Goal: Task Accomplishment & Management: Use online tool/utility

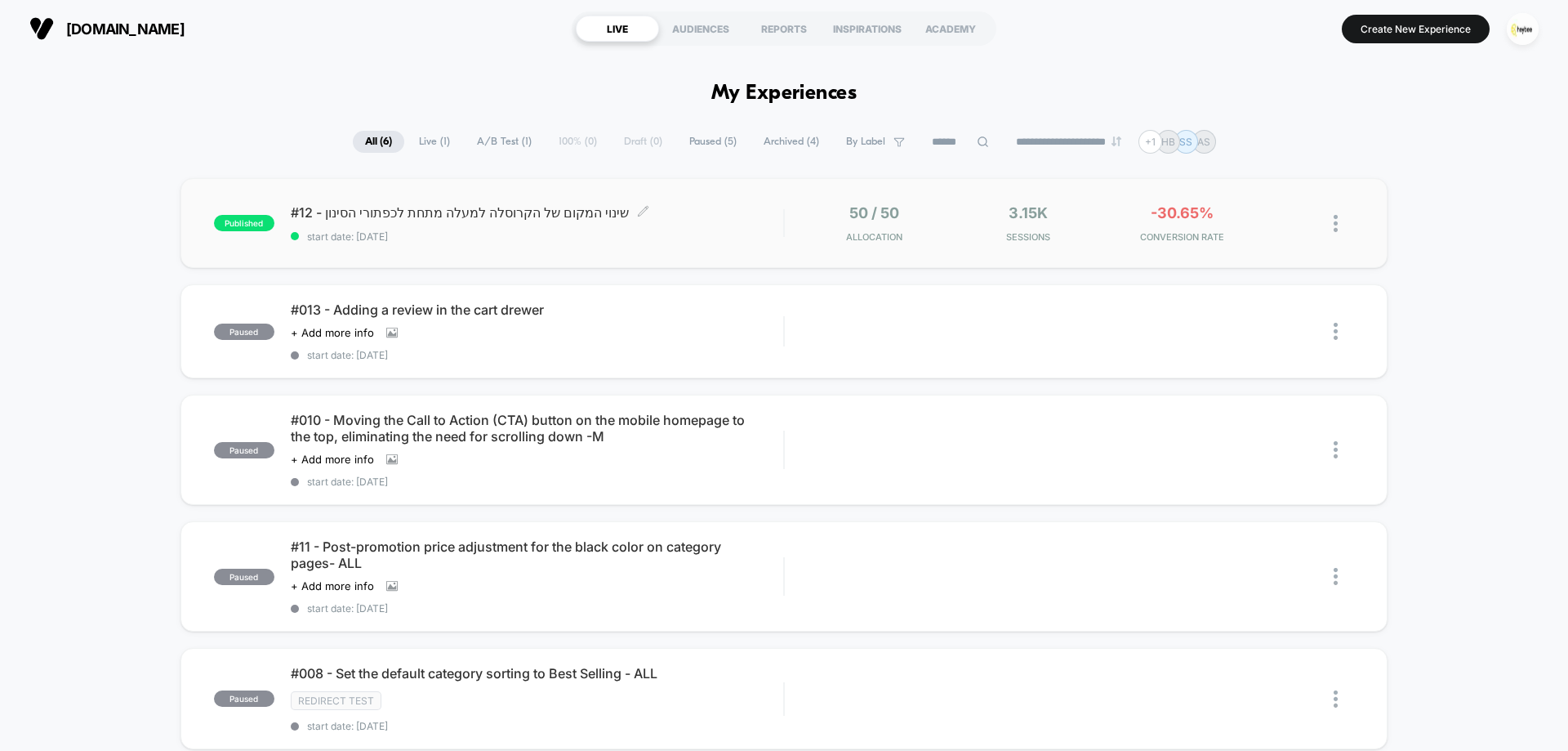
click at [592, 231] on span "start date: [DATE]" at bounding box center [537, 237] width 492 height 12
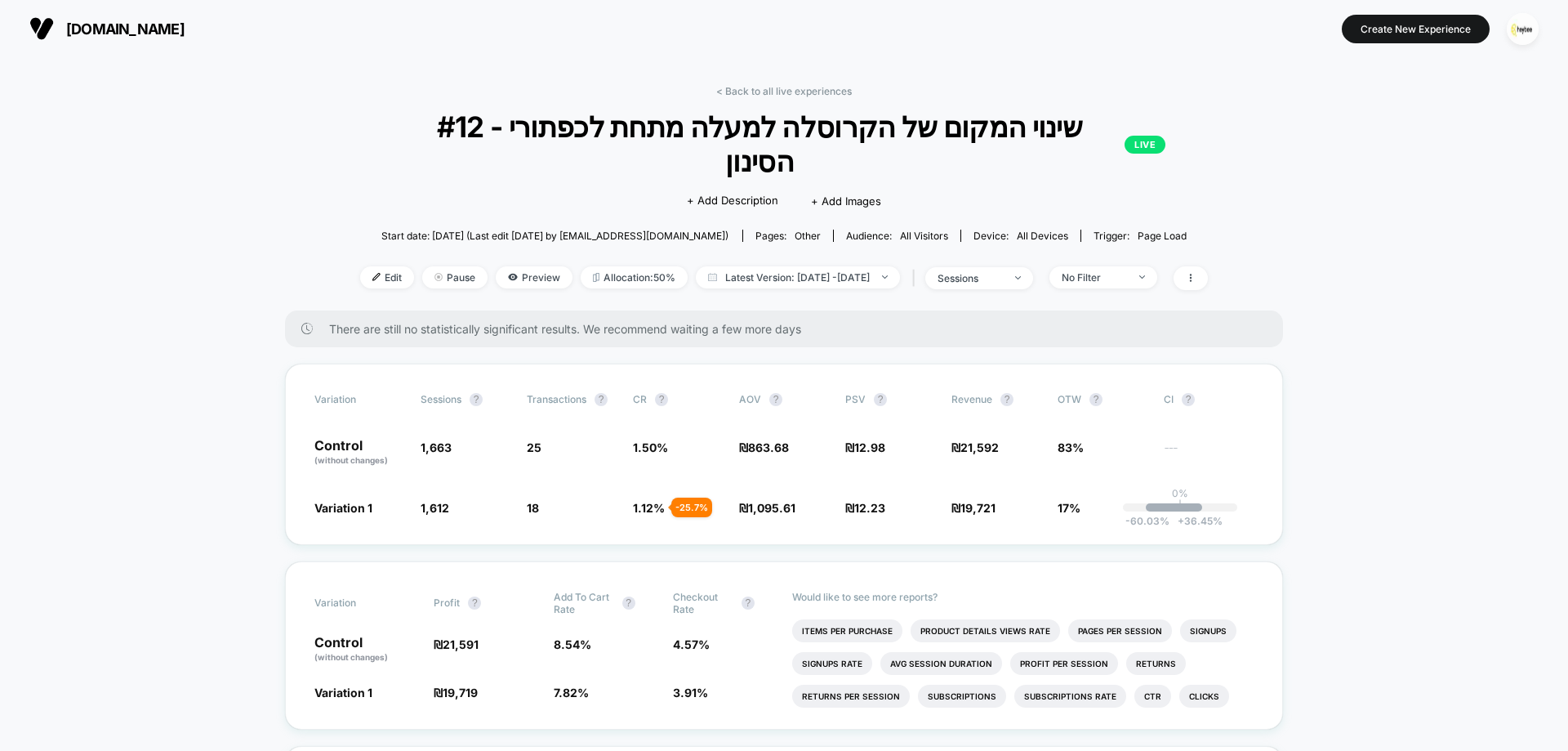
click at [362, 266] on span "Edit" at bounding box center [387, 277] width 54 height 22
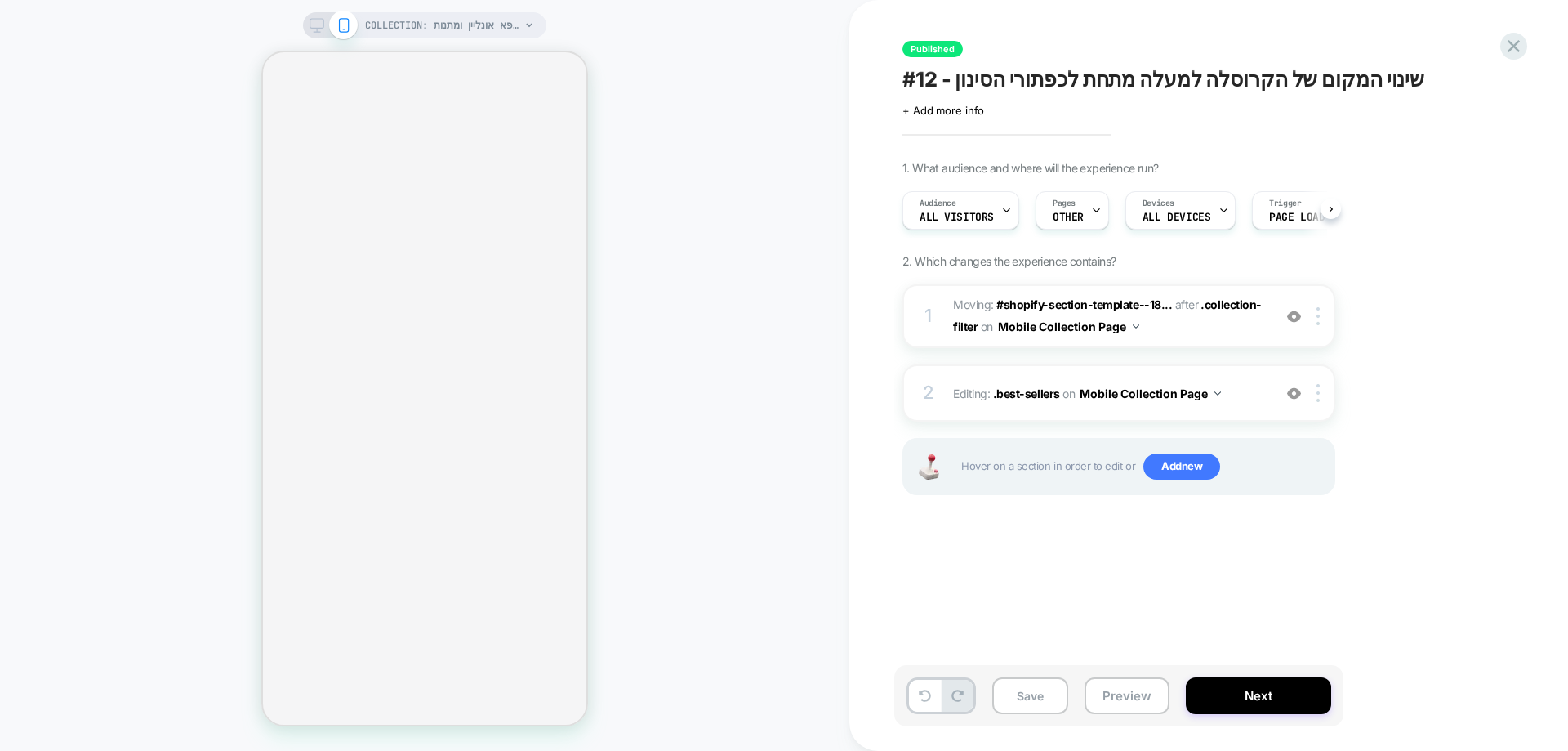
scroll to position [0, 1]
select select "******"
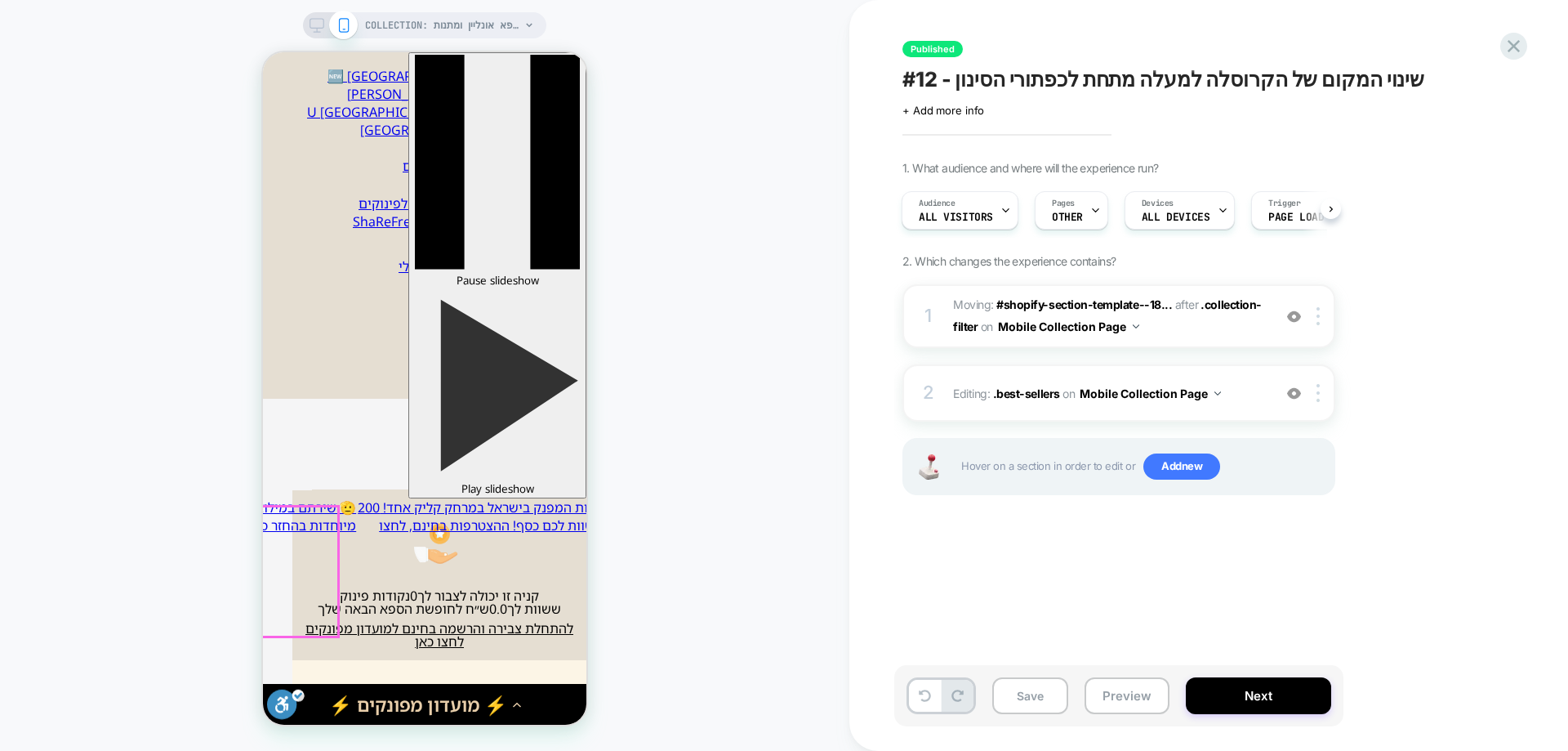
scroll to position [490, 0]
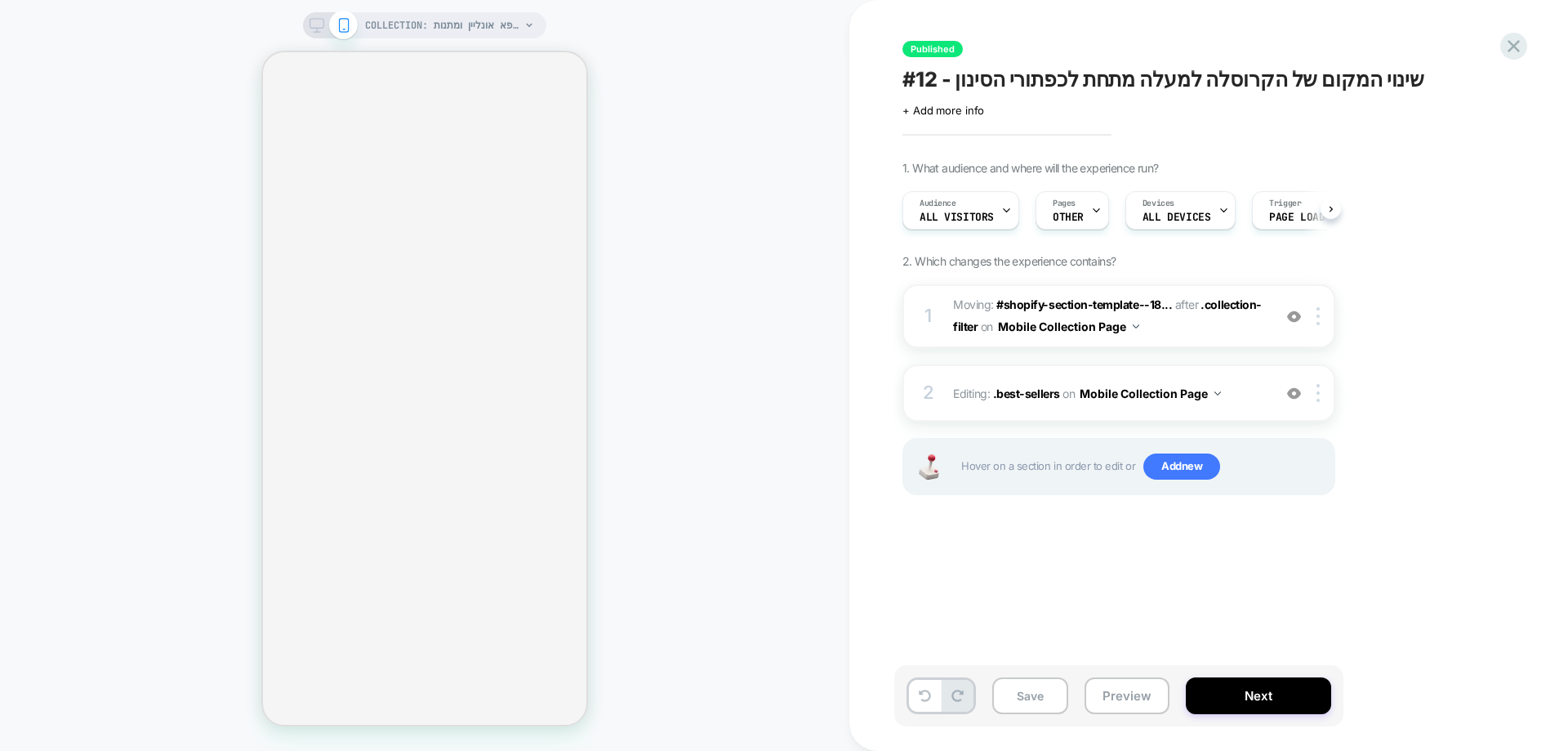
scroll to position [0, 1]
select select "******"
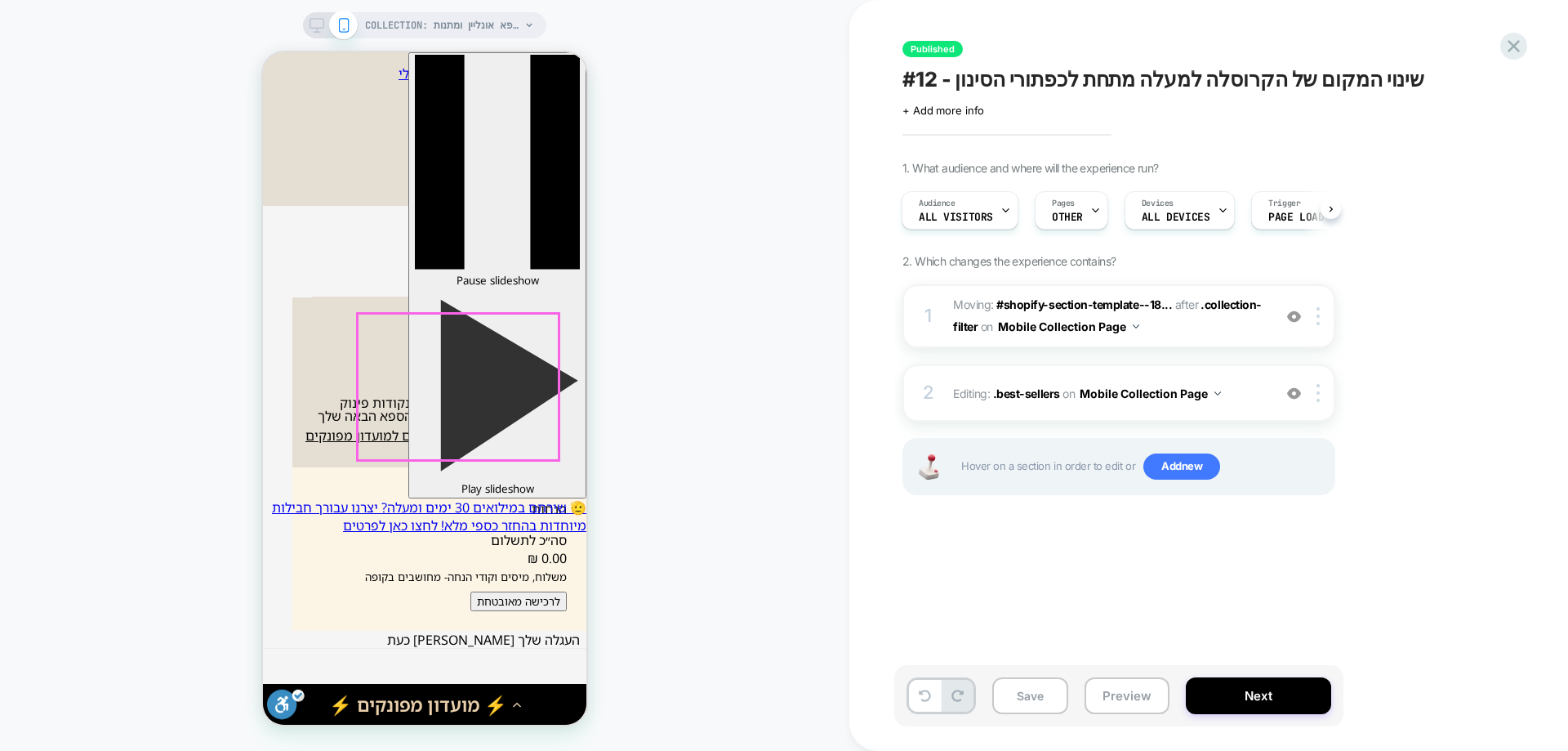
scroll to position [735, 0]
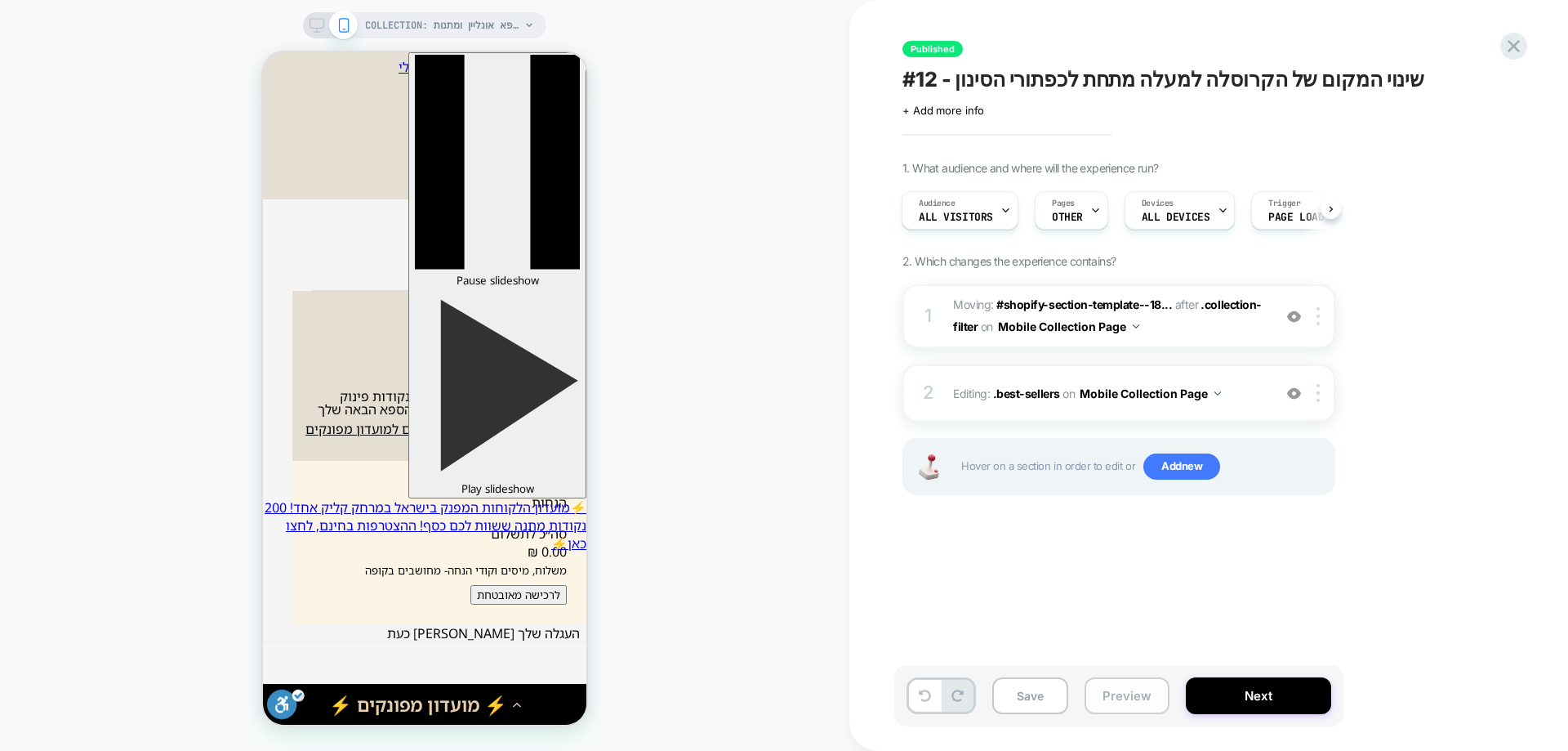
click at [1114, 683] on button "Preview" at bounding box center [1127, 695] width 85 height 36
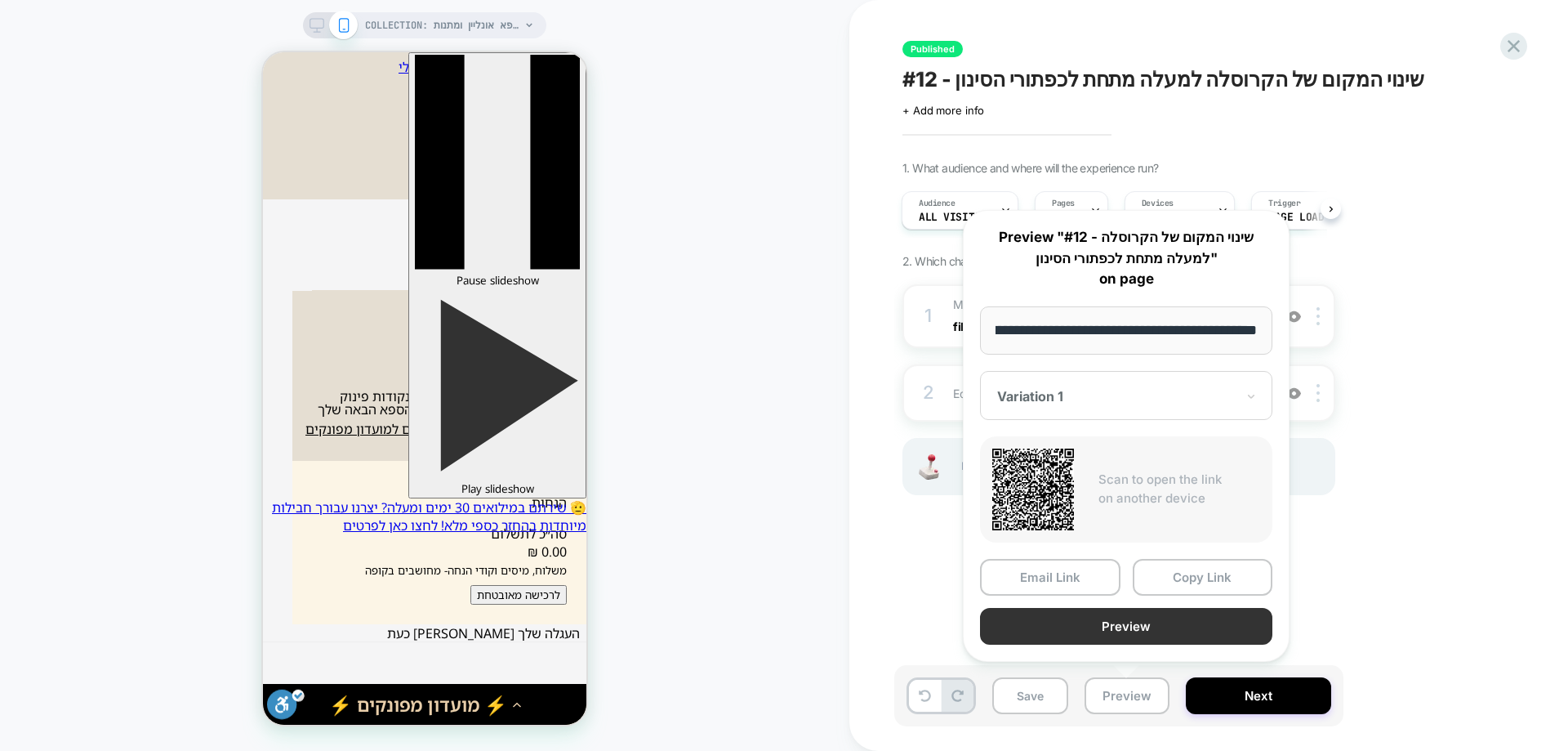
scroll to position [0, 0]
click at [1161, 628] on button "Preview" at bounding box center [1125, 626] width 292 height 36
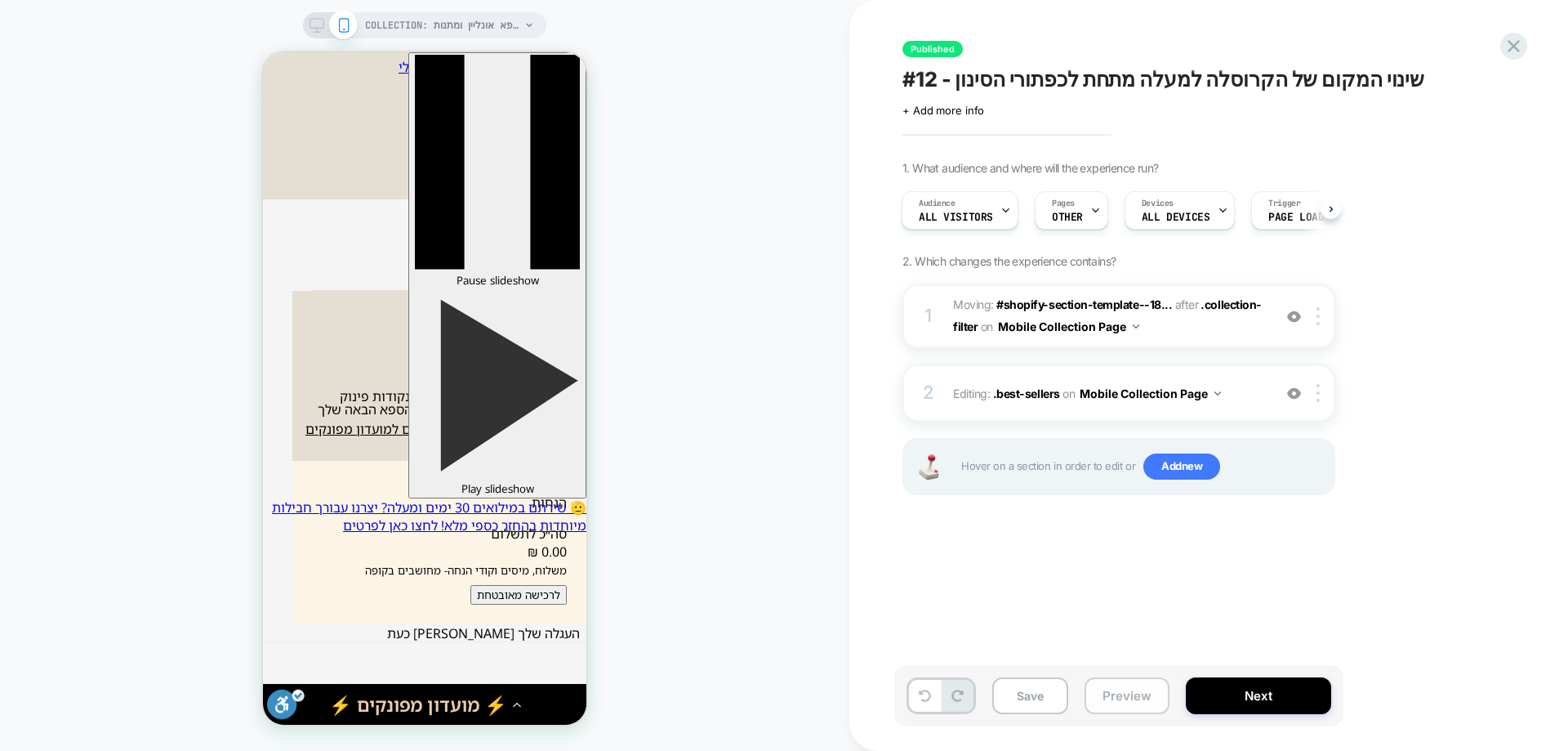
click at [1099, 696] on button "Preview" at bounding box center [1127, 695] width 85 height 36
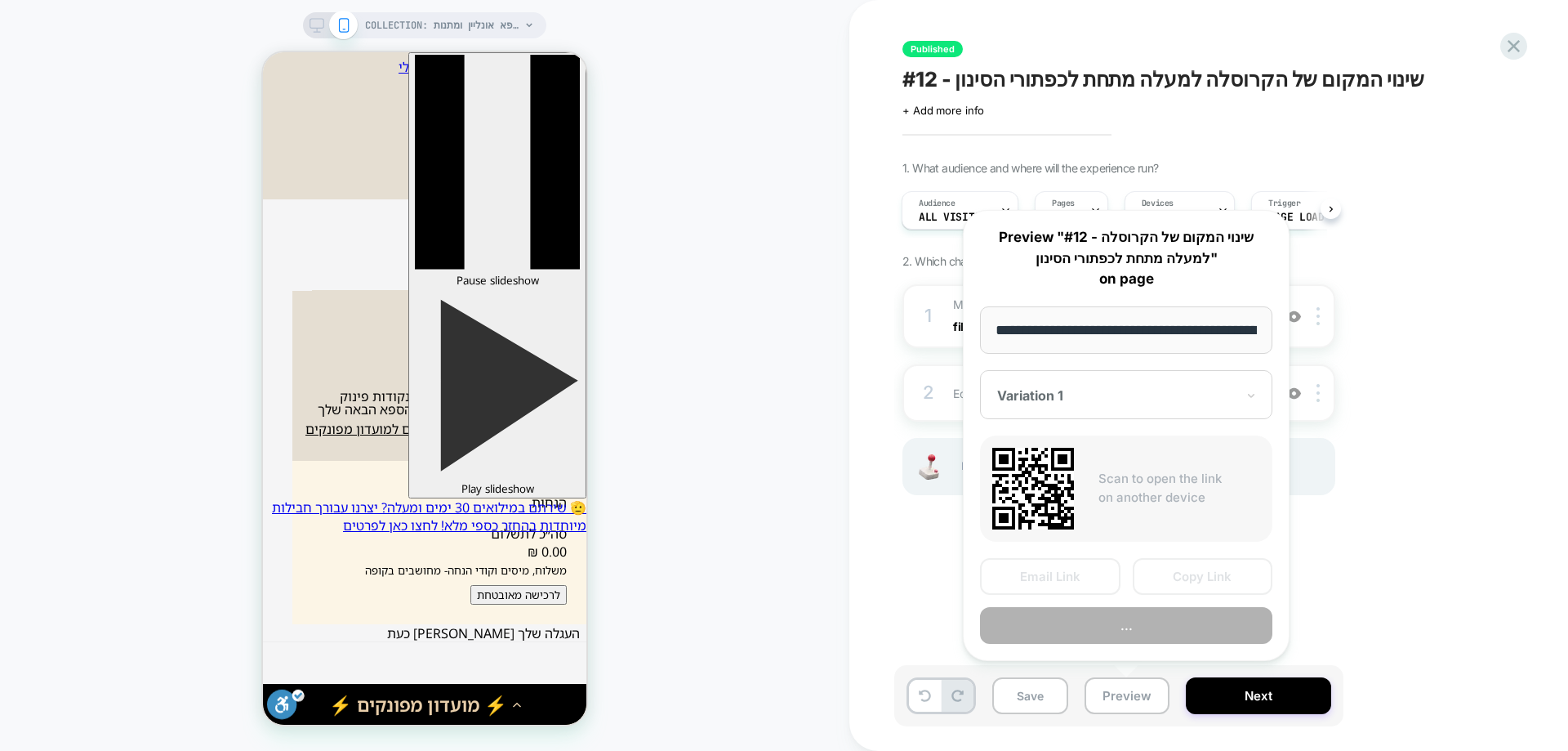
scroll to position [0, 146]
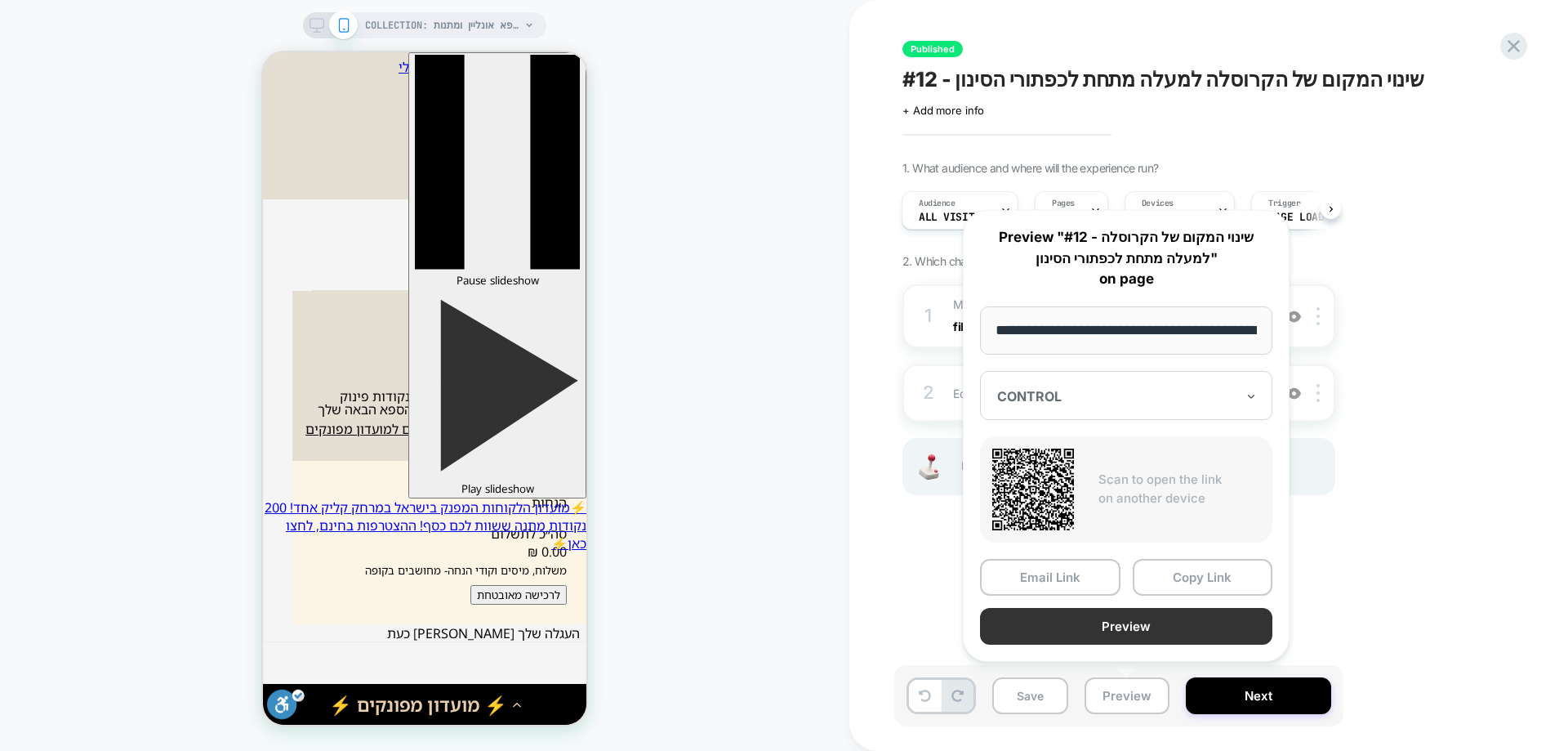
click at [1114, 628] on button "Preview" at bounding box center [1125, 626] width 292 height 36
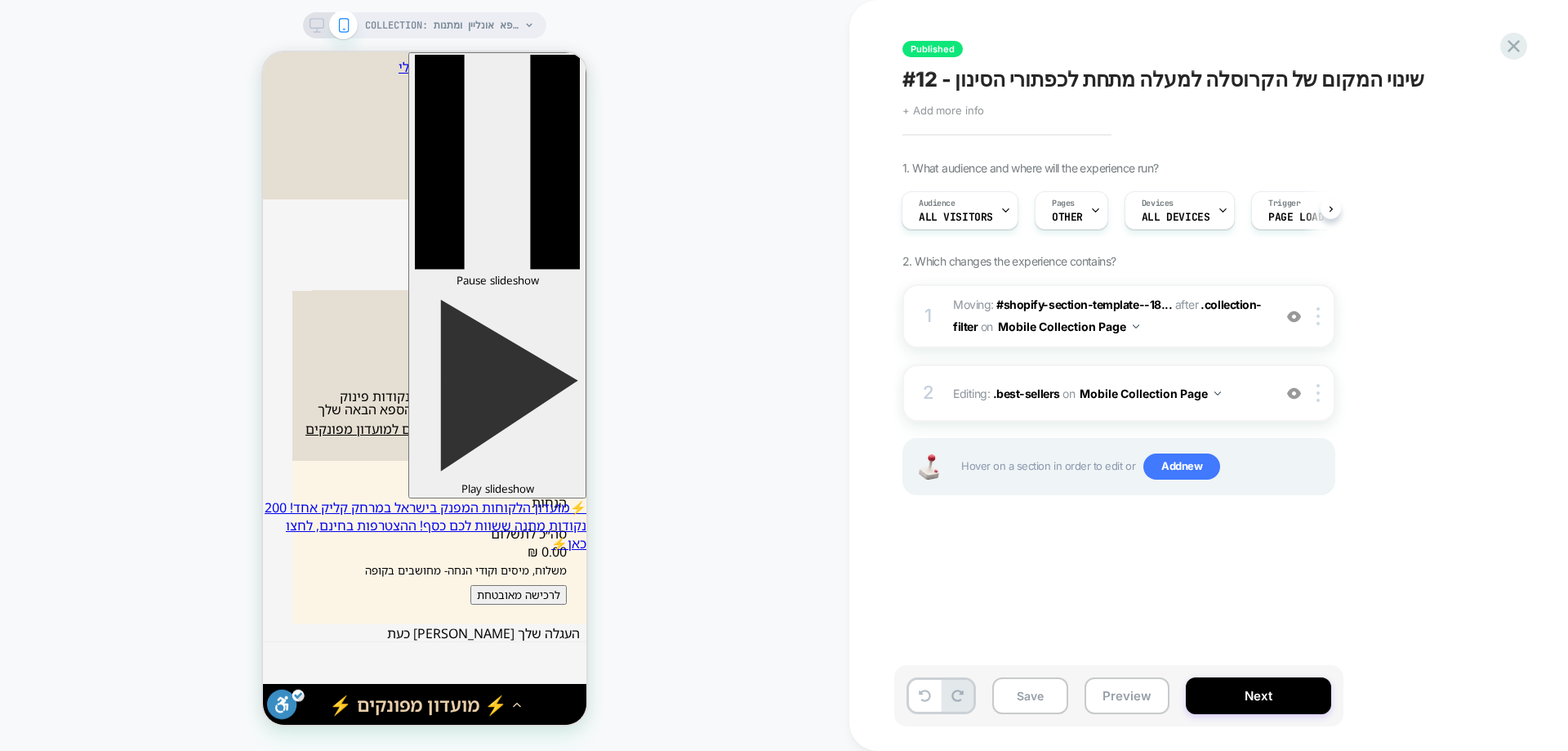
click at [926, 108] on span "+ Add more info" at bounding box center [943, 110] width 82 height 13
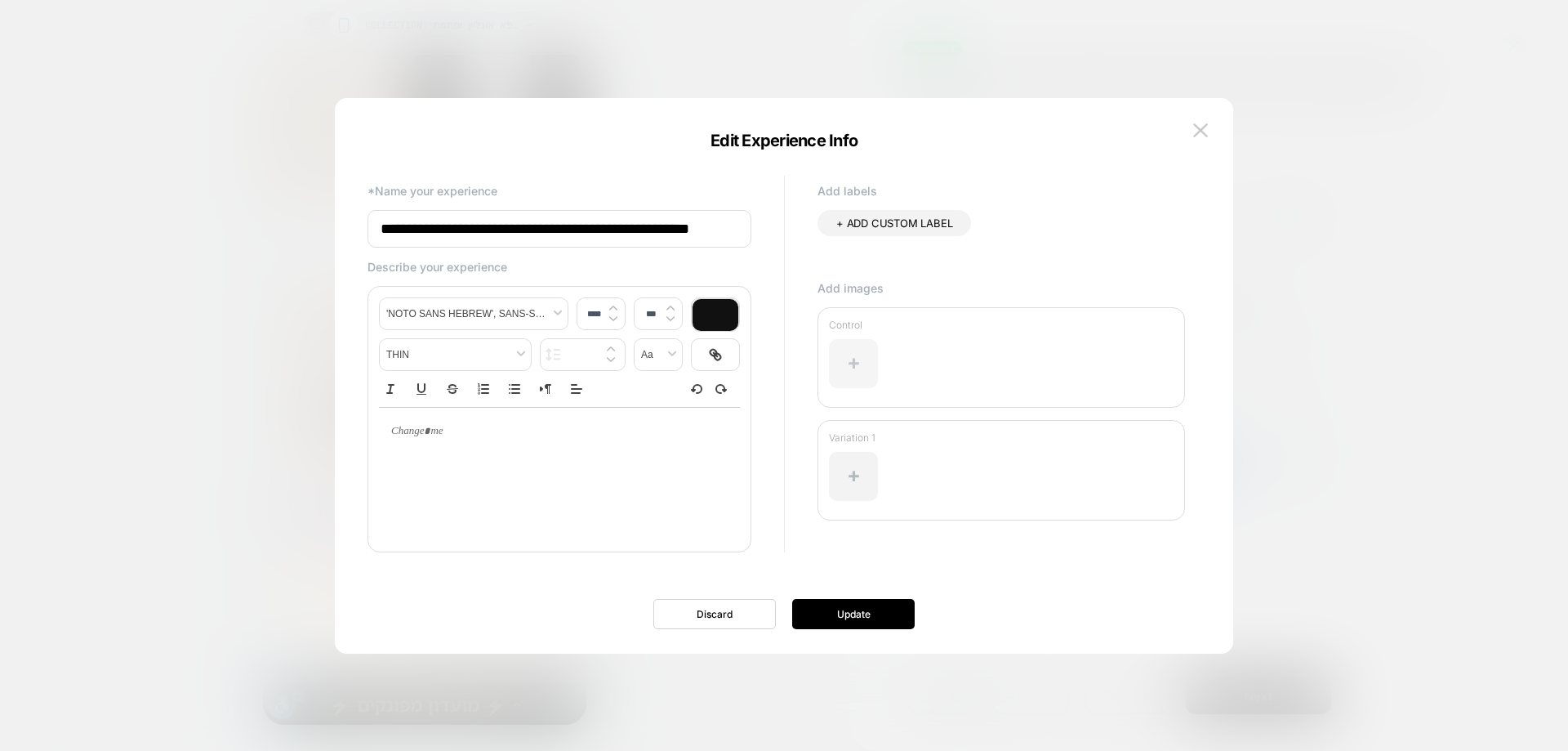
click at [867, 346] on div at bounding box center [853, 363] width 49 height 49
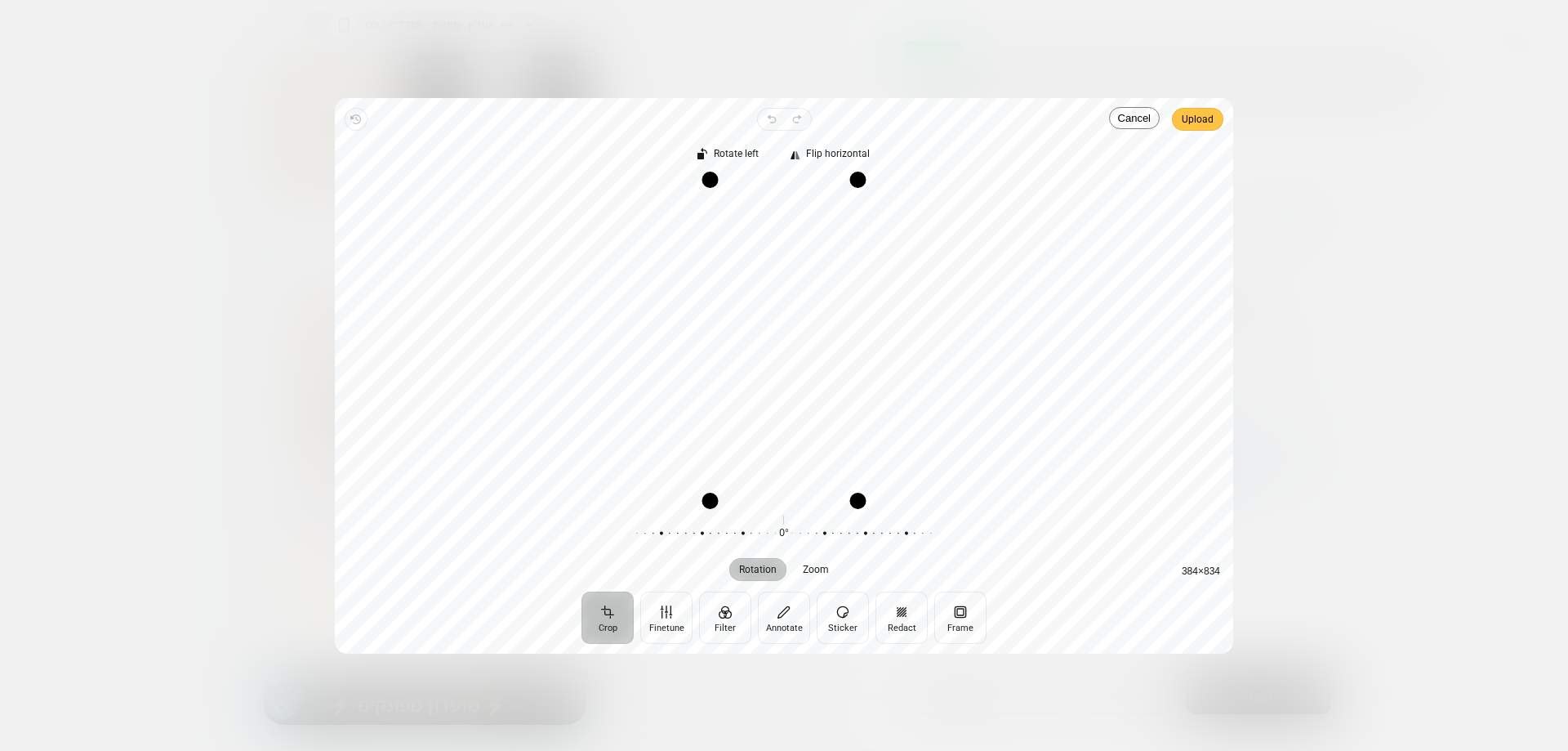
click at [0, 0] on span "Upload" at bounding box center [0, 0] width 0 height 0
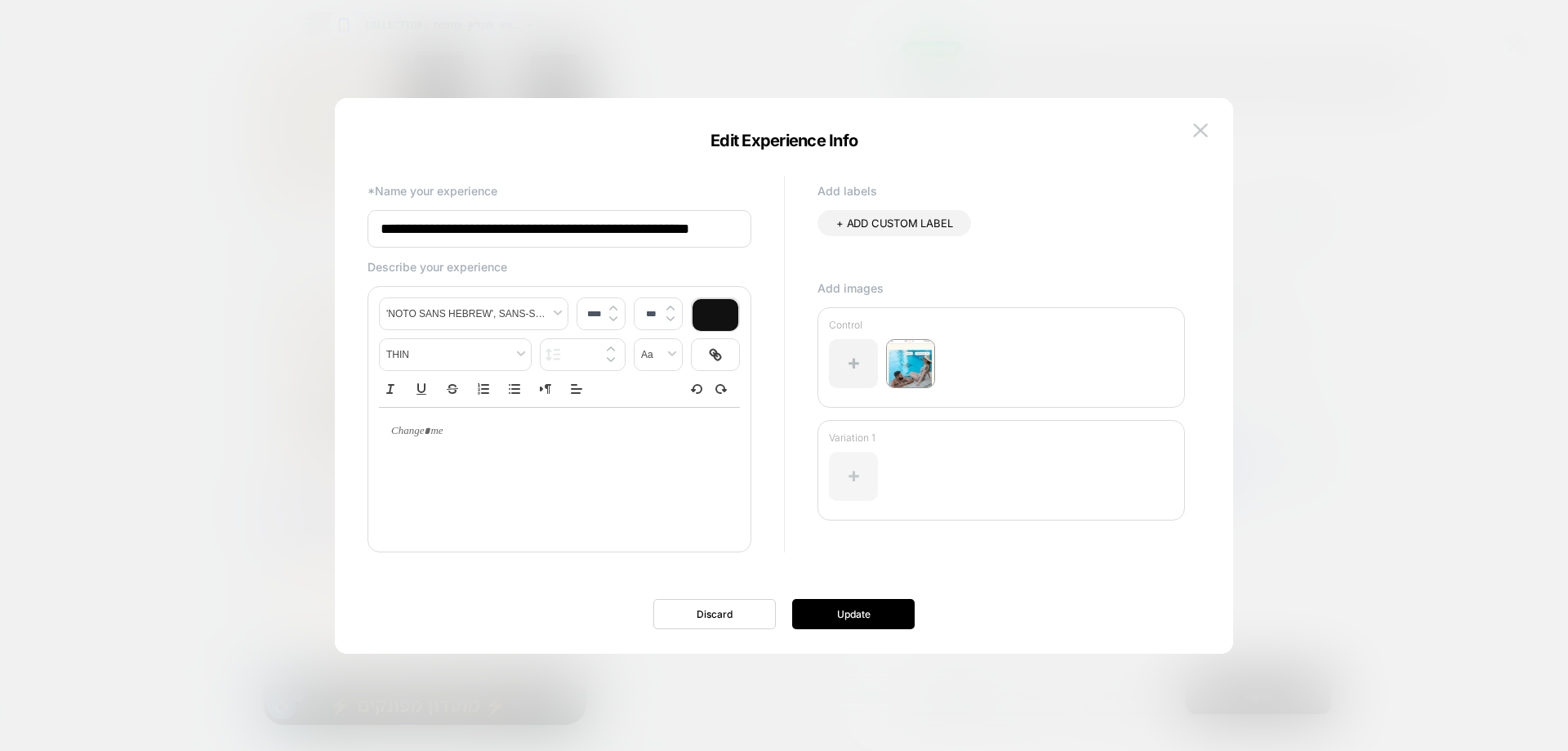
click at [0, 0] on div at bounding box center [0, 0] width 0 height 0
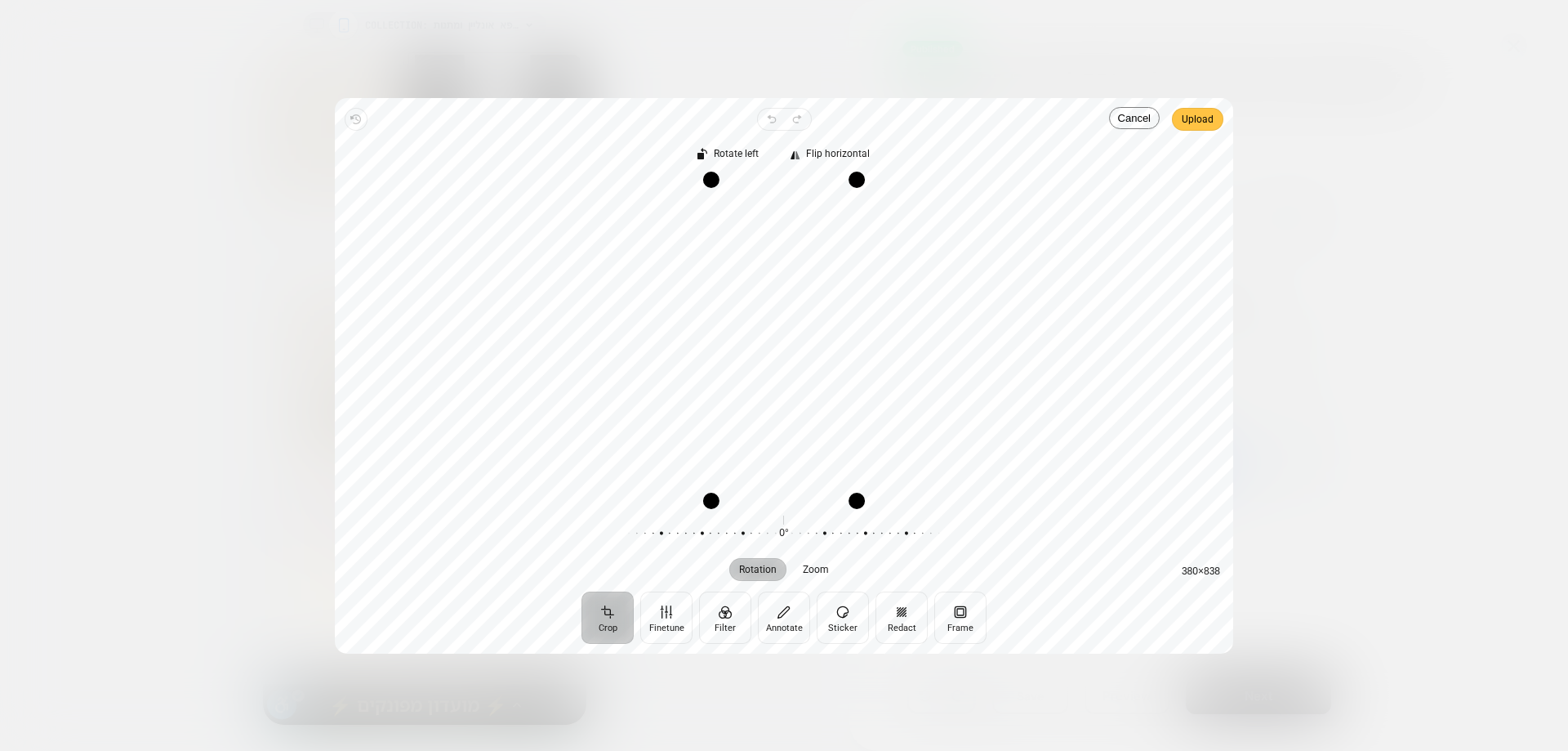
drag, startPoint x: 1202, startPoint y: 118, endPoint x: 1193, endPoint y: 118, distance: 9.0
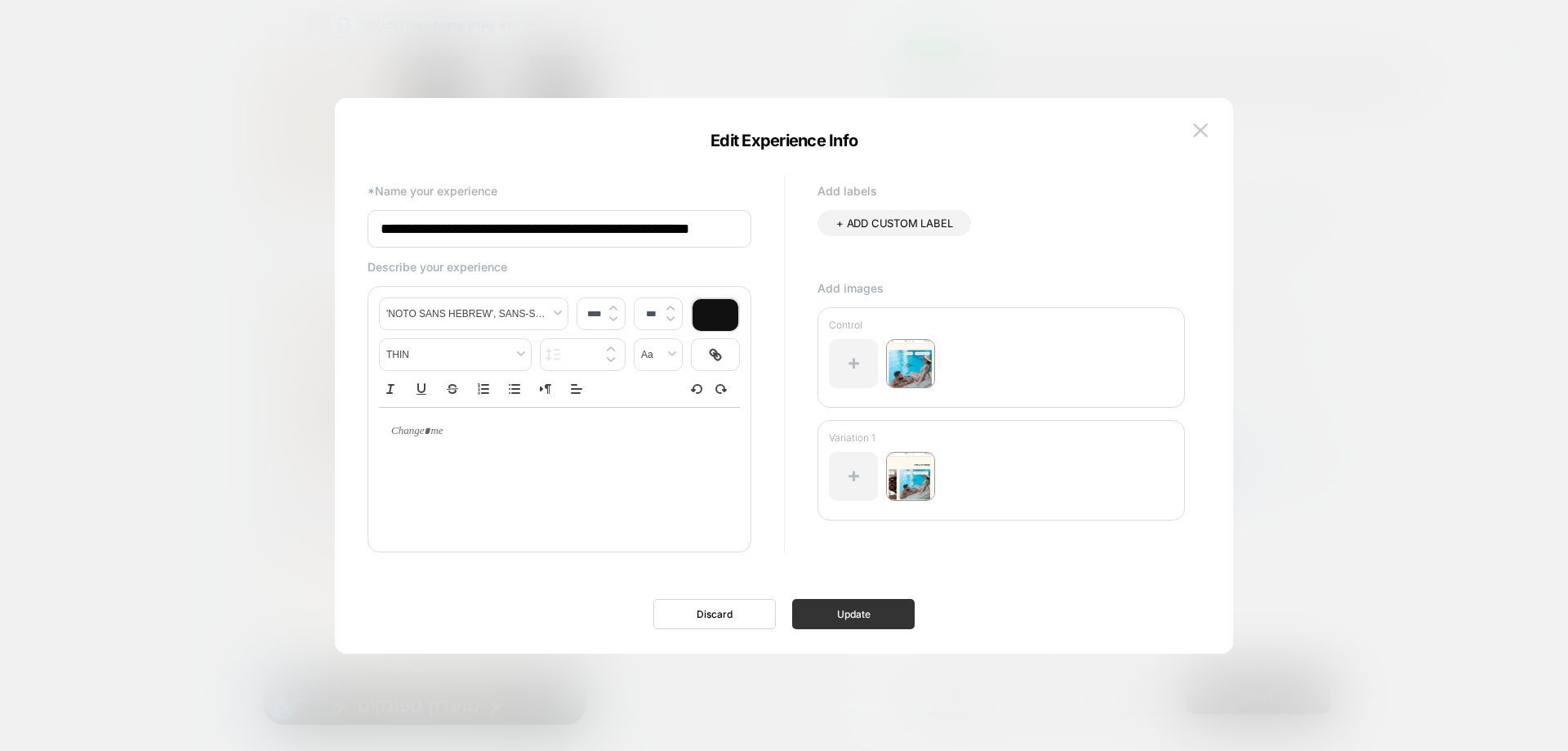
click at [866, 605] on button "Update" at bounding box center [854, 614] width 122 height 30
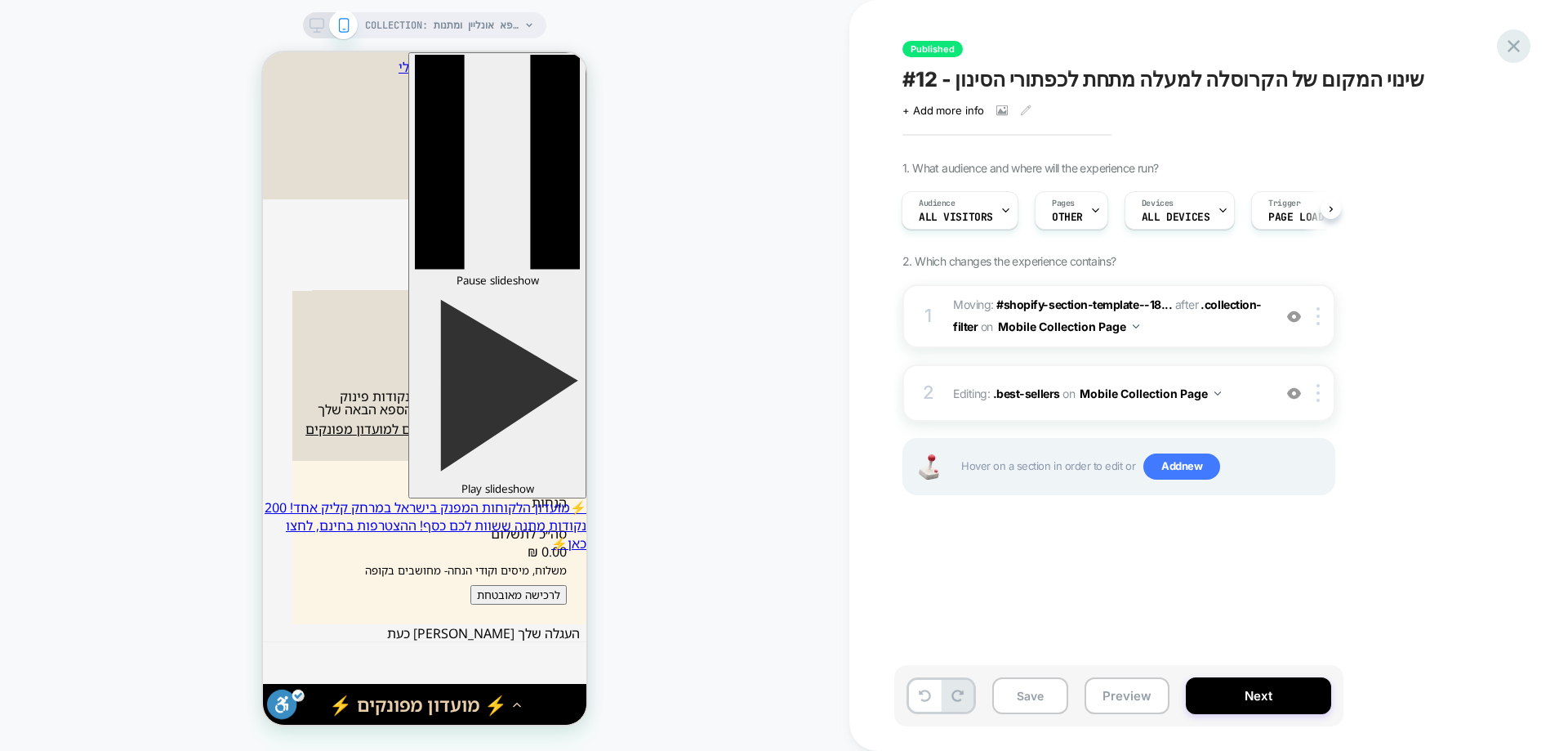
click at [1509, 46] on icon at bounding box center [1513, 46] width 22 height 22
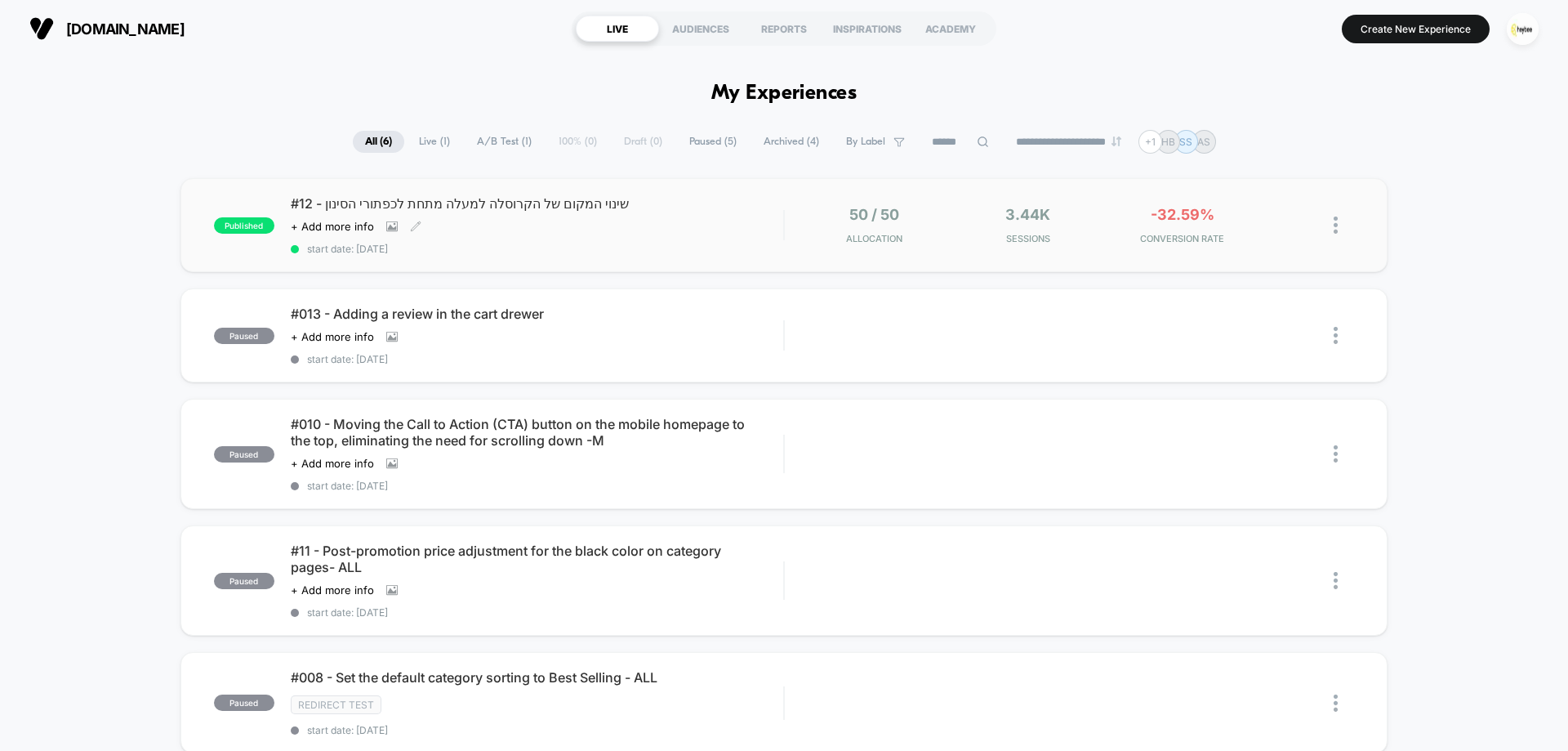
click at [706, 243] on span "start date: 21.8.2025" at bounding box center [537, 249] width 492 height 12
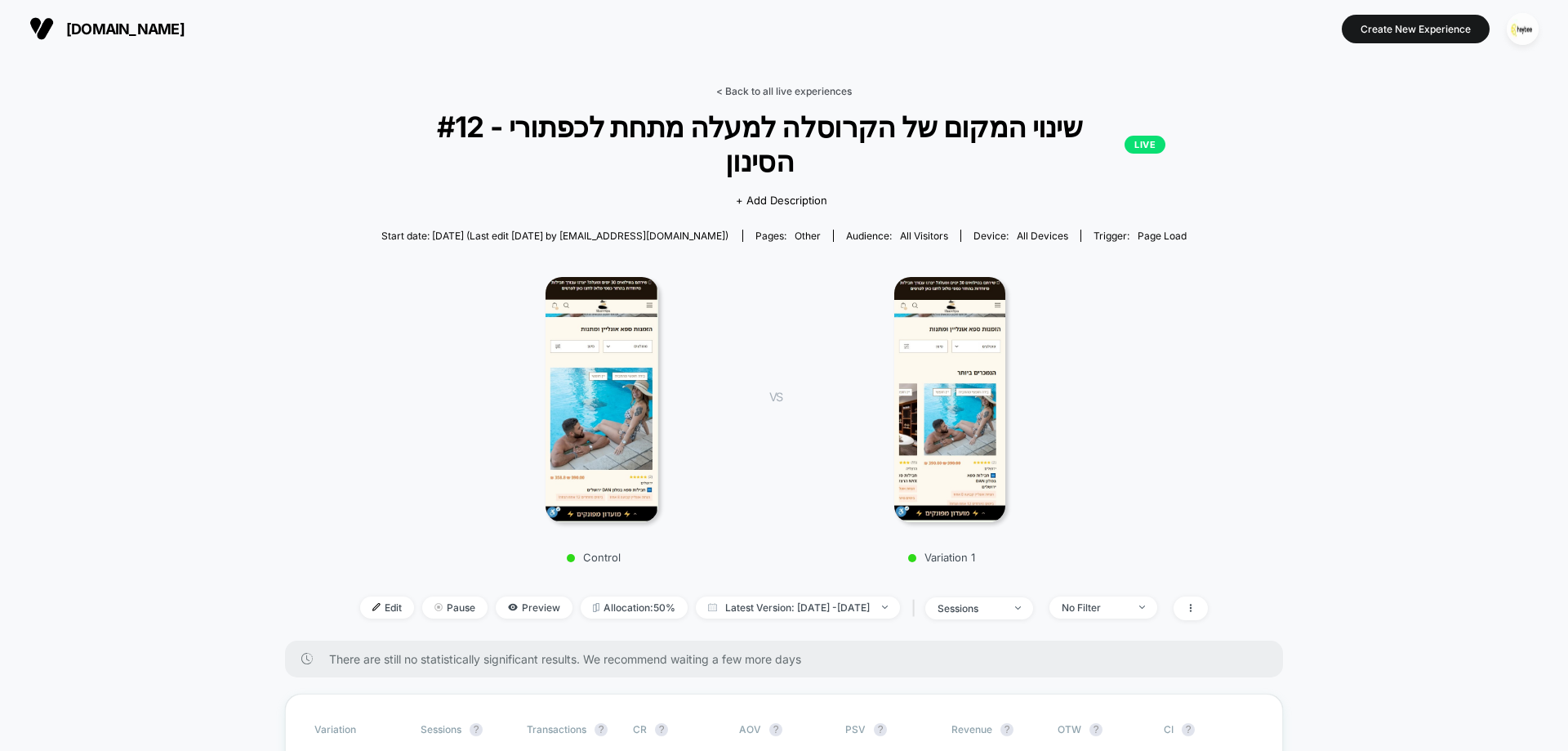
click at [816, 86] on link "< Back to all live experiences" at bounding box center [784, 91] width 136 height 12
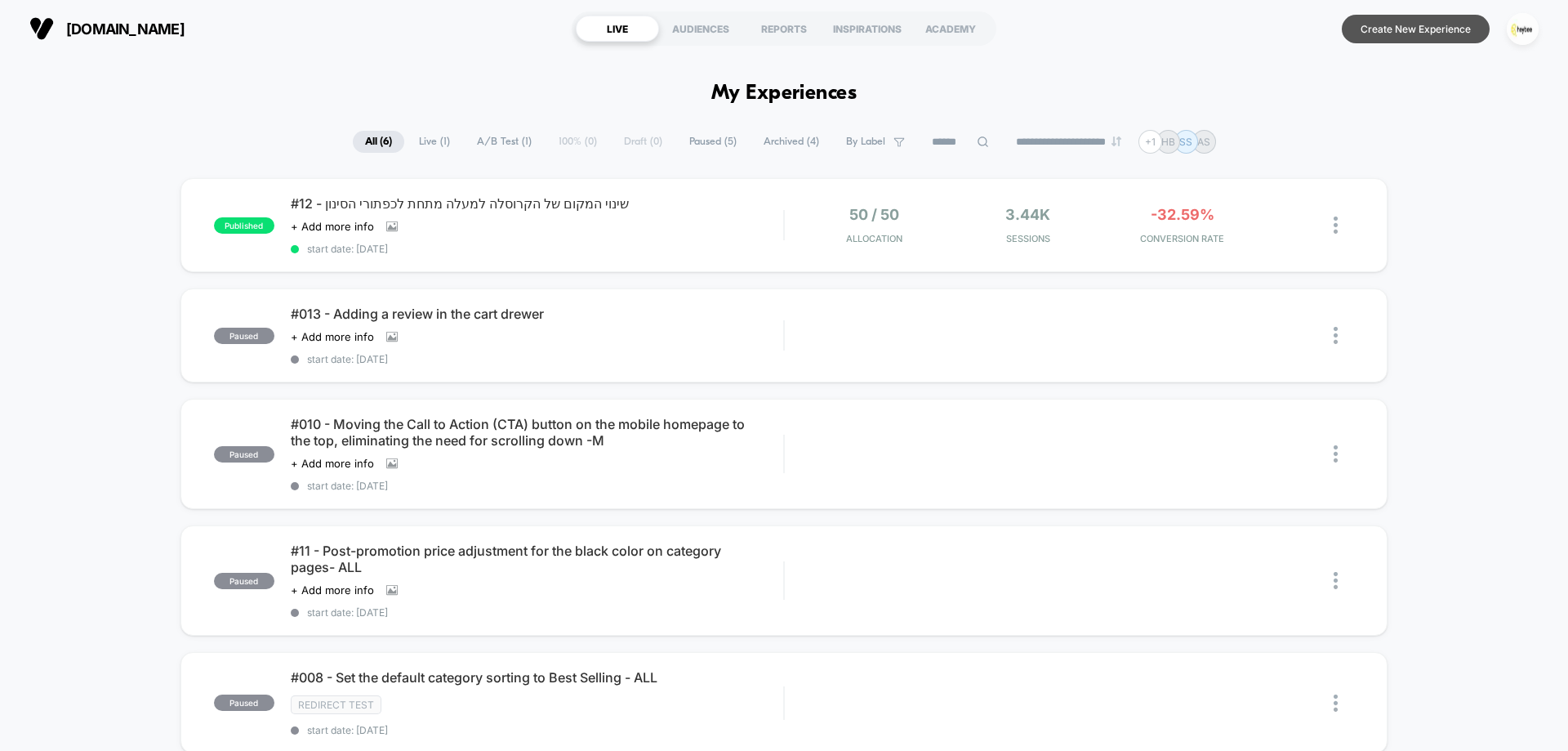
click at [1459, 25] on button "Create New Experience" at bounding box center [1415, 29] width 148 height 28
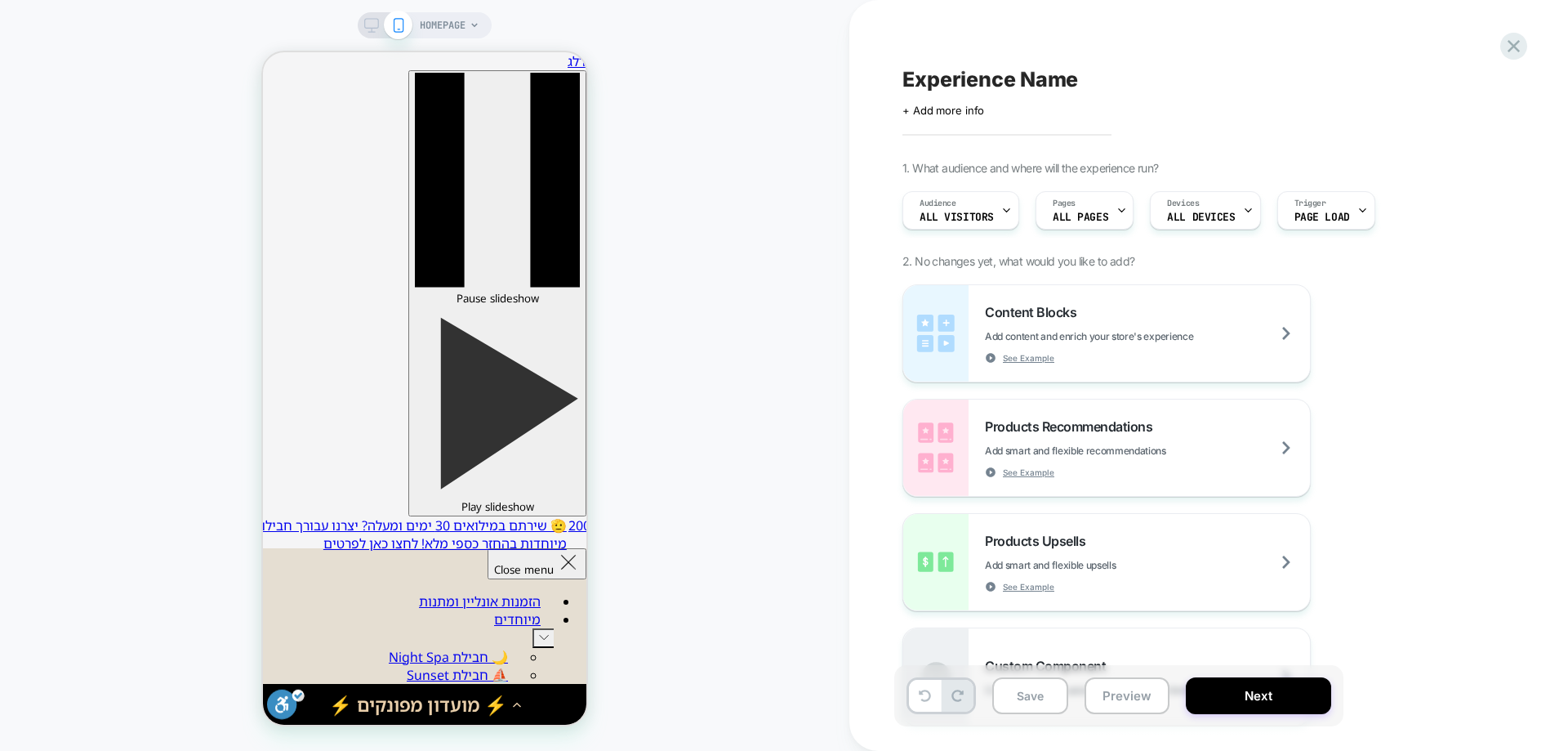
click at [446, 32] on span "HOMEPAGE" at bounding box center [443, 25] width 46 height 26
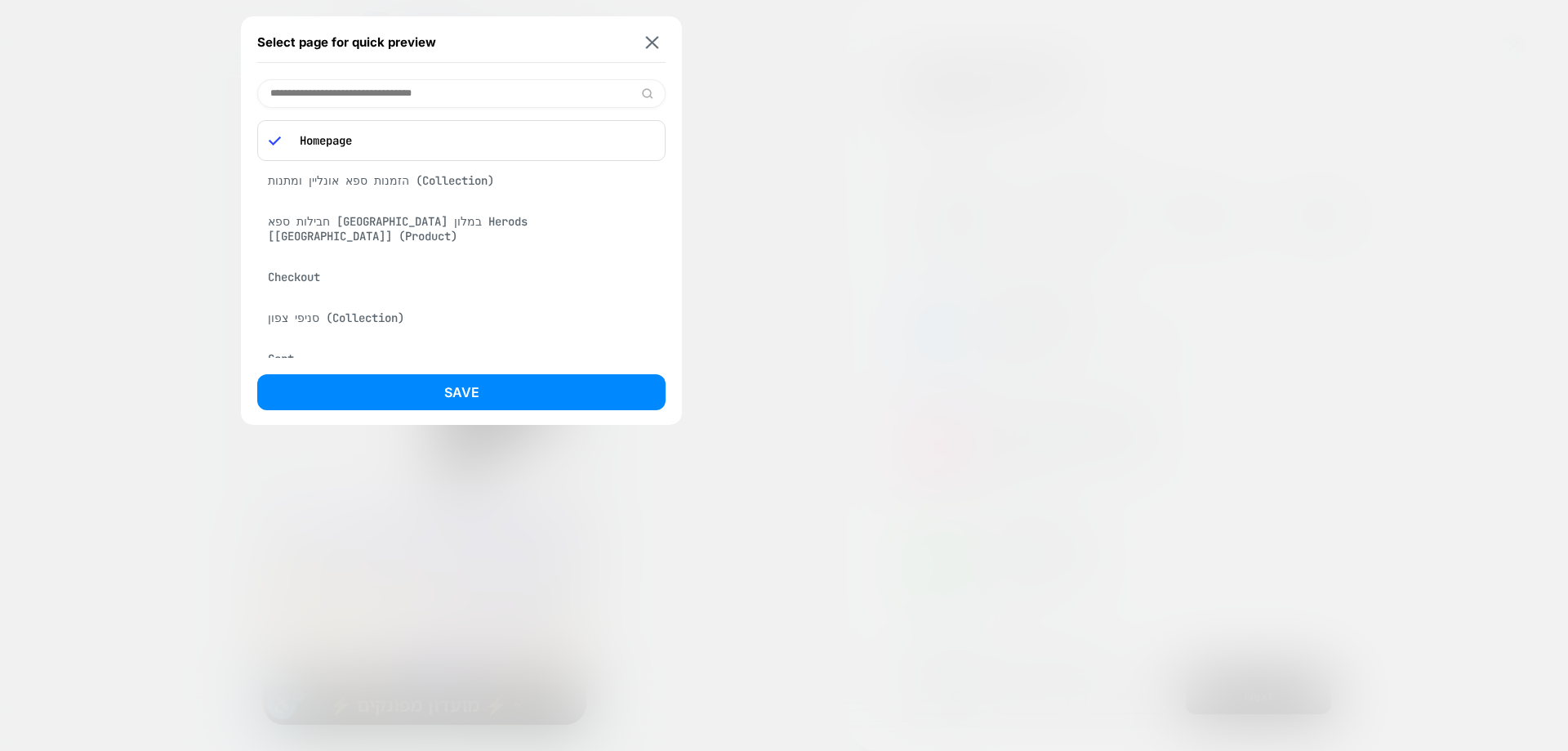
type input "*"
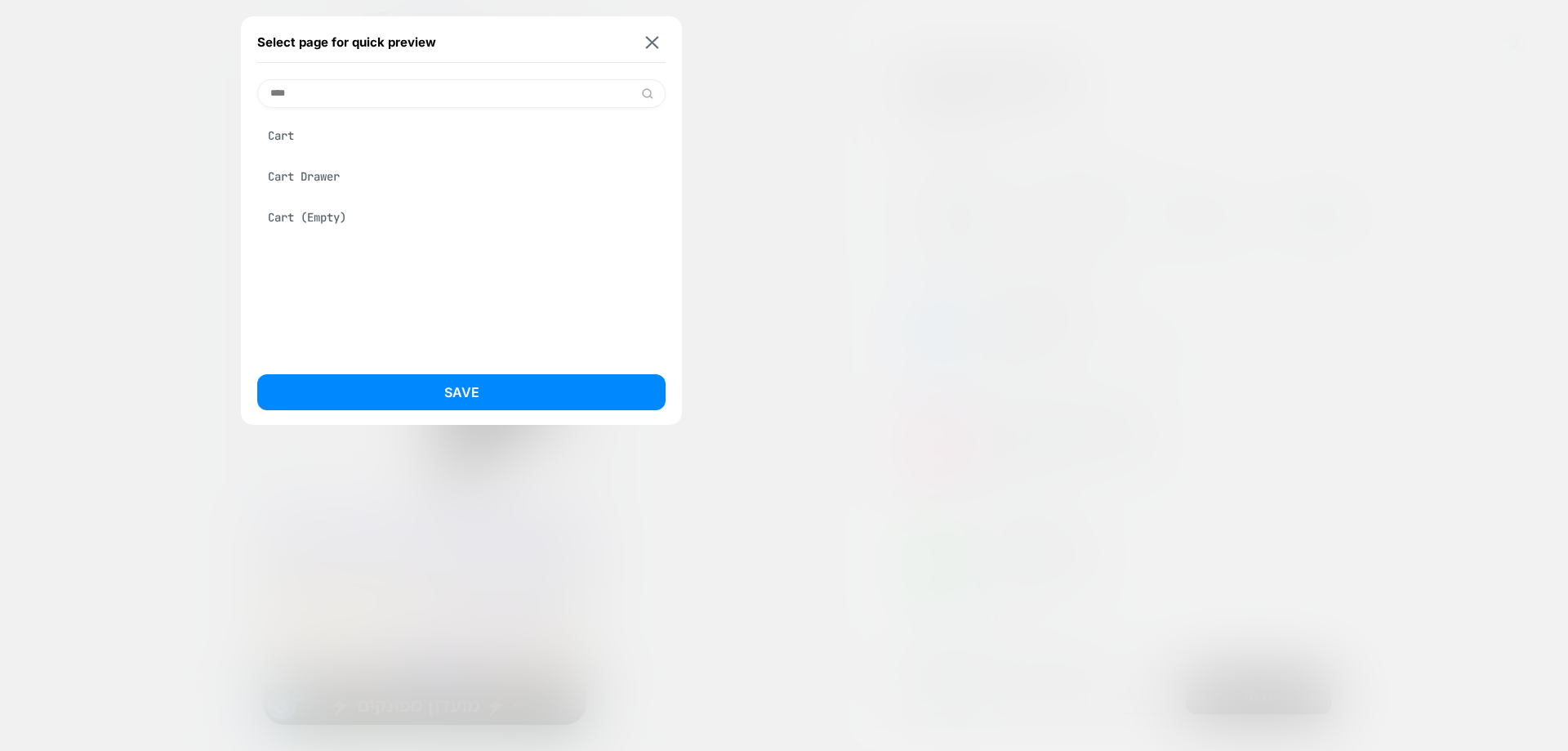
type input "****"
click at [339, 172] on div "Cart Drawer" at bounding box center [461, 176] width 408 height 31
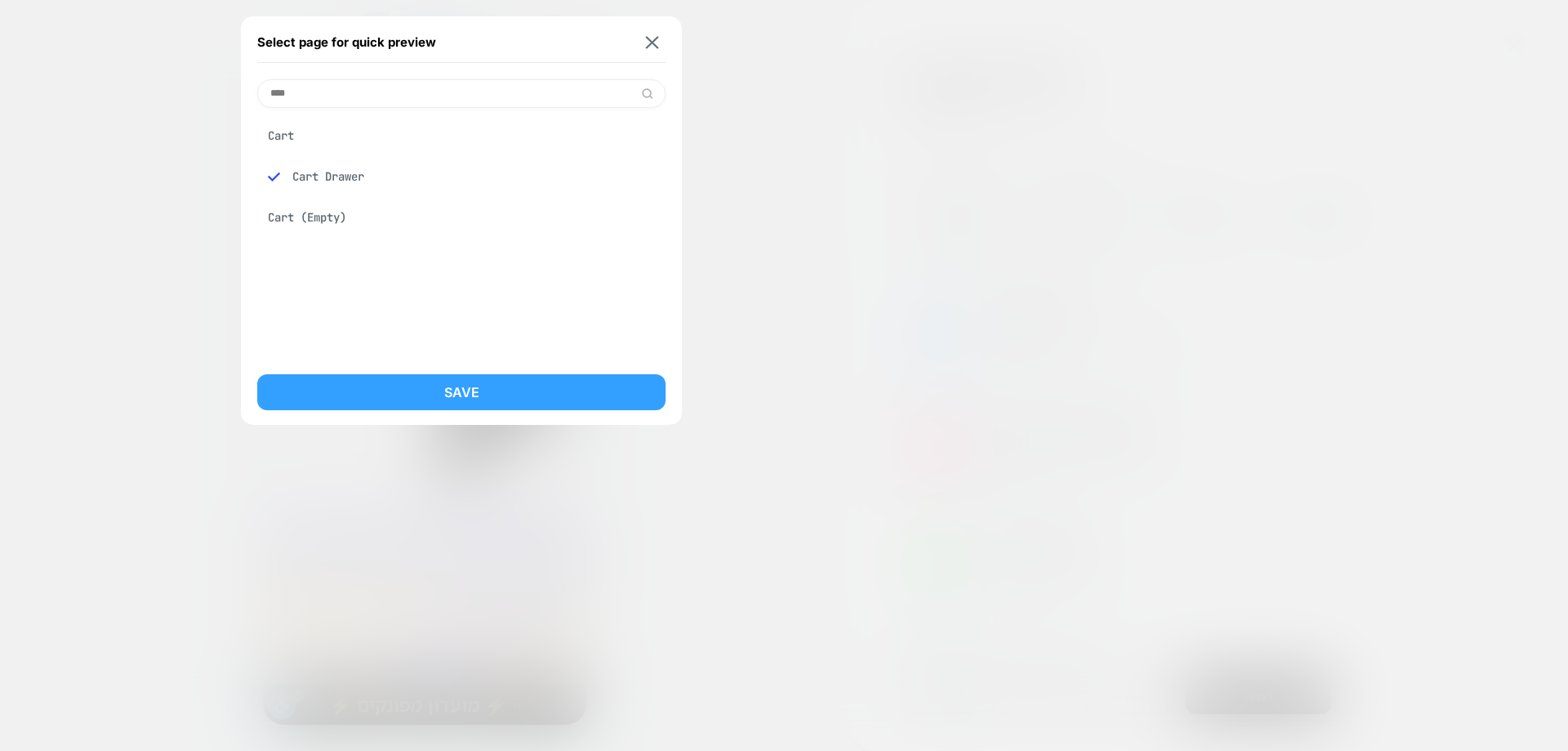
click at [424, 404] on button "Save" at bounding box center [461, 392] width 408 height 36
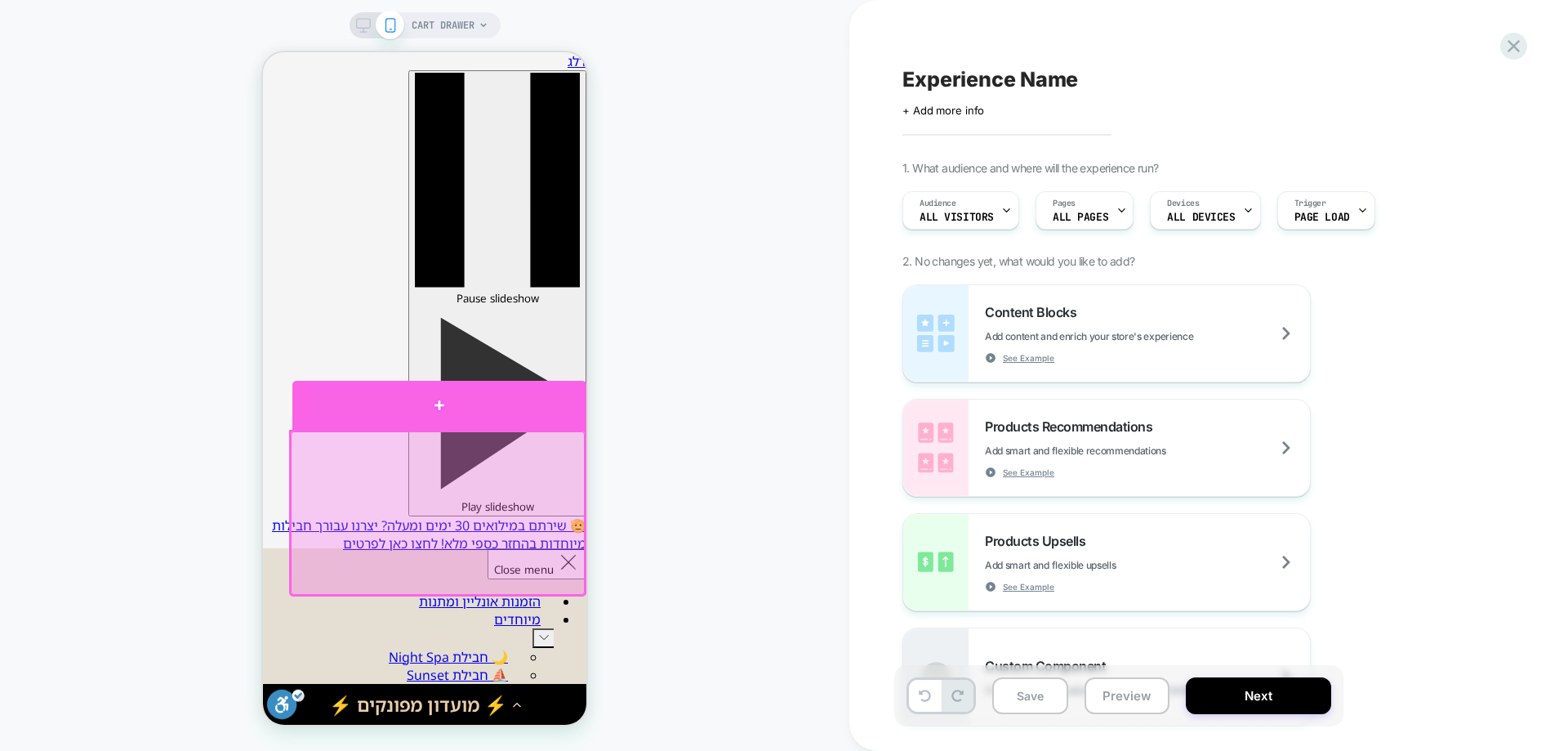
click at [461, 399] on div at bounding box center [438, 405] width 294 height 49
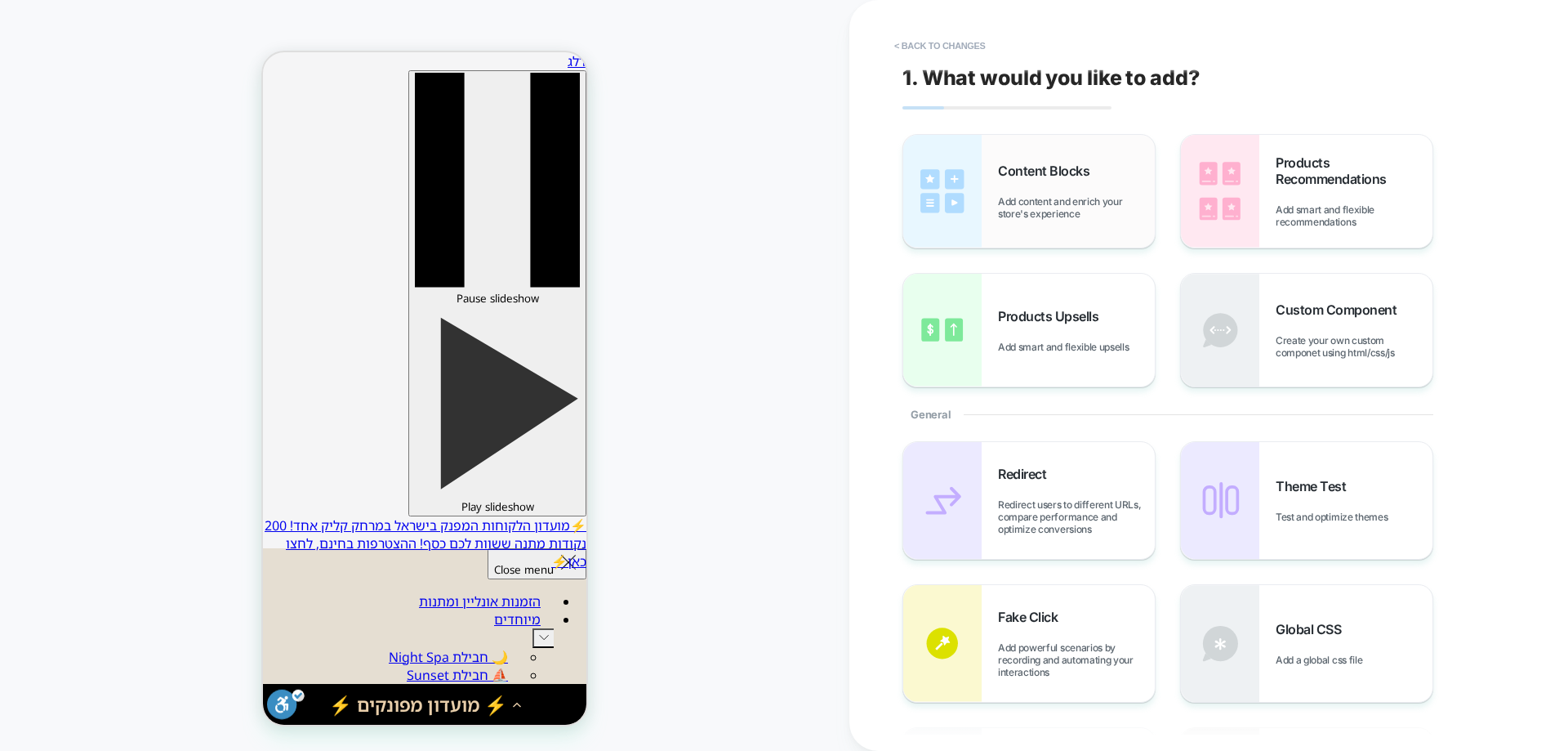
click at [243, 679] on div "Content Blocks Add content and enrich your store's experience" at bounding box center [226, 684] width 35 height 12
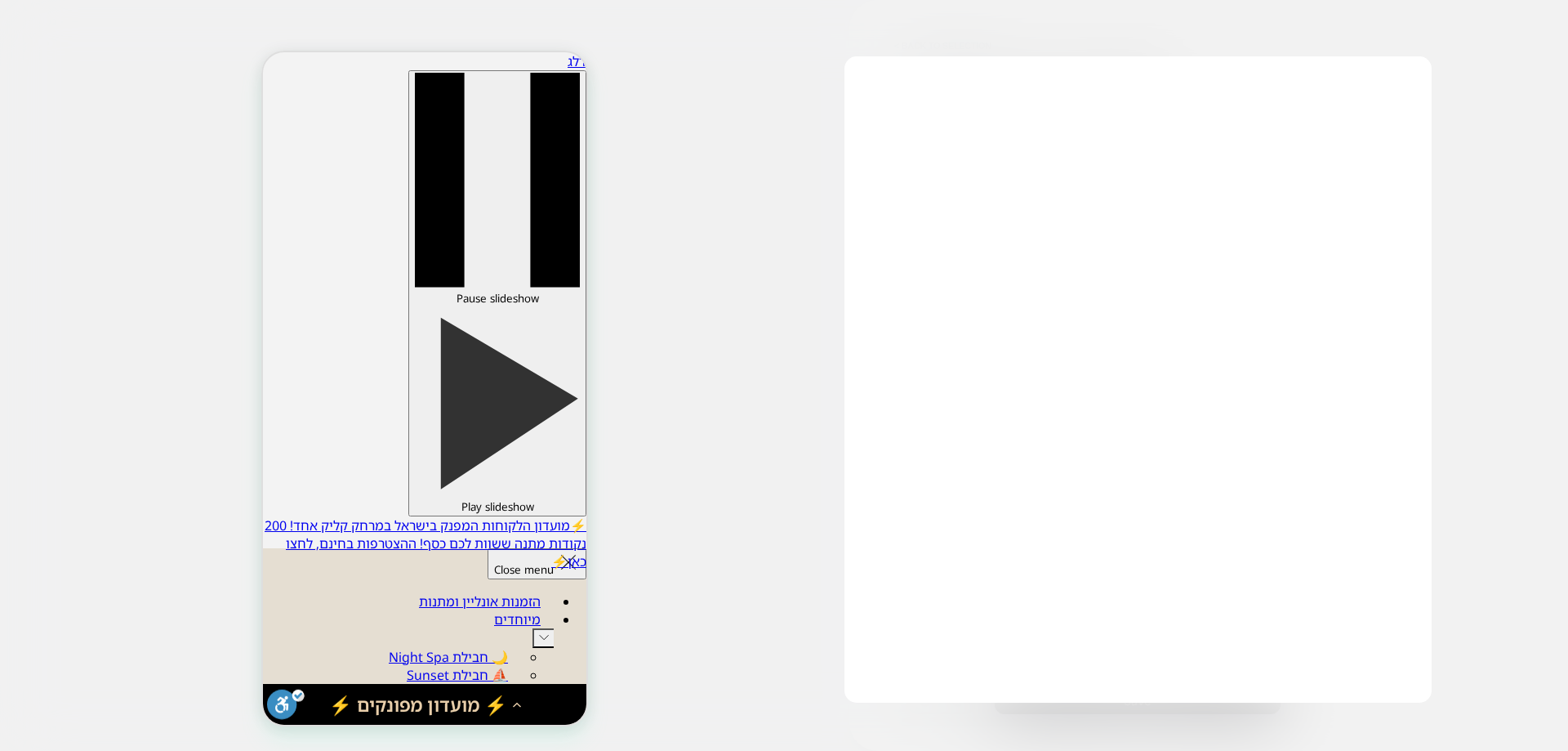
scroll to position [98, 0]
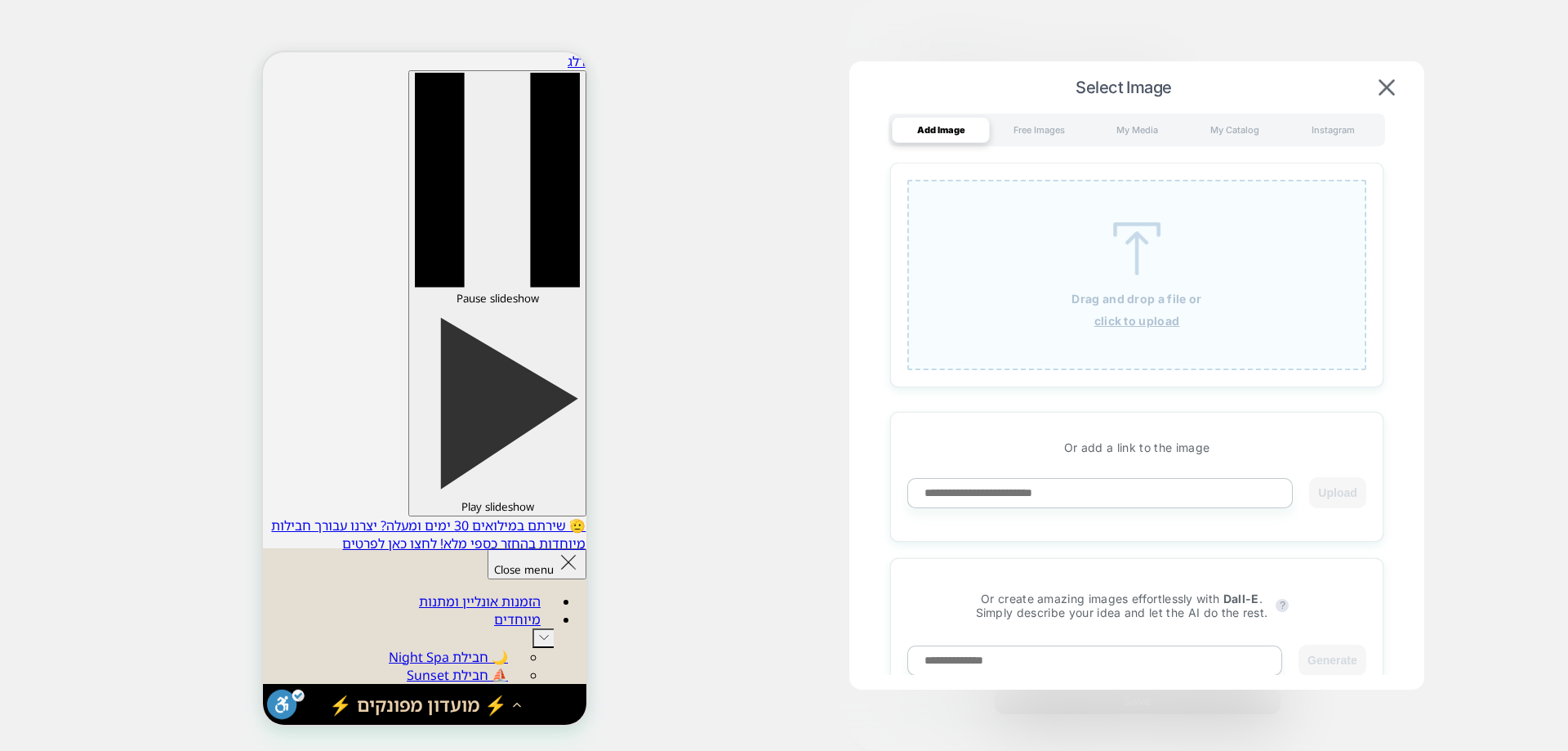
click at [1119, 286] on div "Drag and drop a file or click to upload" at bounding box center [1137, 274] width 459 height 190
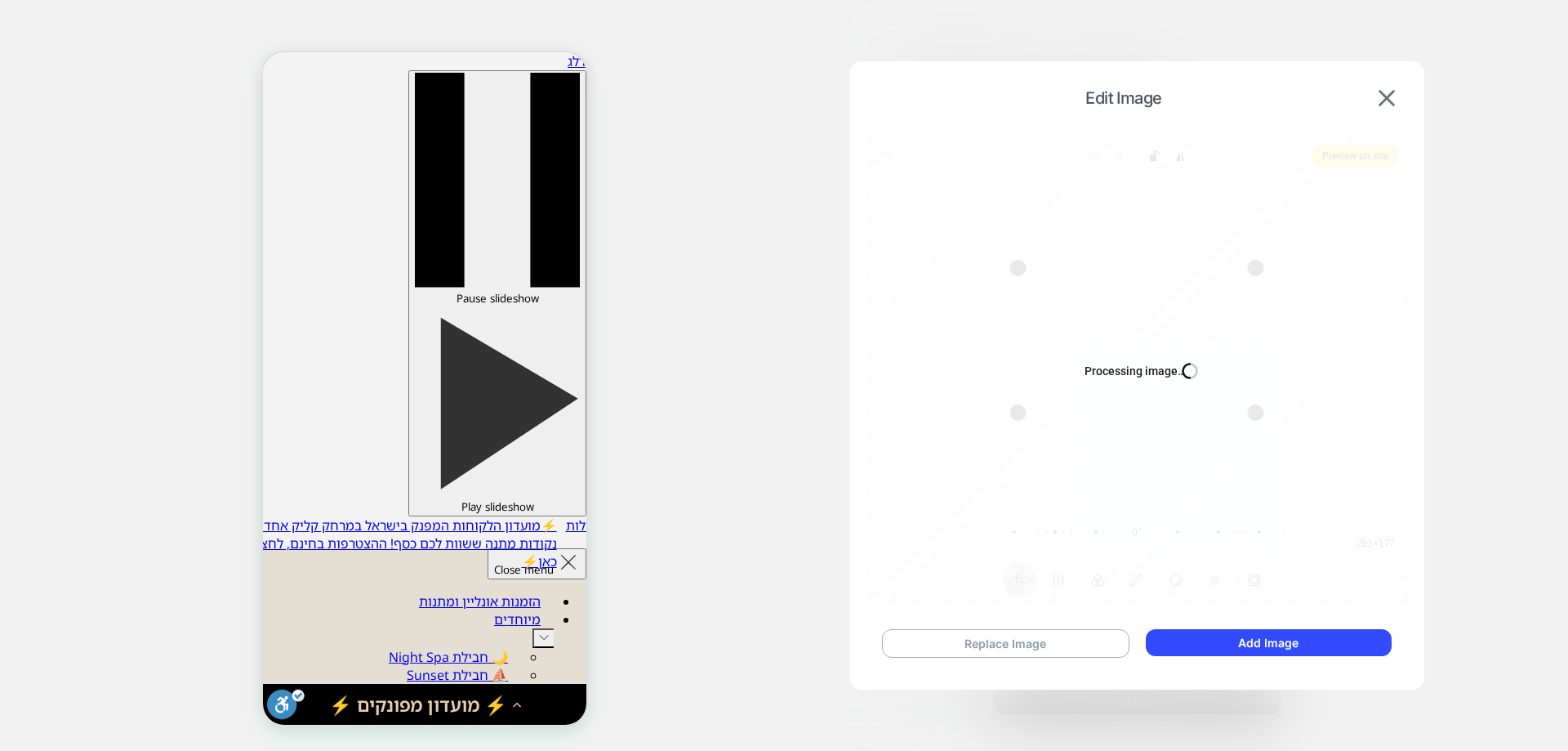
scroll to position [97, 0]
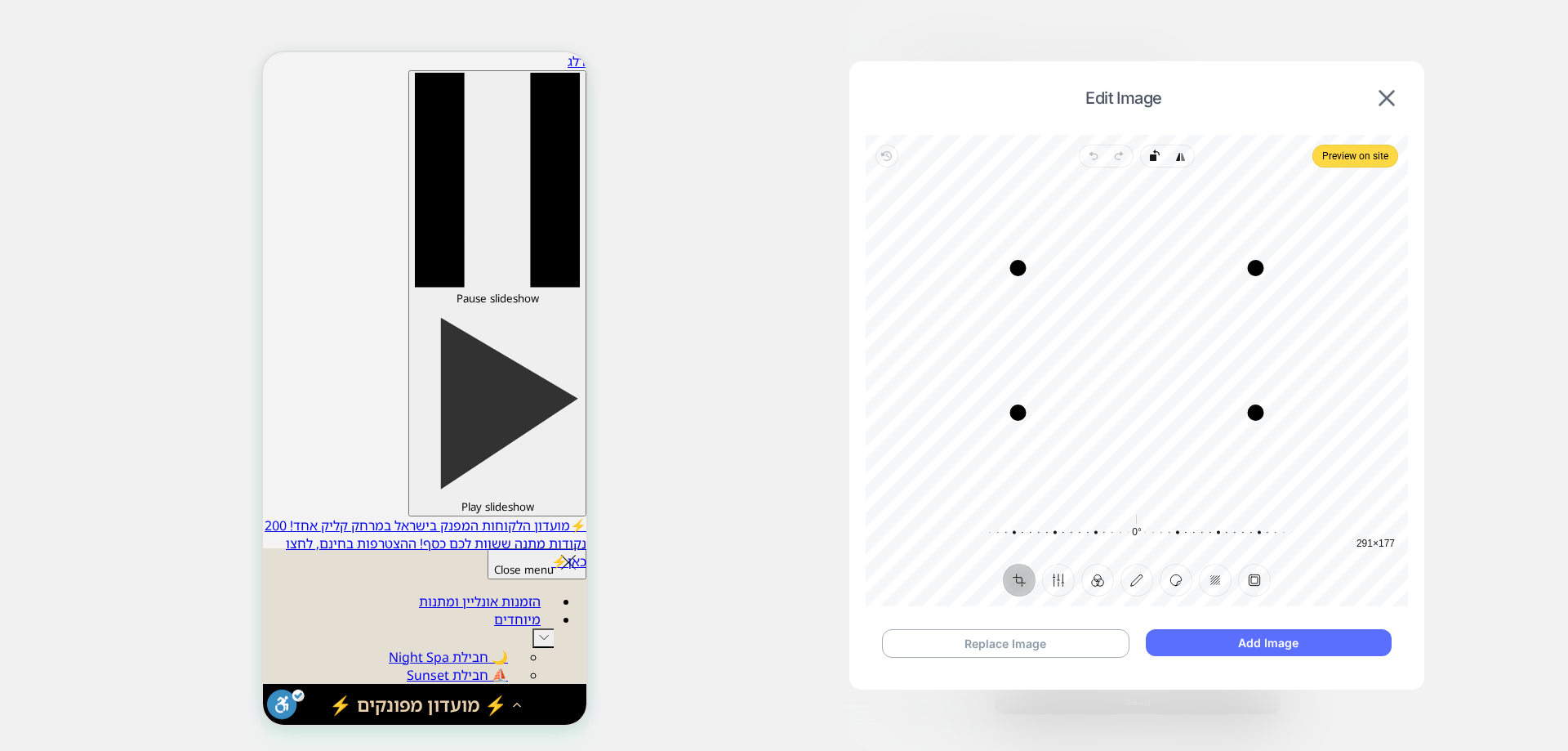
click at [1267, 641] on button "Add Image" at bounding box center [1268, 643] width 246 height 27
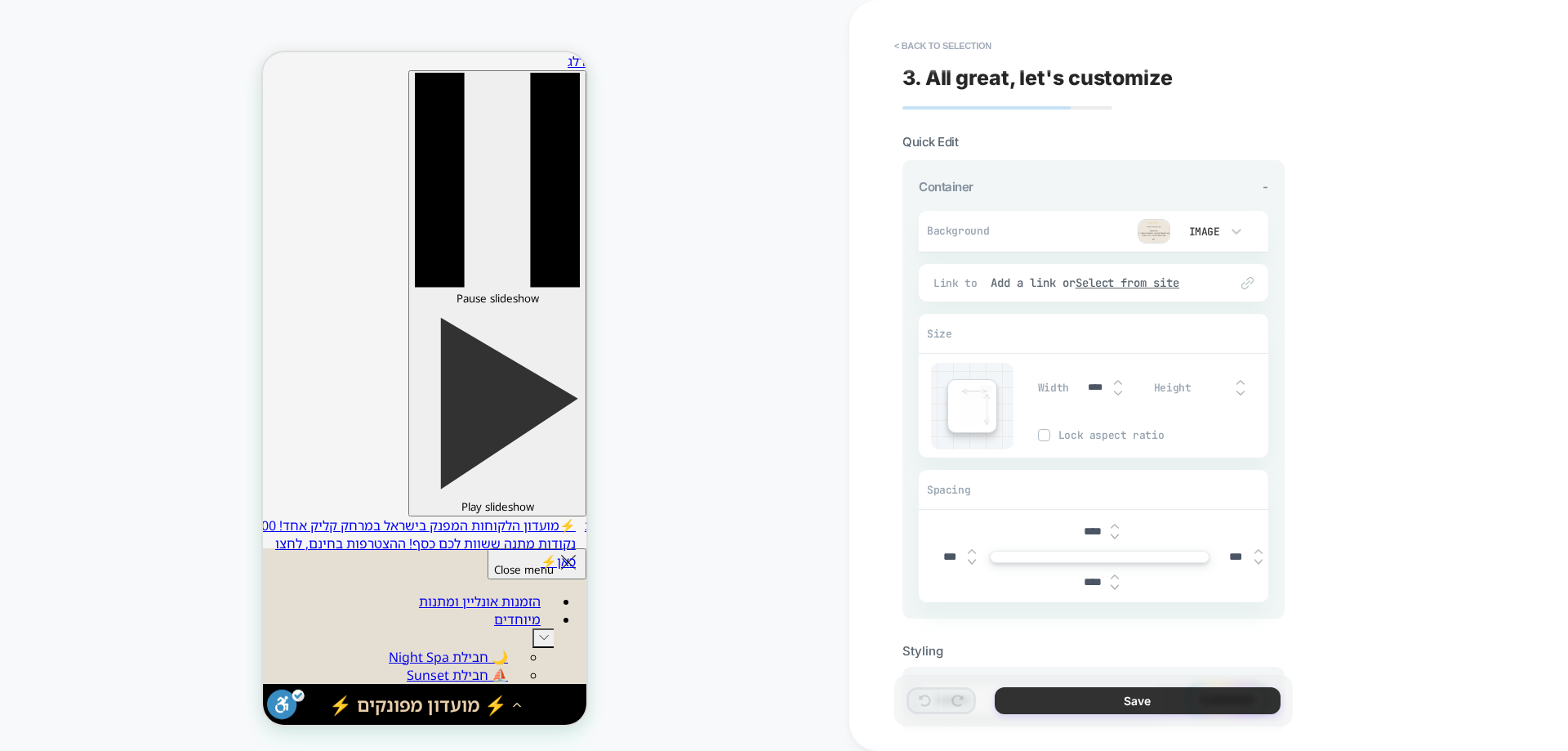
click at [1127, 698] on button "Save" at bounding box center [1138, 700] width 286 height 27
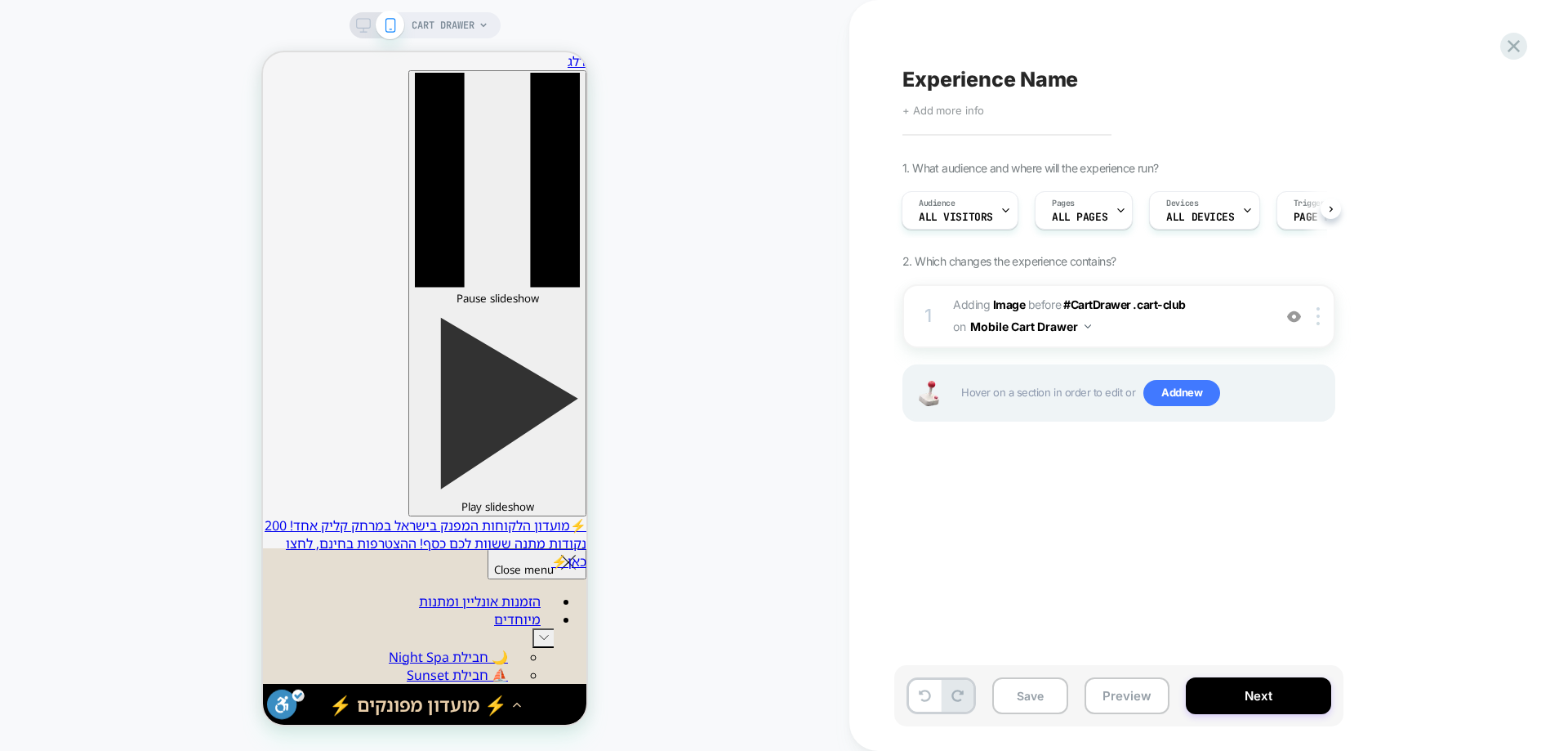
click at [913, 112] on span "+ Add more info" at bounding box center [943, 110] width 82 height 13
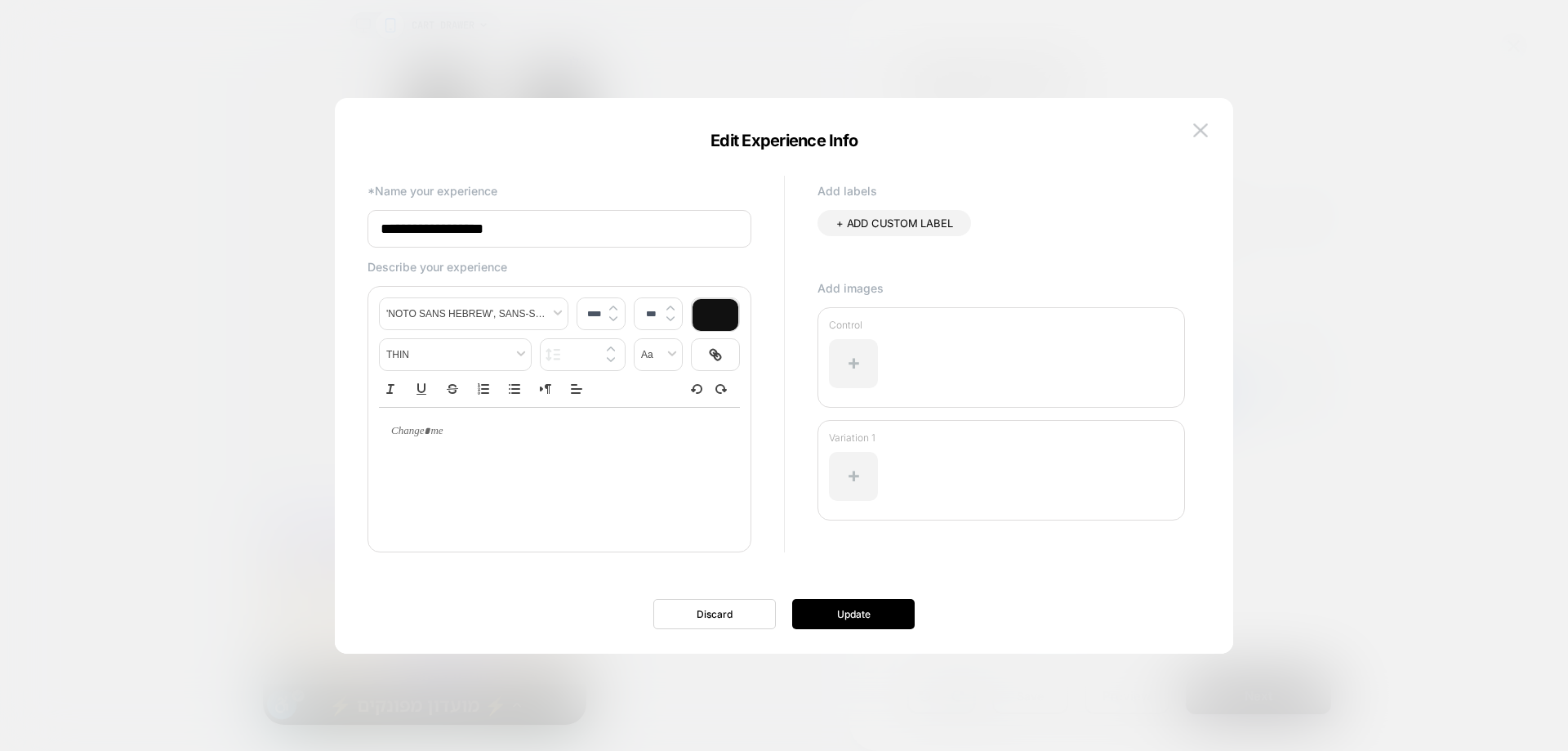
click at [558, 242] on input "**********" at bounding box center [559, 229] width 384 height 37
click at [569, 241] on input "**********" at bounding box center [559, 229] width 384 height 37
type input "*"
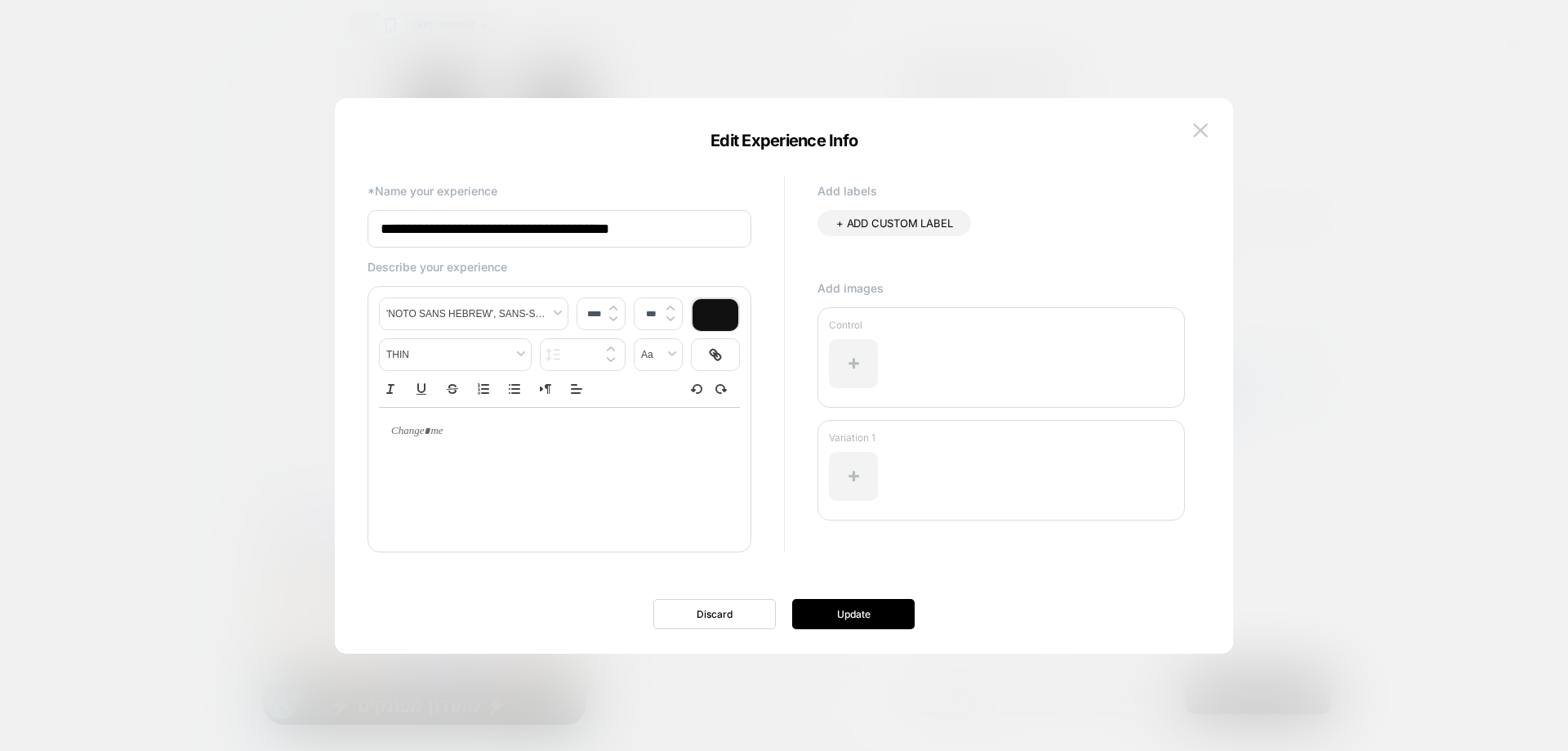
type input "**********"
click at [875, 615] on button "Update" at bounding box center [854, 614] width 122 height 30
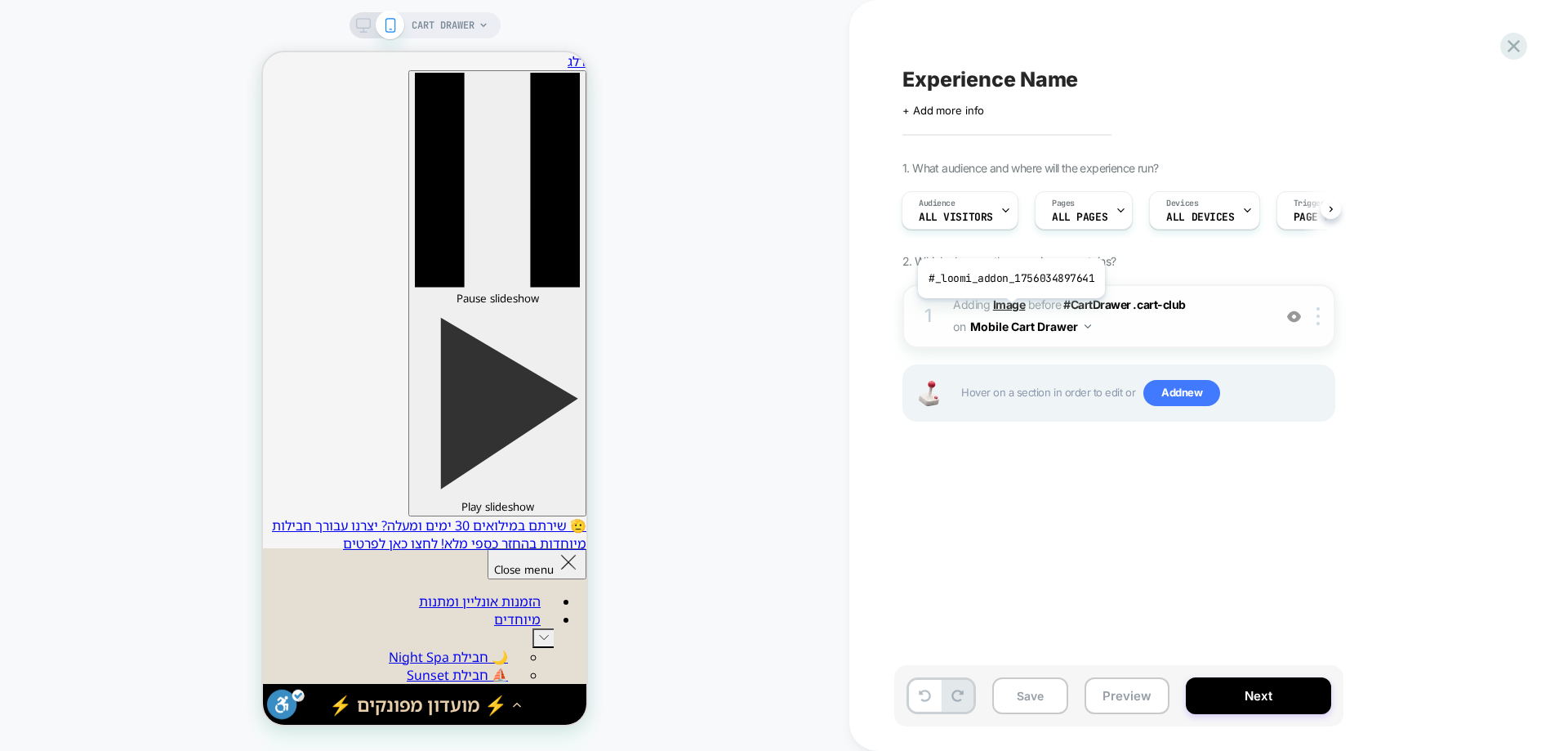
click at [1010, 311] on b "Image" at bounding box center [1009, 304] width 33 height 14
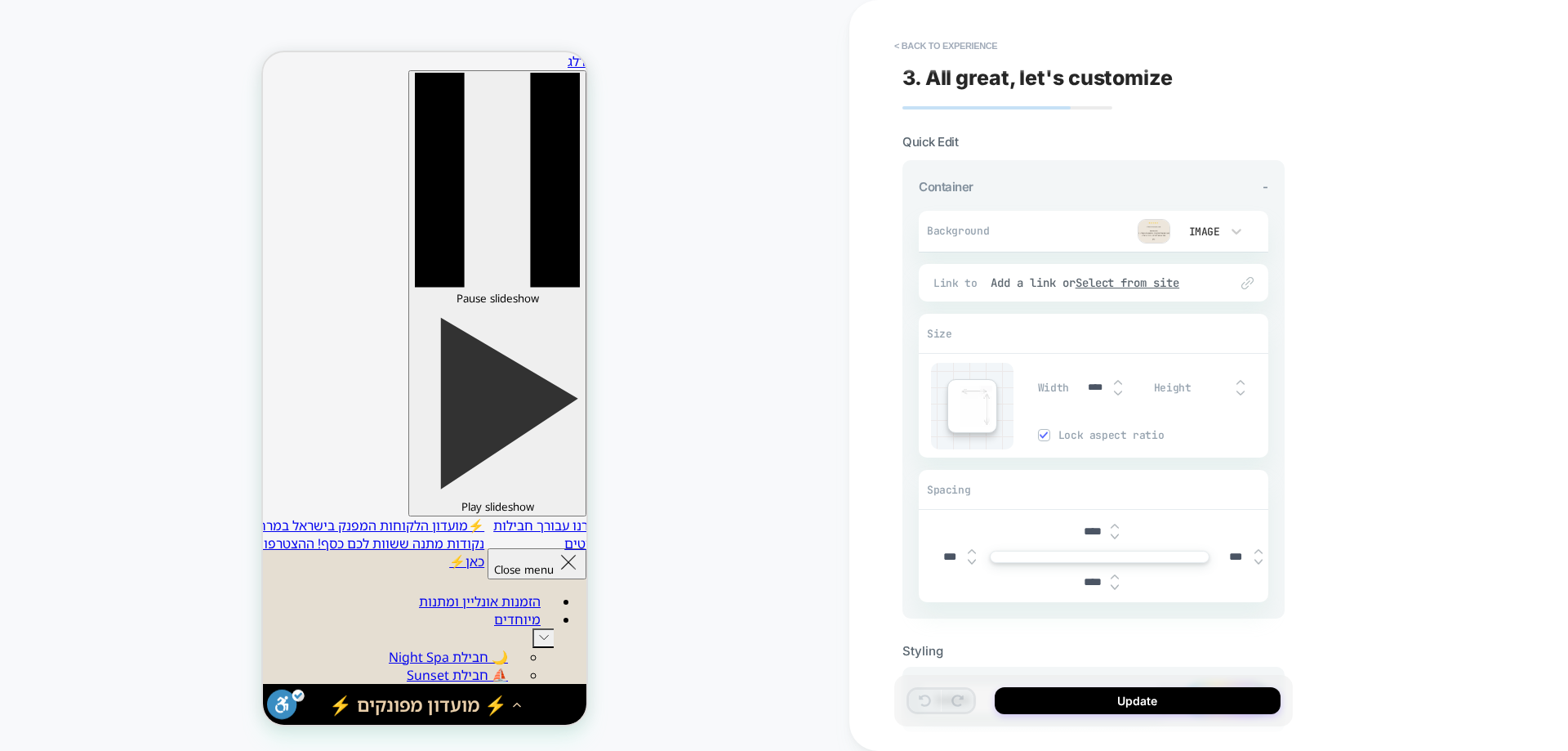
scroll to position [77, 0]
click at [973, 50] on button "< Back to experience" at bounding box center [946, 45] width 119 height 26
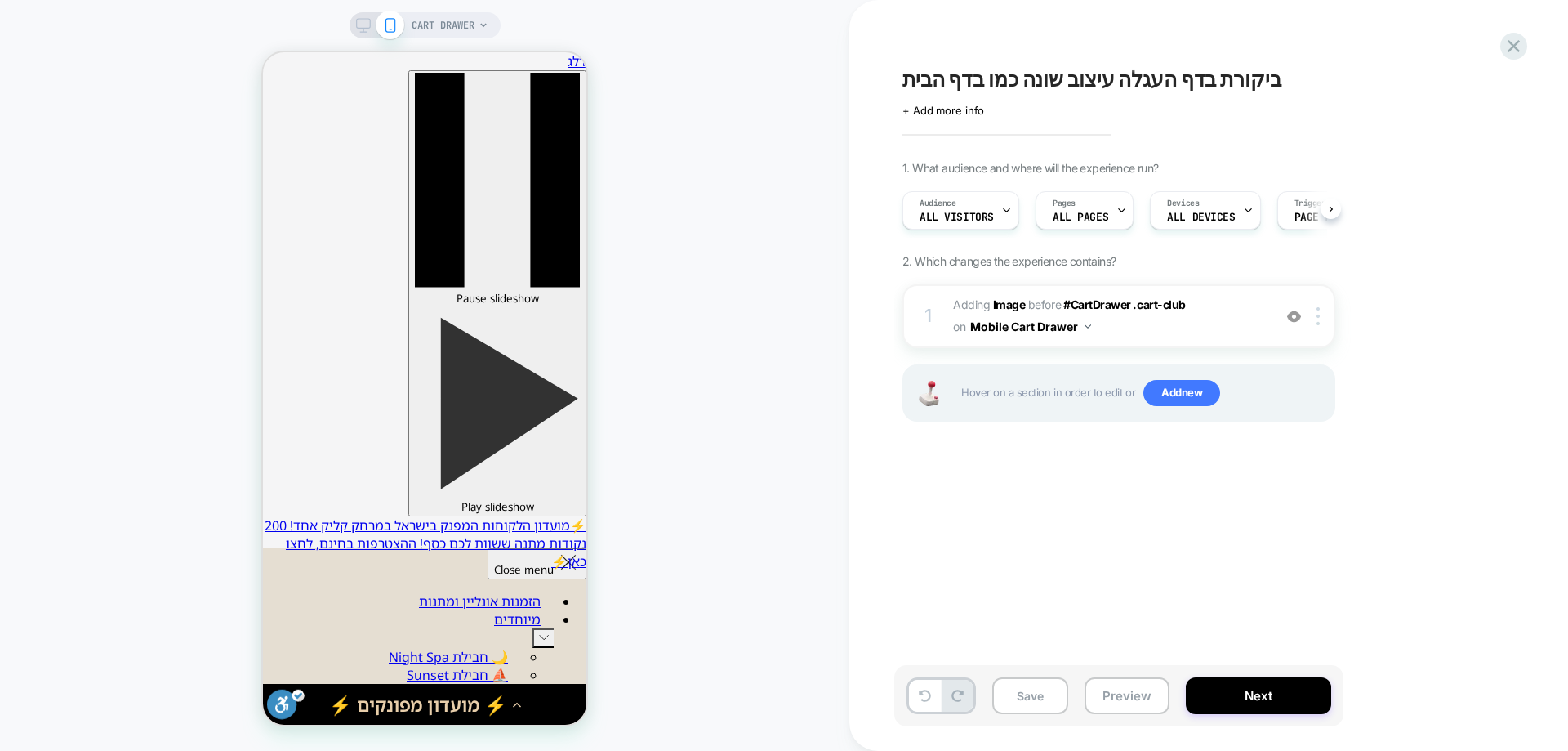
scroll to position [0, 1]
click at [1122, 301] on span "#CartDrawer .cart-club" at bounding box center [1124, 304] width 122 height 14
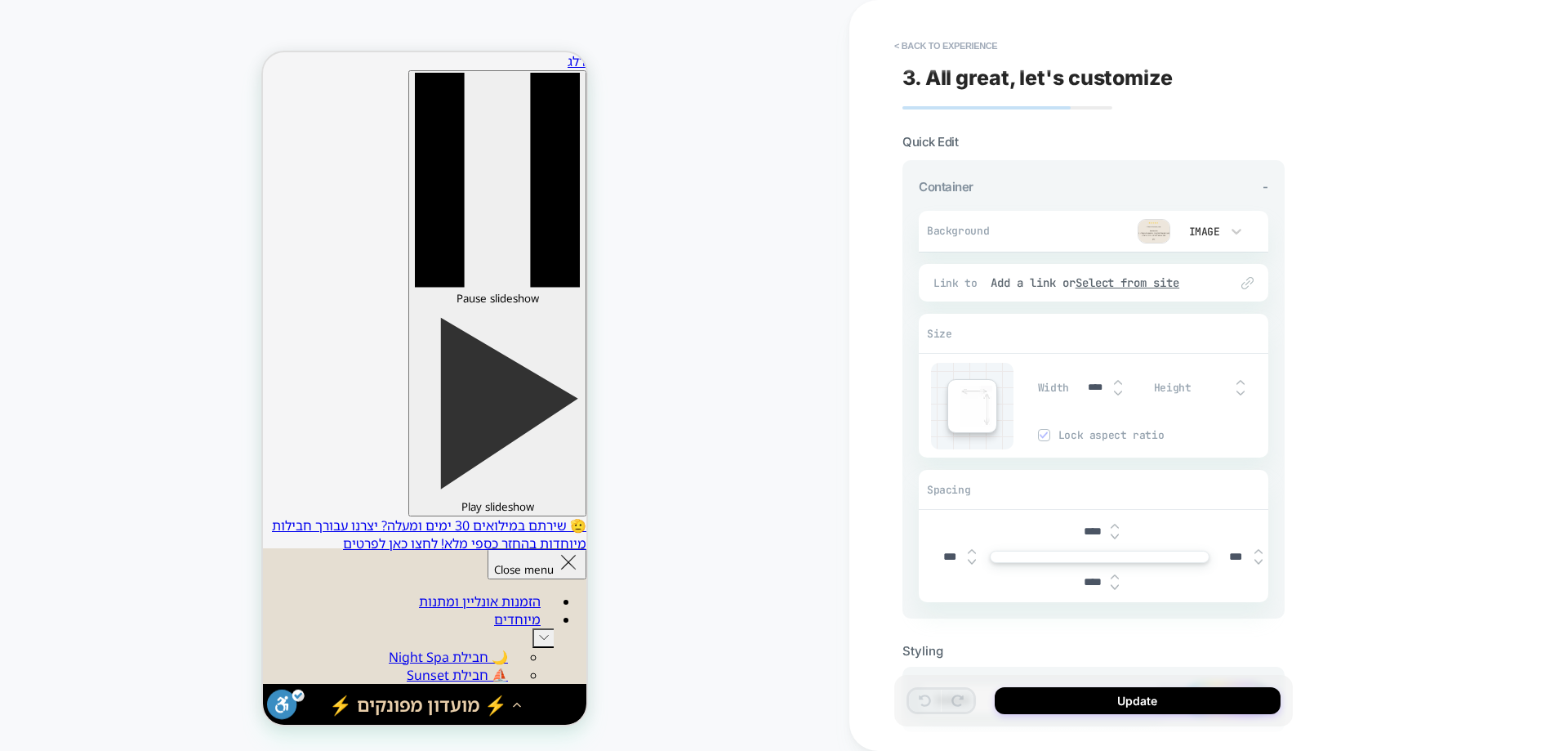
scroll to position [77, 0]
click at [966, 43] on button "< Back to experience" at bounding box center [946, 45] width 119 height 26
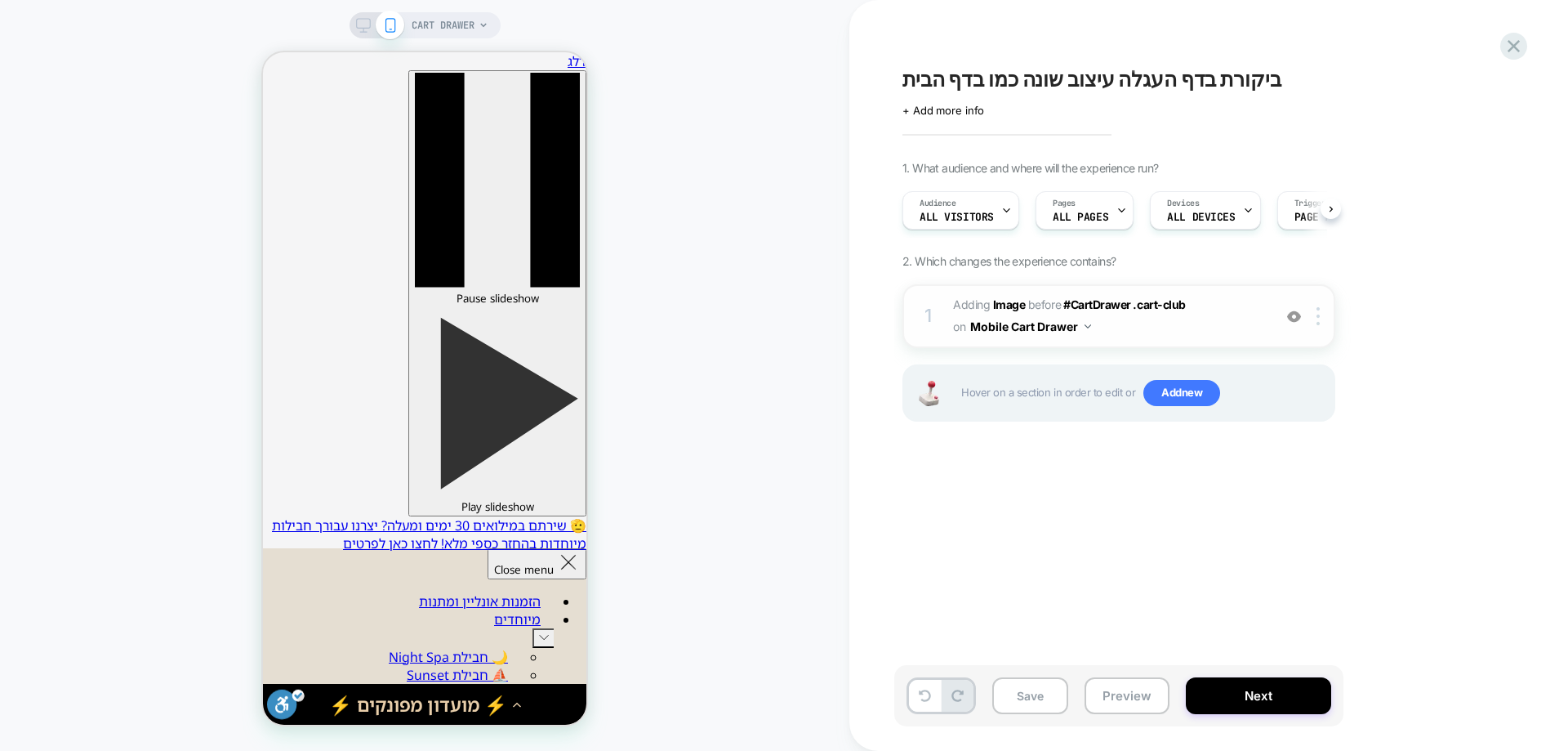
scroll to position [0, 1]
click at [1324, 304] on div "1 #_loomi_addon_1756034897641 Adding Image BEFORE #CartDrawer .cart-club #CartD…" at bounding box center [1119, 316] width 433 height 64
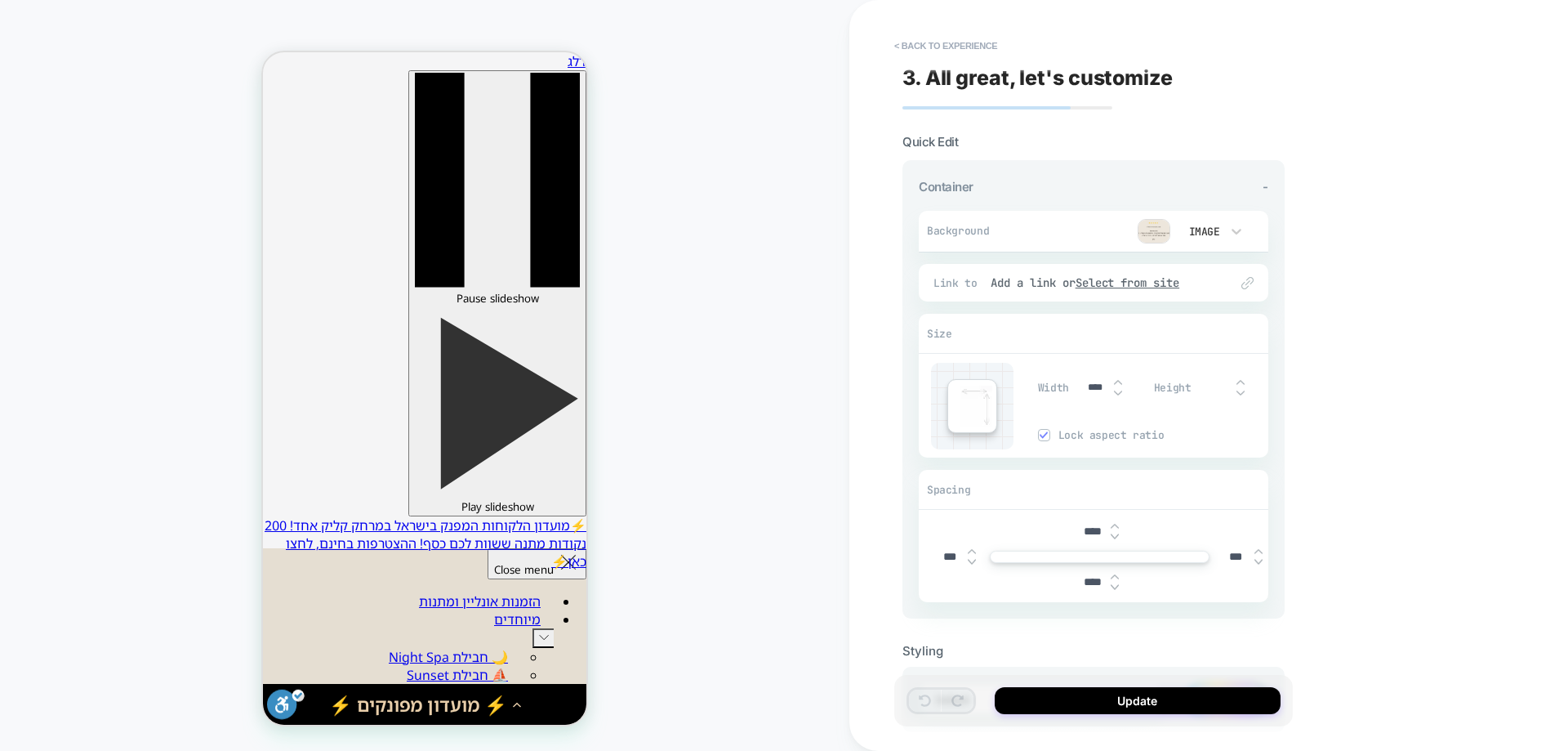
scroll to position [77, 0]
click at [975, 44] on button "< Back to experience" at bounding box center [946, 45] width 119 height 26
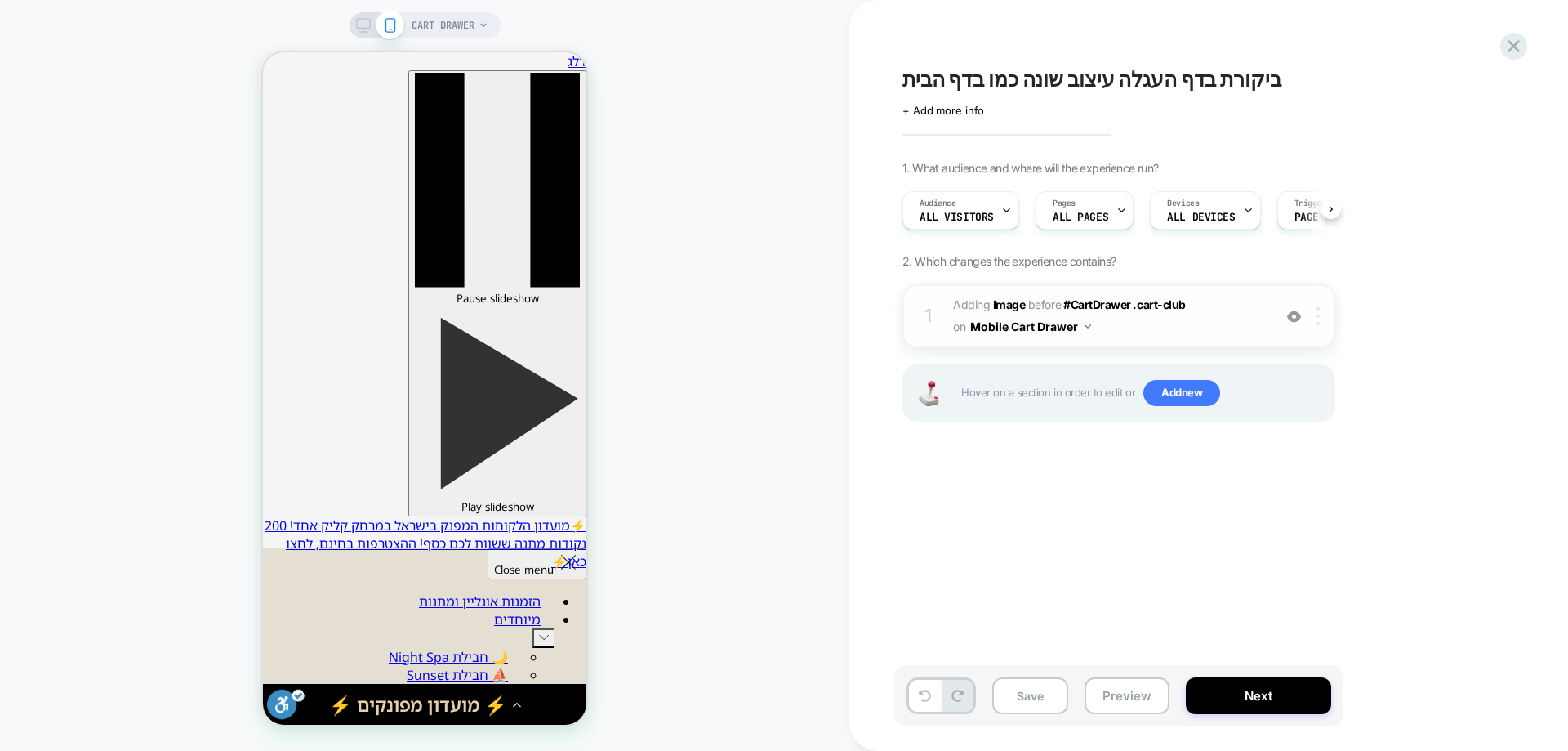
scroll to position [0, 1]
click at [1319, 320] on img at bounding box center [1319, 316] width 4 height 18
click at [1318, 320] on img at bounding box center [1319, 316] width 4 height 18
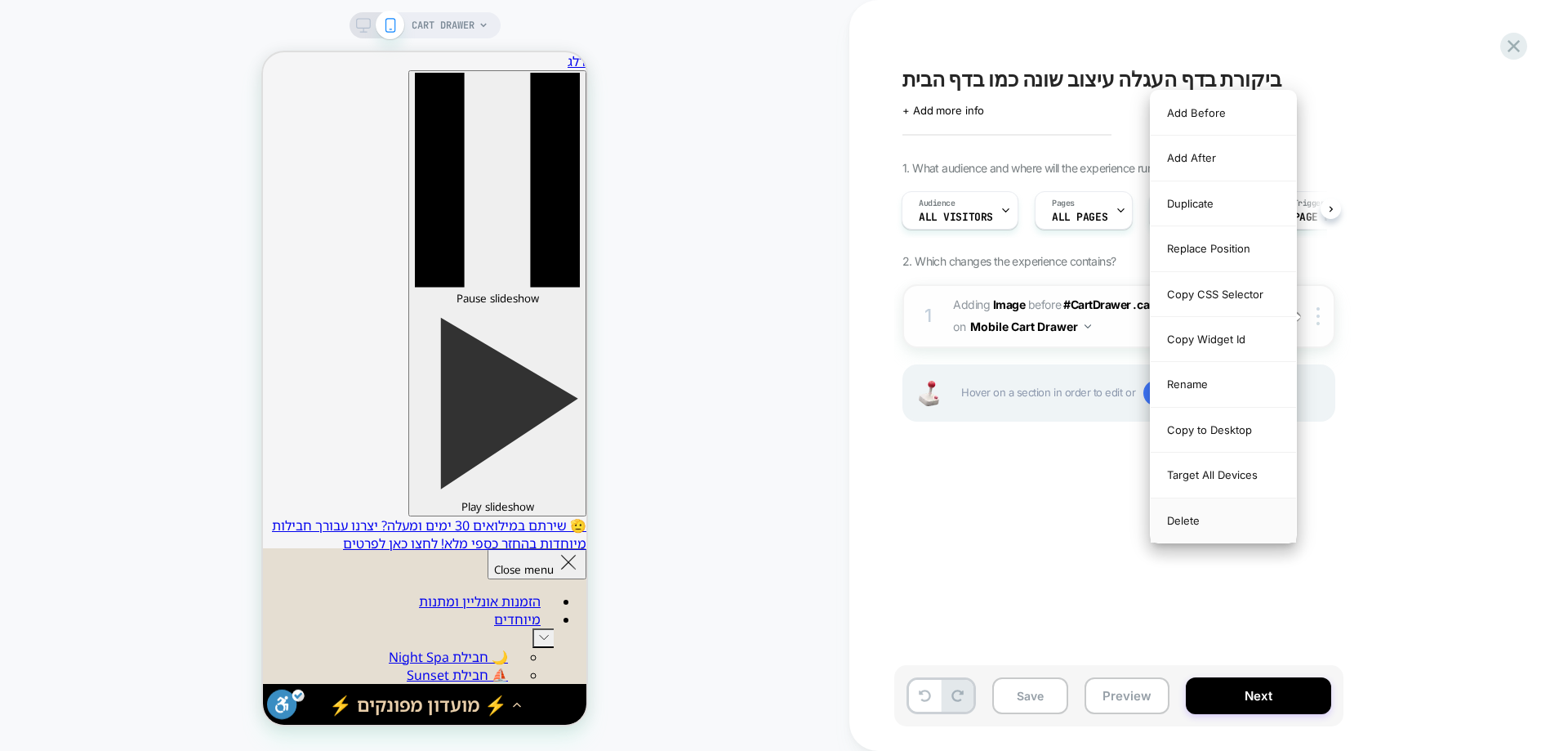
click at [1198, 514] on div "Delete" at bounding box center [1224, 520] width 146 height 44
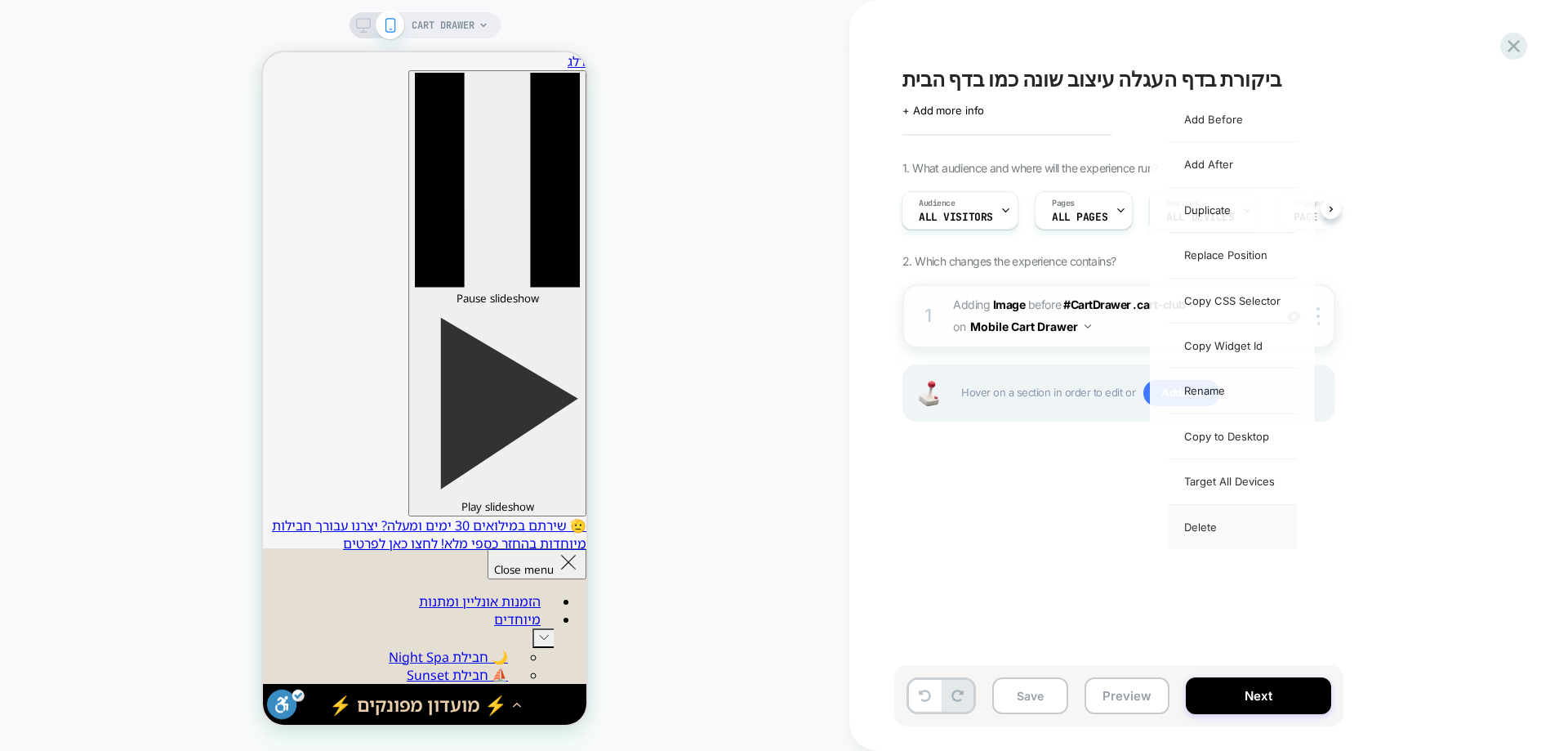
scroll to position [0, 0]
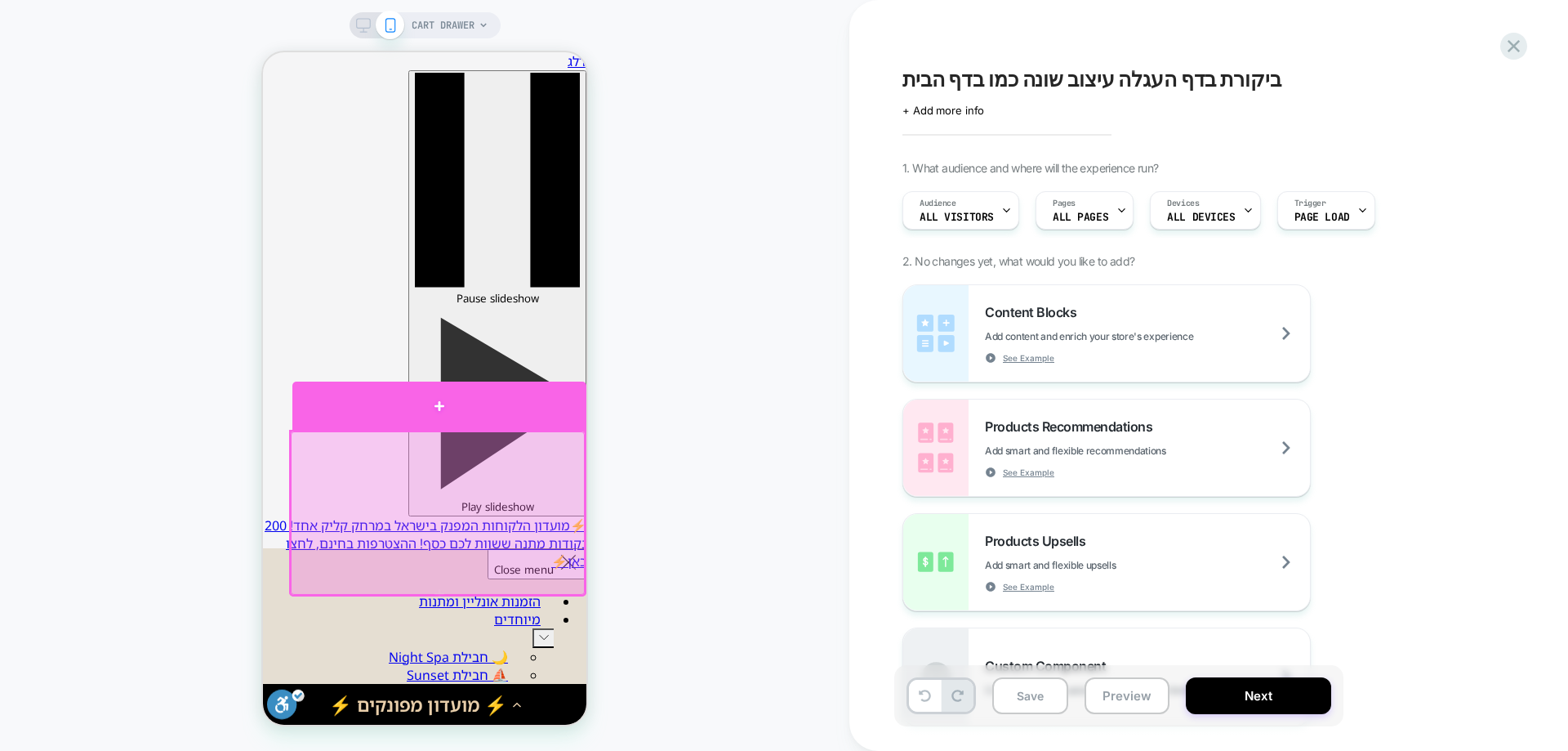
click at [509, 407] on div at bounding box center [438, 406] width 294 height 48
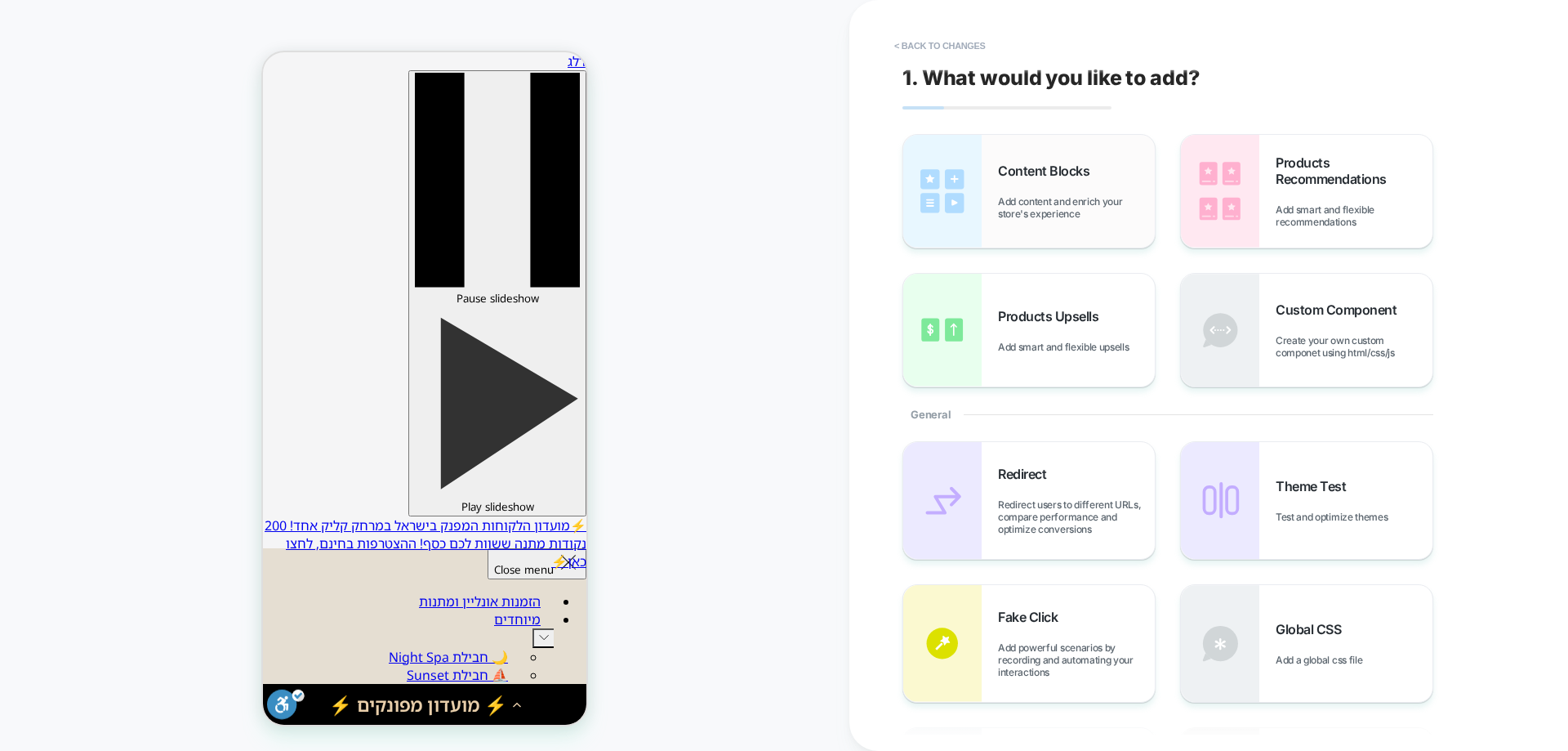
click at [1096, 204] on span "Add content and enrich your store's experience" at bounding box center [1076, 208] width 157 height 25
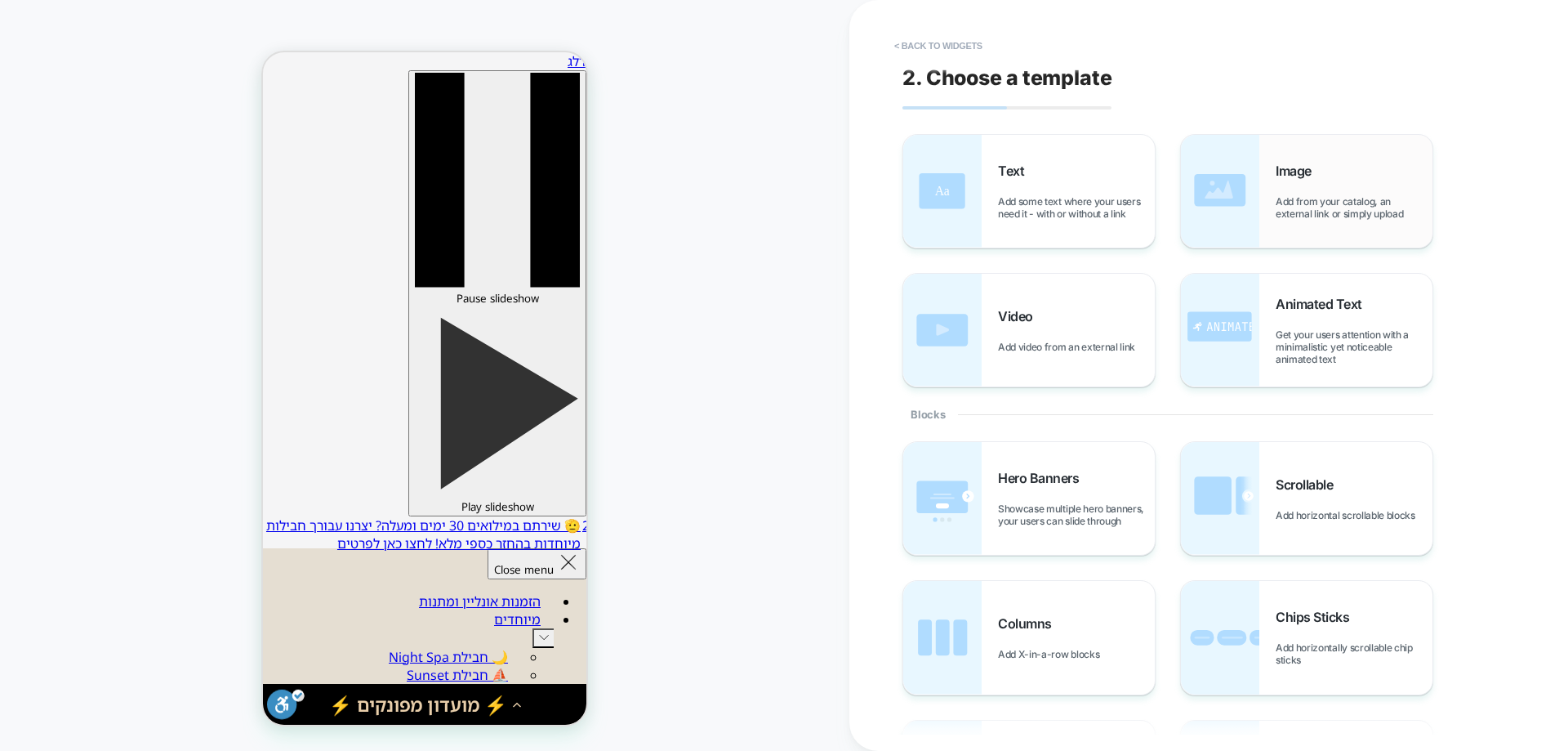
click at [1328, 189] on div "Image Add from your catalog, an external link or simply upload" at bounding box center [1354, 191] width 157 height 57
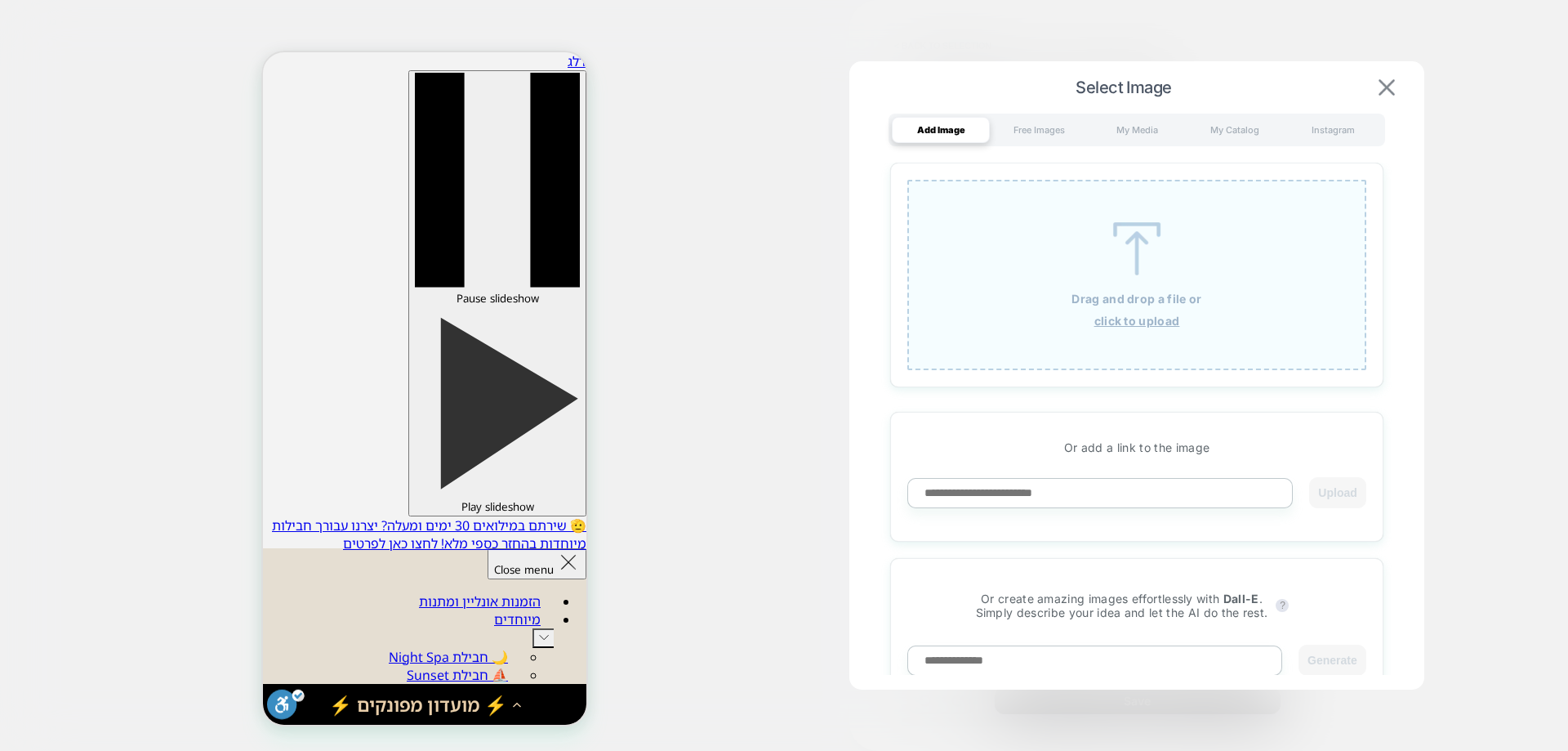
click at [1388, 83] on img at bounding box center [1387, 87] width 16 height 16
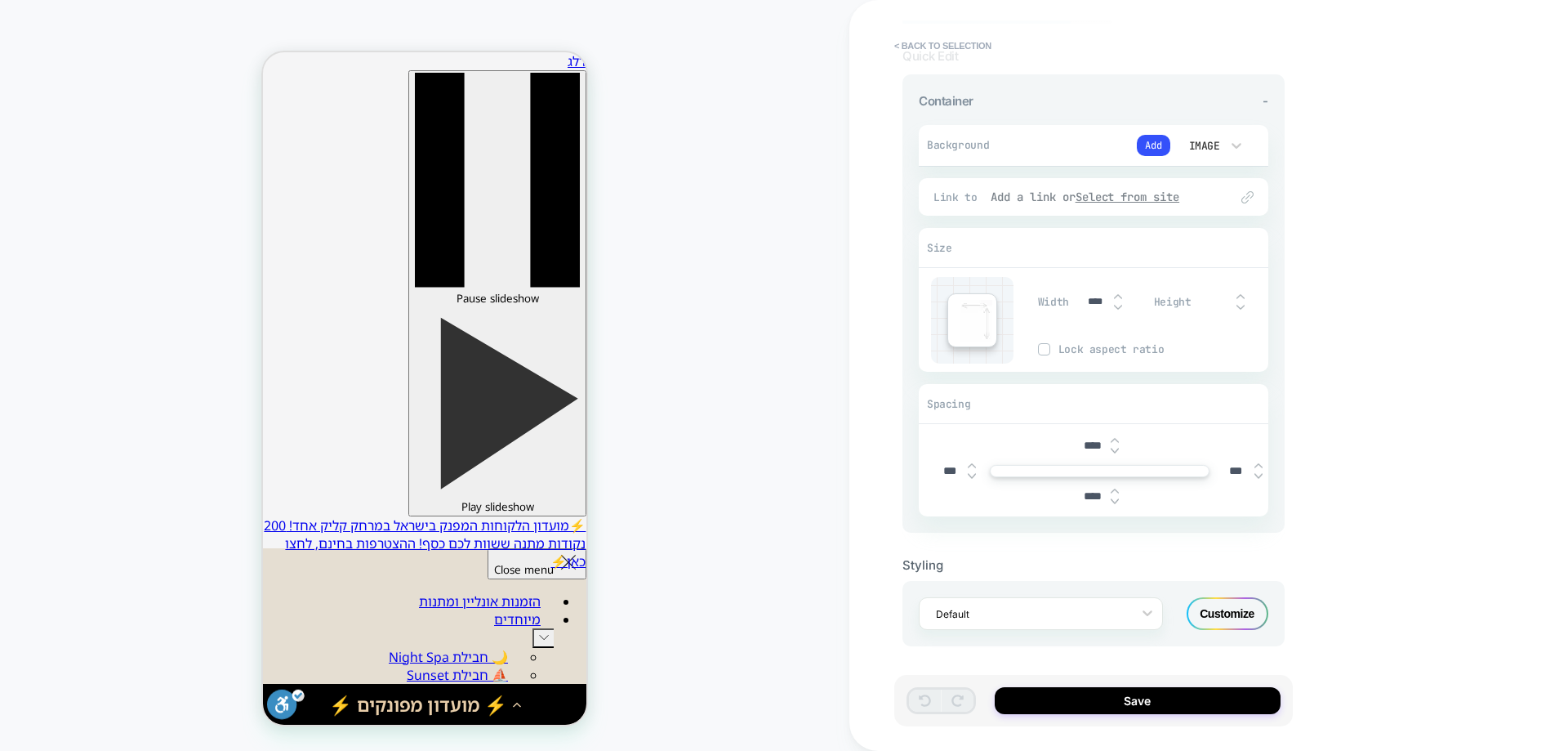
scroll to position [87, 0]
click at [1226, 611] on div "Customize" at bounding box center [1227, 612] width 82 height 33
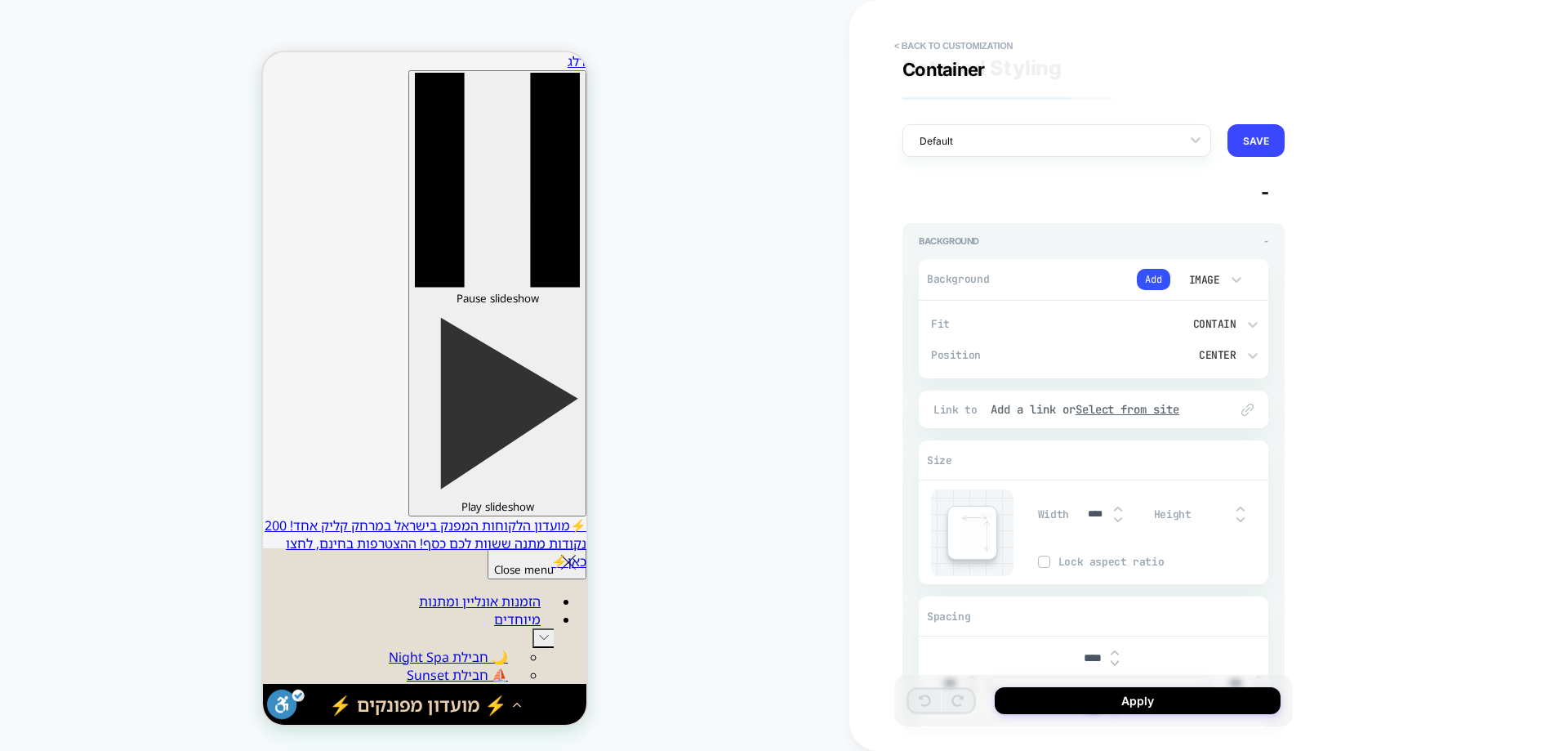
scroll to position [0, 0]
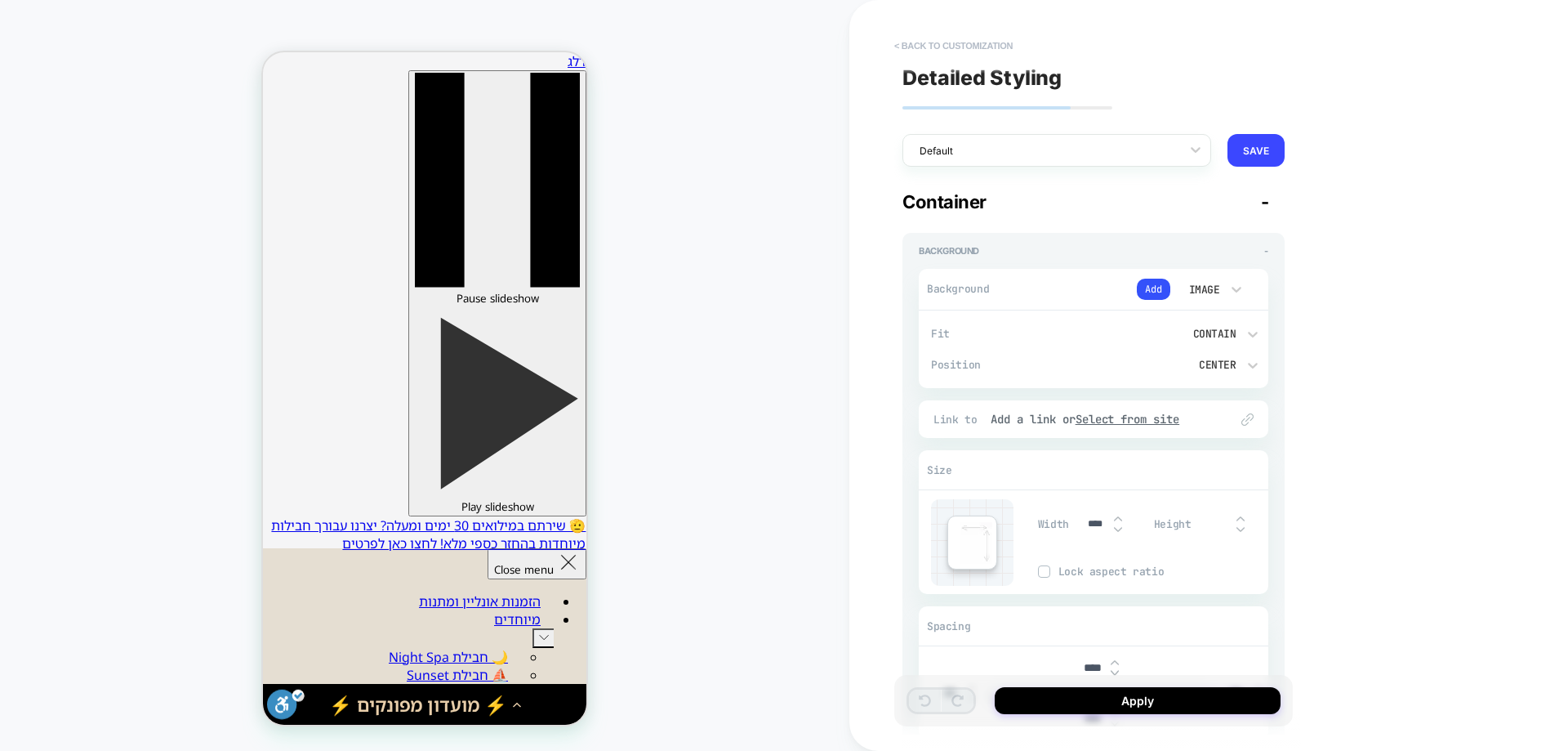
click at [1001, 42] on button "< Back to customization" at bounding box center [954, 45] width 135 height 26
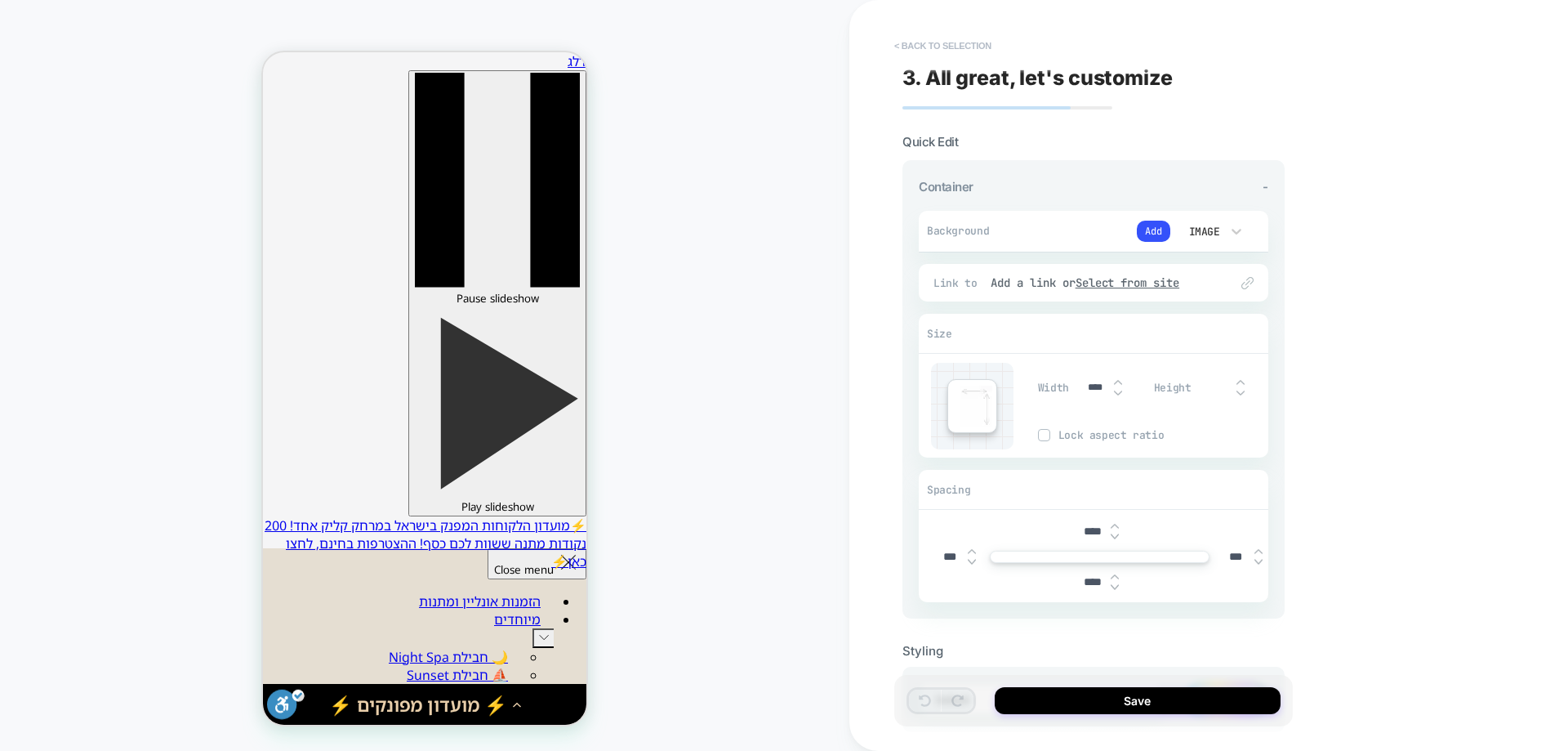
click at [920, 42] on button "< Back to selection" at bounding box center [943, 45] width 114 height 26
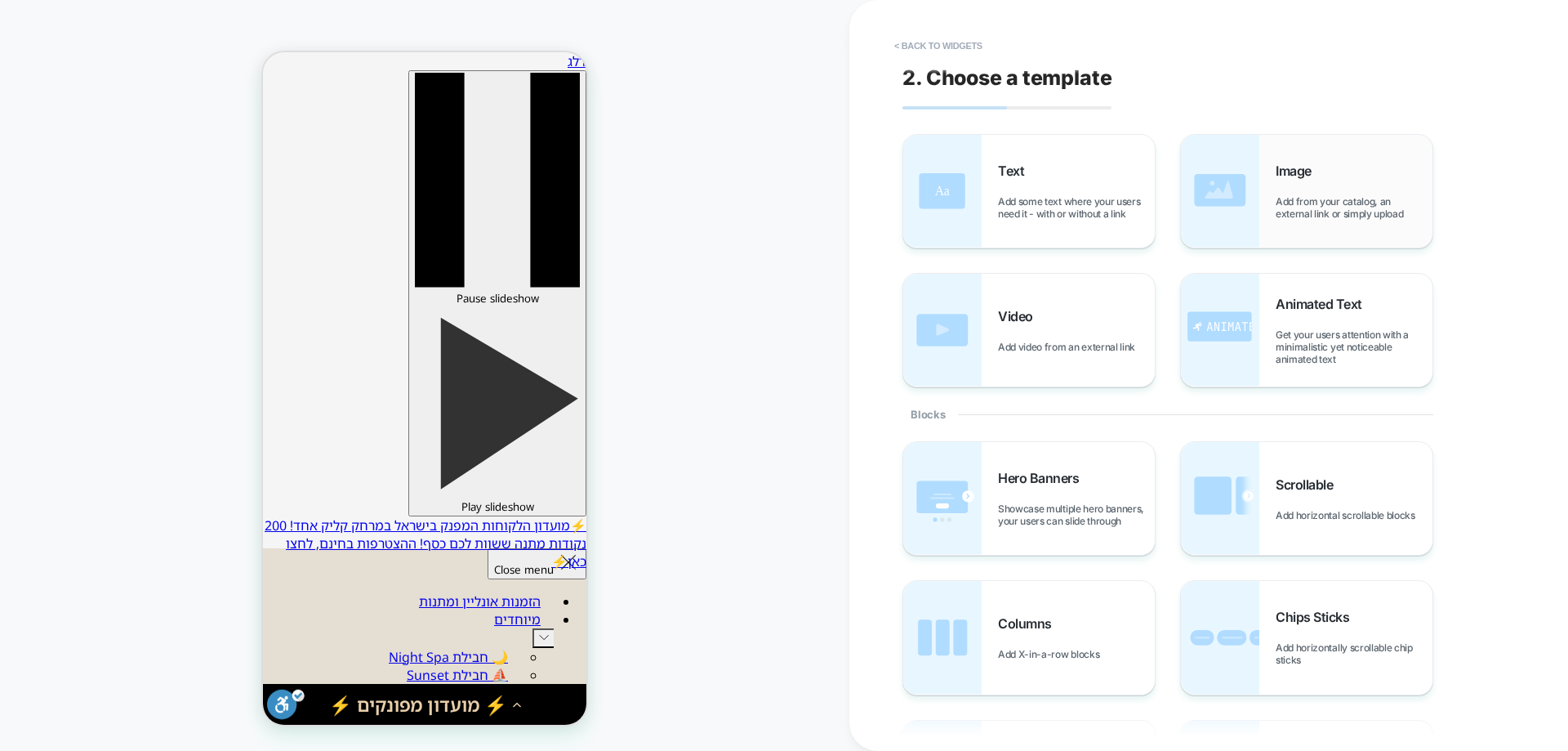
click at [1328, 183] on div "Image Add from your catalog, an external link or simply upload" at bounding box center [1354, 191] width 157 height 57
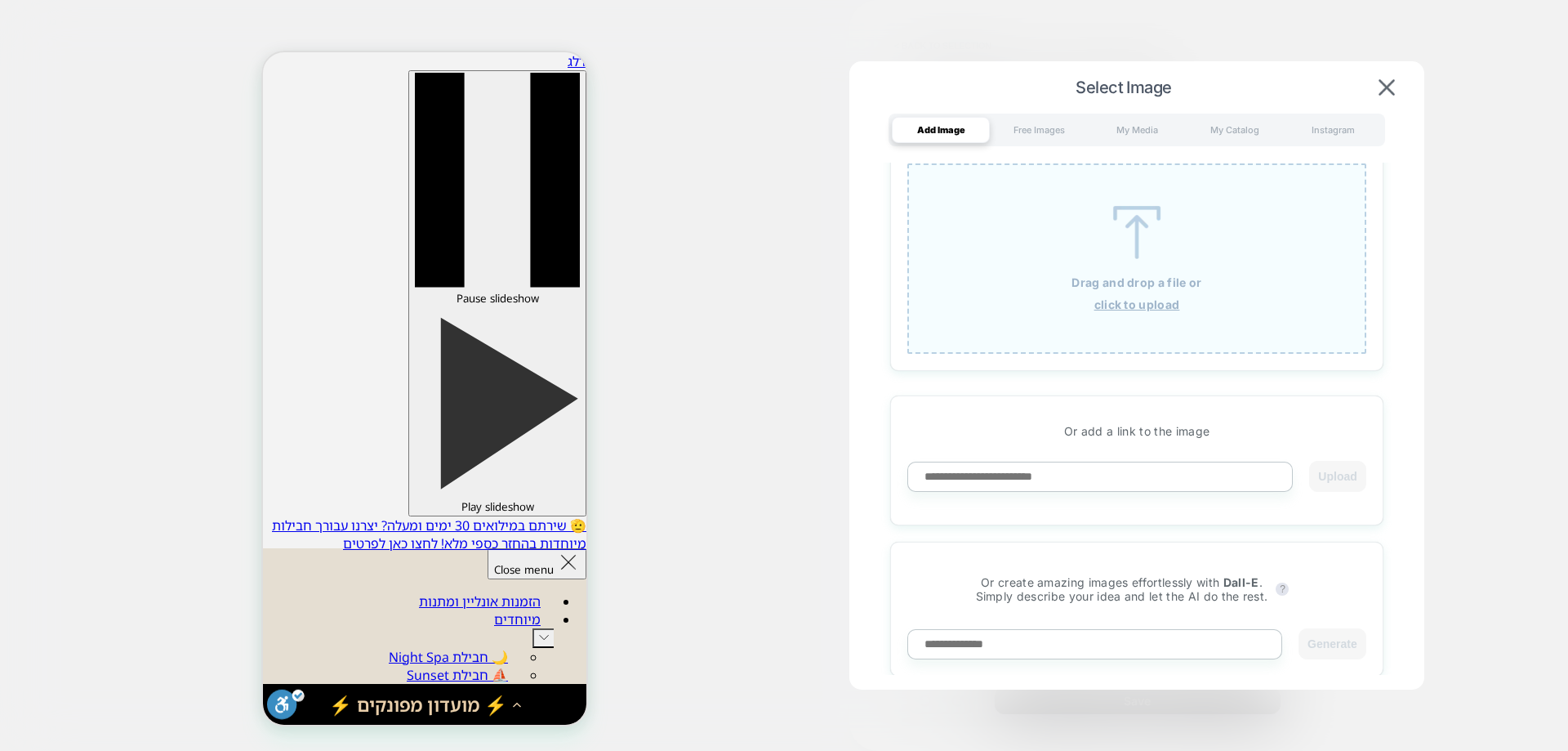
scroll to position [20, 0]
click at [1043, 124] on div "Free Images" at bounding box center [1038, 130] width 98 height 26
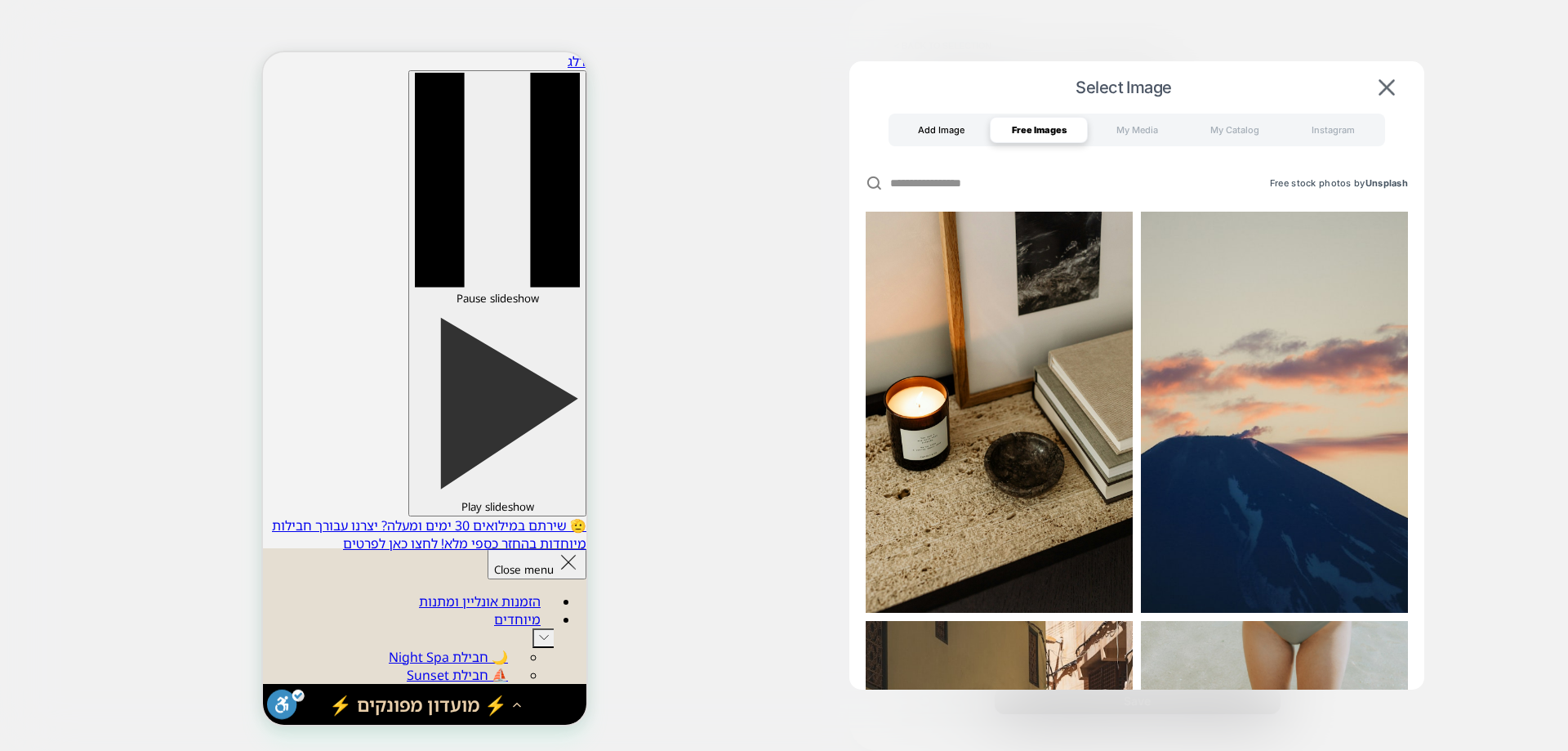
click at [934, 123] on div "Add Image" at bounding box center [941, 130] width 98 height 26
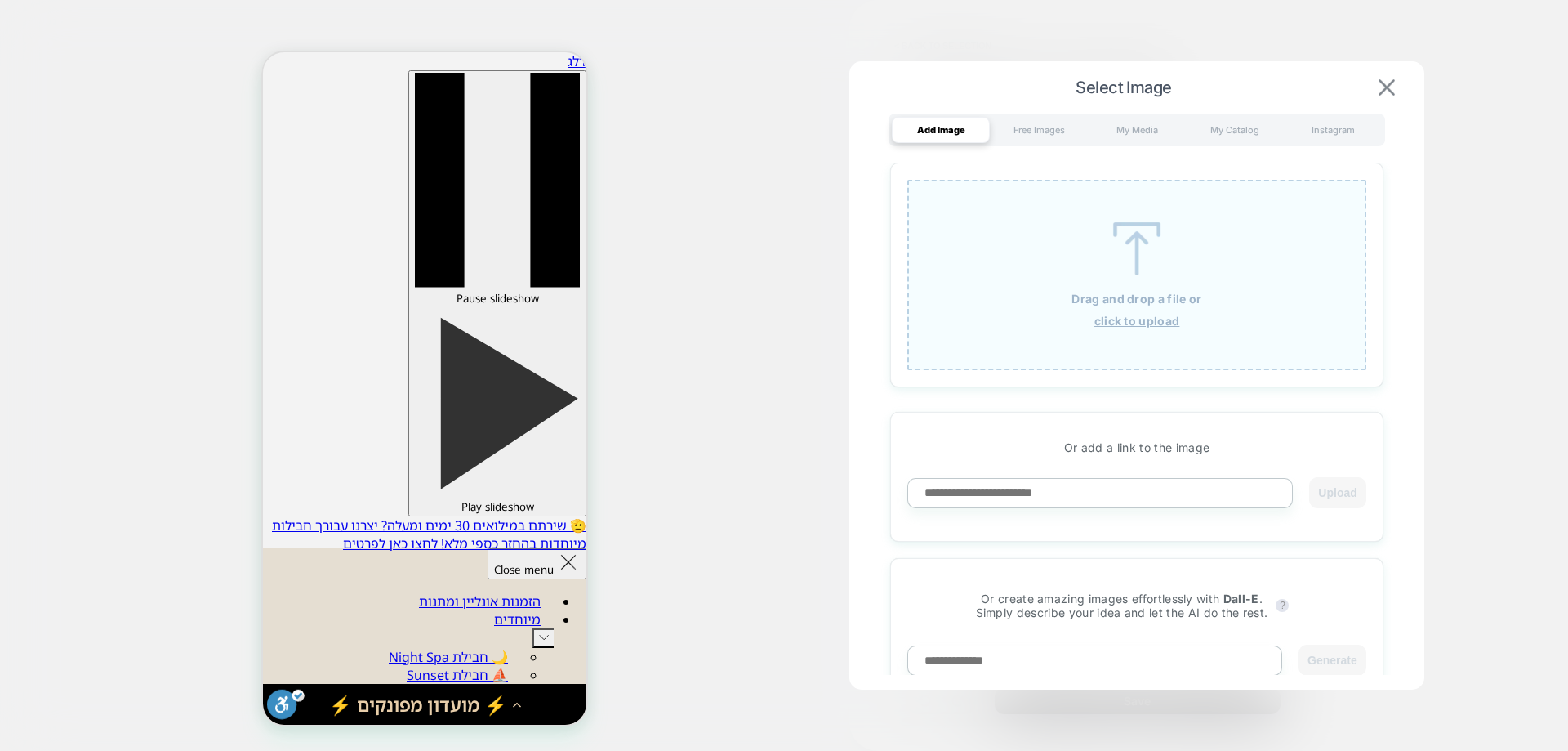
click at [1382, 91] on img at bounding box center [1387, 87] width 16 height 16
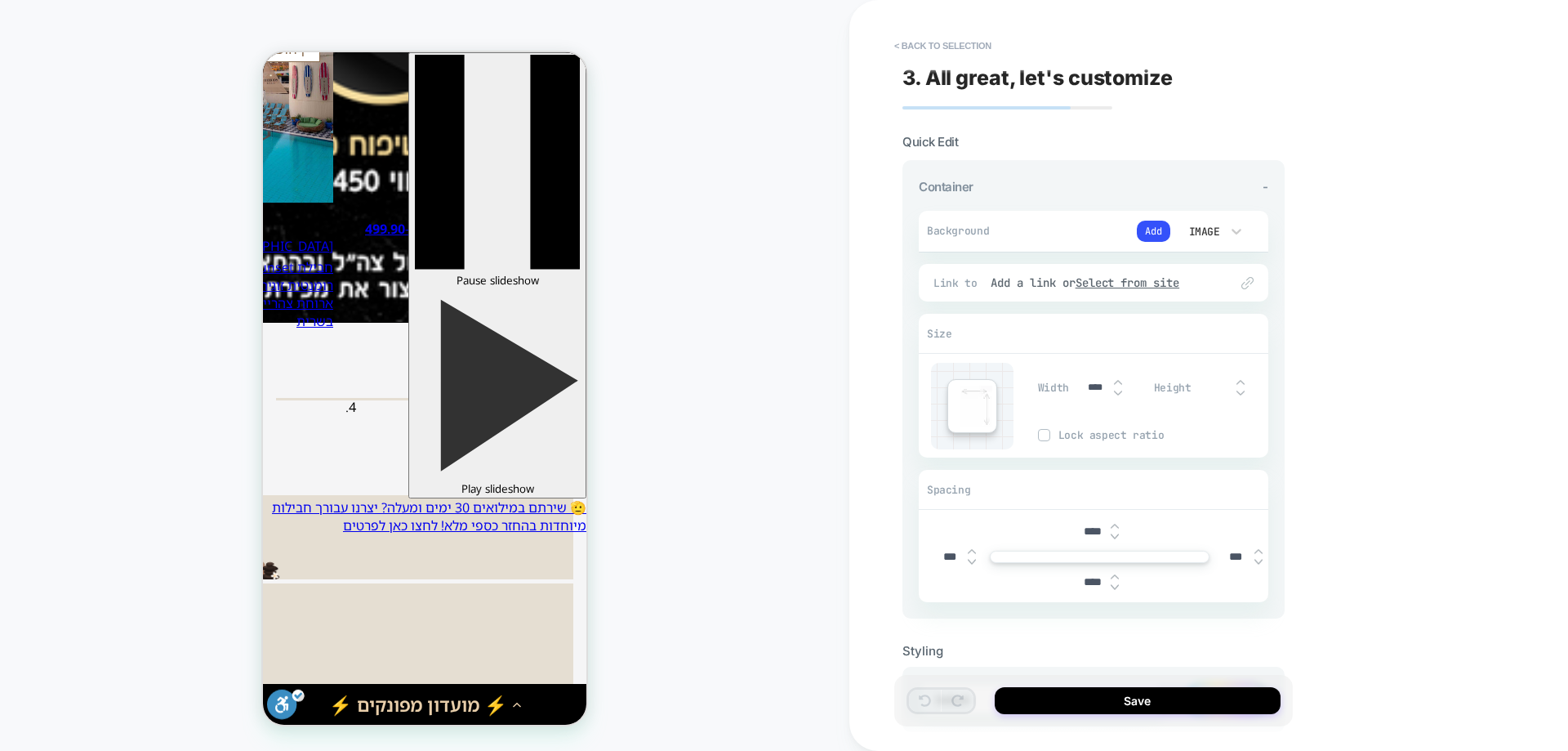
scroll to position [4412, 0]
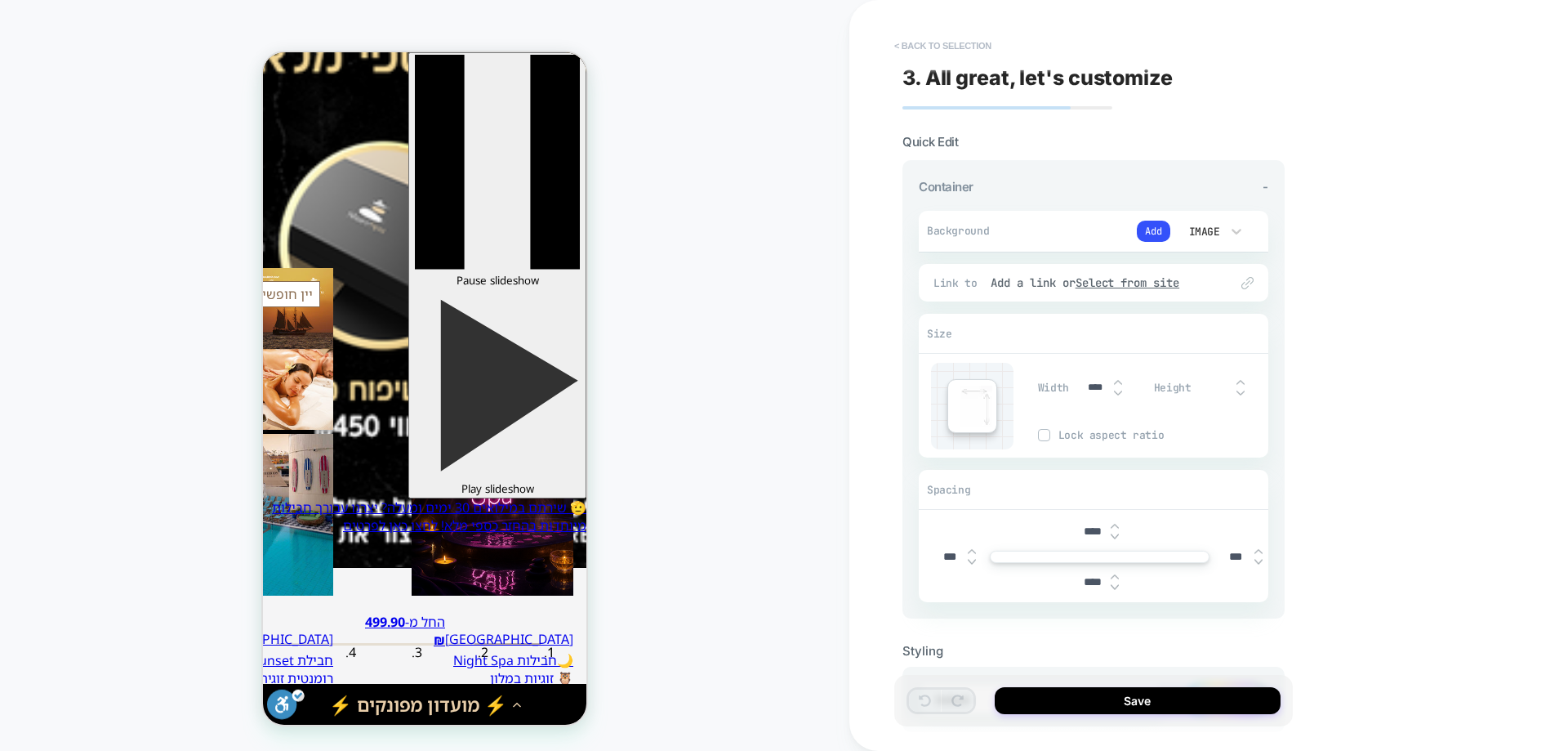
click at [937, 43] on button "< Back to selection" at bounding box center [943, 45] width 114 height 26
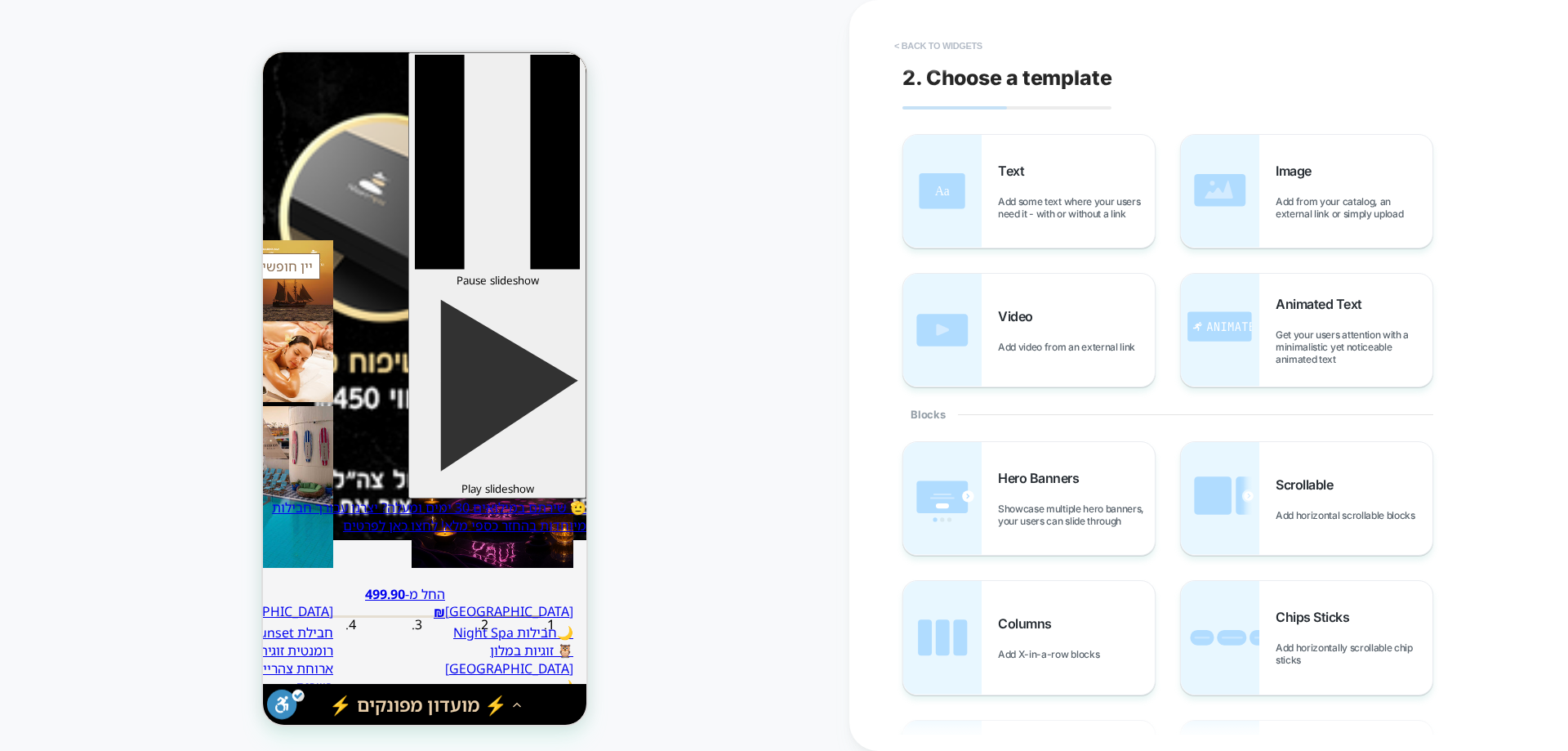
click at [961, 43] on button "< Back to widgets" at bounding box center [939, 45] width 105 height 26
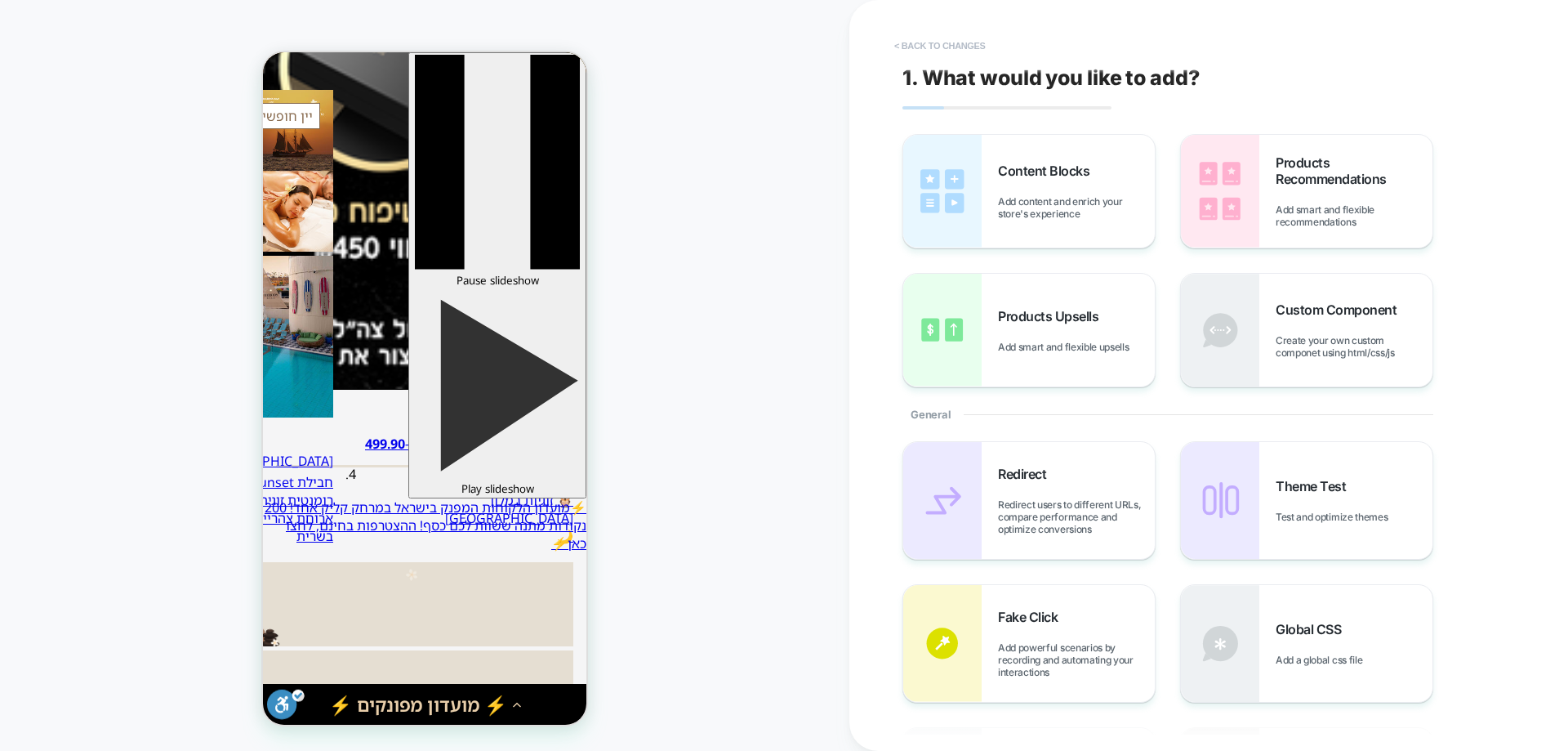
click at [979, 40] on button "< Back to changes" at bounding box center [940, 45] width 107 height 26
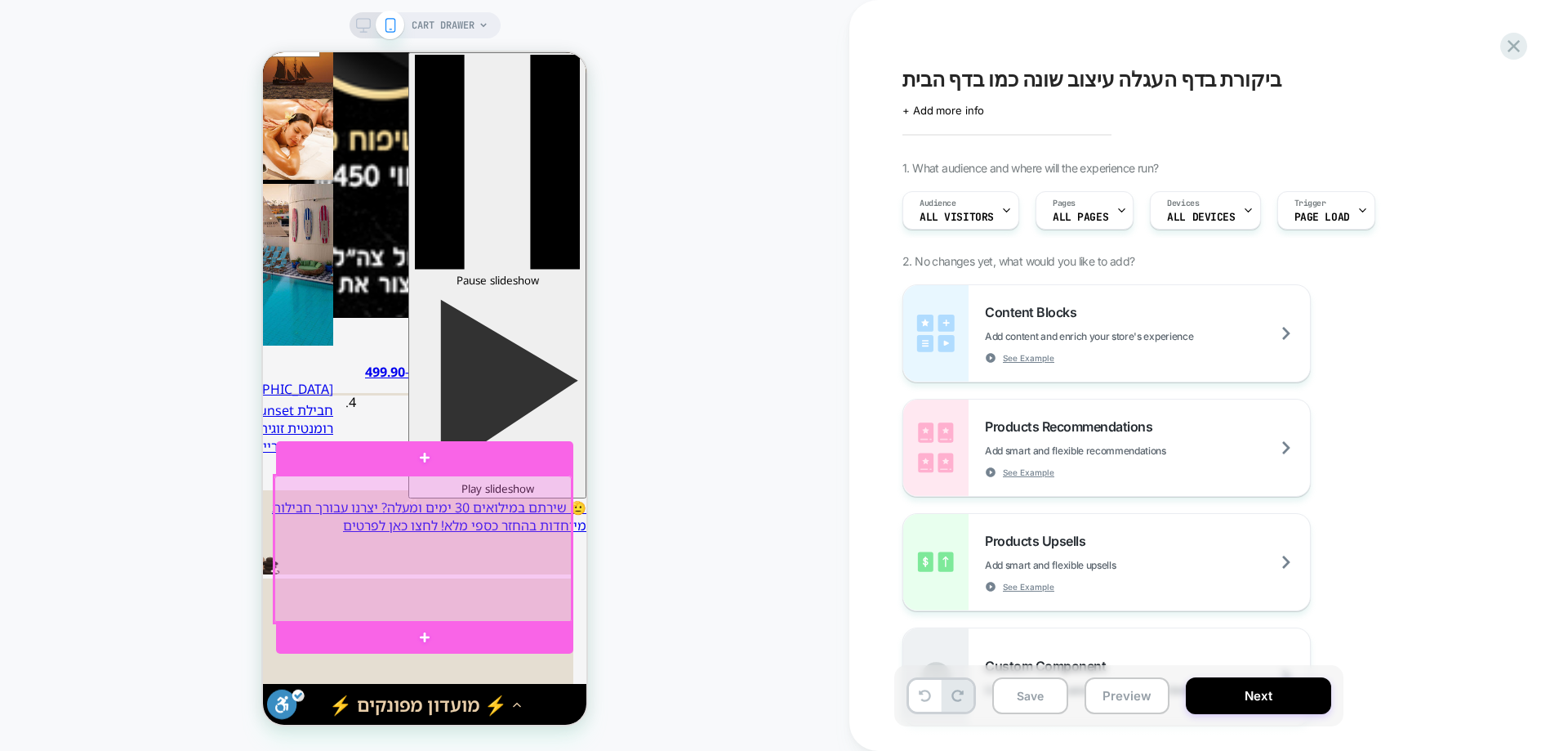
click at [438, 518] on div at bounding box center [422, 549] width 297 height 147
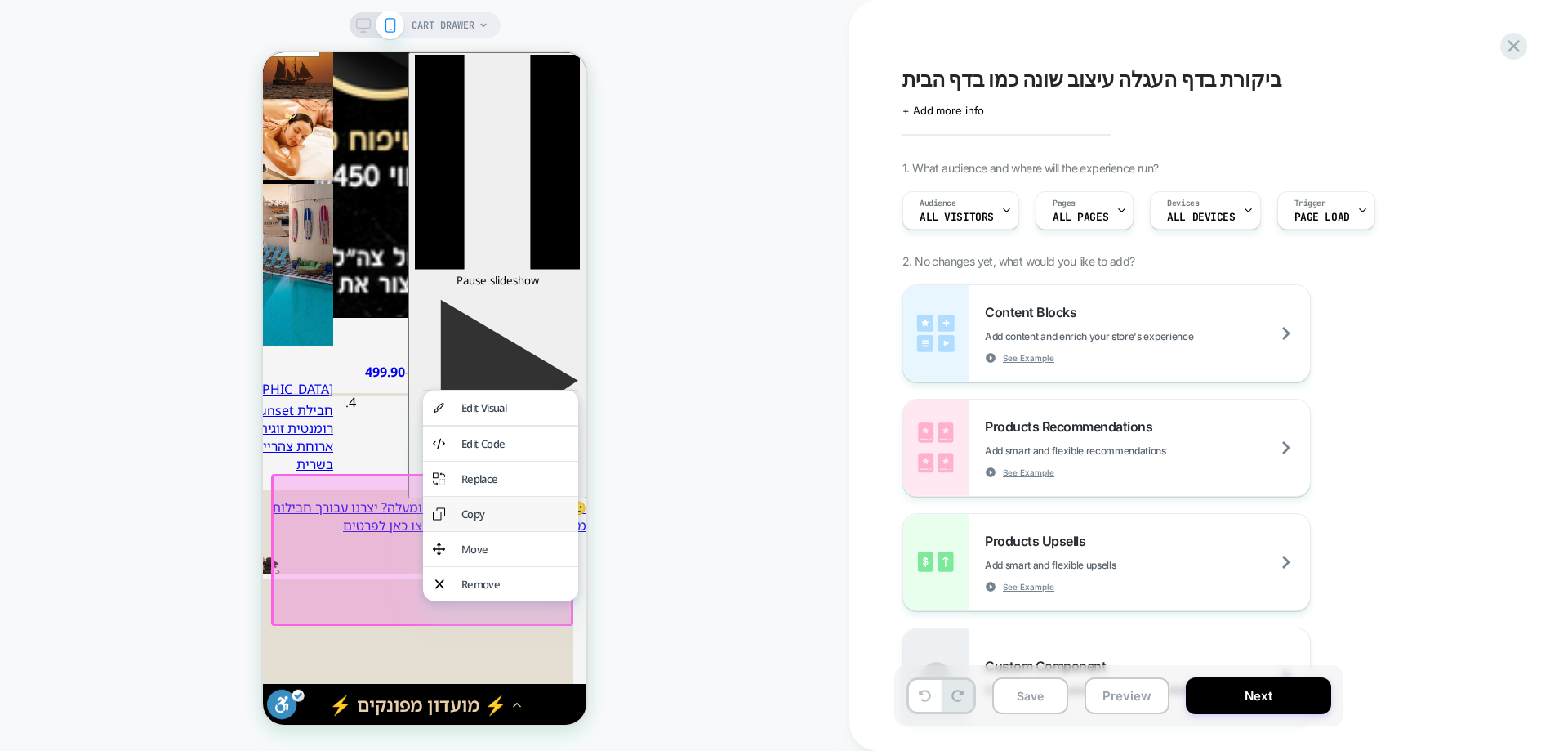
click at [519, 521] on div "Copy" at bounding box center [515, 514] width 107 height 15
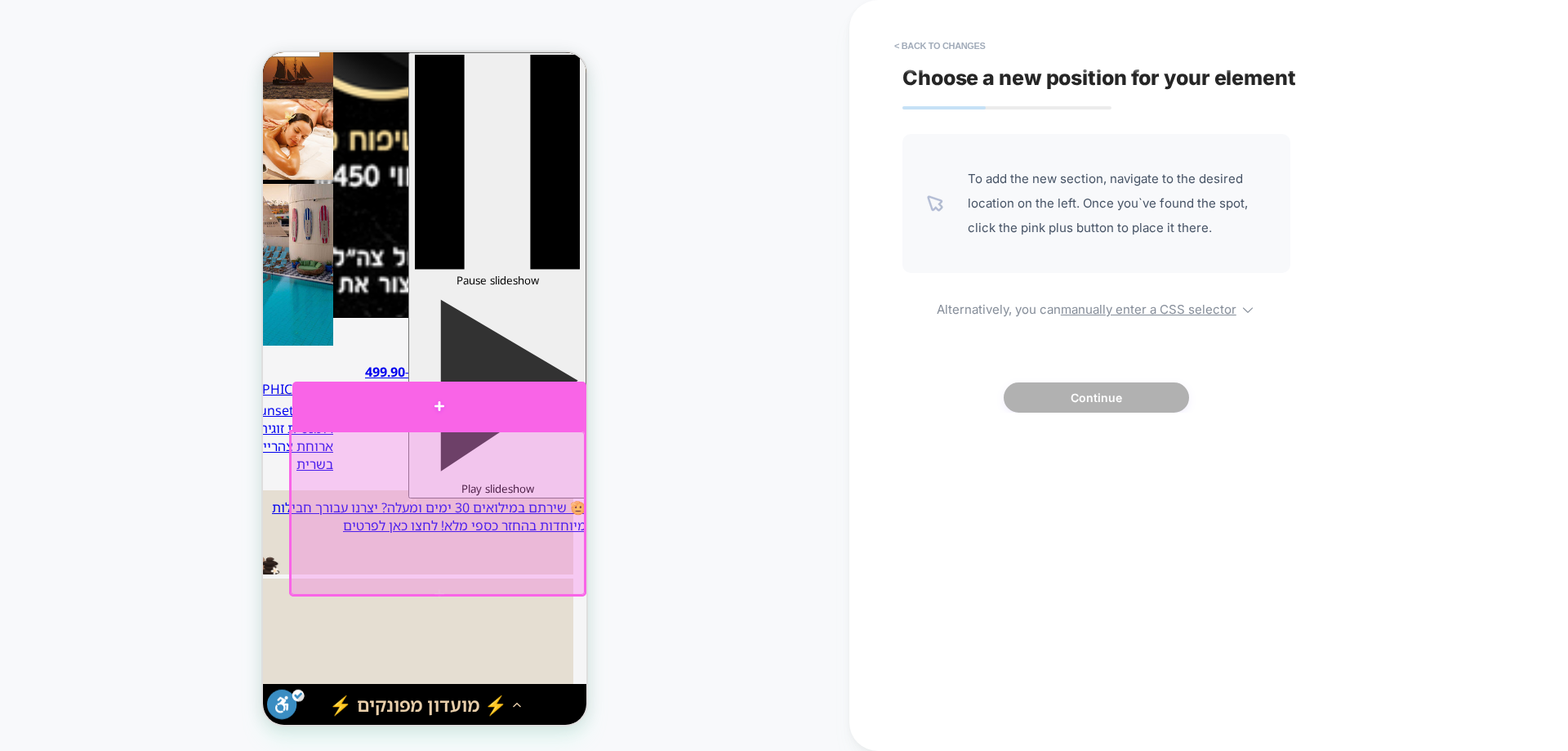
click at [518, 405] on div at bounding box center [438, 406] width 294 height 48
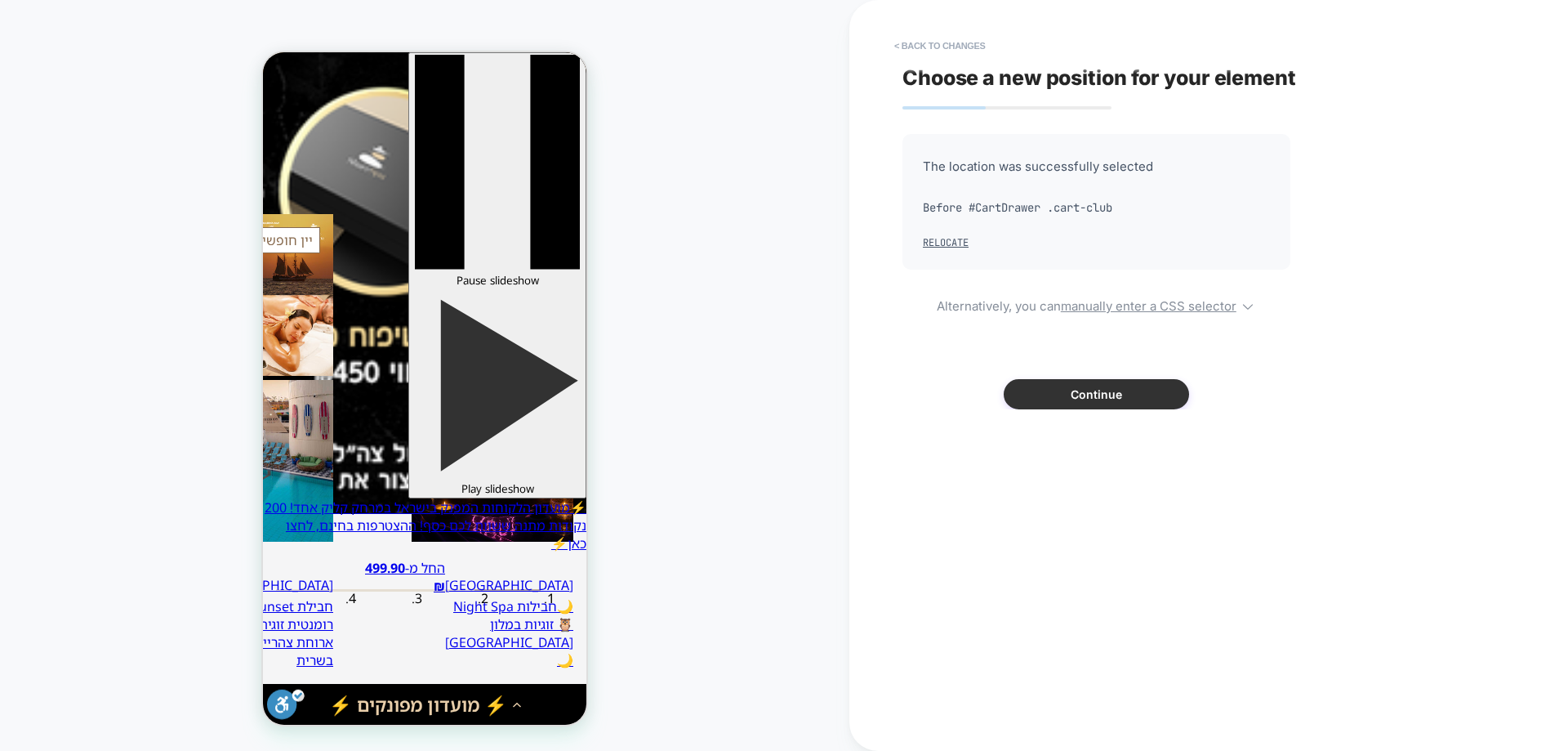
click at [1123, 389] on button "Continue" at bounding box center [1096, 394] width 185 height 30
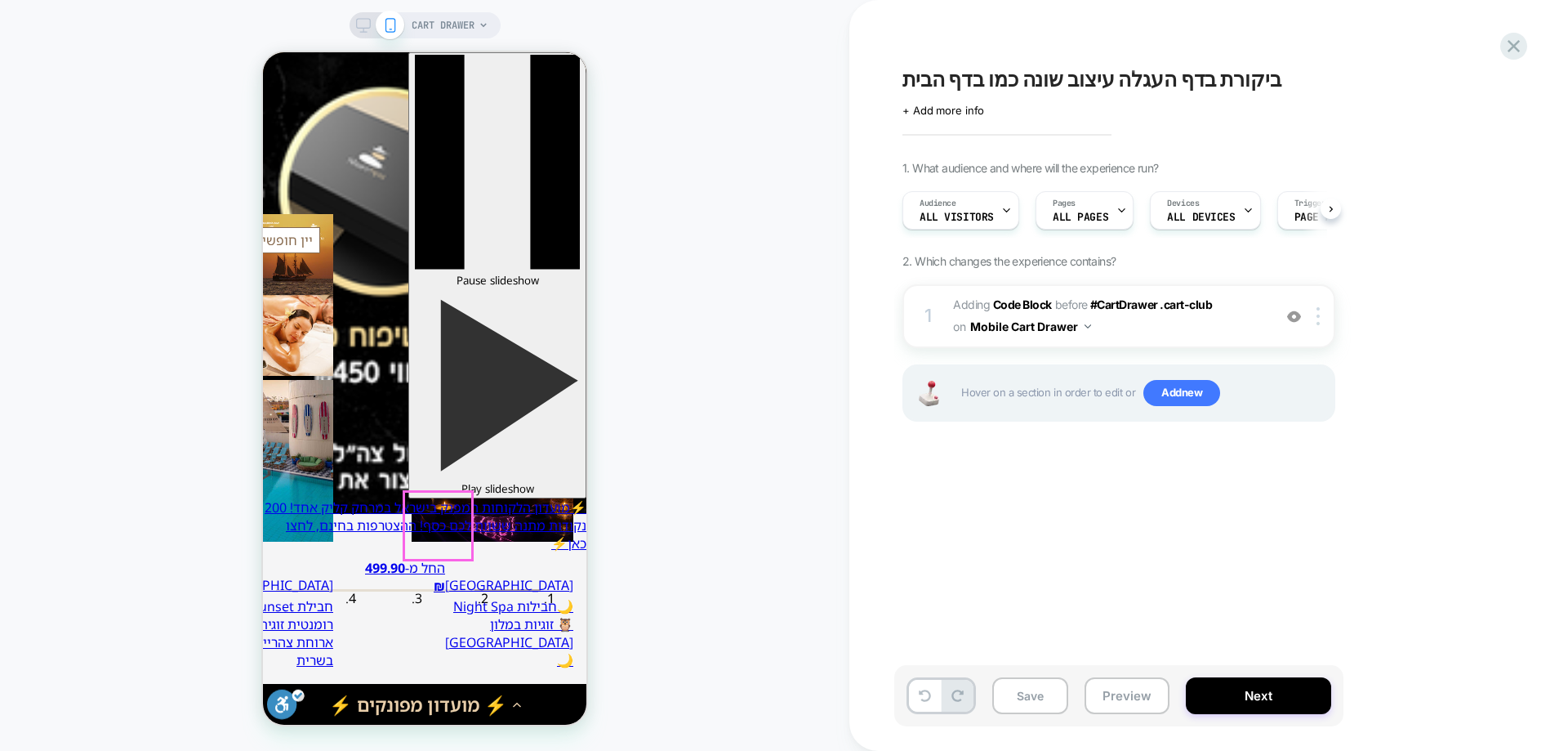
scroll to position [0, 1]
click at [1316, 320] on div at bounding box center [1321, 316] width 27 height 18
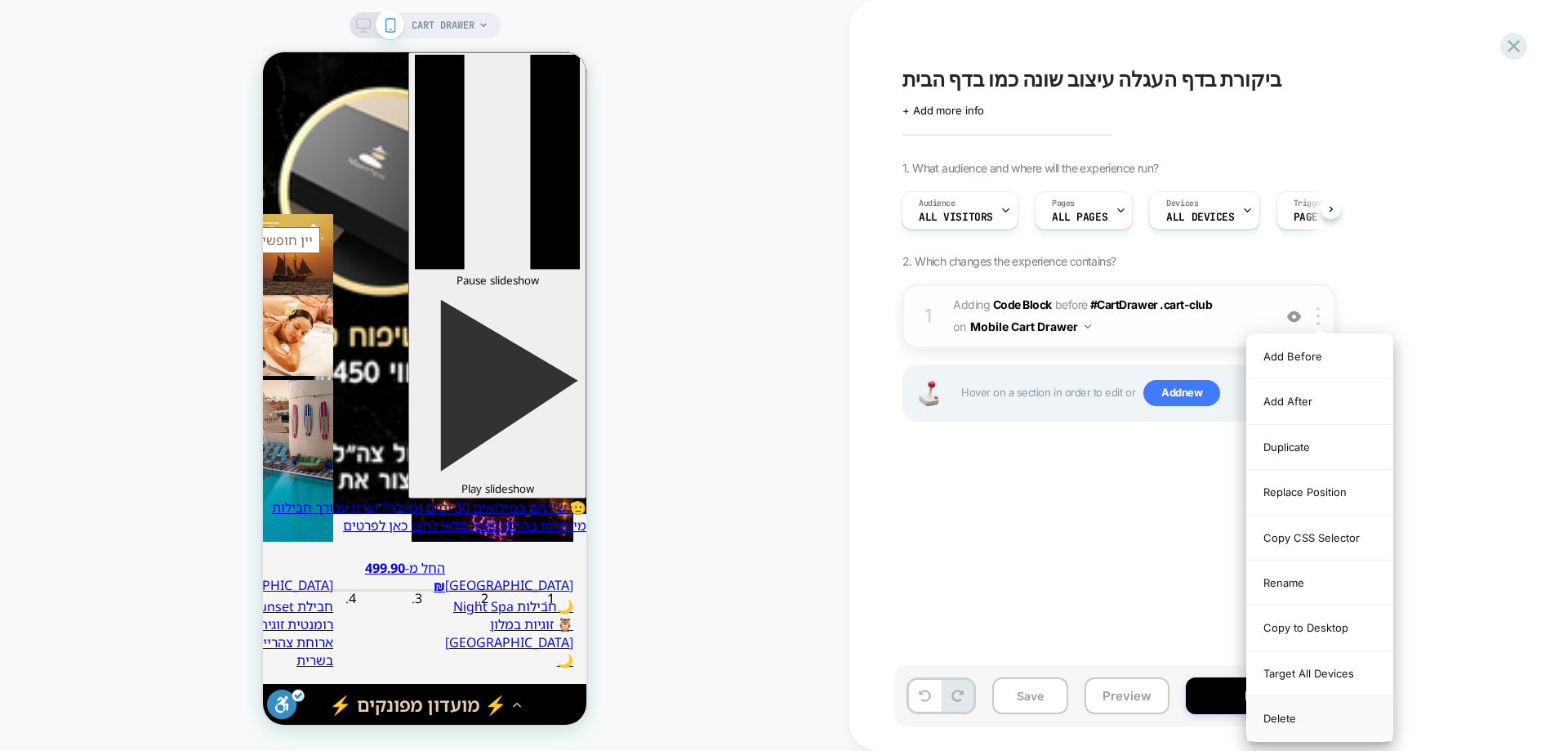
click at [1301, 714] on div "Delete" at bounding box center [1320, 718] width 146 height 44
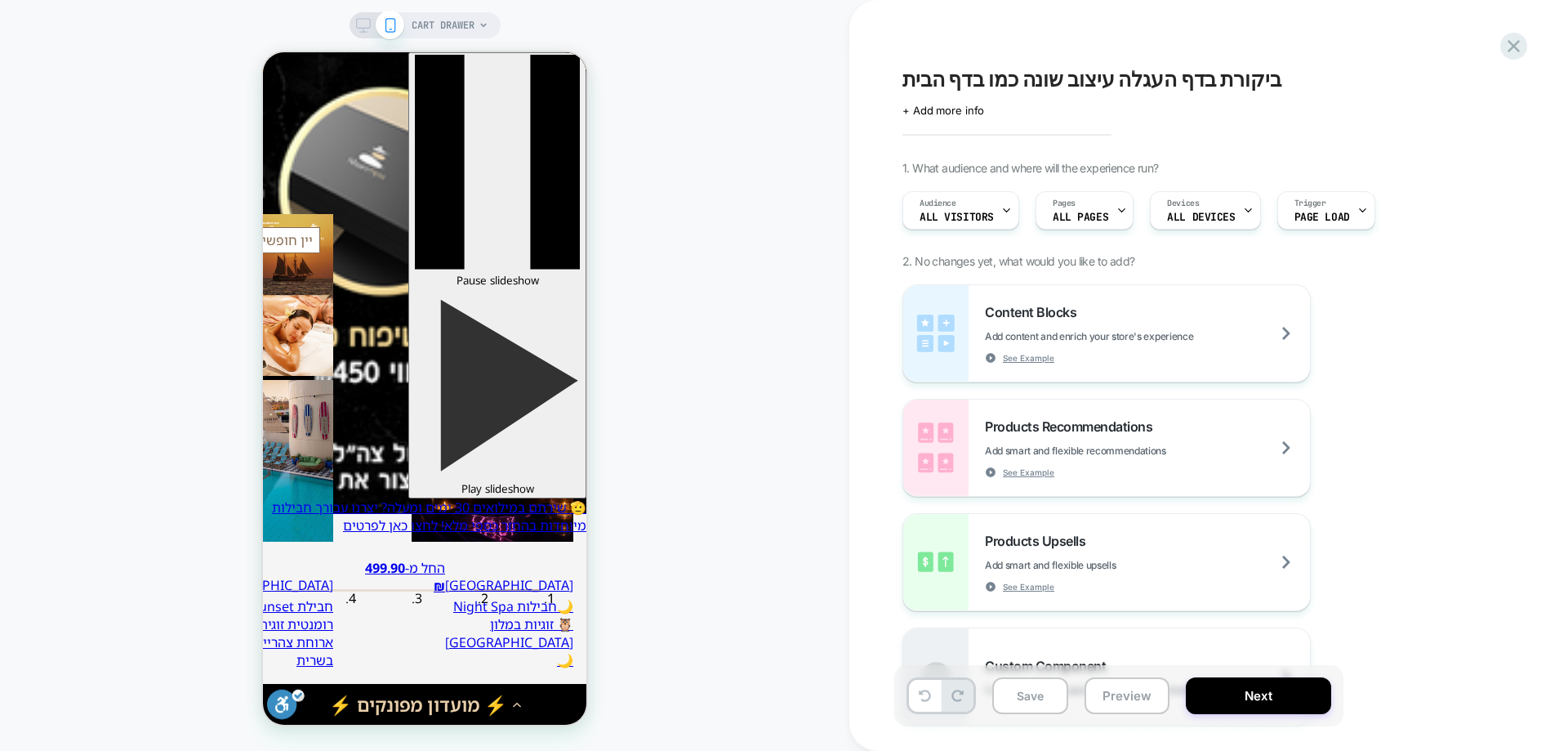
scroll to position [0, 0]
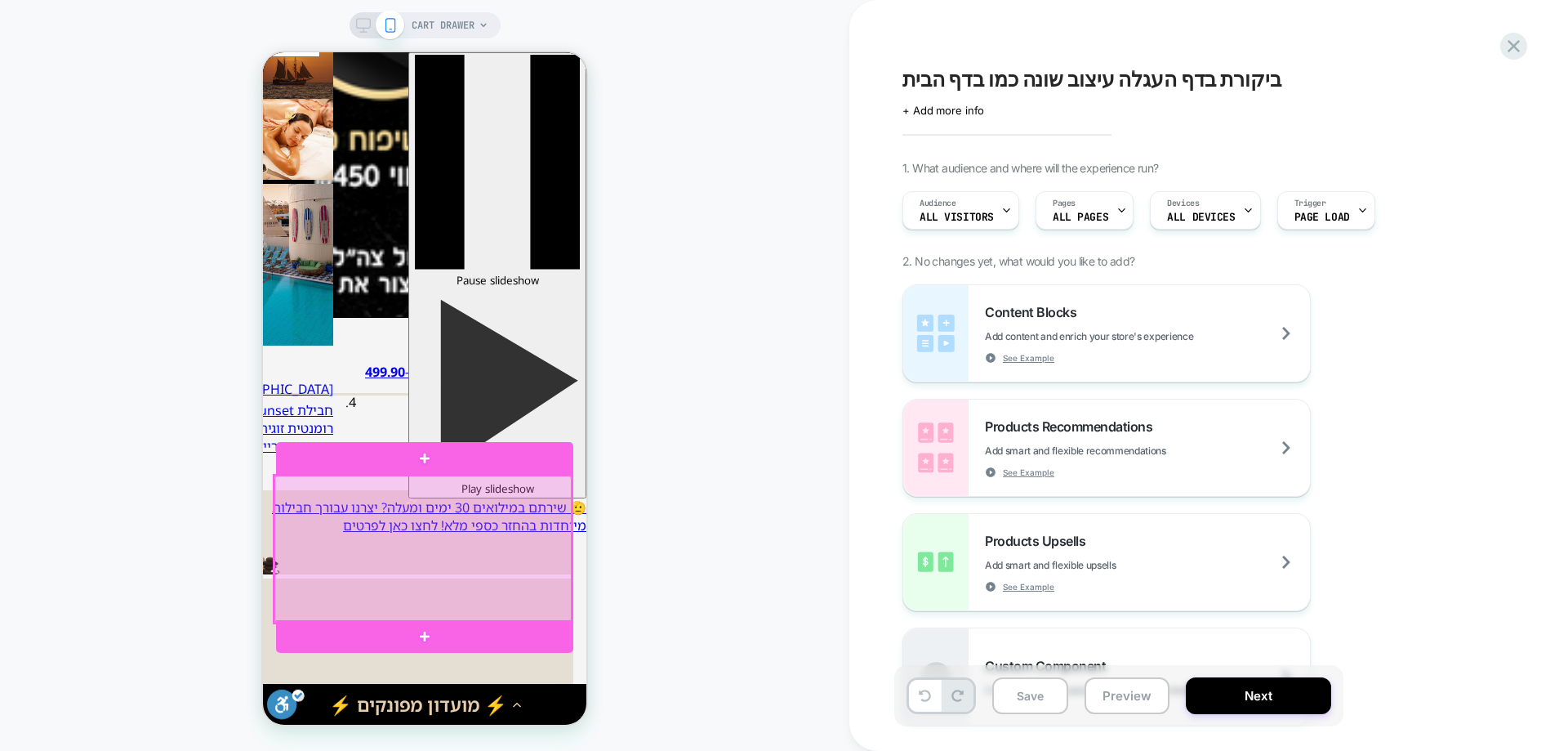
click at [491, 512] on div at bounding box center [422, 549] width 297 height 147
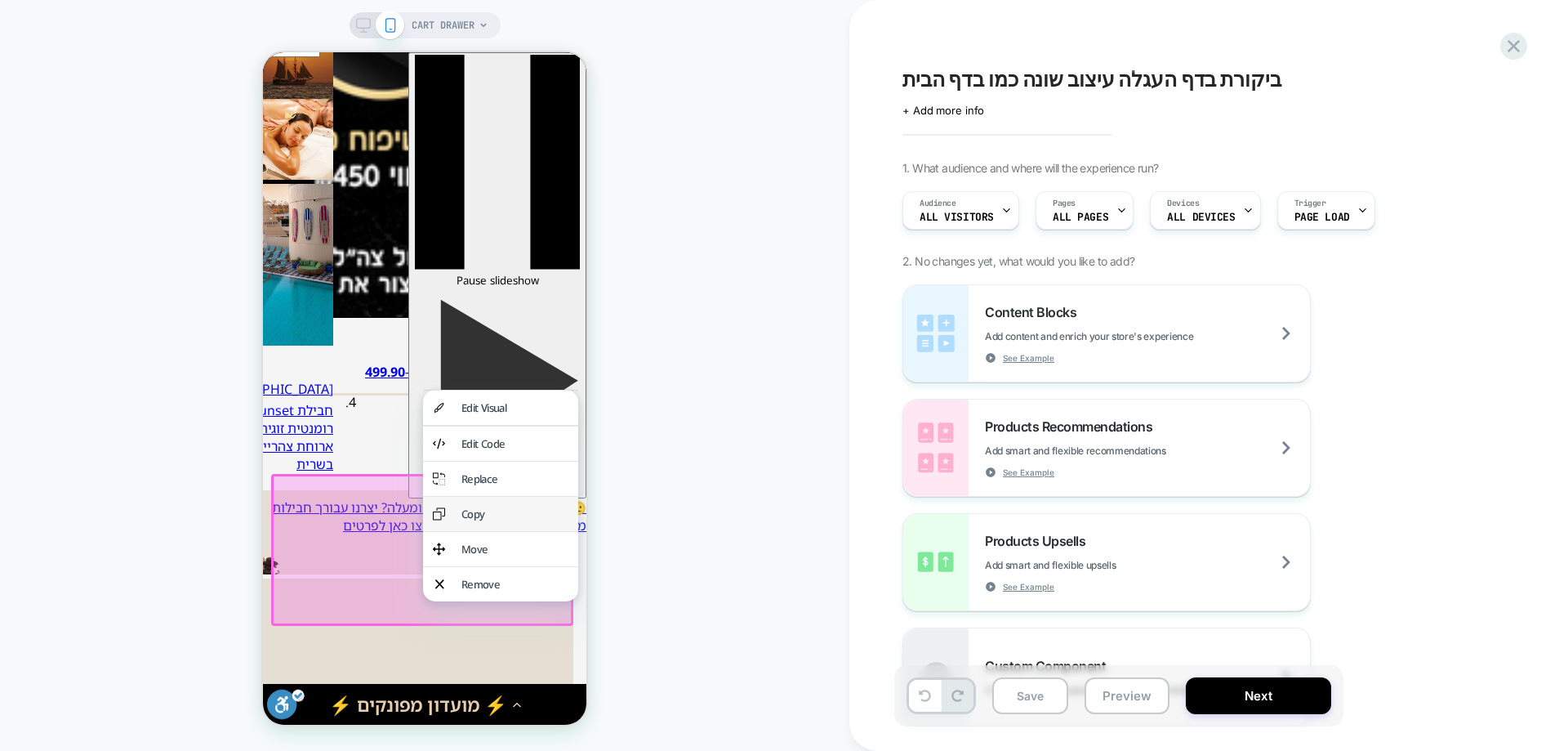
click at [454, 513] on div "Copy" at bounding box center [500, 514] width 155 height 35
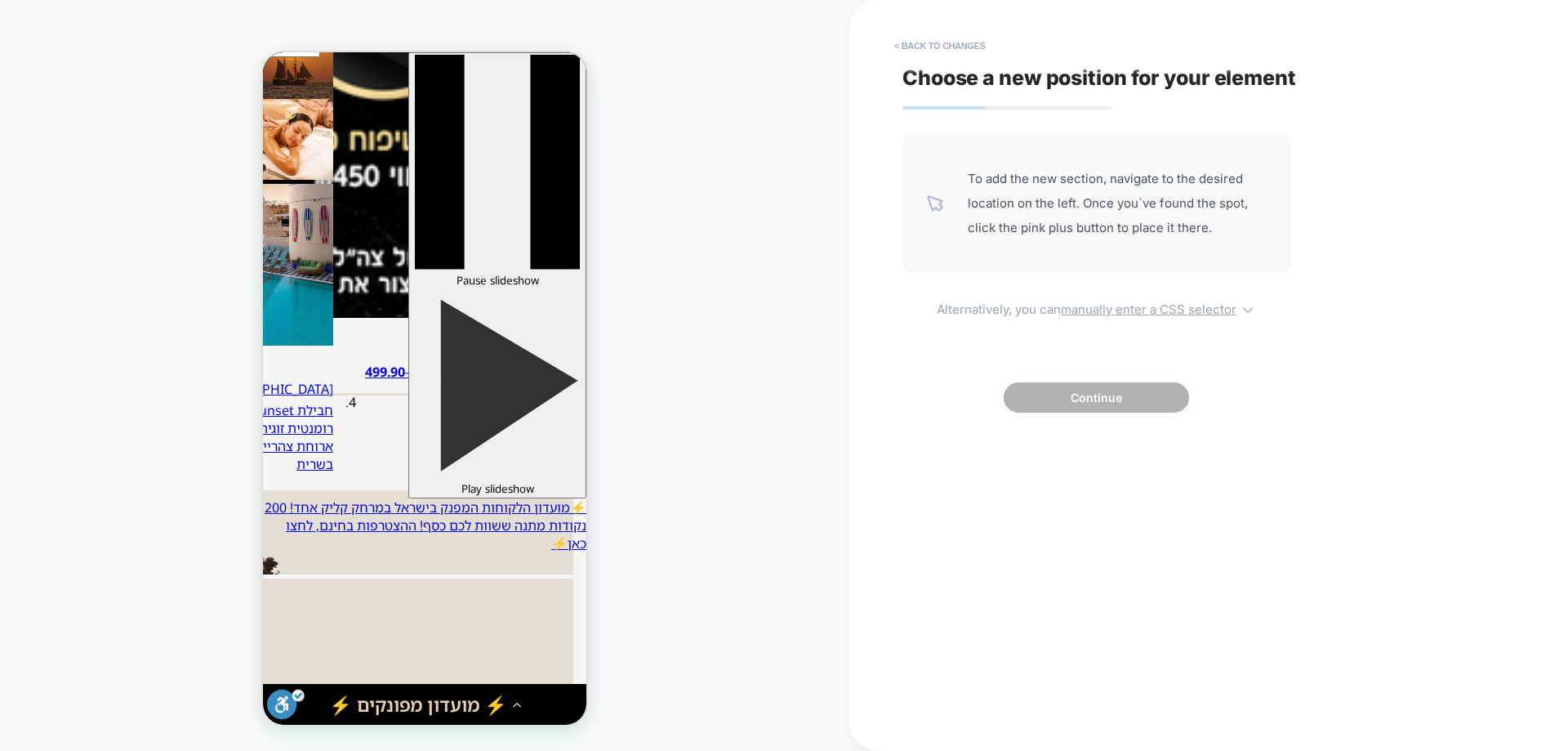
click at [1201, 312] on u "manually enter a CSS selector" at bounding box center [1149, 309] width 176 height 15
select select "*******"
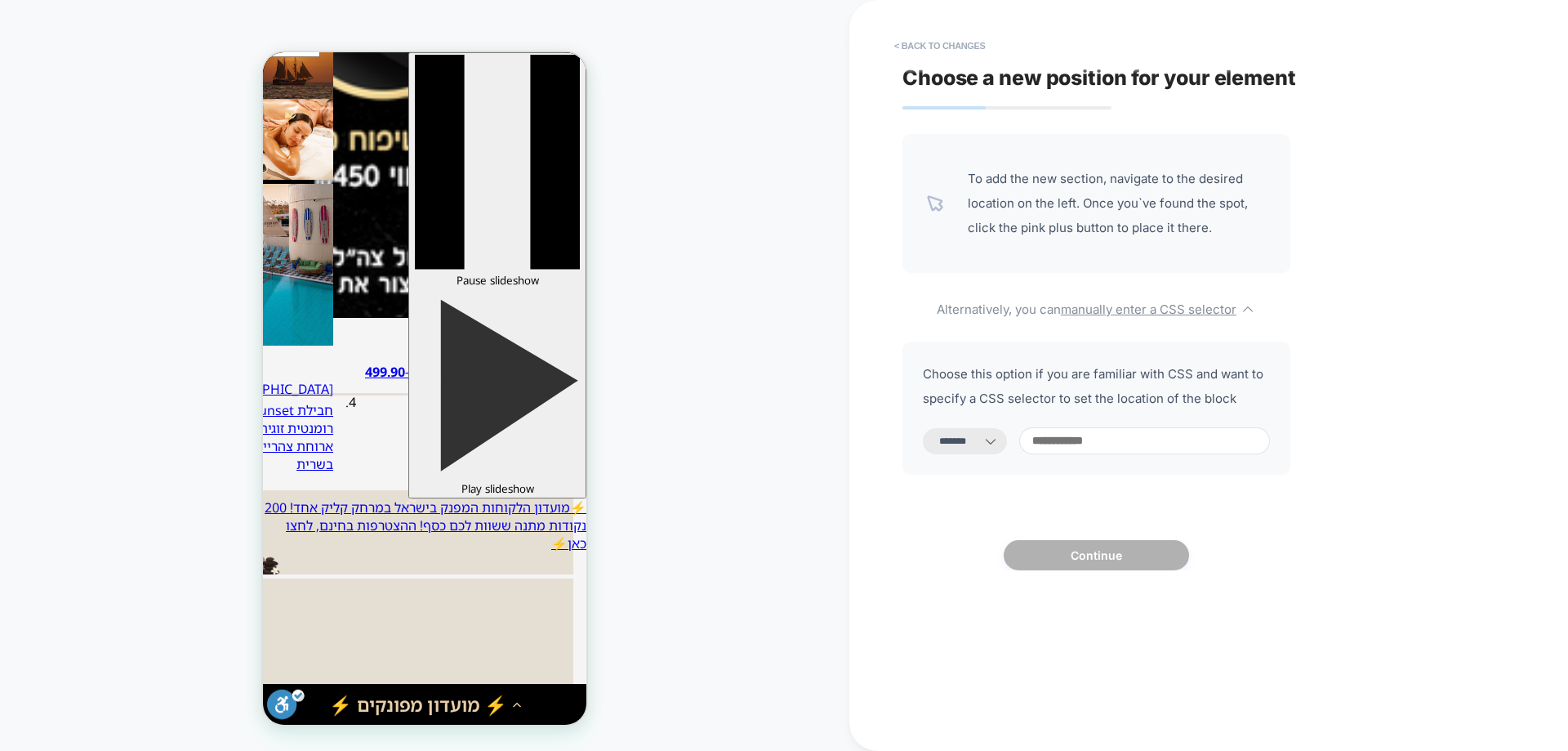
click at [1102, 444] on input at bounding box center [1145, 440] width 251 height 27
click at [999, 438] on icon at bounding box center [990, 441] width 16 height 16
click at [999, 439] on icon at bounding box center [990, 441] width 16 height 16
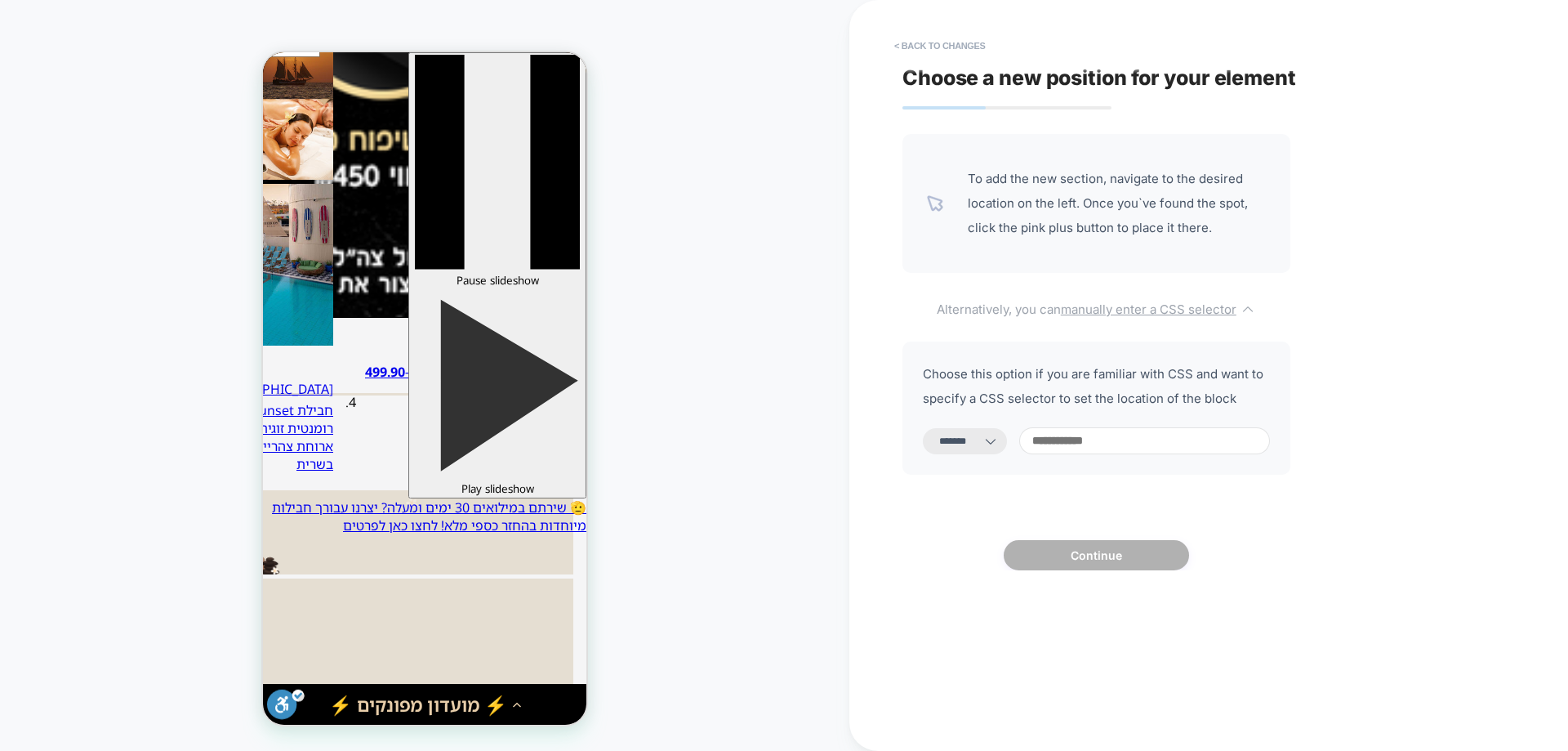
click at [1149, 304] on u "manually enter a CSS selector" at bounding box center [1149, 309] width 176 height 15
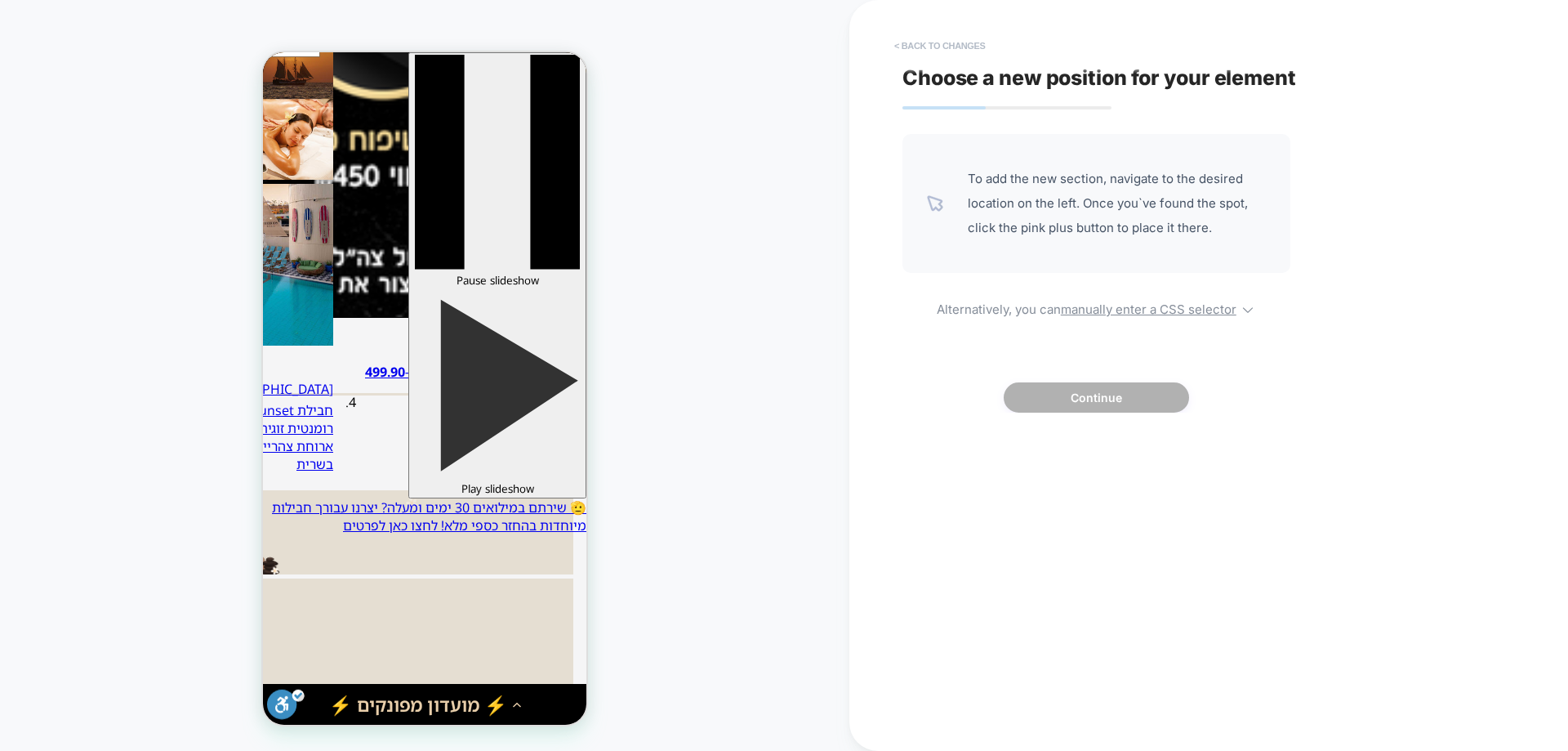
click at [949, 46] on button "< Back to changes" at bounding box center [940, 45] width 107 height 26
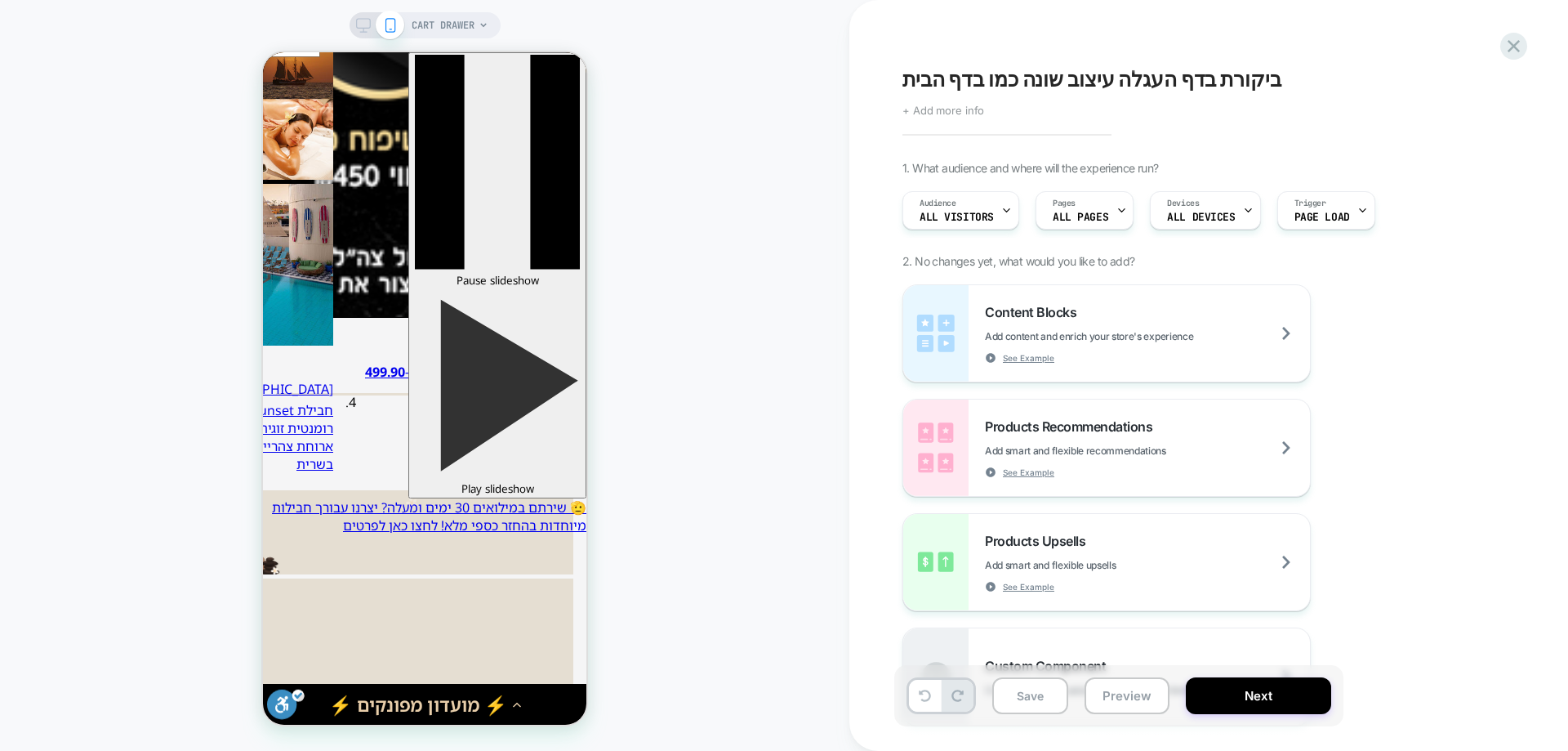
click at [969, 113] on span "+ Add more info" at bounding box center [943, 110] width 82 height 13
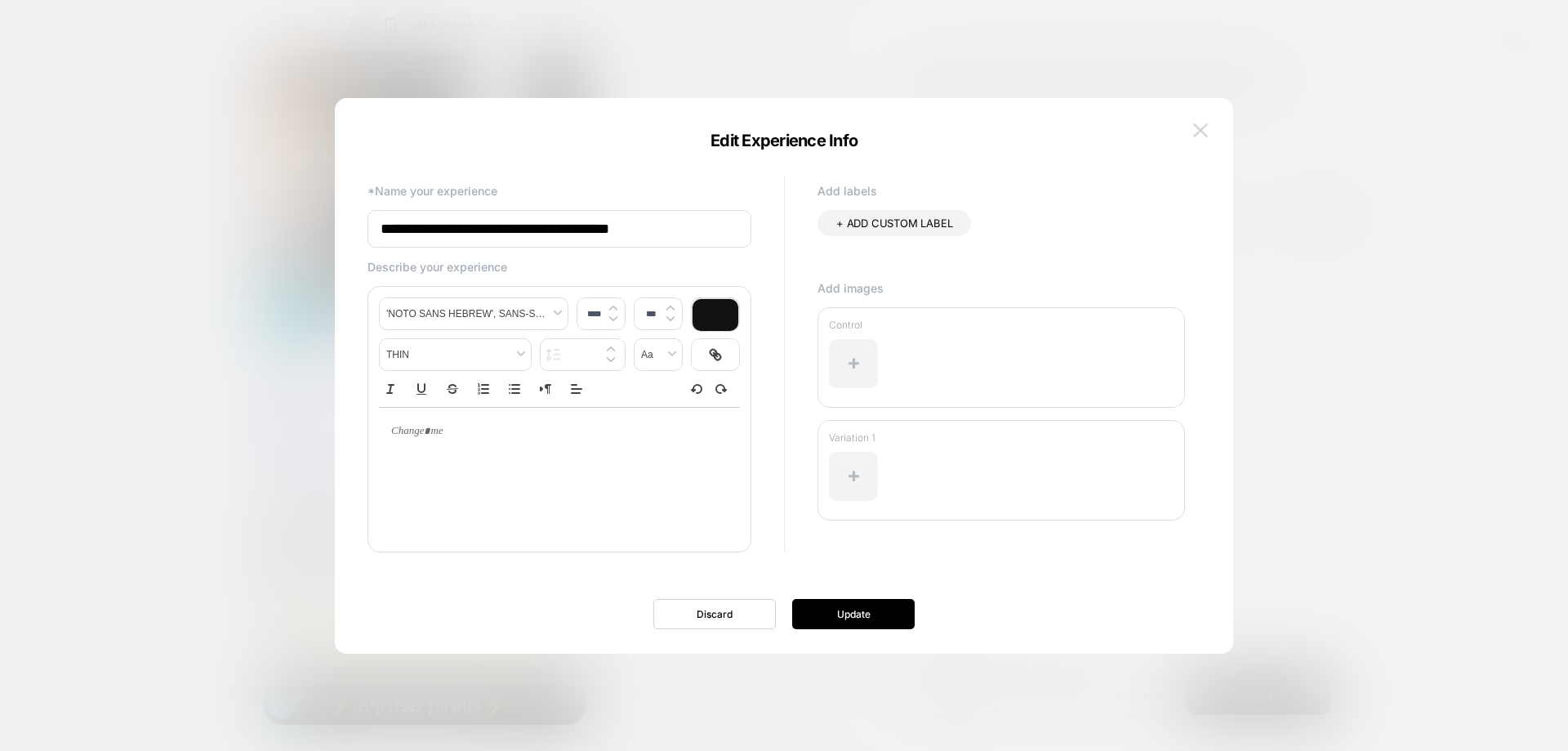
click at [1193, 132] on button at bounding box center [1201, 130] width 25 height 25
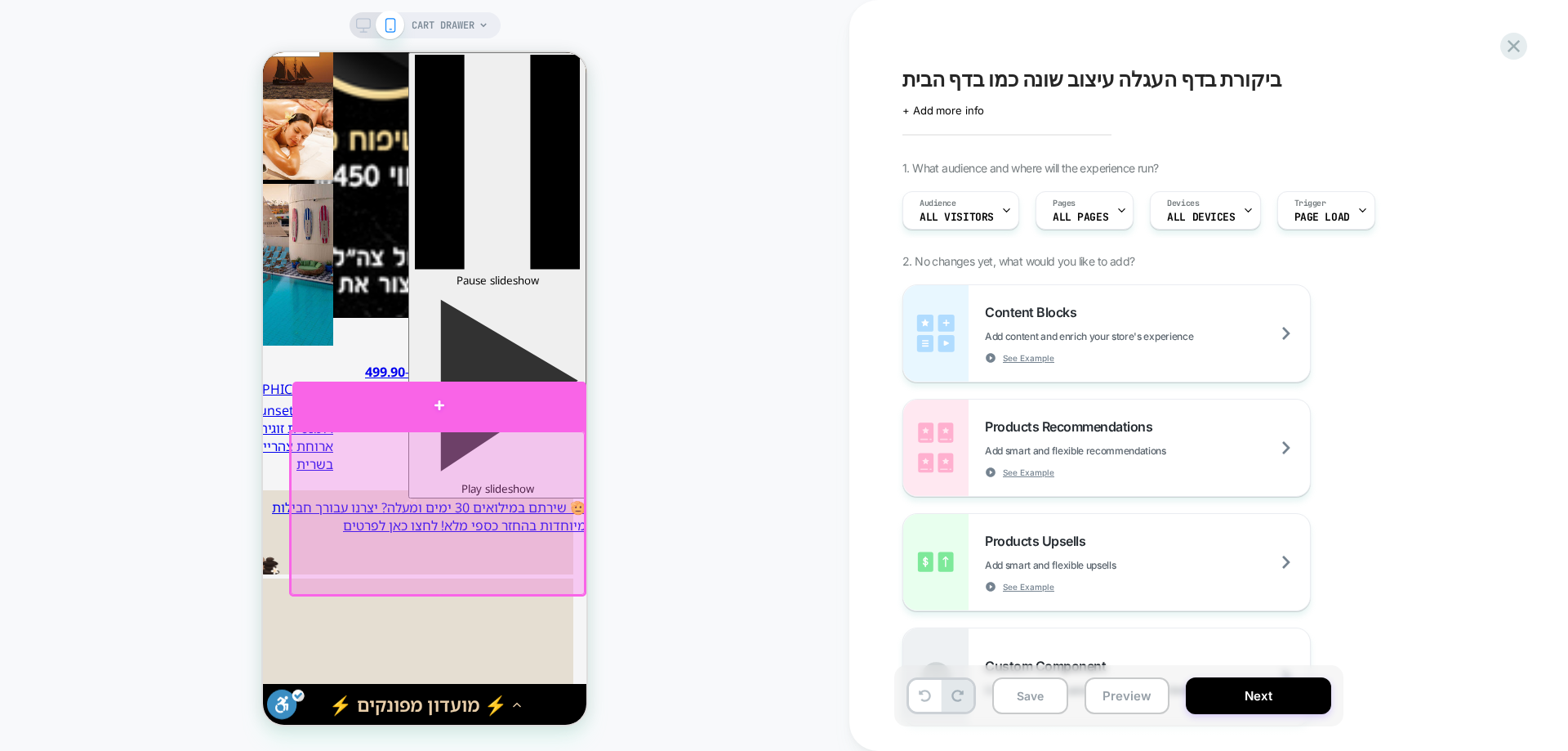
click at [499, 382] on div at bounding box center [438, 406] width 294 height 49
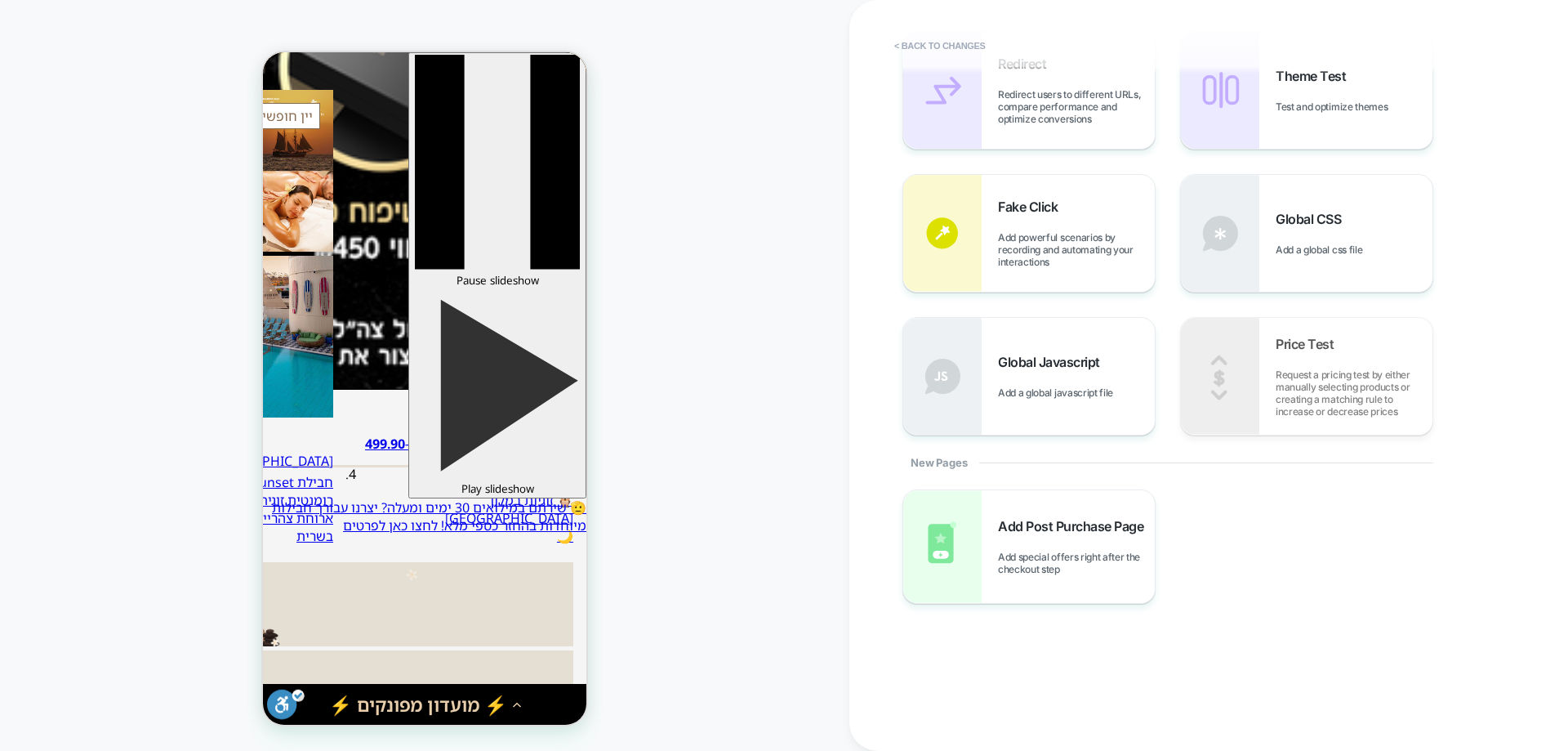
scroll to position [165, 0]
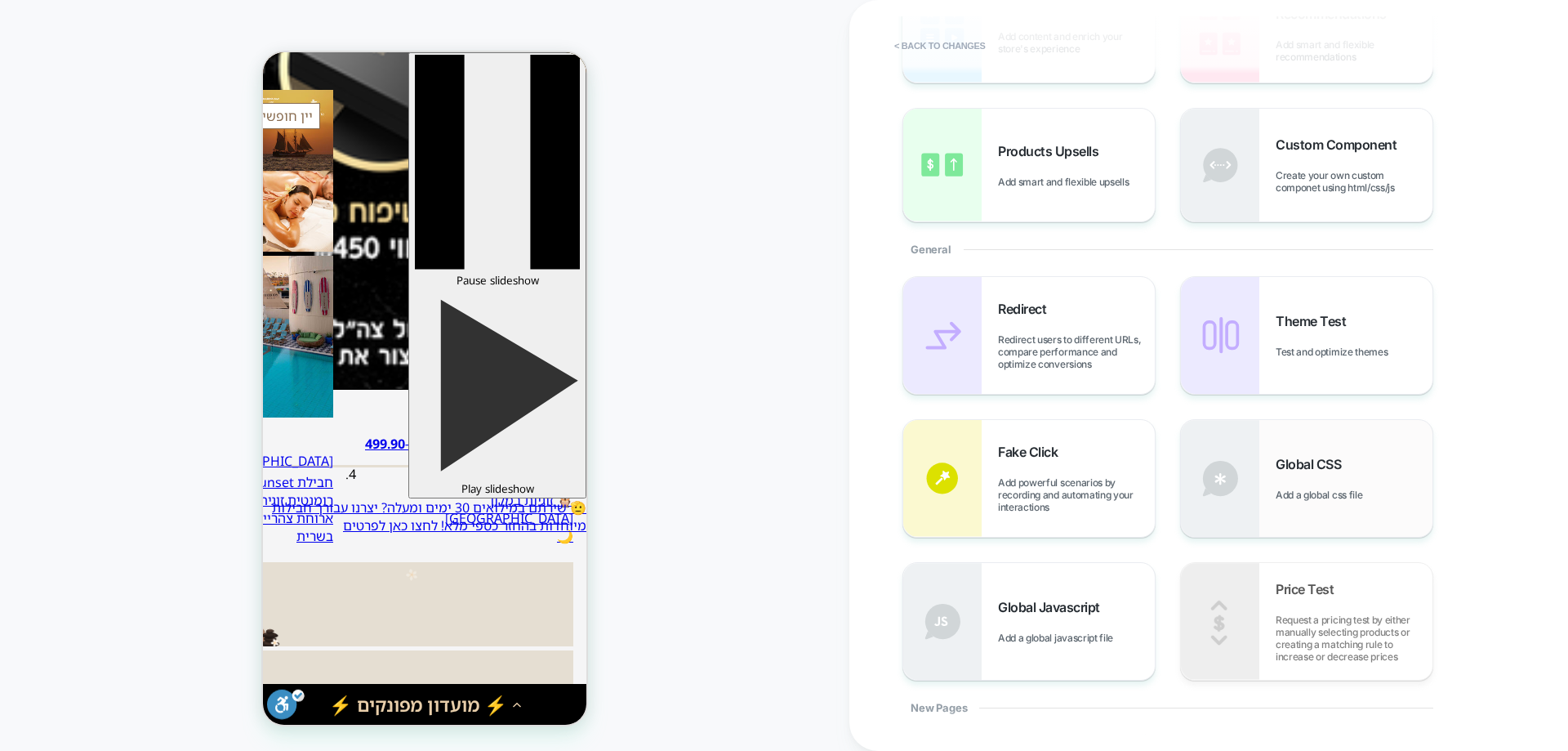
drag, startPoint x: 1335, startPoint y: 515, endPoint x: 1334, endPoint y: 523, distance: 8.1
click at [1334, 523] on div "Global CSS Add a global css file" at bounding box center [1306, 478] width 251 height 117
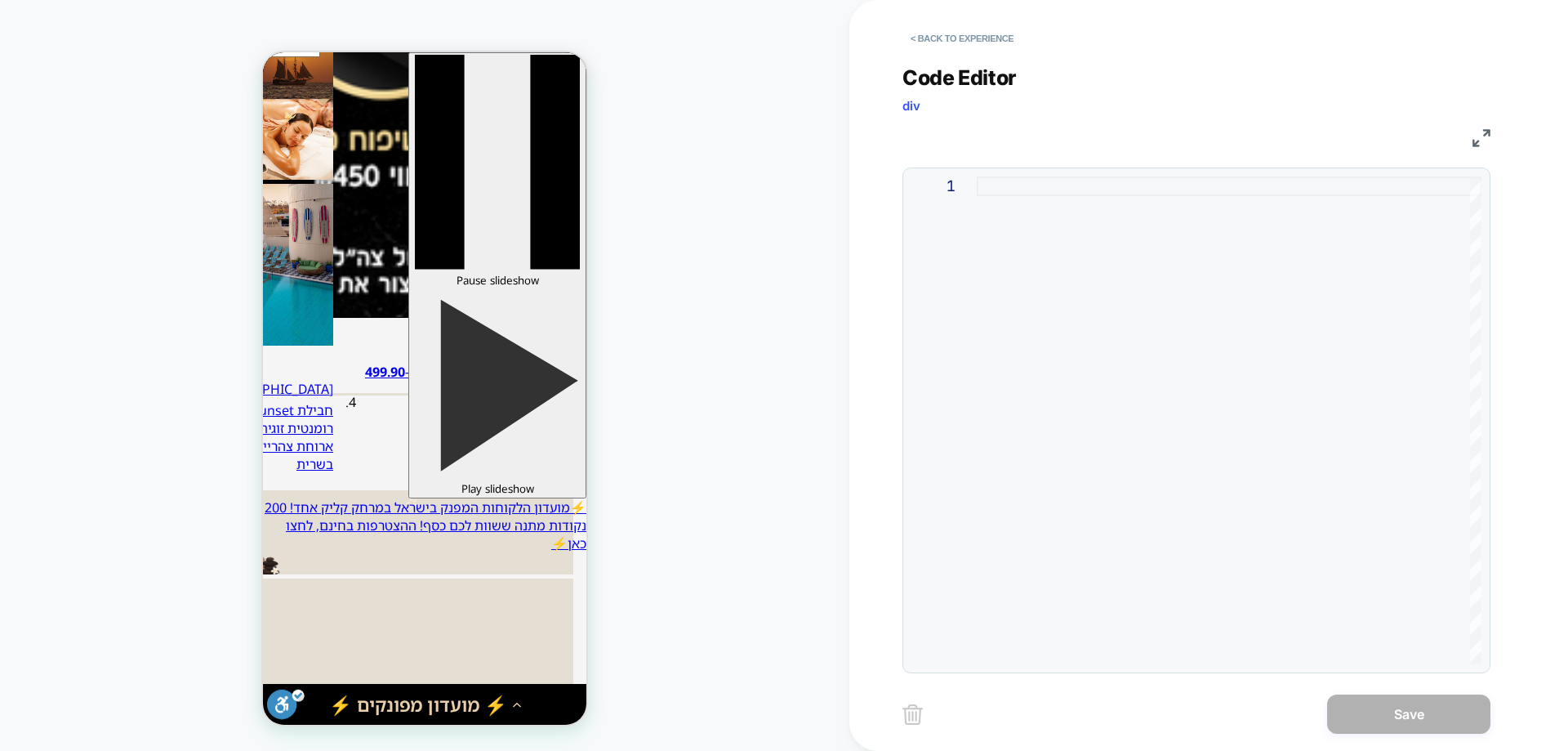
click at [1051, 190] on div at bounding box center [1229, 420] width 505 height 487
type textarea "**********"
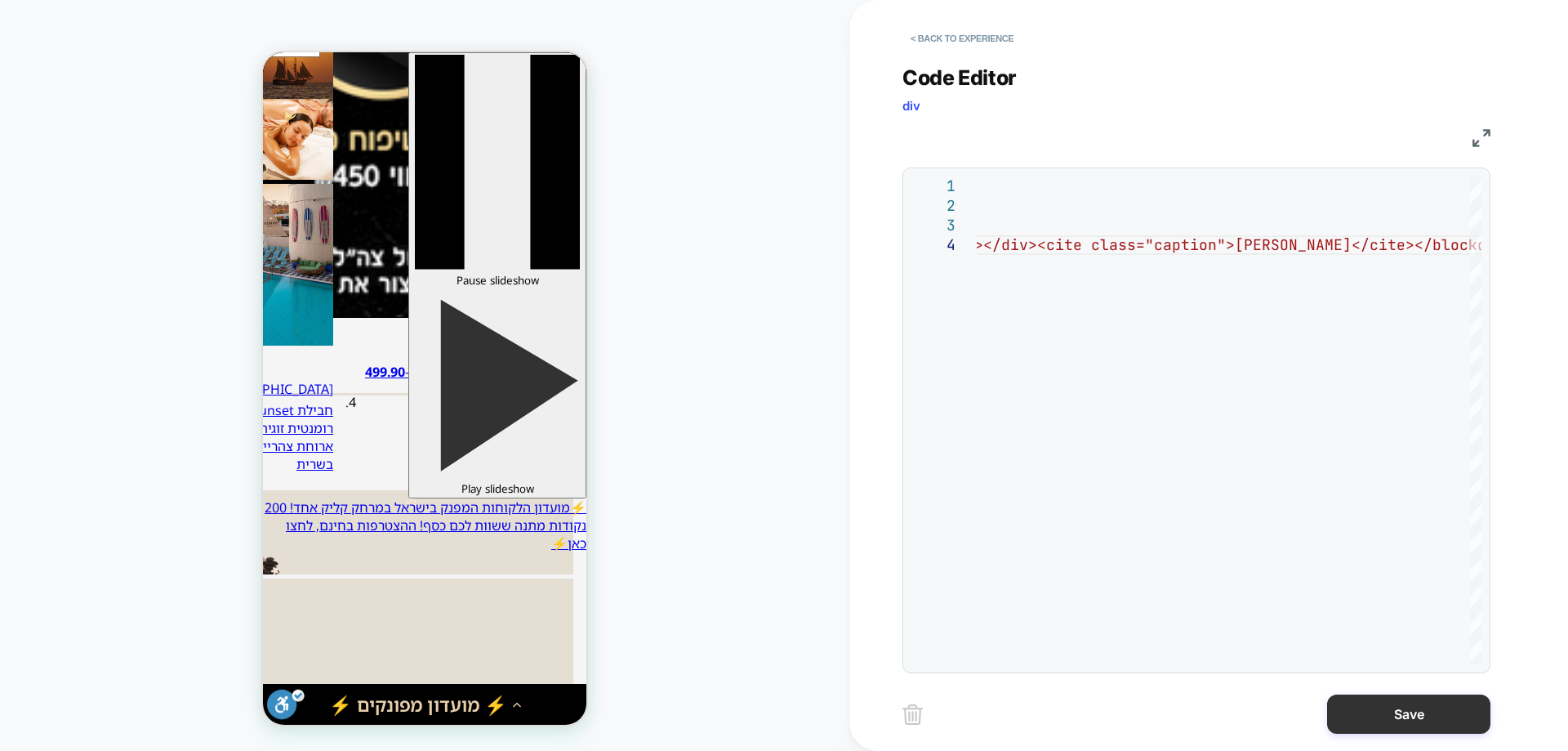
click at [1433, 713] on button "Save" at bounding box center [1409, 714] width 163 height 39
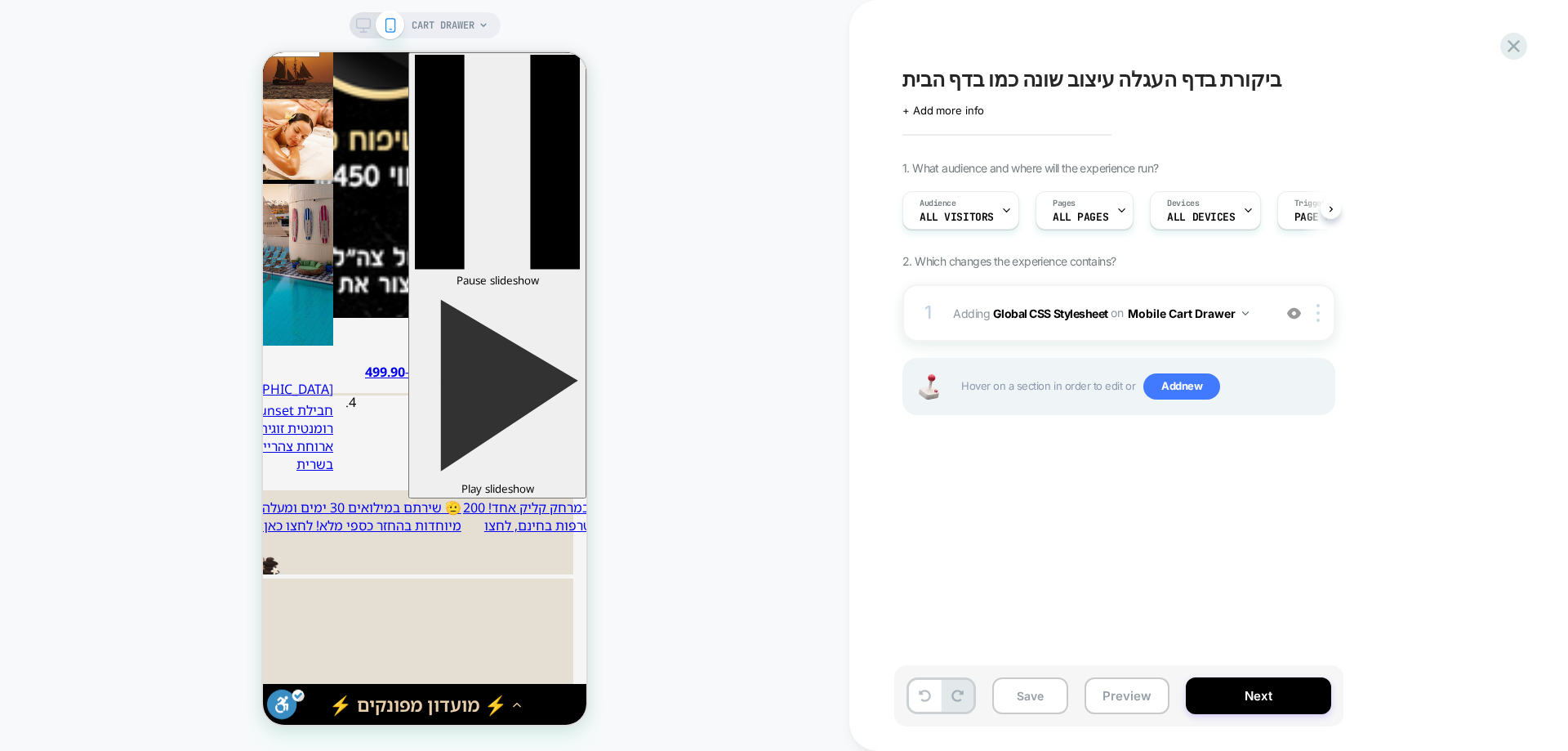
scroll to position [0, 1]
click at [1316, 313] on div at bounding box center [1321, 312] width 27 height 18
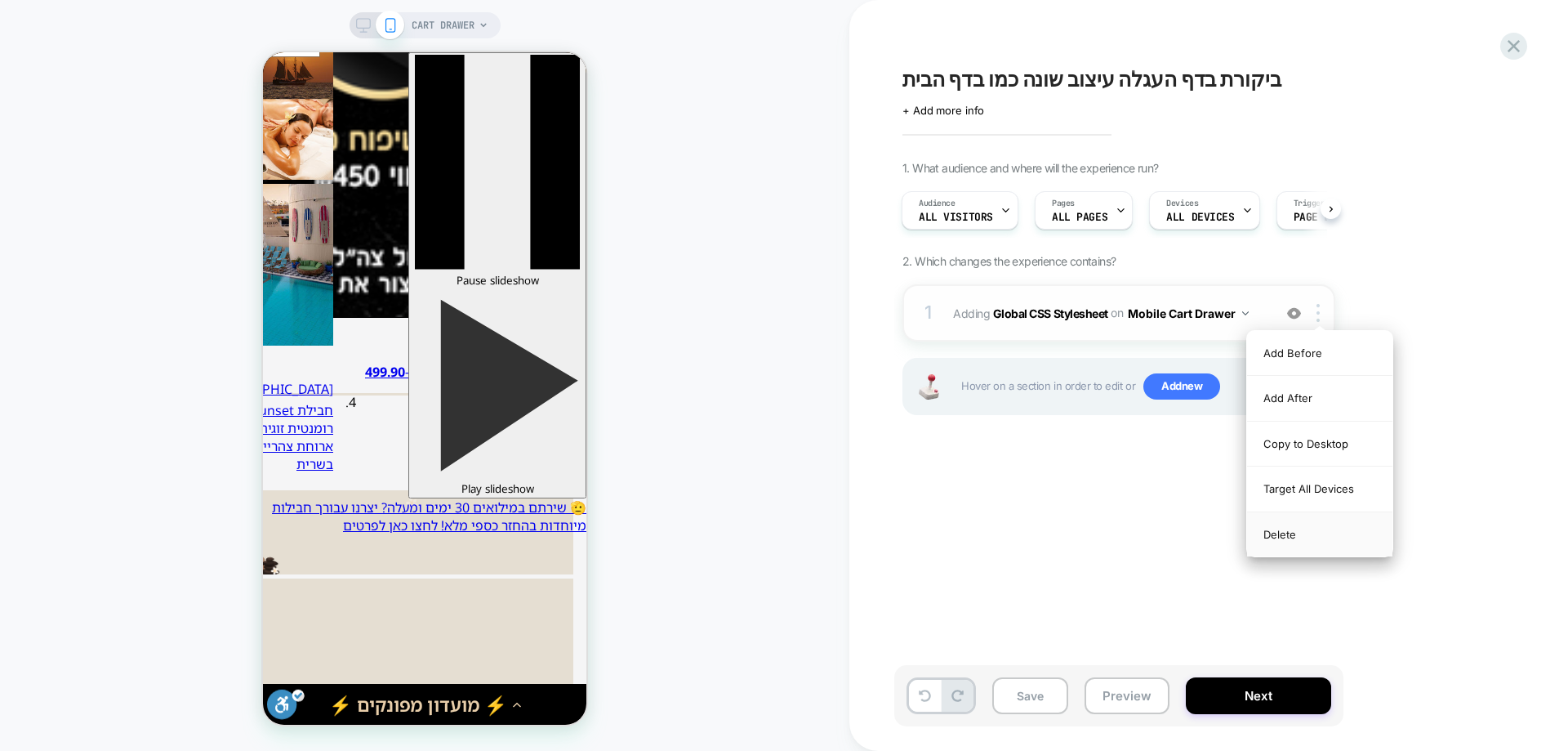
click at [1273, 539] on div "Delete" at bounding box center [1320, 534] width 146 height 44
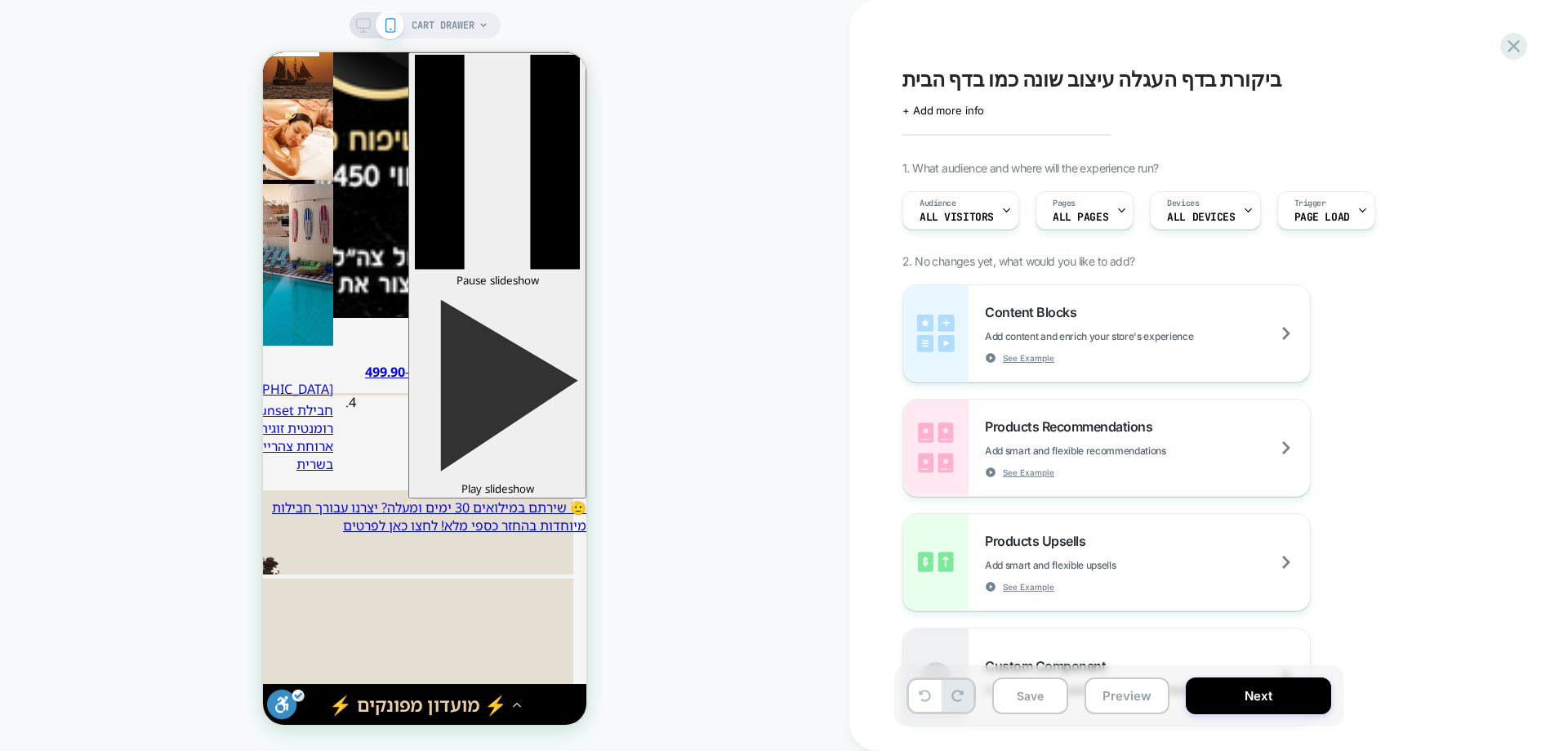
scroll to position [0, 0]
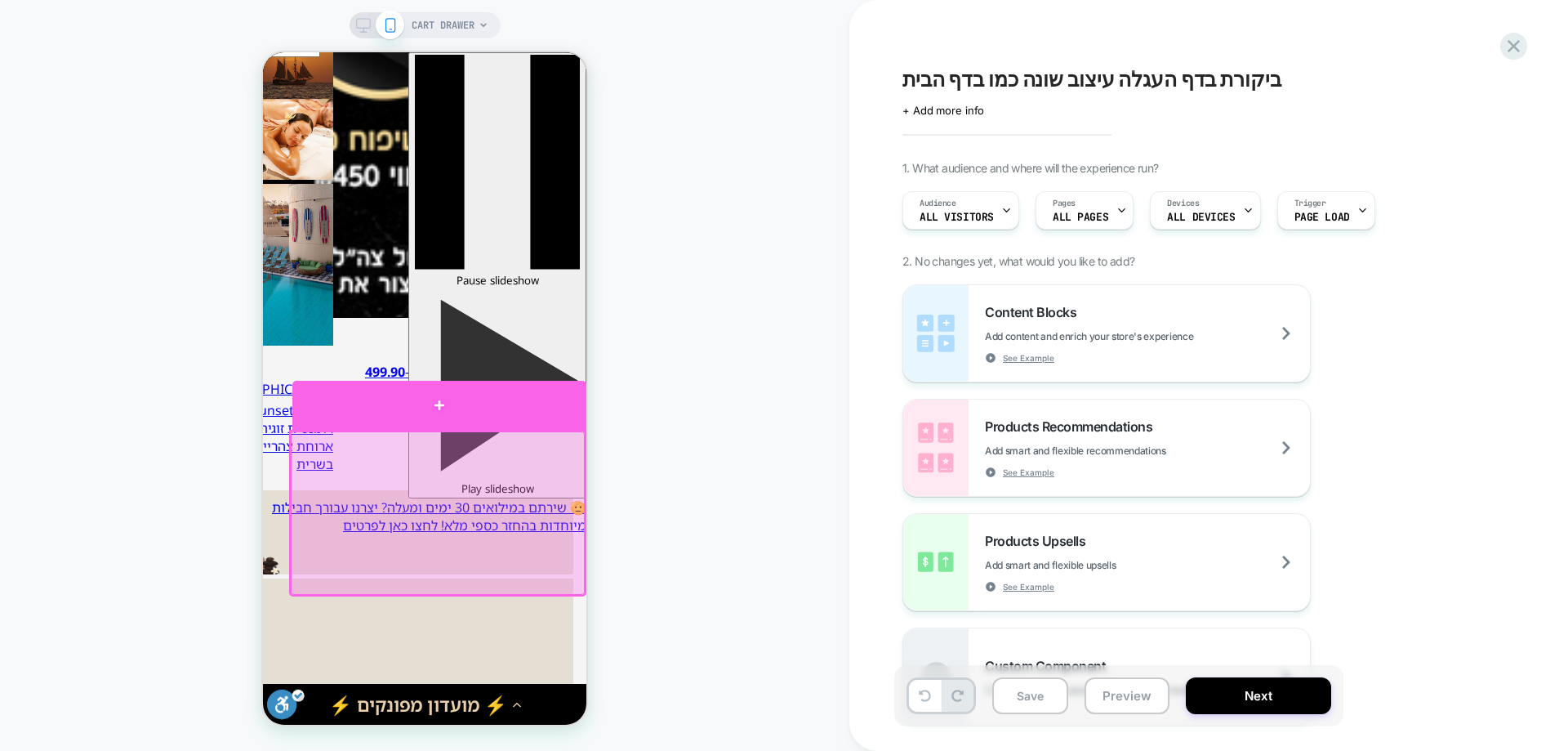
drag, startPoint x: 532, startPoint y: 409, endPoint x: 559, endPoint y: 411, distance: 27.1
click at [532, 408] on div at bounding box center [438, 405] width 294 height 49
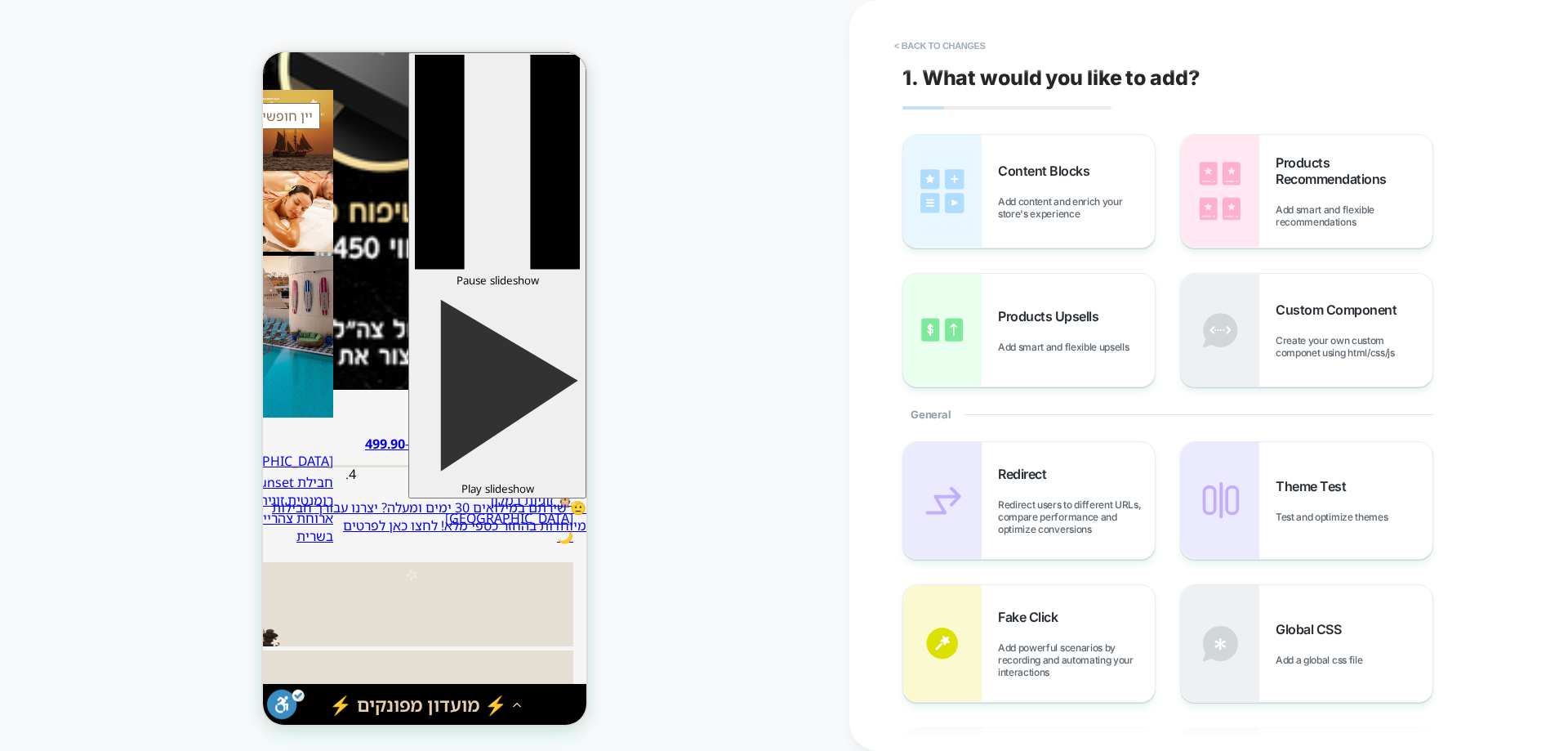
click at [1446, 208] on div "Content Blocks Add content and enrich your store's experience Products Recommen…" at bounding box center [1201, 260] width 596 height 253
click at [887, 202] on div "< Back to changes 1. What would you like to add? Content Blocks Add content and…" at bounding box center [1209, 376] width 719 height 751
click at [1014, 206] on span "Add content and enrich your store's experience" at bounding box center [1076, 208] width 157 height 25
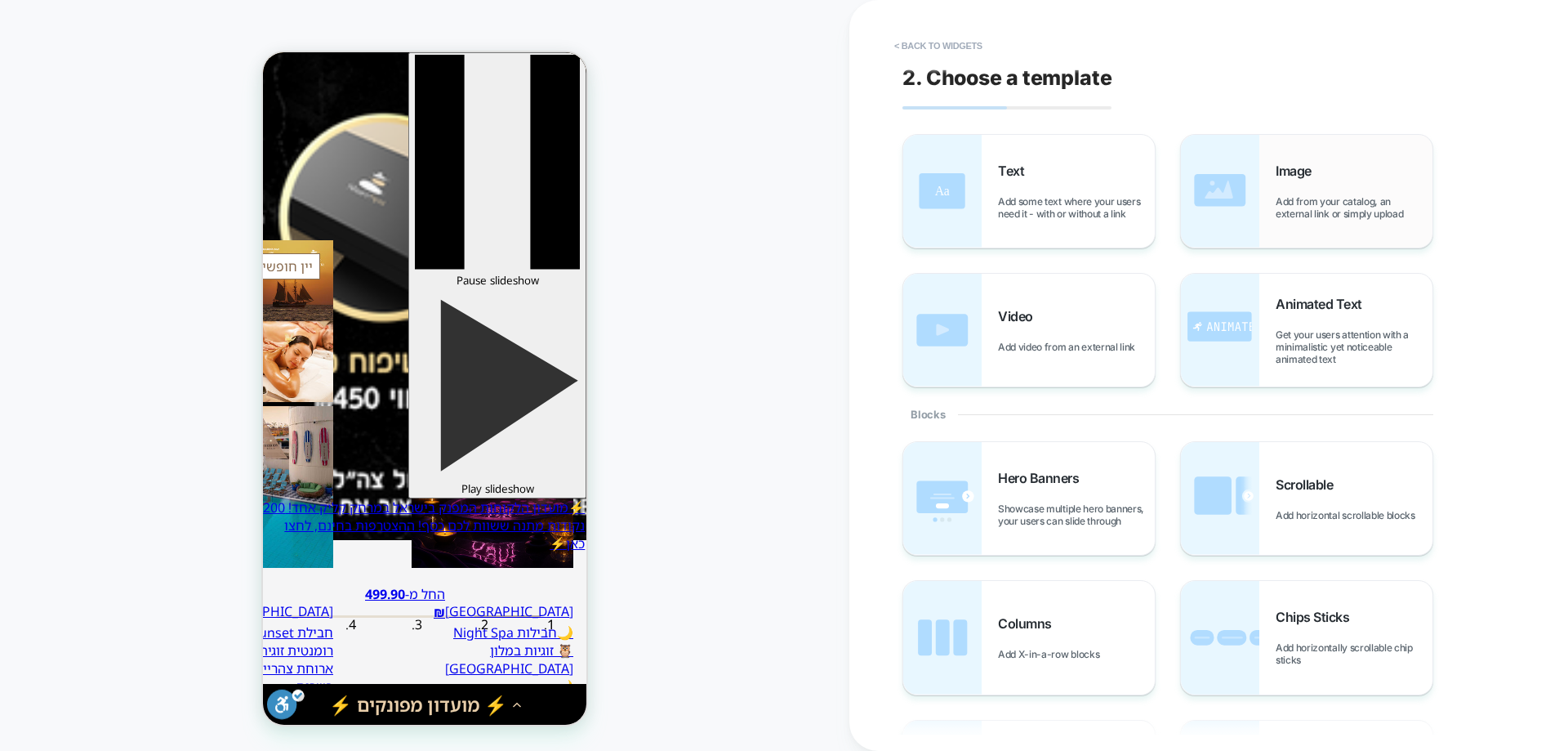
click at [1318, 209] on span "Add from your catalog, an external link or simply upload" at bounding box center [1354, 208] width 157 height 25
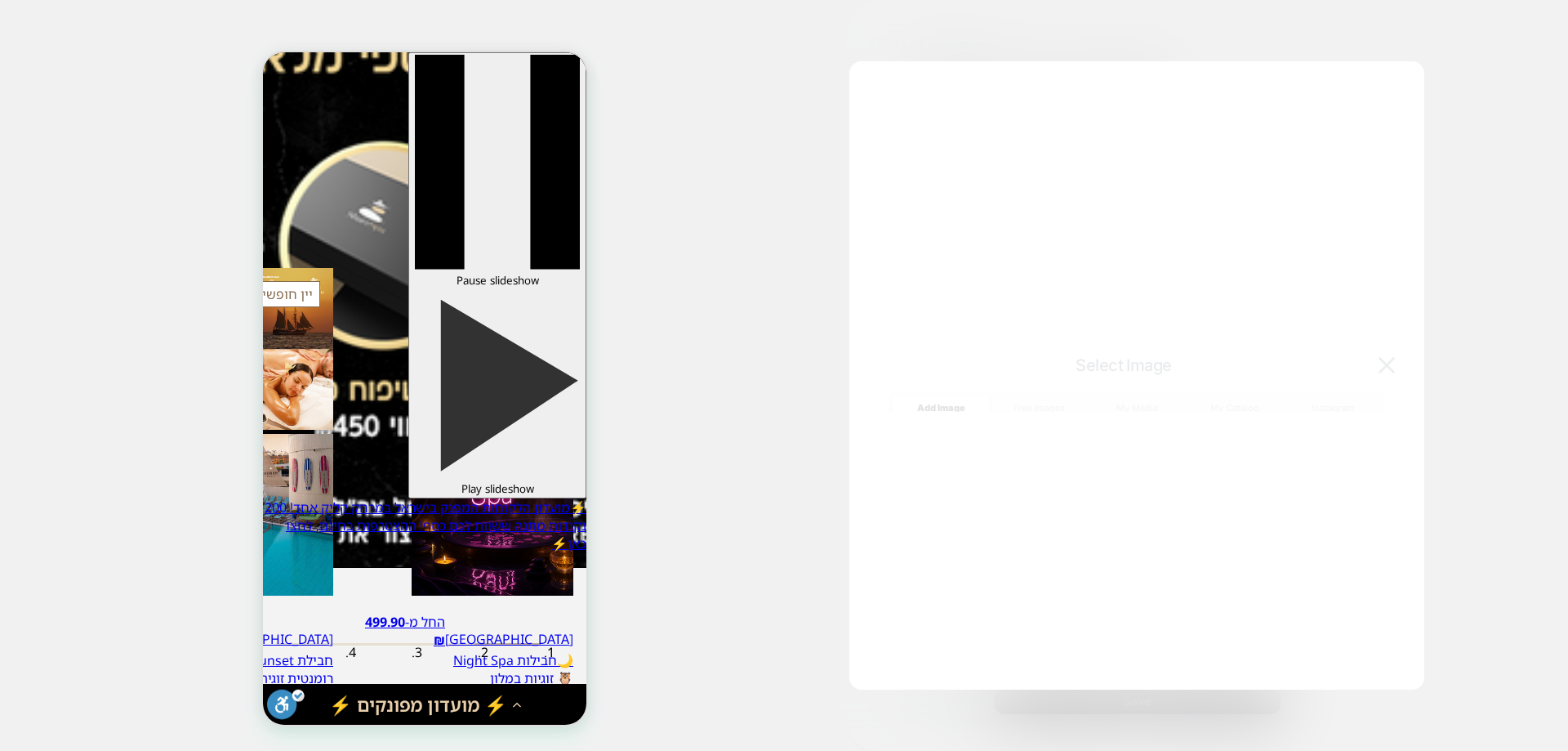
scroll to position [98, 0]
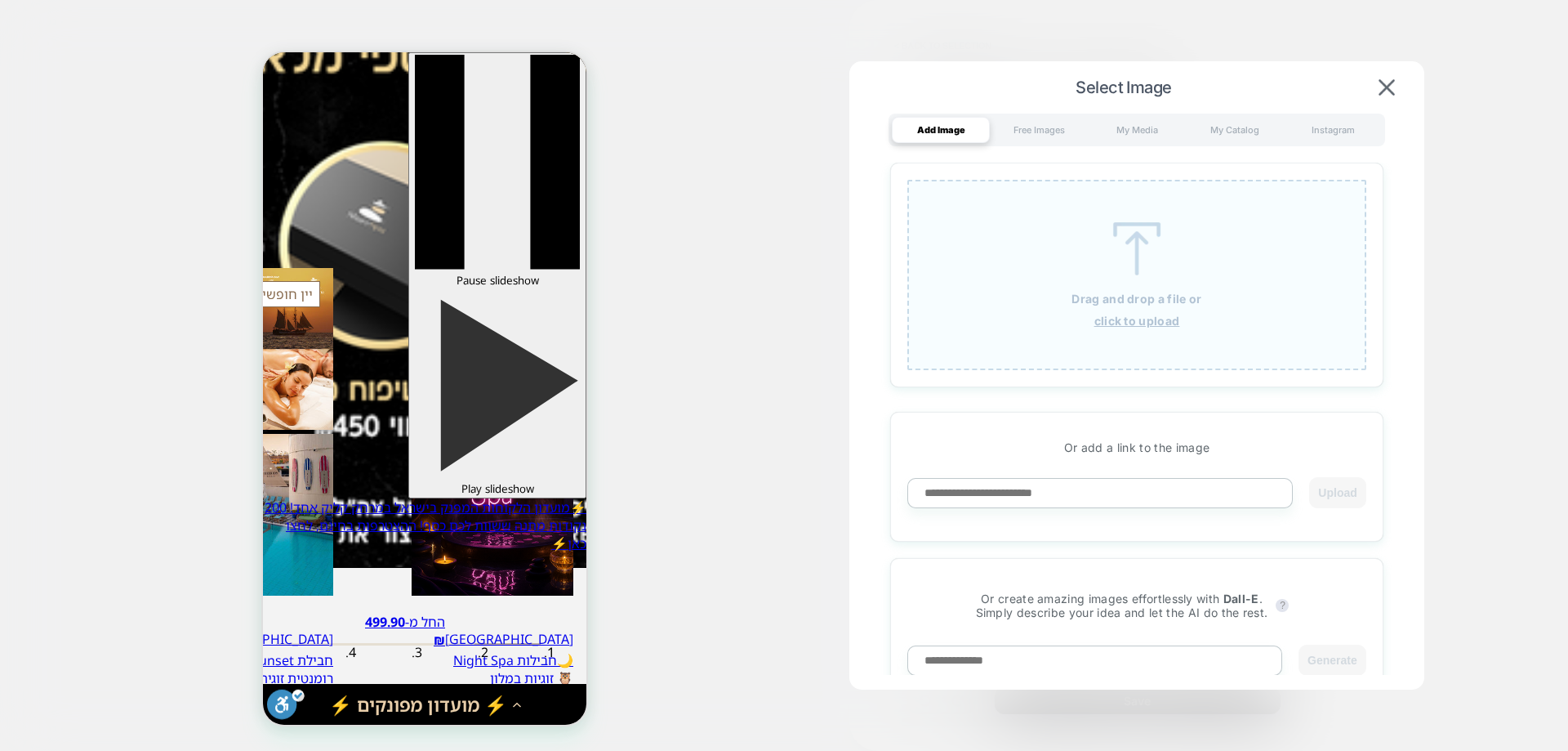
click at [1109, 288] on div "Drag and drop a file or click to upload" at bounding box center [1137, 274] width 459 height 190
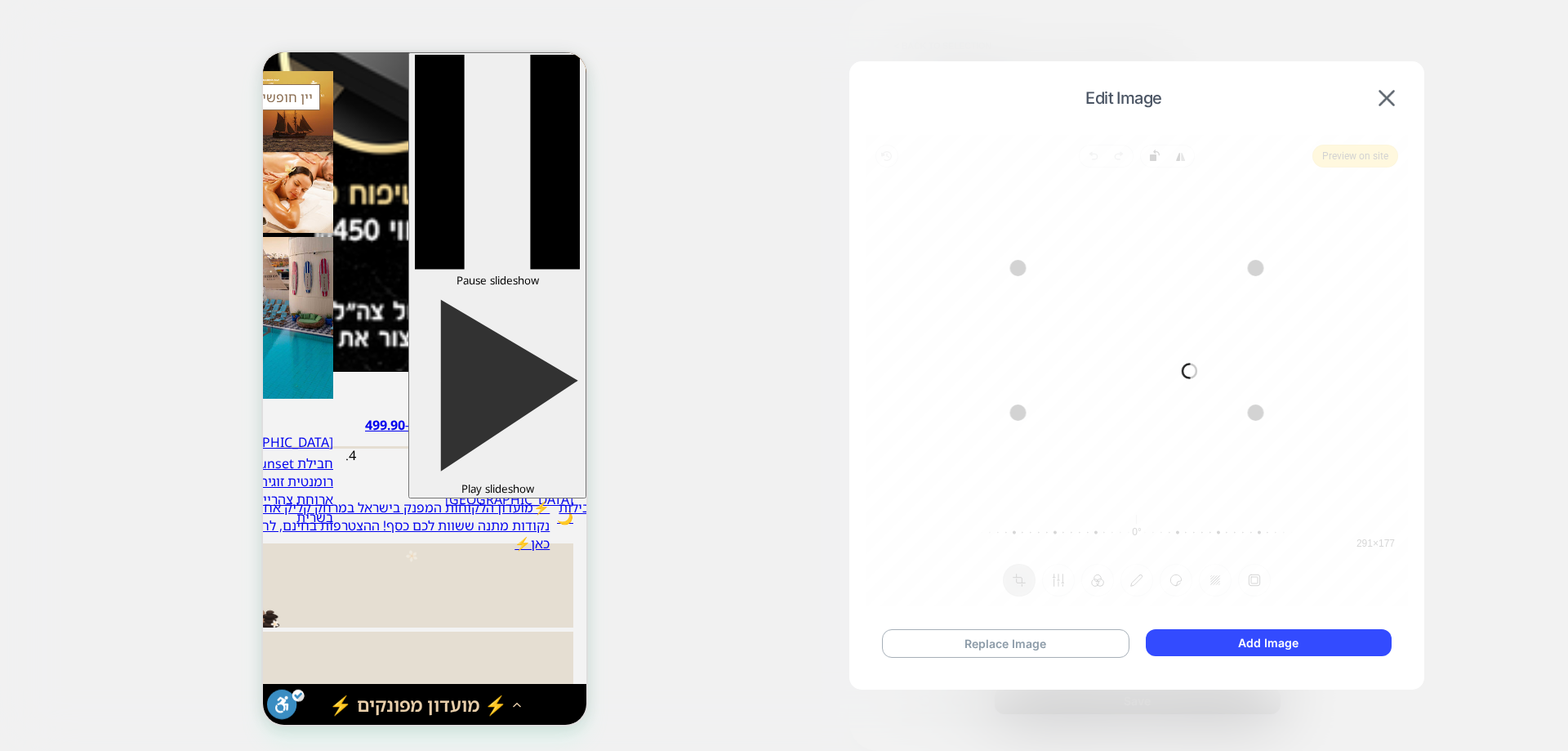
scroll to position [97, 0]
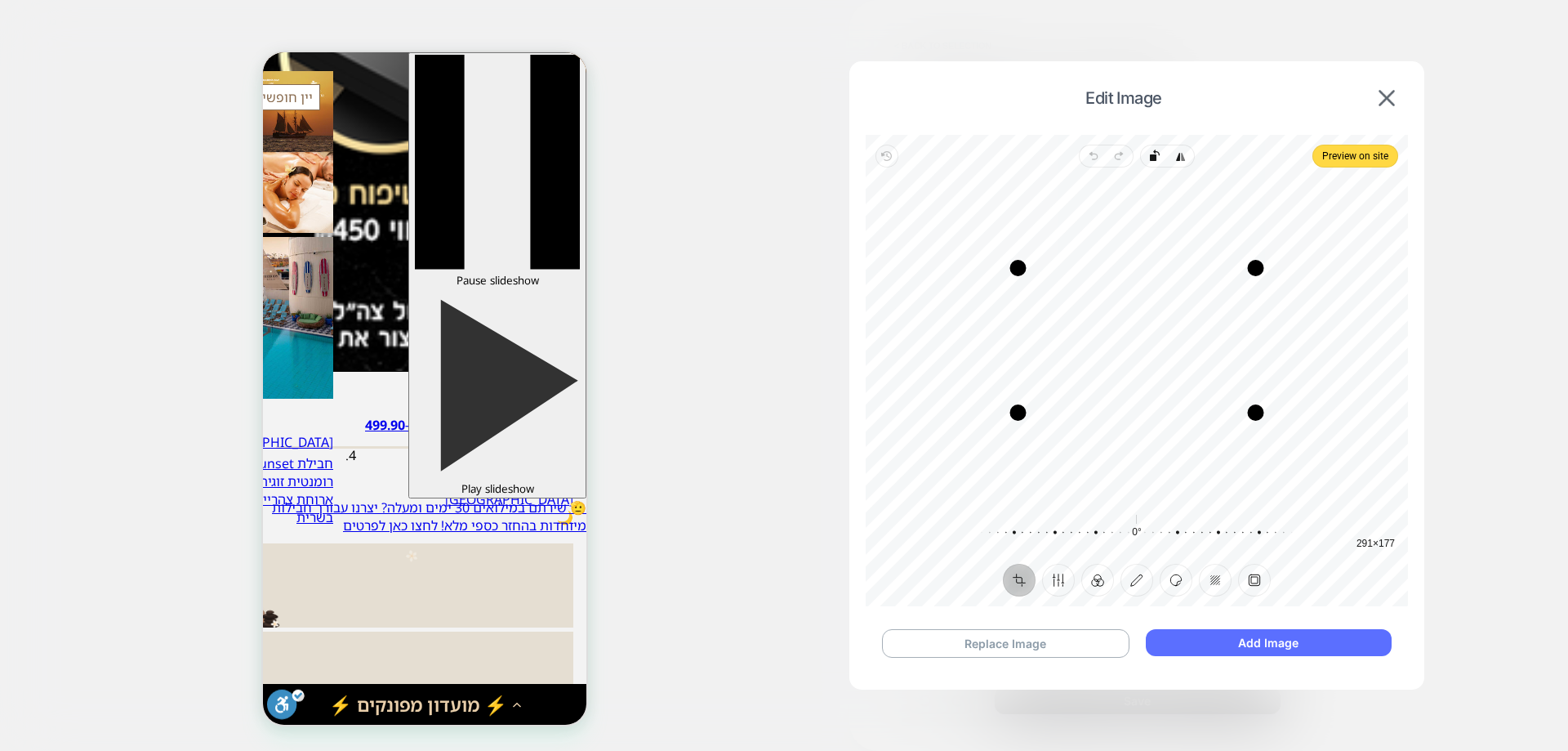
click at [1257, 648] on button "Add Image" at bounding box center [1268, 643] width 246 height 27
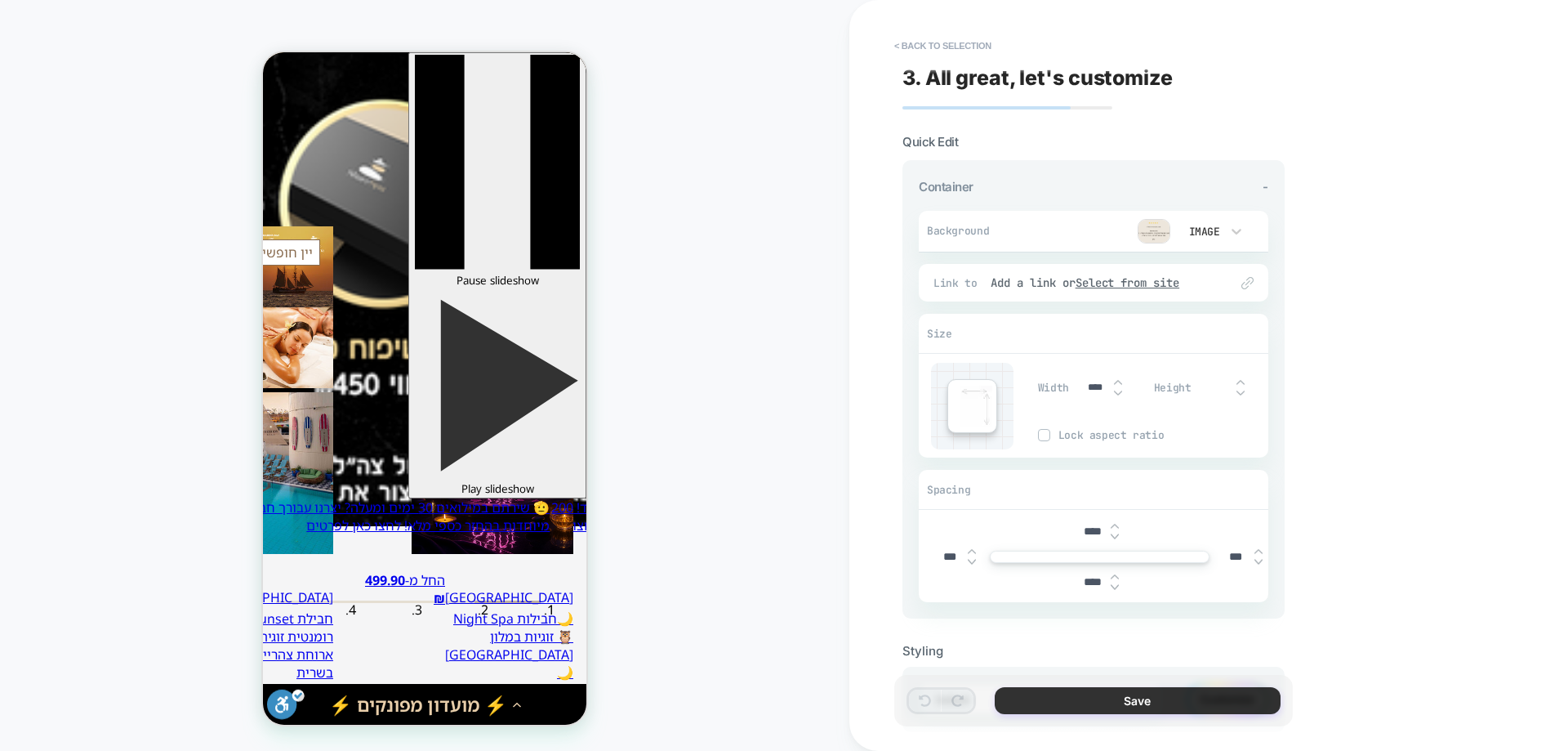
click at [1140, 692] on button "Save" at bounding box center [1138, 700] width 286 height 27
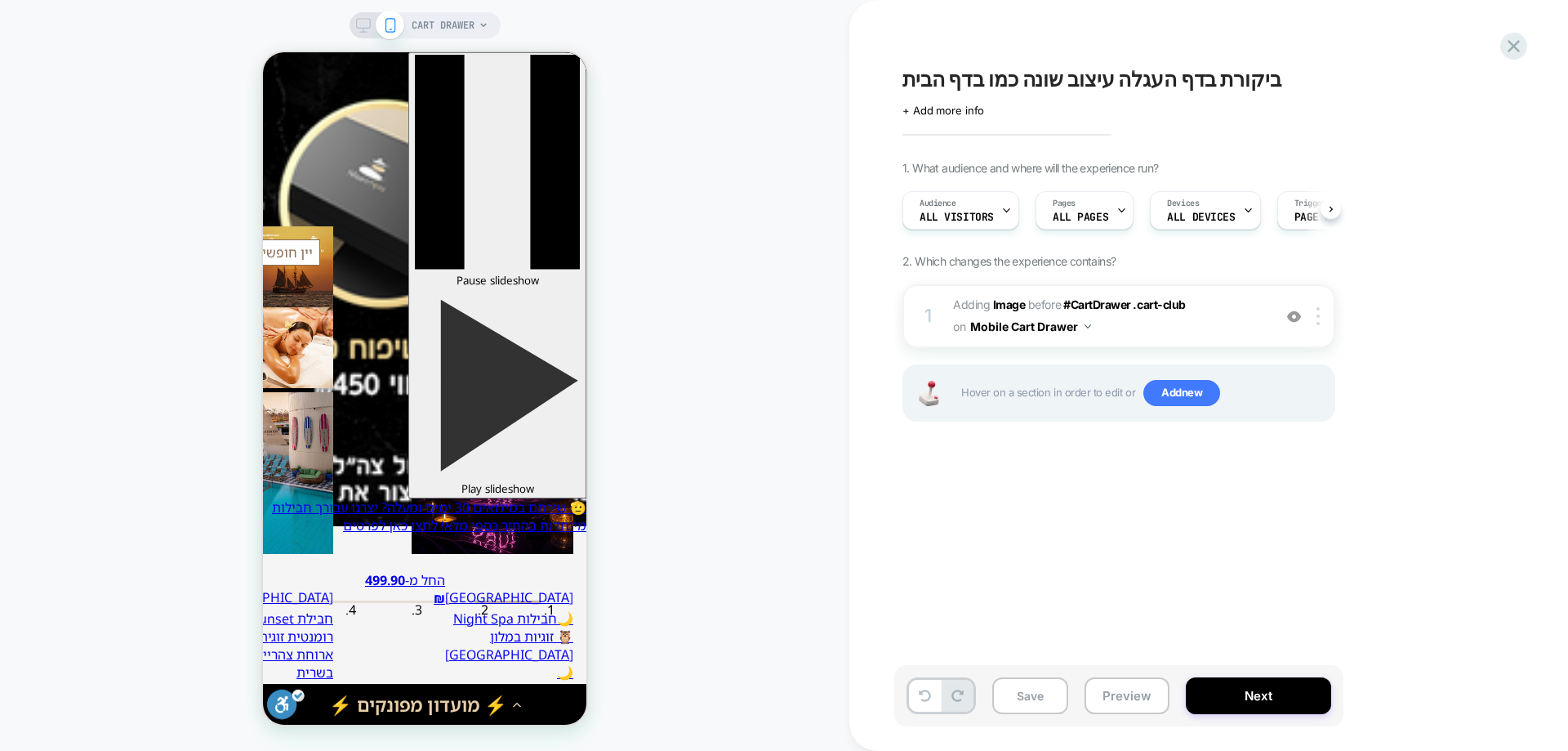
scroll to position [0, 1]
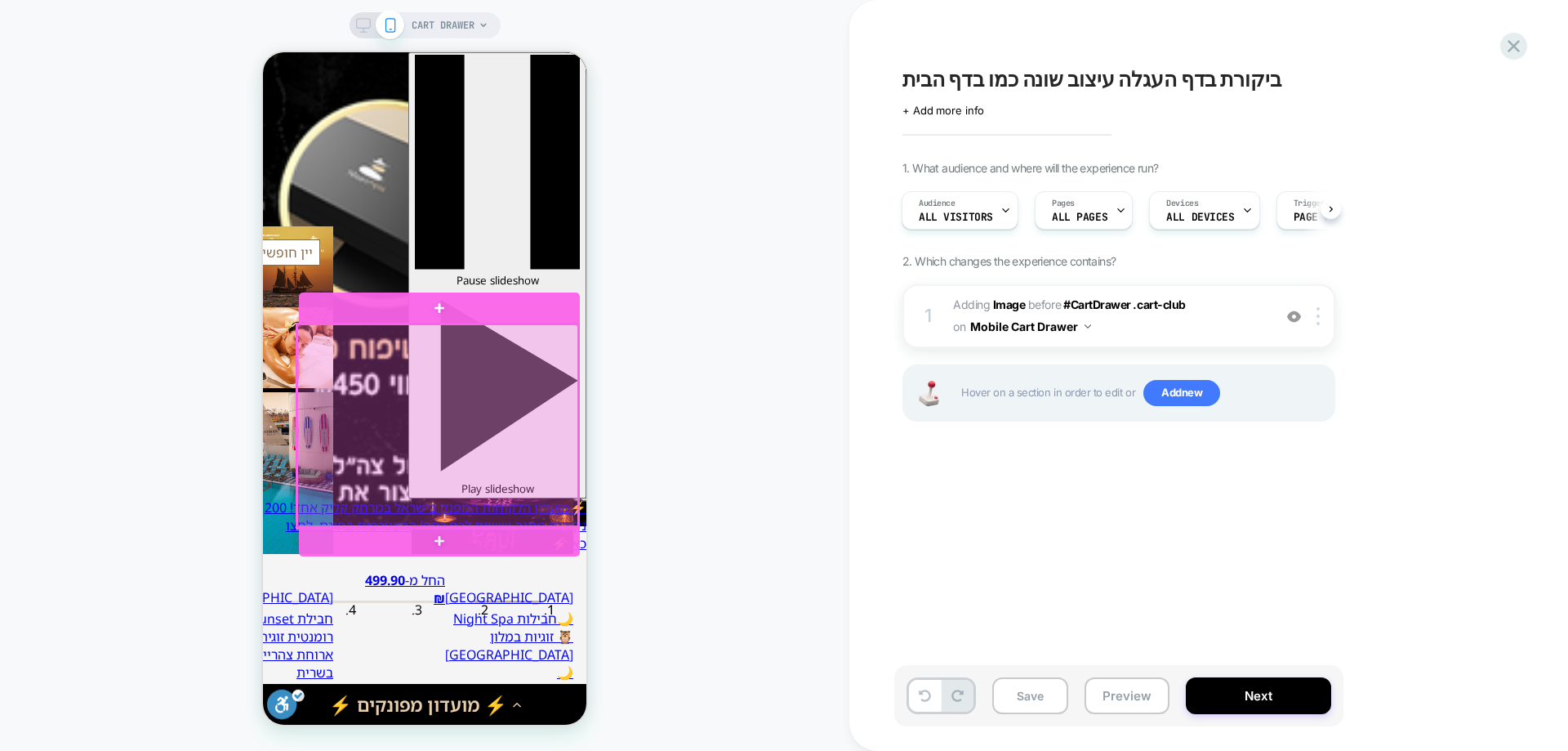
click at [506, 419] on div at bounding box center [437, 425] width 281 height 203
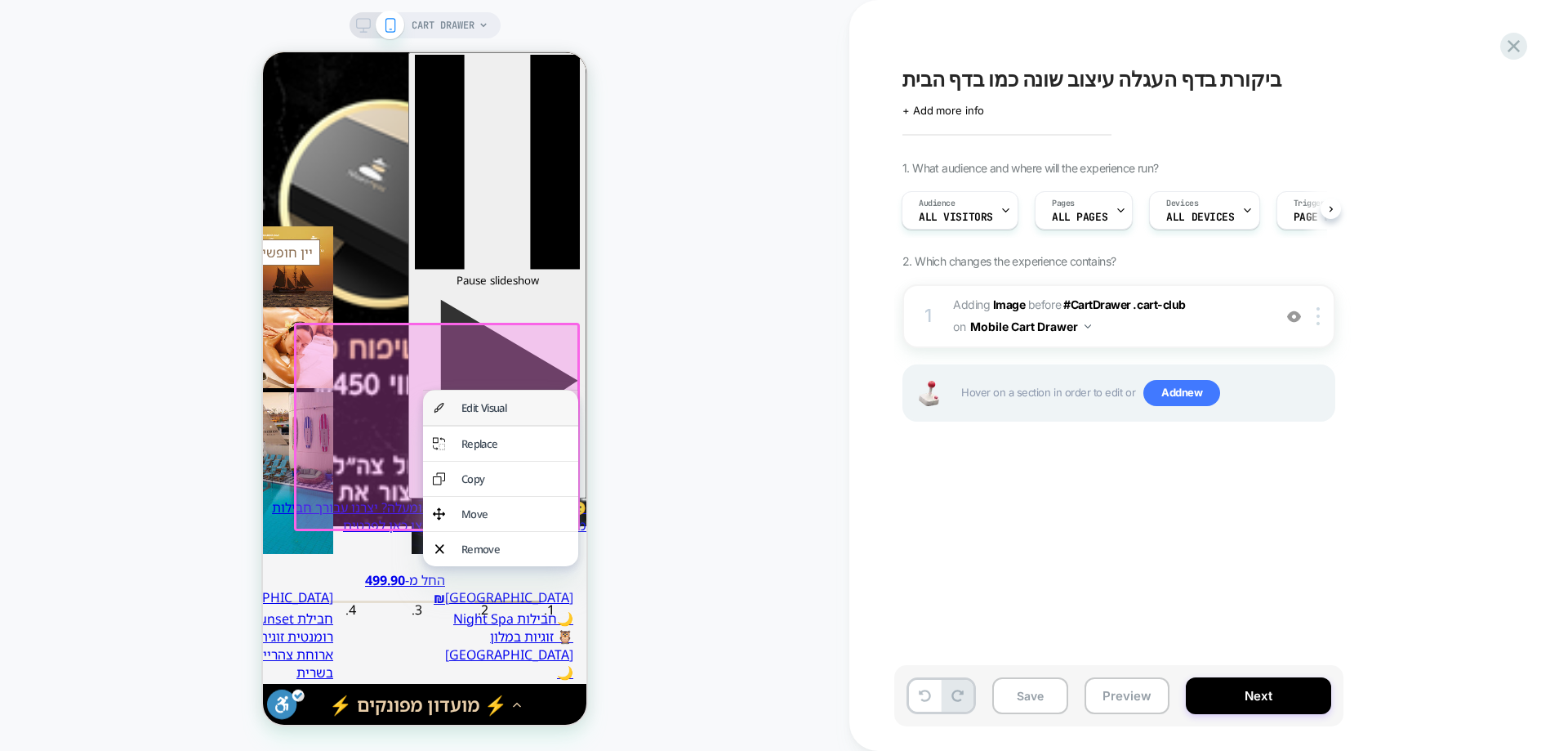
click at [505, 412] on div "Edit Visual" at bounding box center [515, 407] width 107 height 15
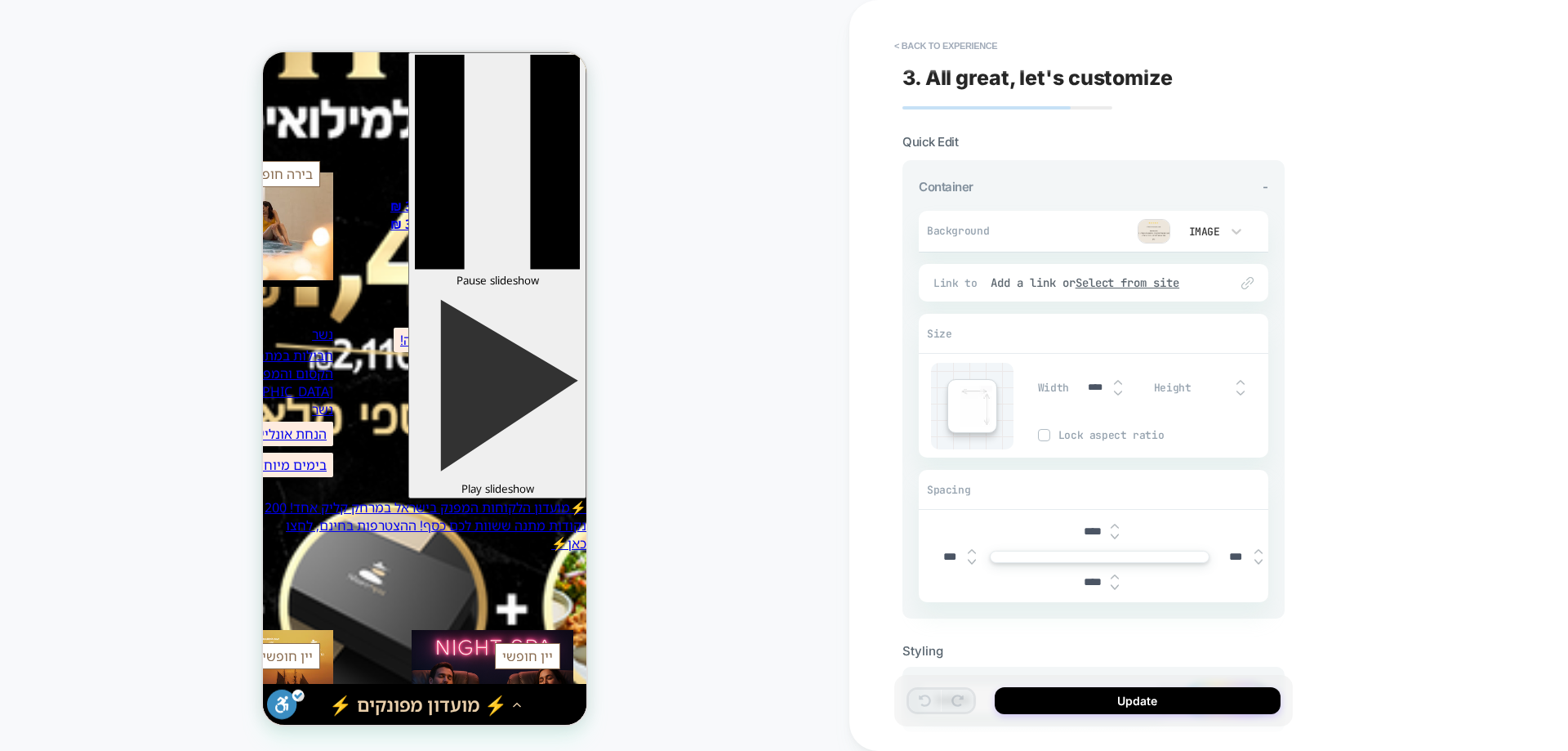
scroll to position [4004, 0]
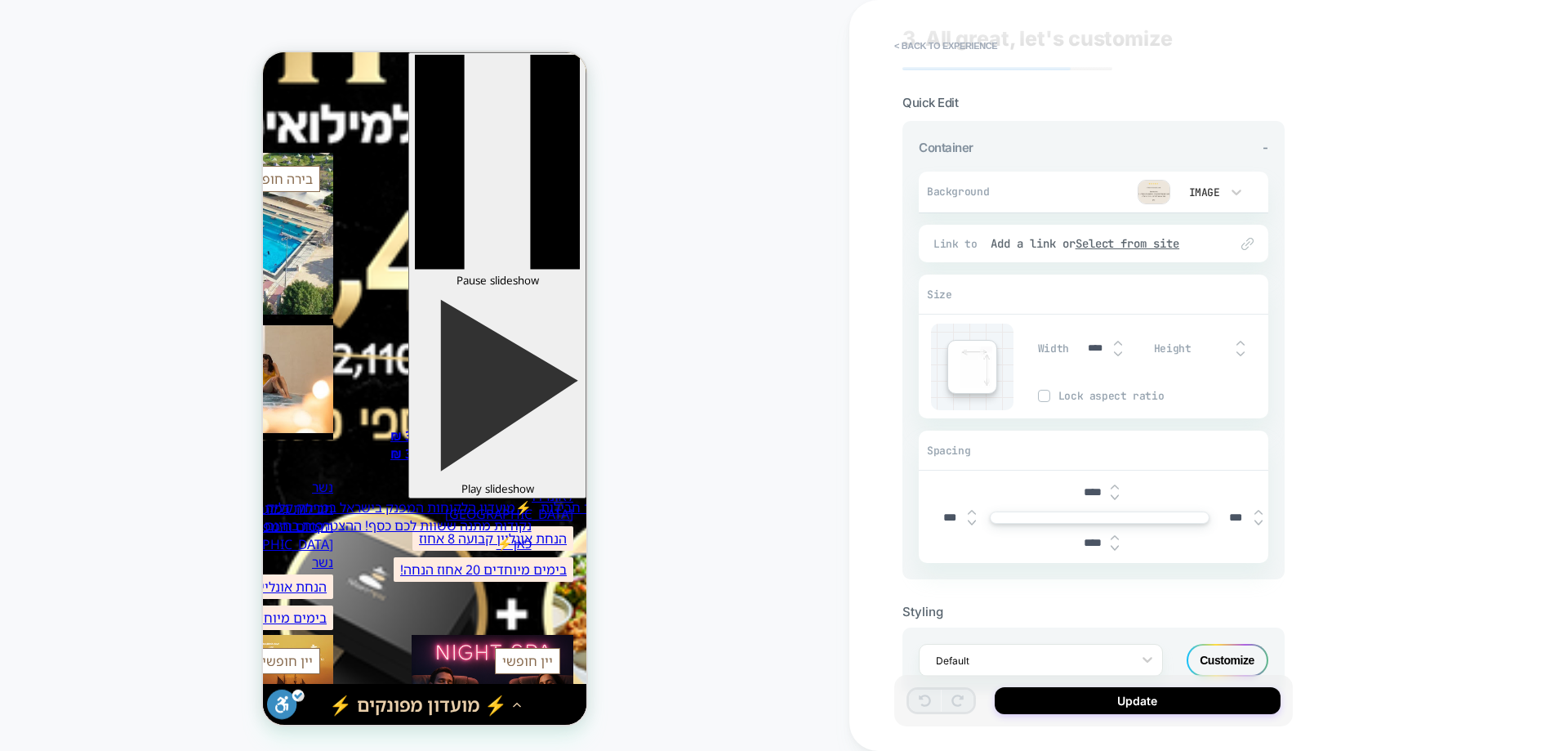
scroll to position [87, 0]
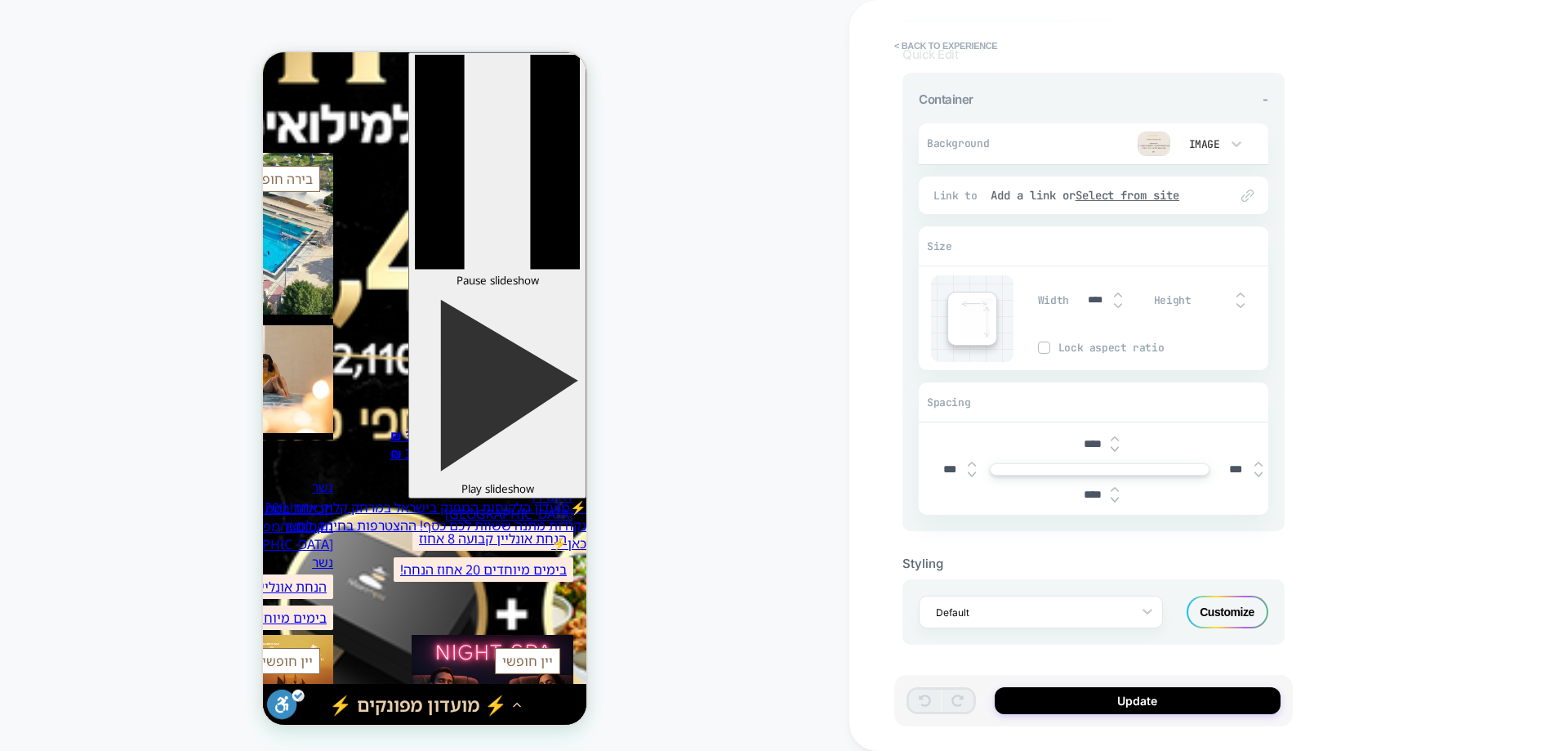
click at [1201, 613] on div "Customize" at bounding box center [1227, 612] width 82 height 33
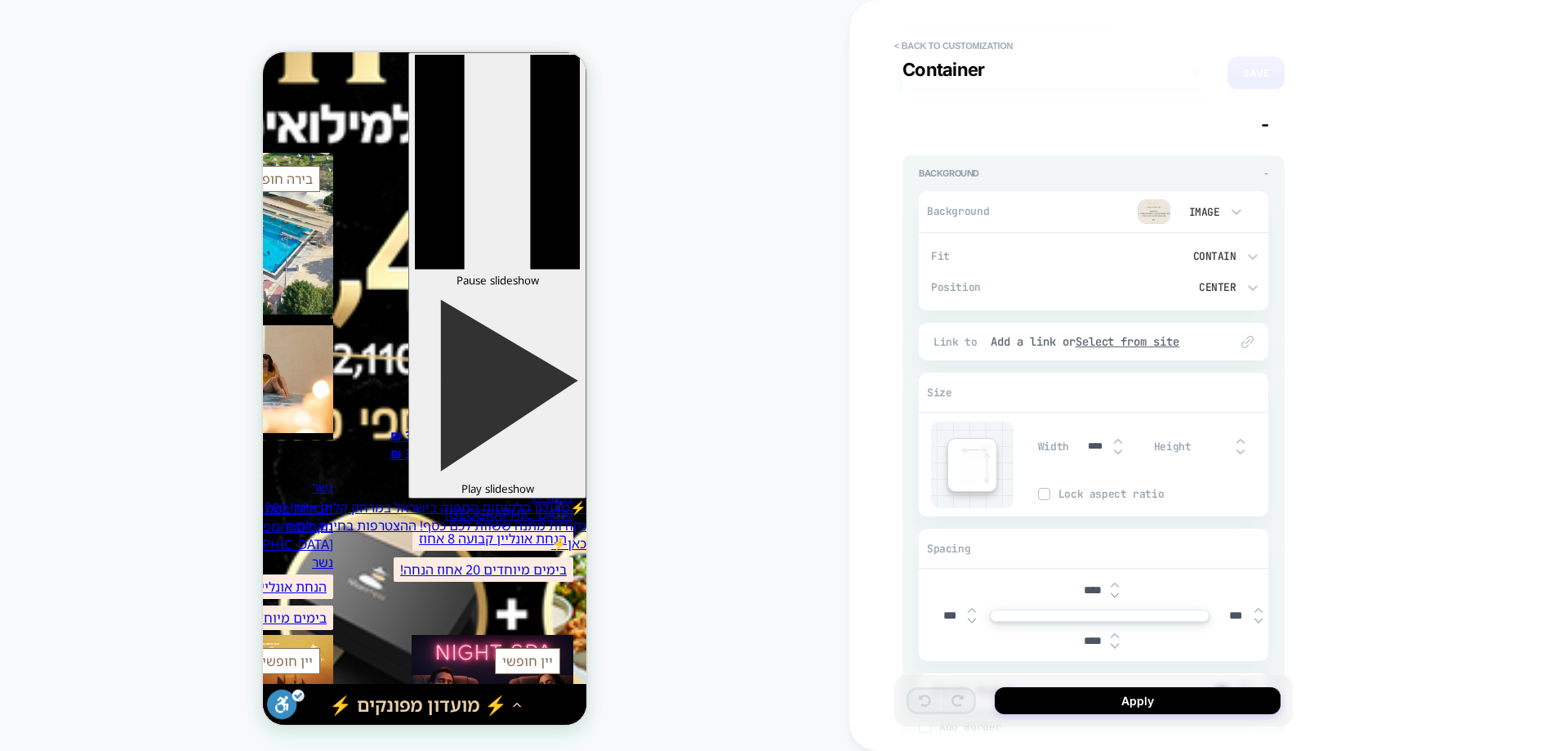
scroll to position [0, 0]
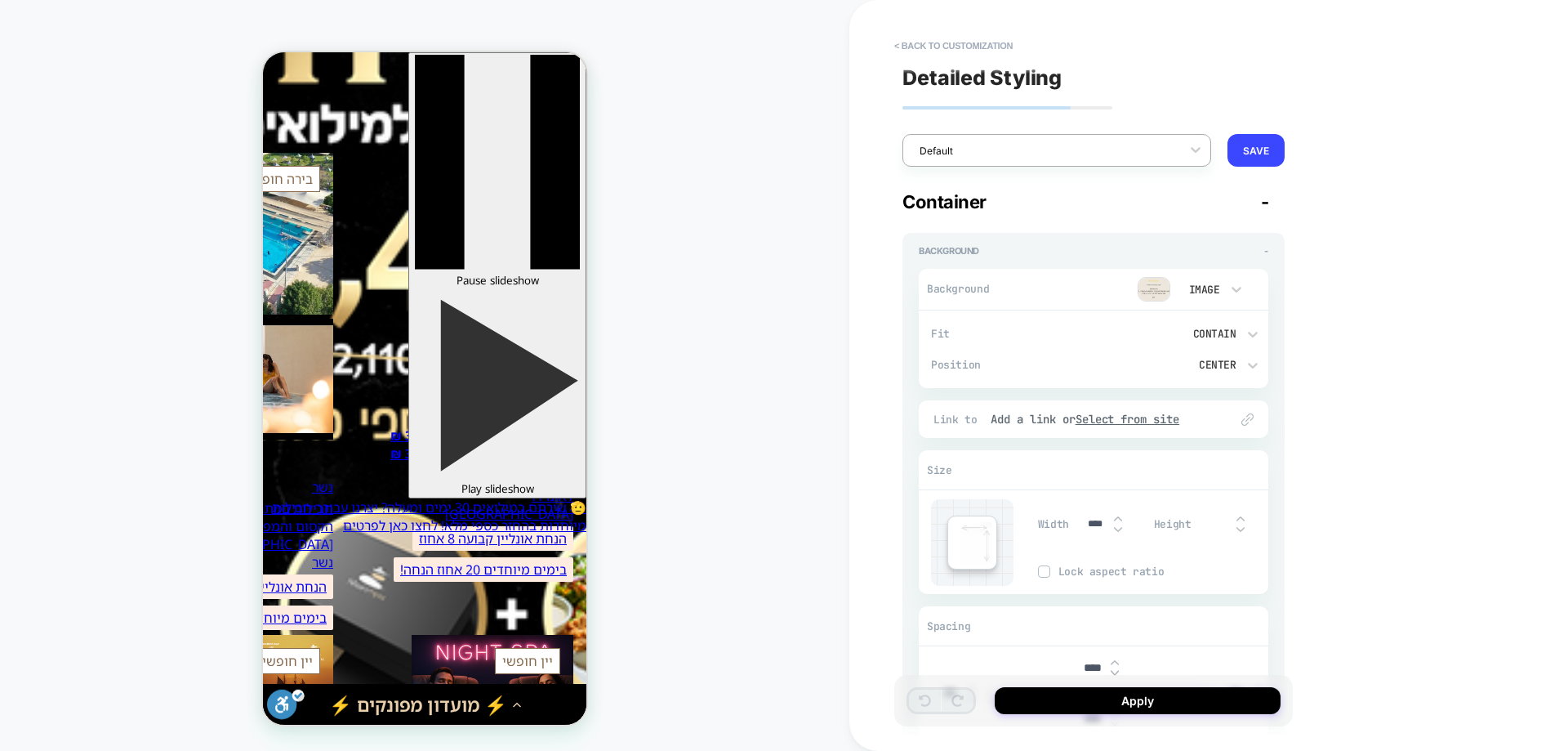
click at [1157, 139] on div "Default" at bounding box center [1046, 150] width 270 height 22
click at [1020, 234] on div "M Image (LATEST EDIT)" at bounding box center [1057, 220] width 309 height 29
click at [1114, 159] on div "M Image (LATEST EDIT)" at bounding box center [1046, 150] width 270 height 22
click at [1020, 250] on div "M Image (LATEST PUBLISHED)" at bounding box center [1057, 249] width 309 height 29
click at [1134, 163] on div "M Image (LATEST PUBLISHED)" at bounding box center [1057, 150] width 309 height 33
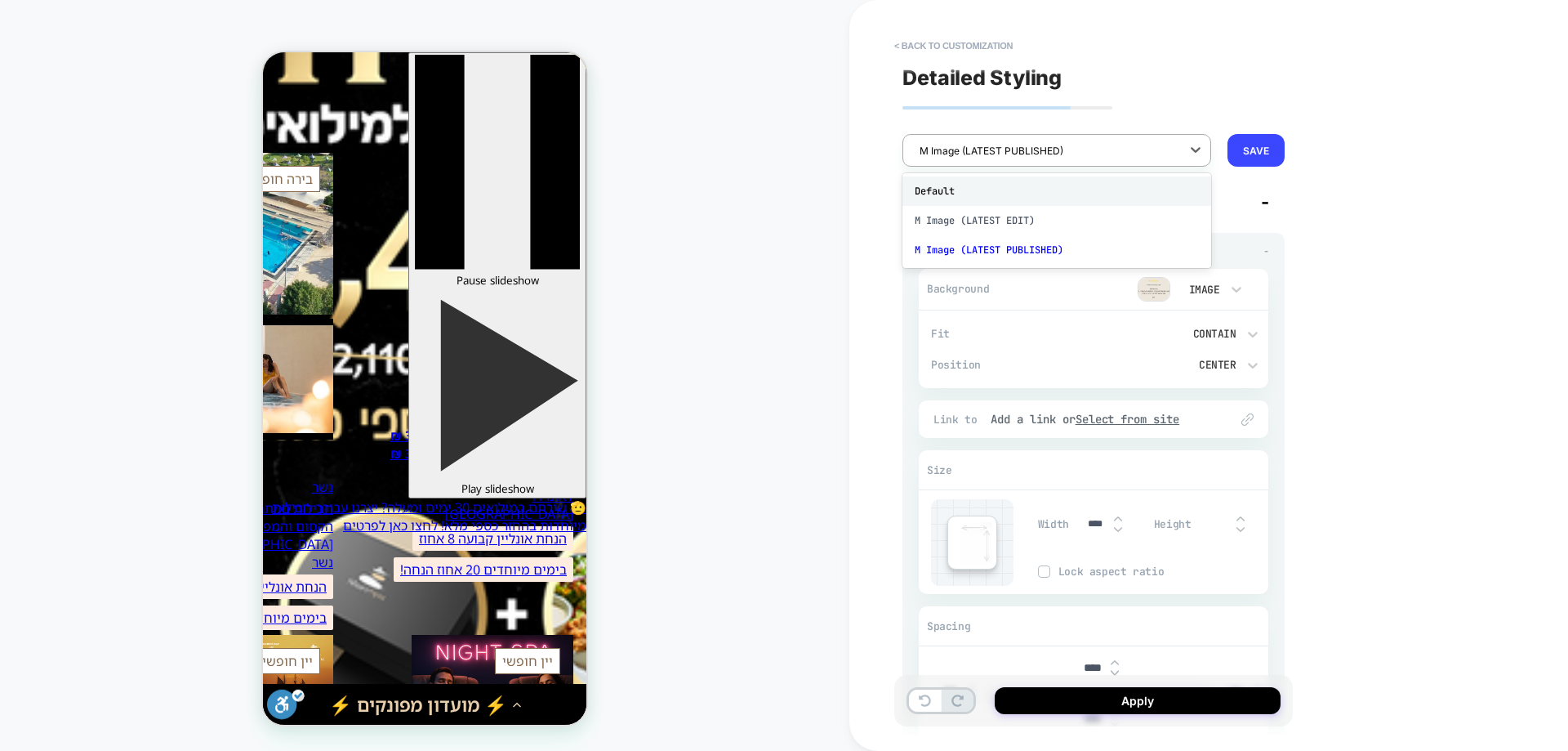
click at [1076, 195] on div "Default" at bounding box center [1057, 191] width 309 height 29
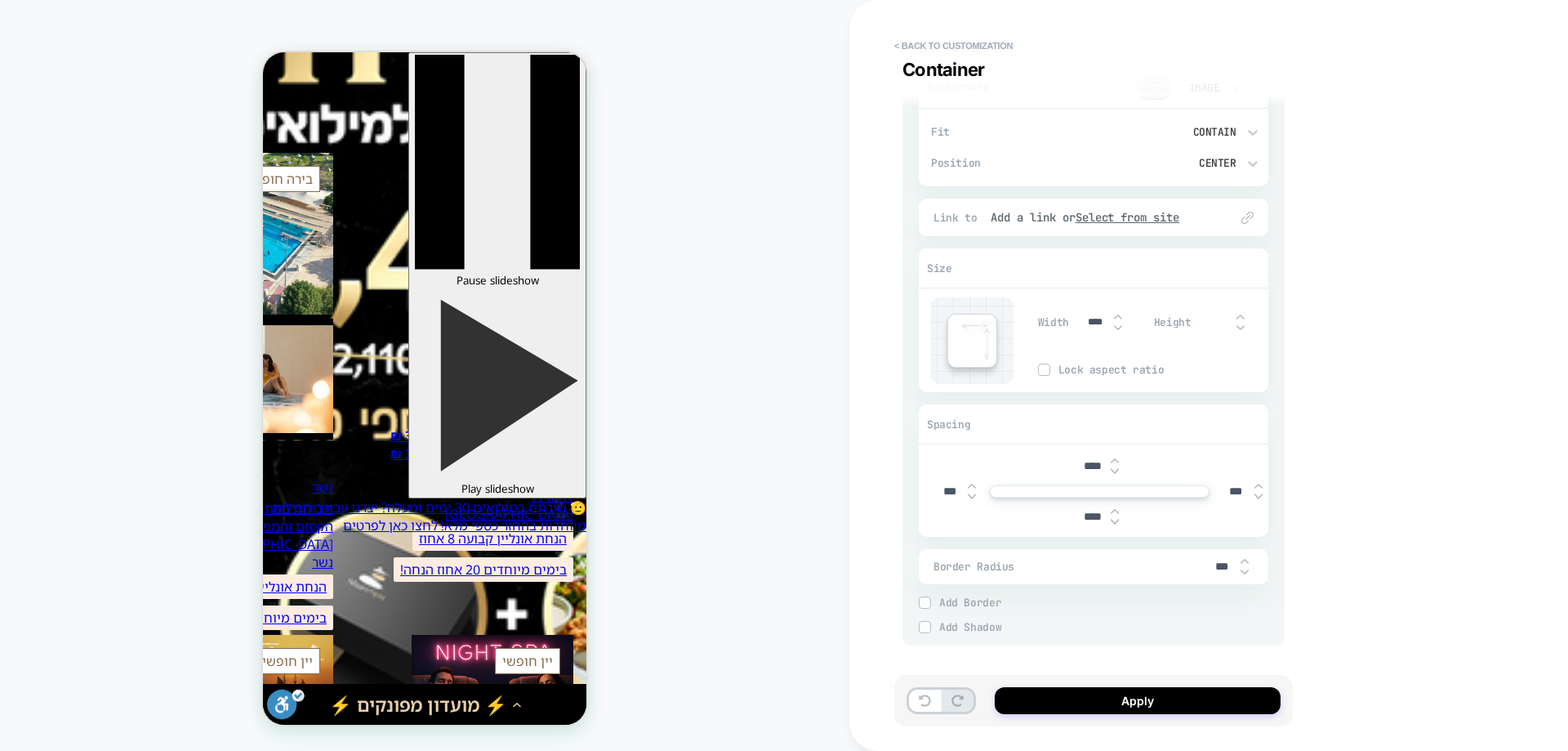
scroll to position [202, 0]
click at [1091, 703] on button "Apply" at bounding box center [1138, 700] width 286 height 27
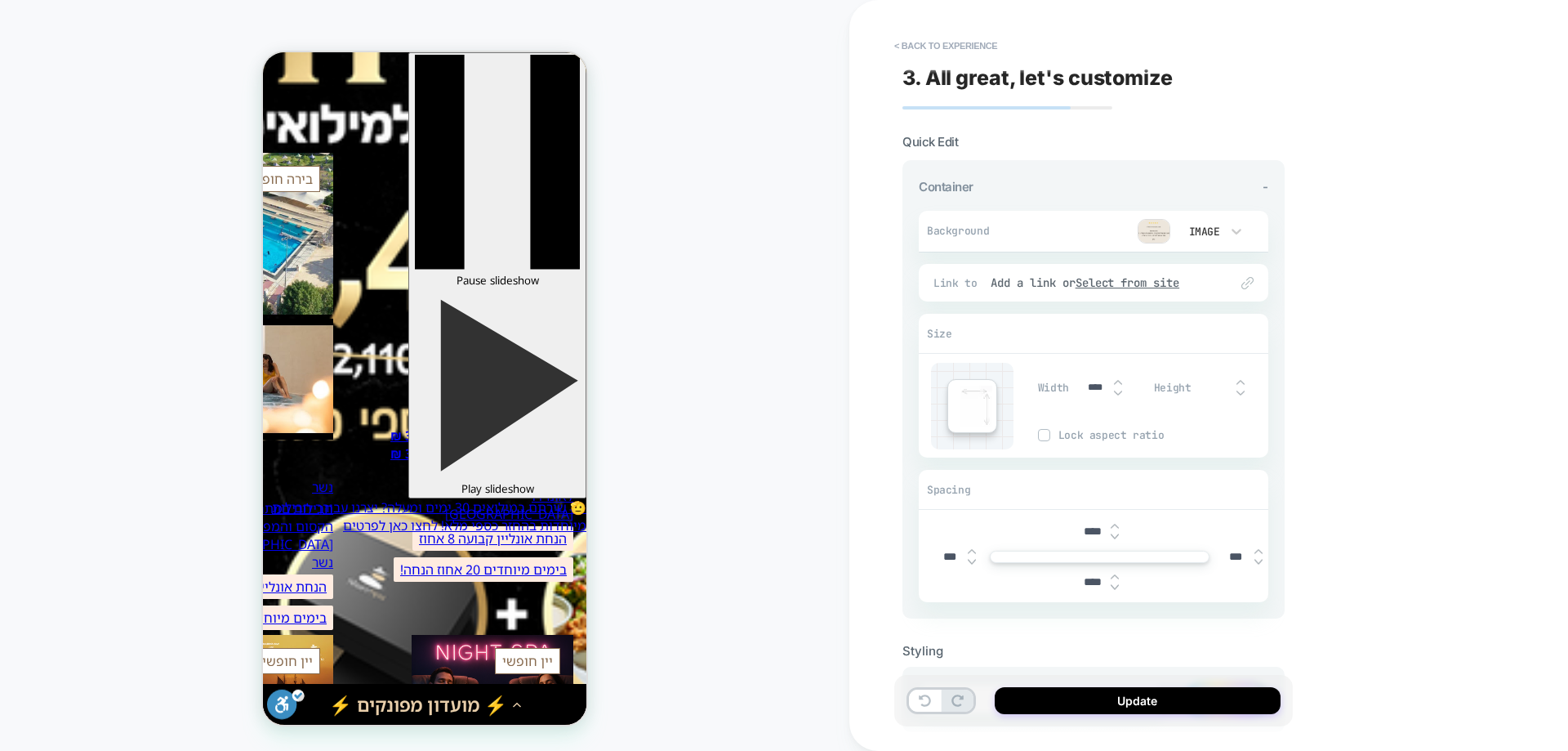
click at [1171, 717] on div "Update" at bounding box center [1093, 700] width 398 height 51
click at [1168, 707] on button "Update" at bounding box center [1138, 700] width 286 height 27
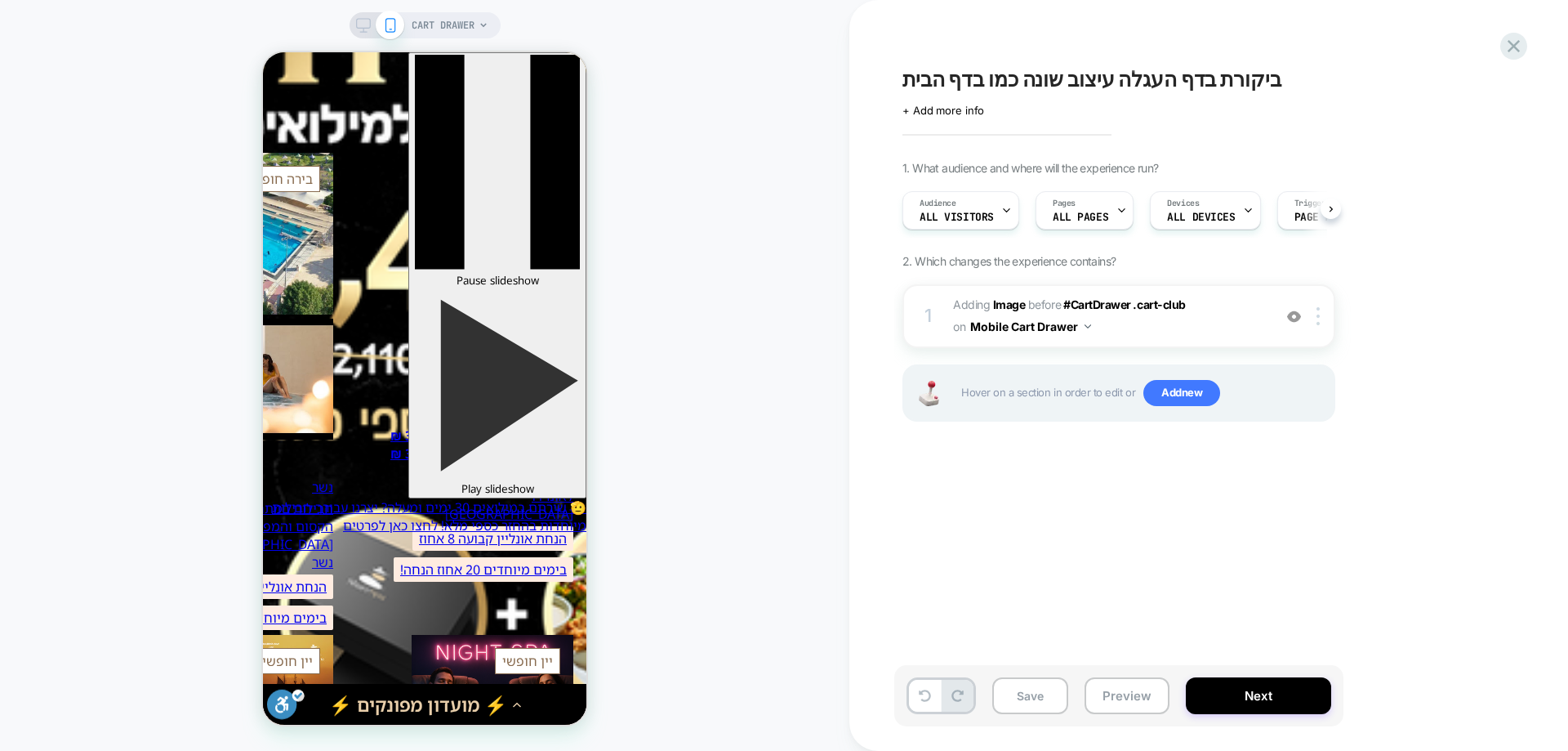
scroll to position [0, 1]
click at [971, 107] on span "+ Add more info" at bounding box center [943, 110] width 82 height 13
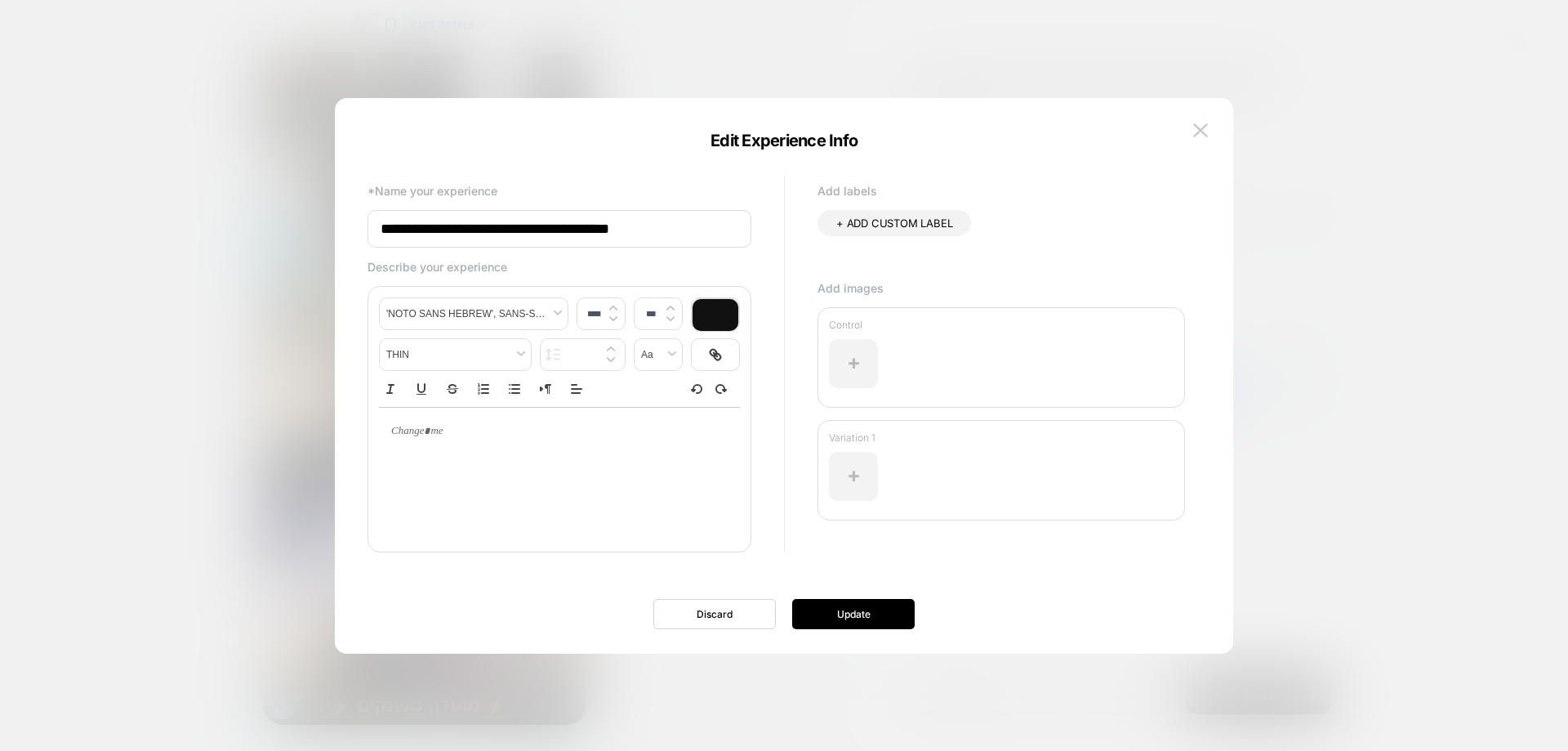
click at [672, 232] on input "**********" at bounding box center [559, 229] width 384 height 37
type input "**********"
click at [836, 607] on button "Update" at bounding box center [854, 614] width 122 height 30
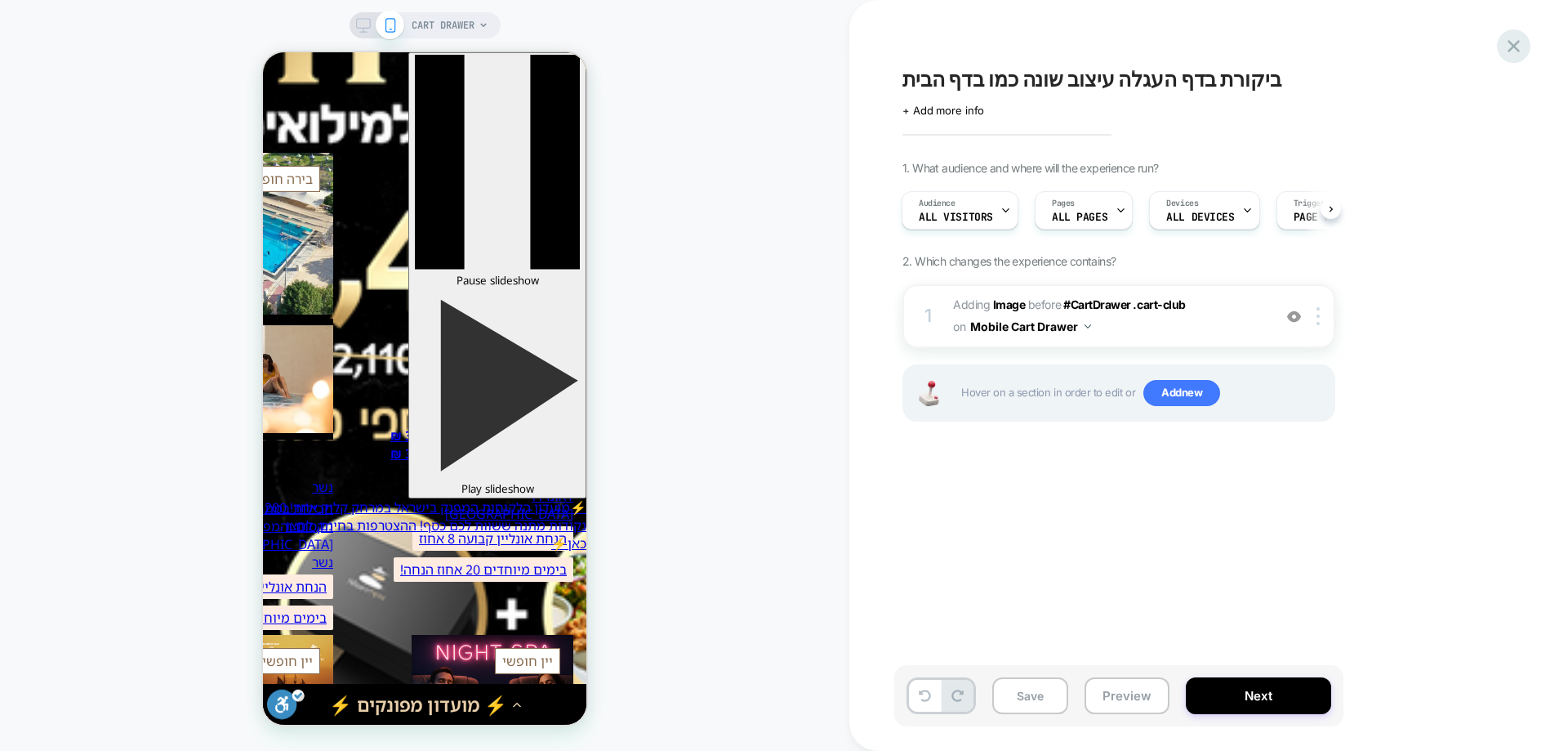
click at [1506, 40] on icon at bounding box center [1513, 46] width 22 height 22
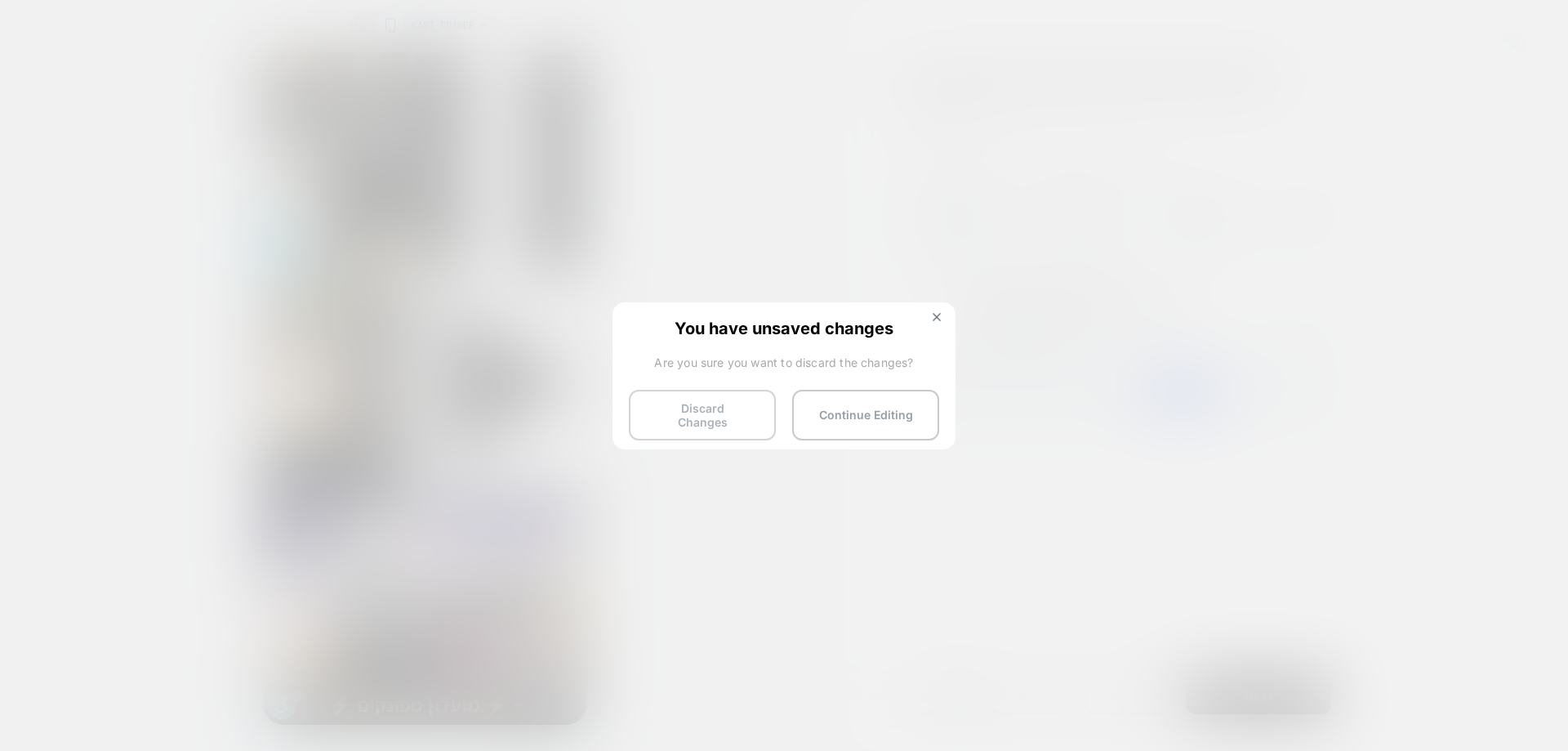
click at [717, 406] on button "Discard Changes" at bounding box center [703, 415] width 147 height 51
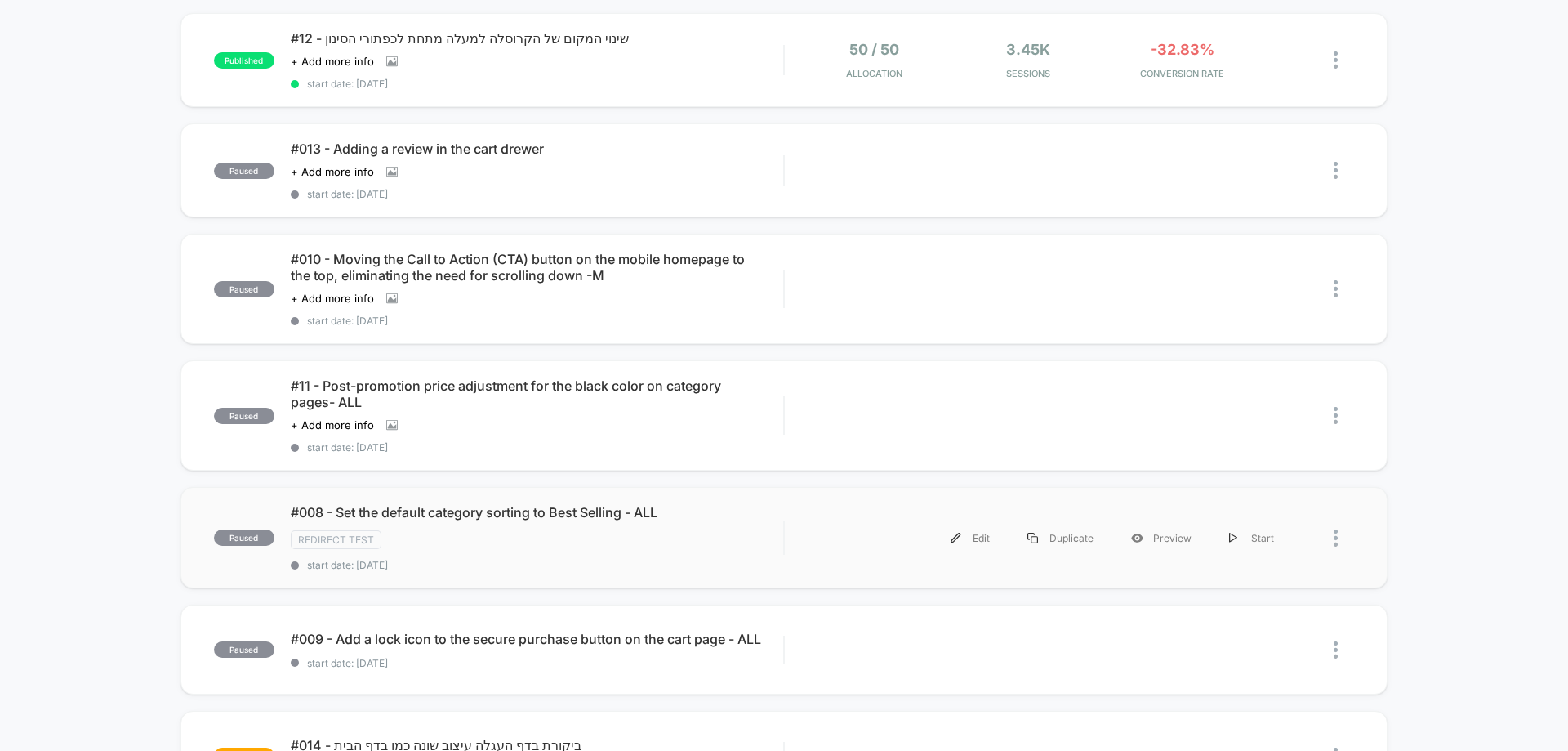
scroll to position [163, 0]
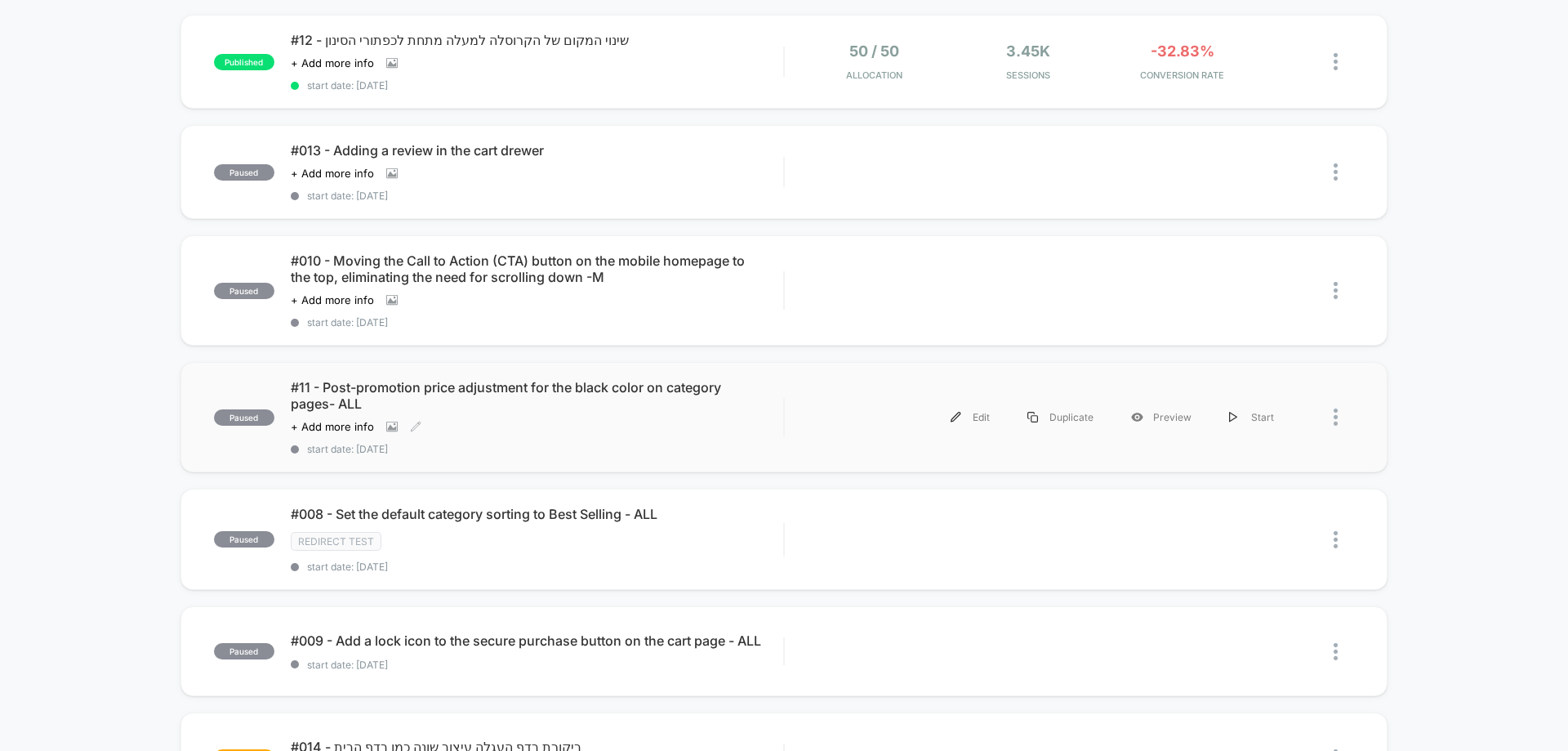
click at [524, 415] on div "#11 - Post-promotion price adjustment for the black color on category pages- AL…" at bounding box center [537, 417] width 492 height 76
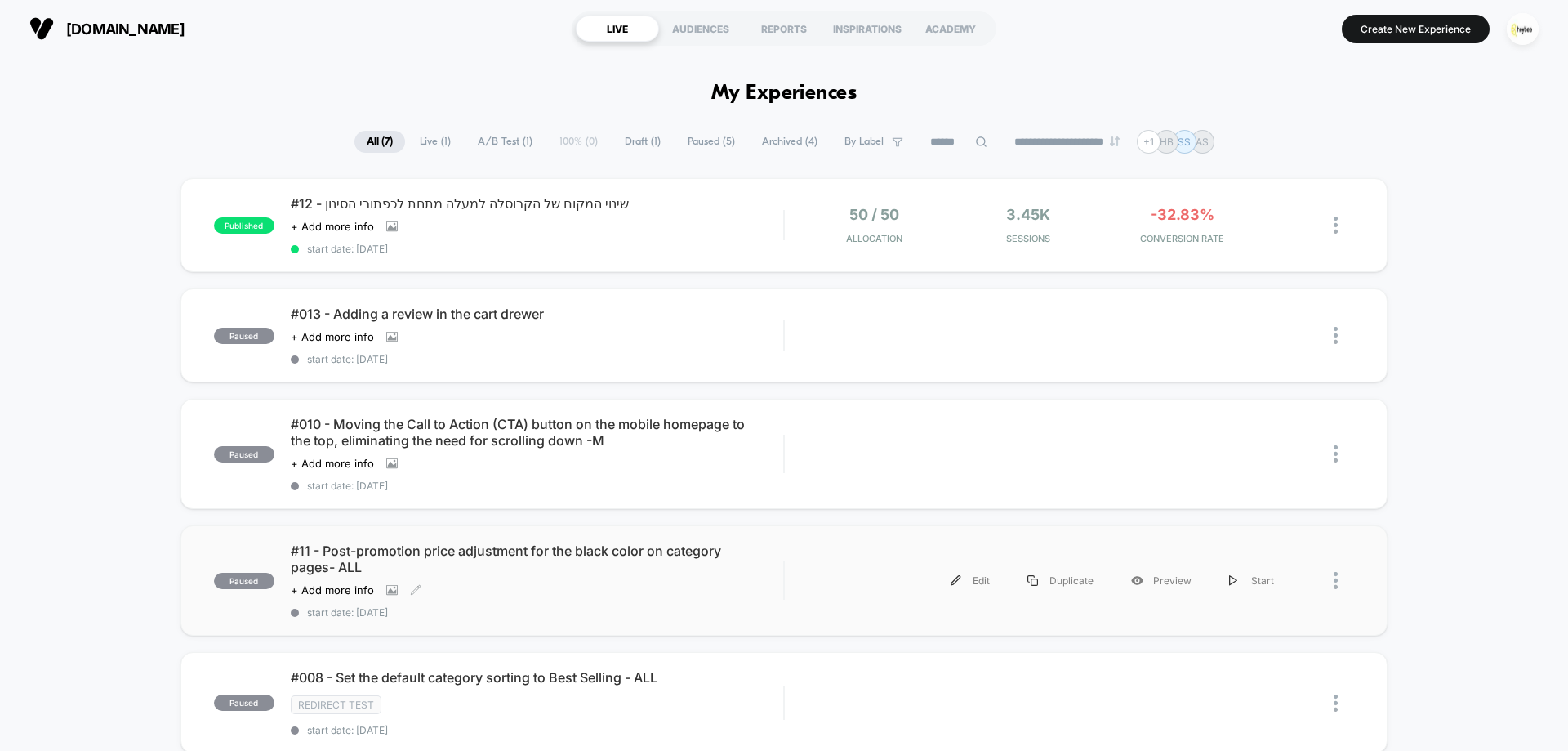
drag, startPoint x: 504, startPoint y: 586, endPoint x: 745, endPoint y: 573, distance: 241.4
click at [745, 573] on span "#11 - Post-promotion price adjustment for the black color on category pages- ALL" at bounding box center [537, 558] width 492 height 33
click at [1044, 585] on div "Duplicate" at bounding box center [1060, 580] width 104 height 36
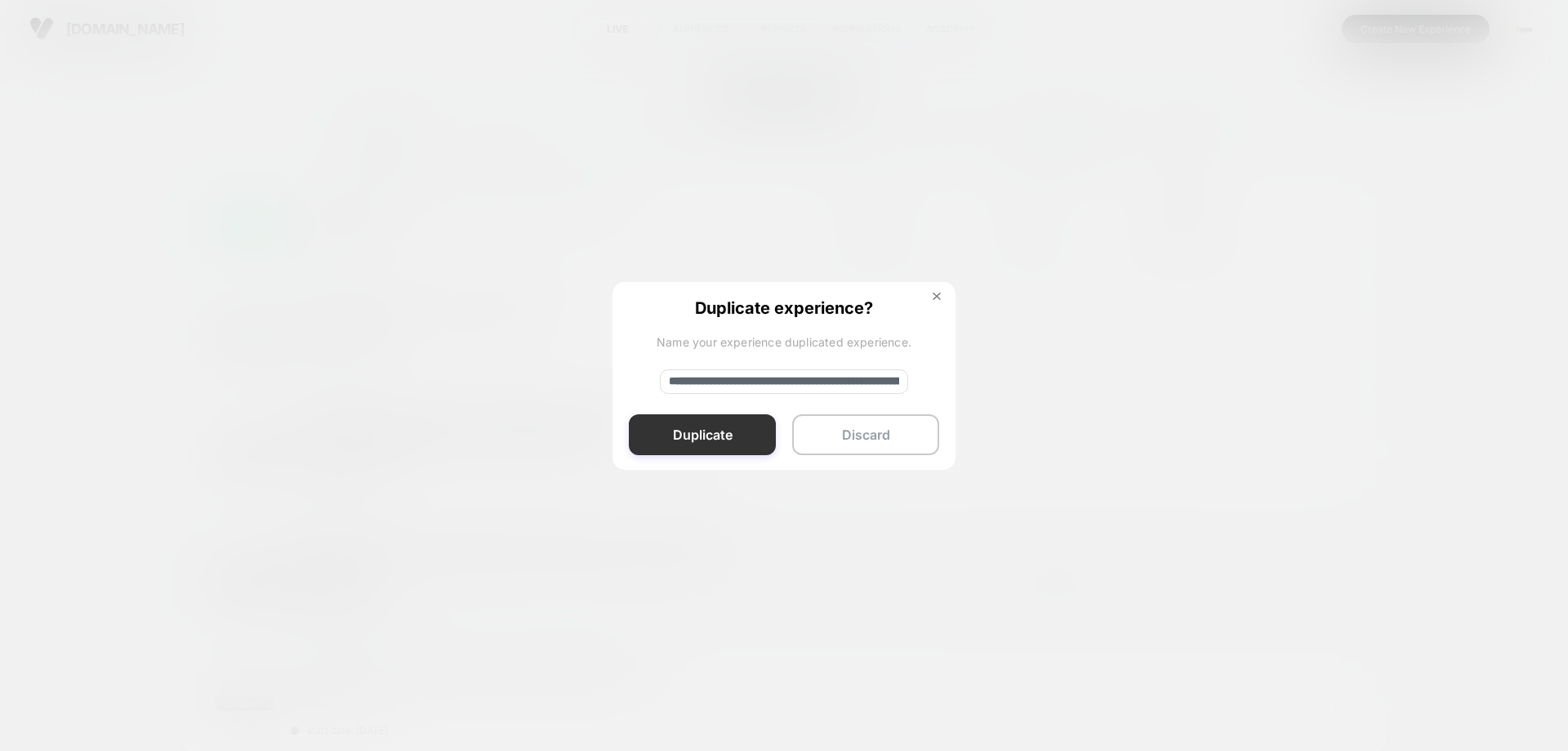
click at [738, 441] on button "Duplicate" at bounding box center [703, 435] width 147 height 41
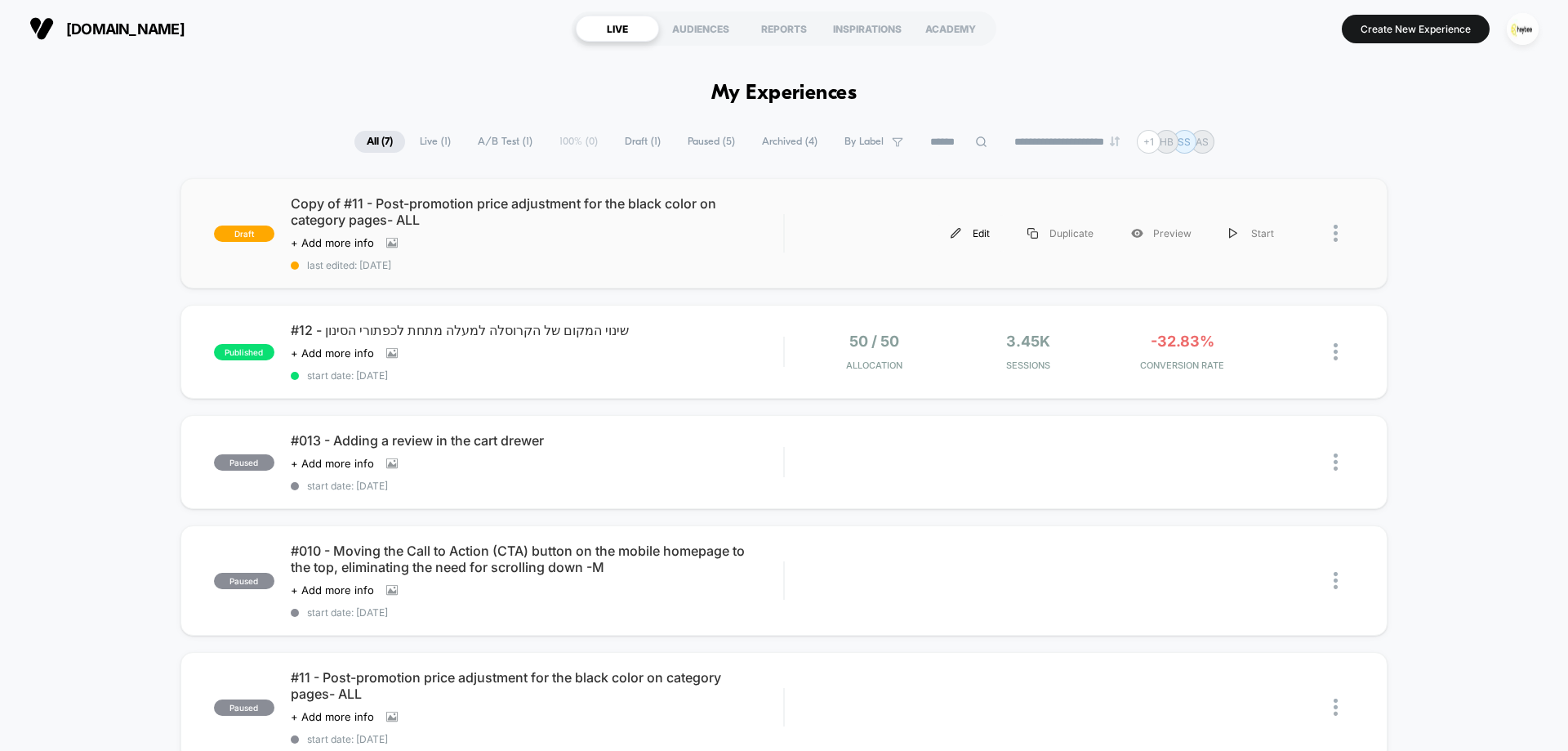
click at [984, 231] on div "Edit" at bounding box center [970, 233] width 77 height 36
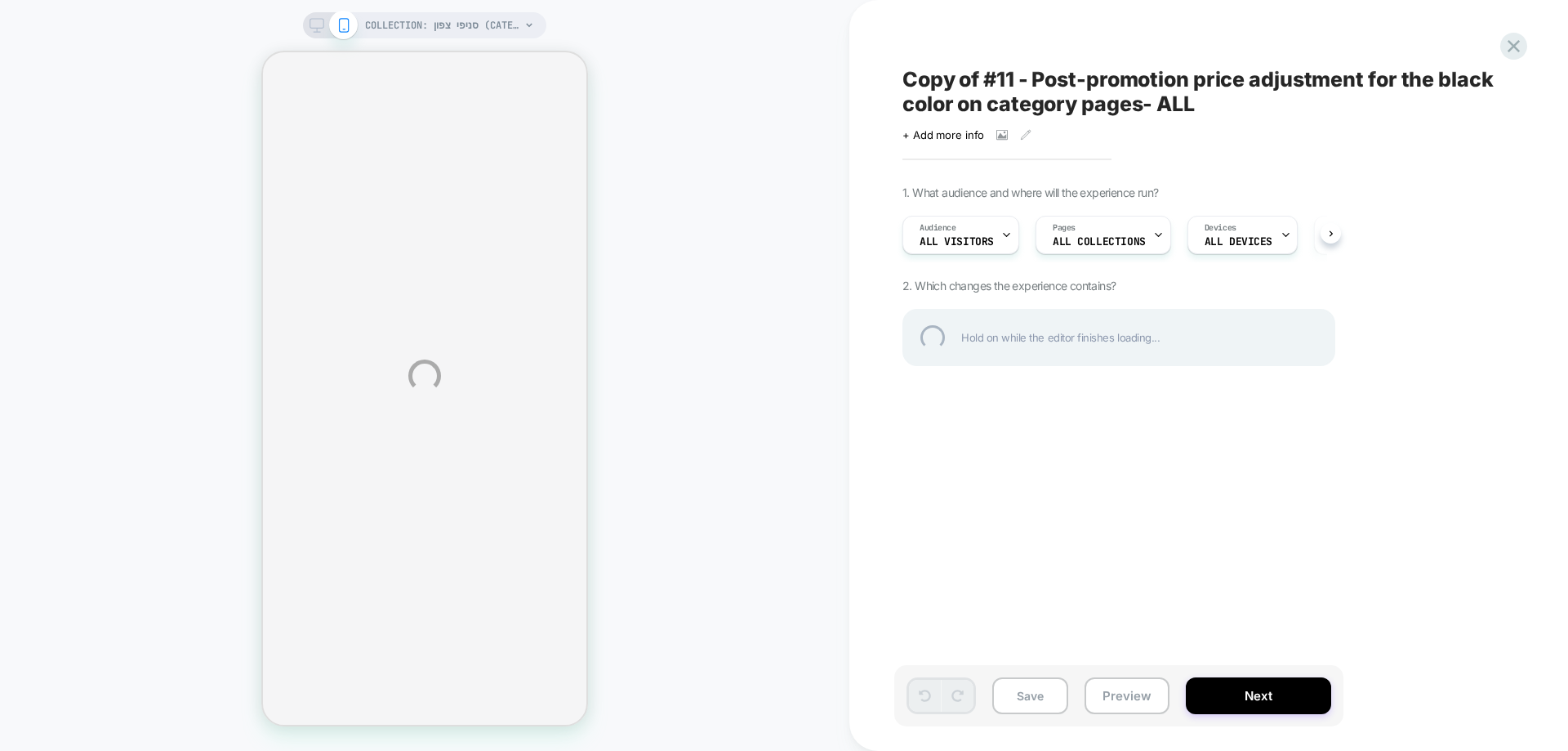
select select "******"
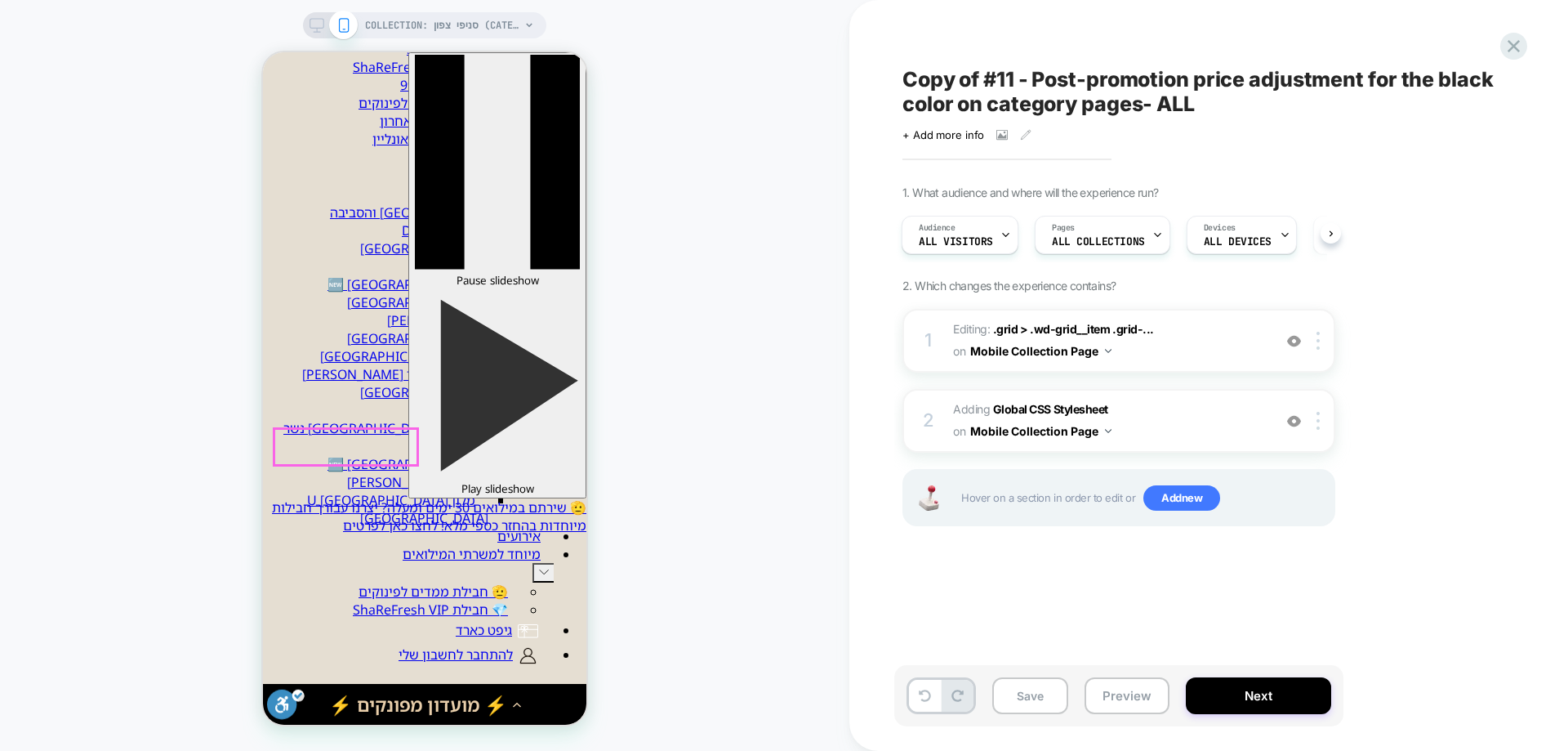
scroll to position [408, 0]
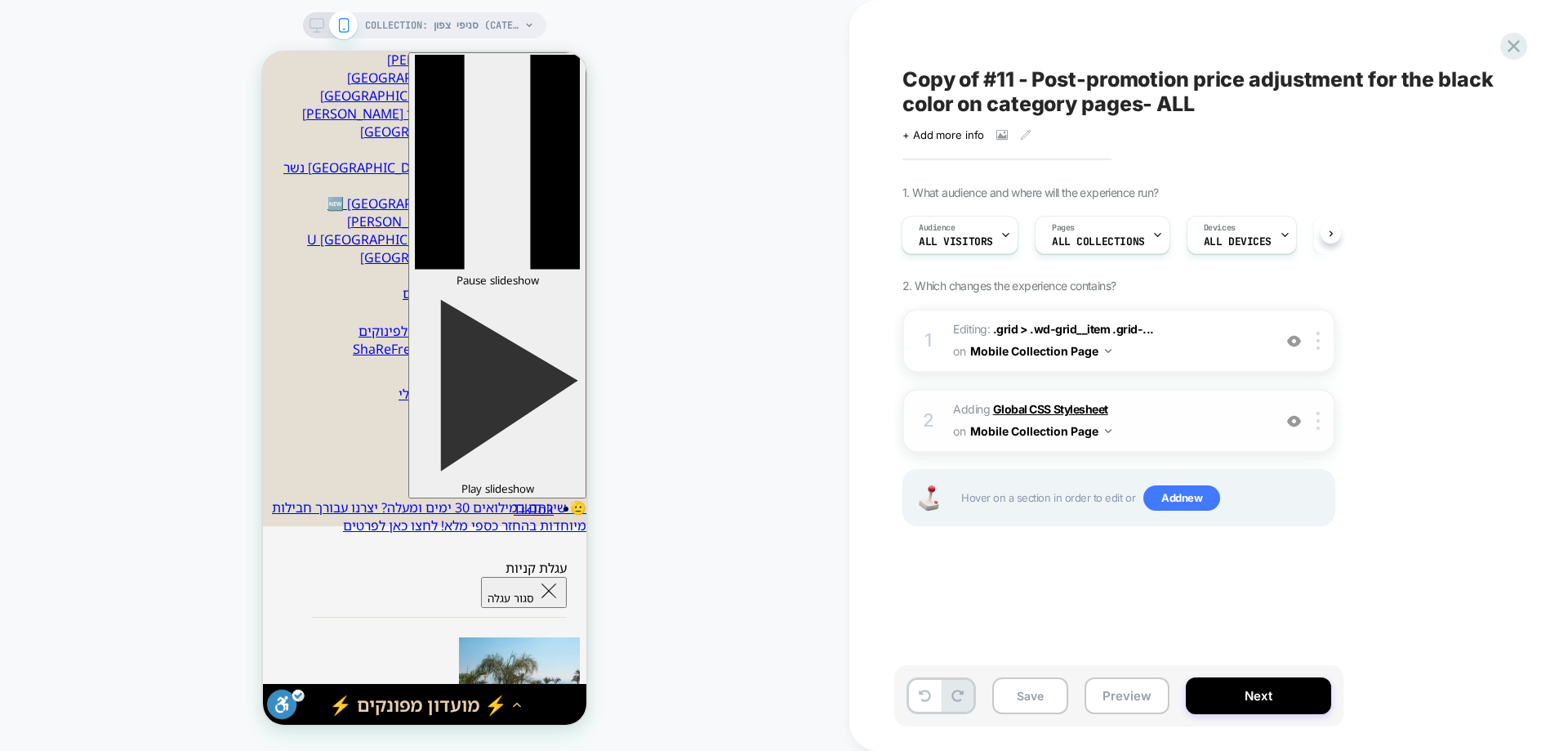
click at [1026, 406] on b "Global CSS Stylesheet" at bounding box center [1051, 409] width 115 height 14
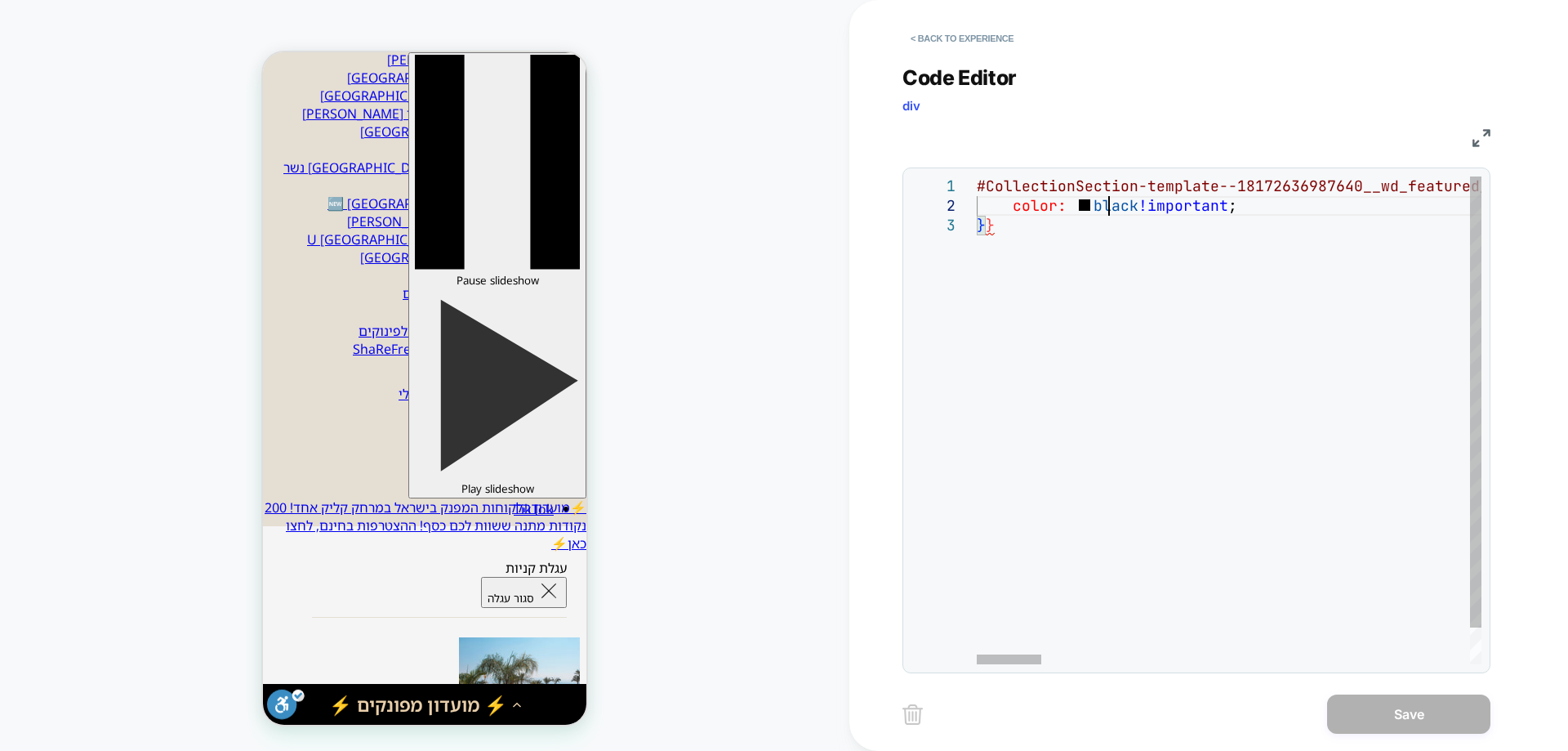
scroll to position [0, 16]
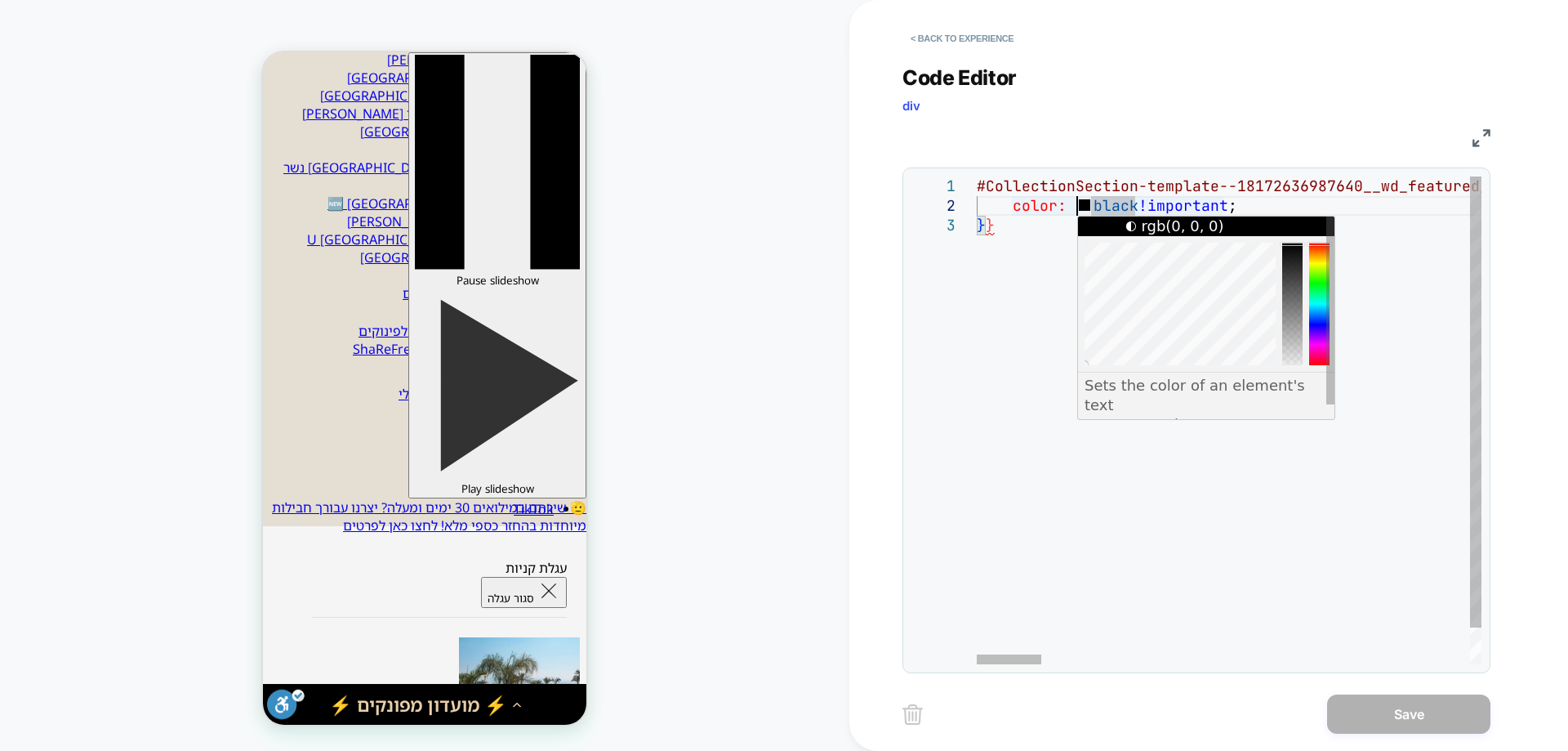
click at [1318, 293] on div at bounding box center [1319, 304] width 20 height 123
click at [1322, 290] on div at bounding box center [1319, 304] width 20 height 123
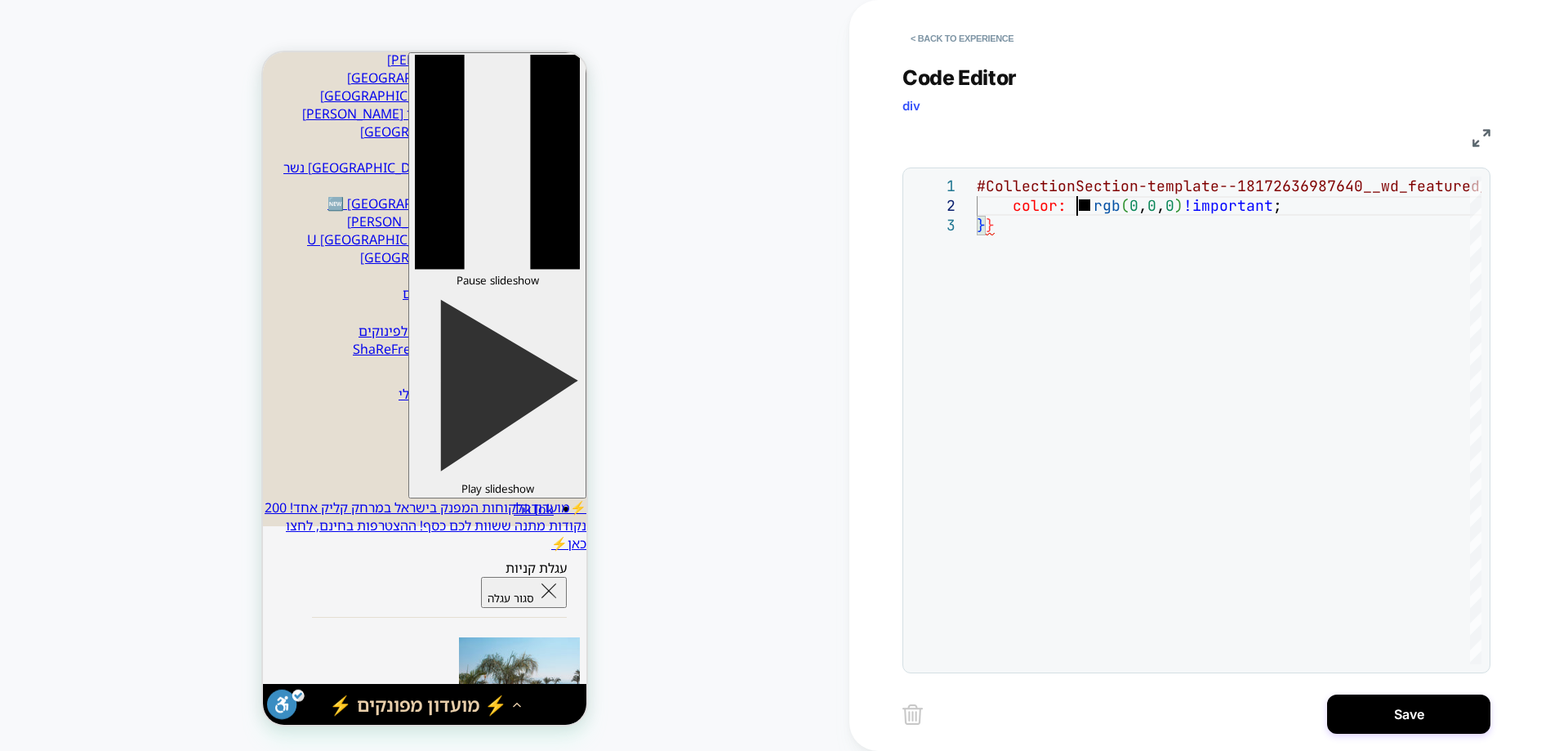
scroll to position [0, 0]
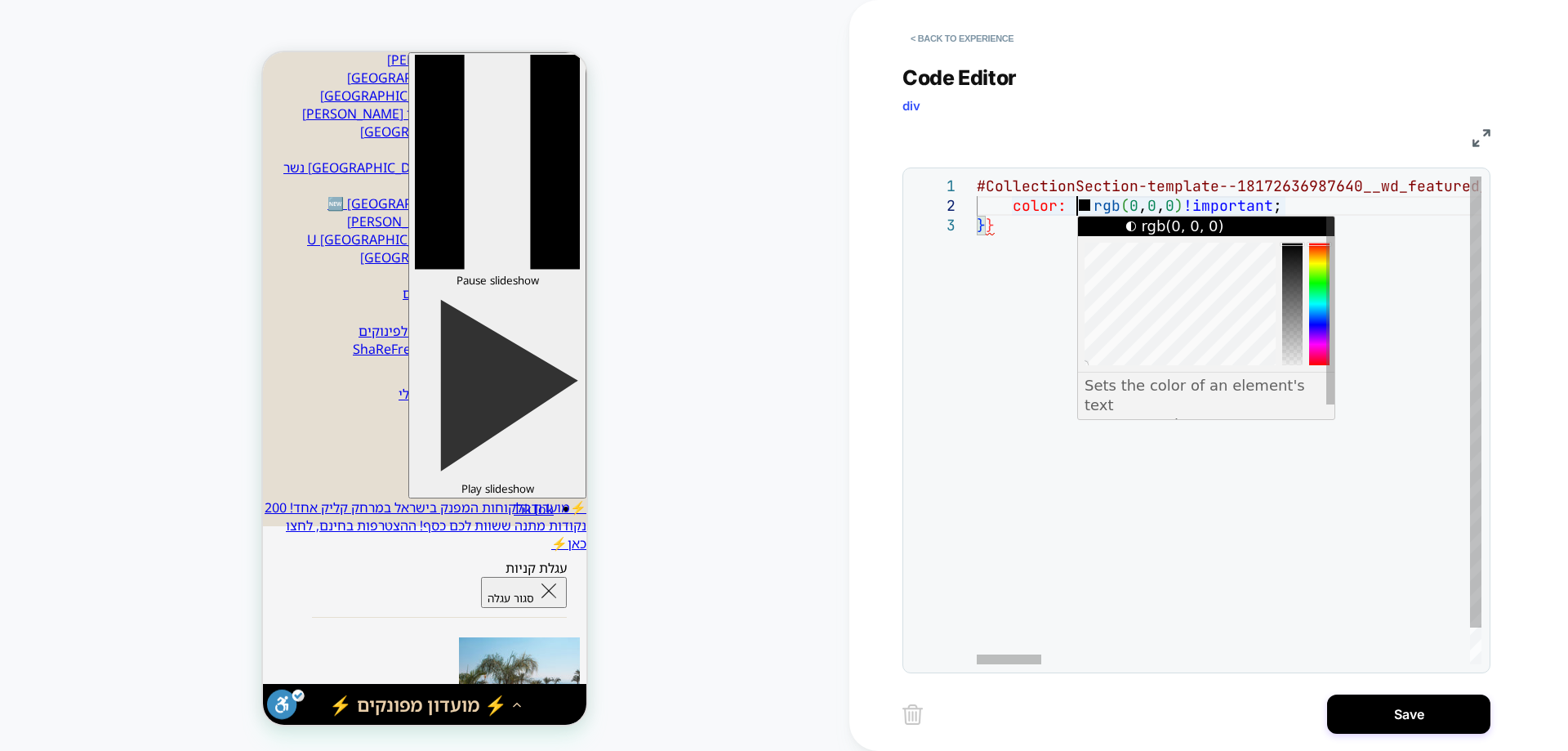
click at [1320, 293] on div at bounding box center [1319, 304] width 20 height 123
click at [1320, 285] on div at bounding box center [1319, 304] width 20 height 123
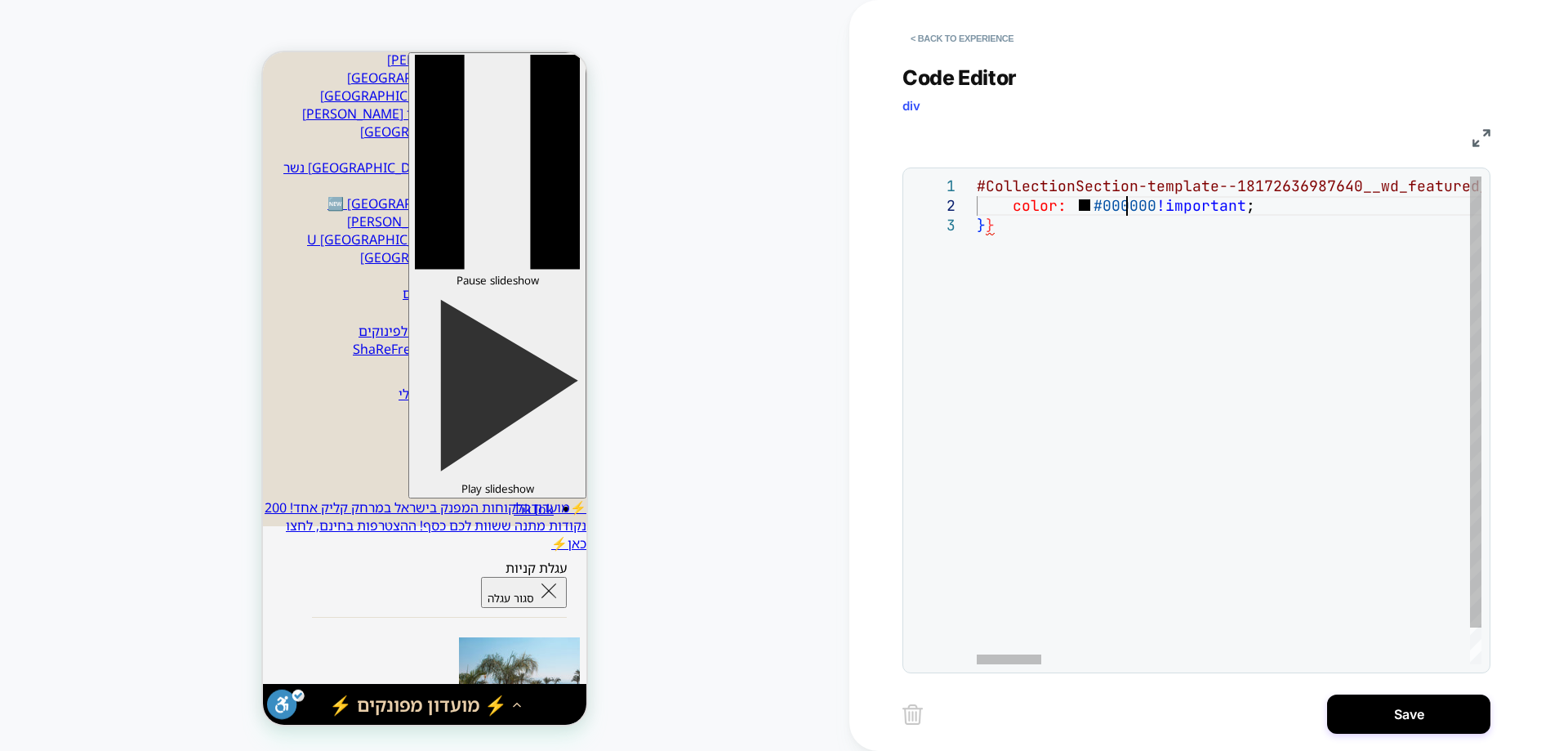
type textarea "**********"
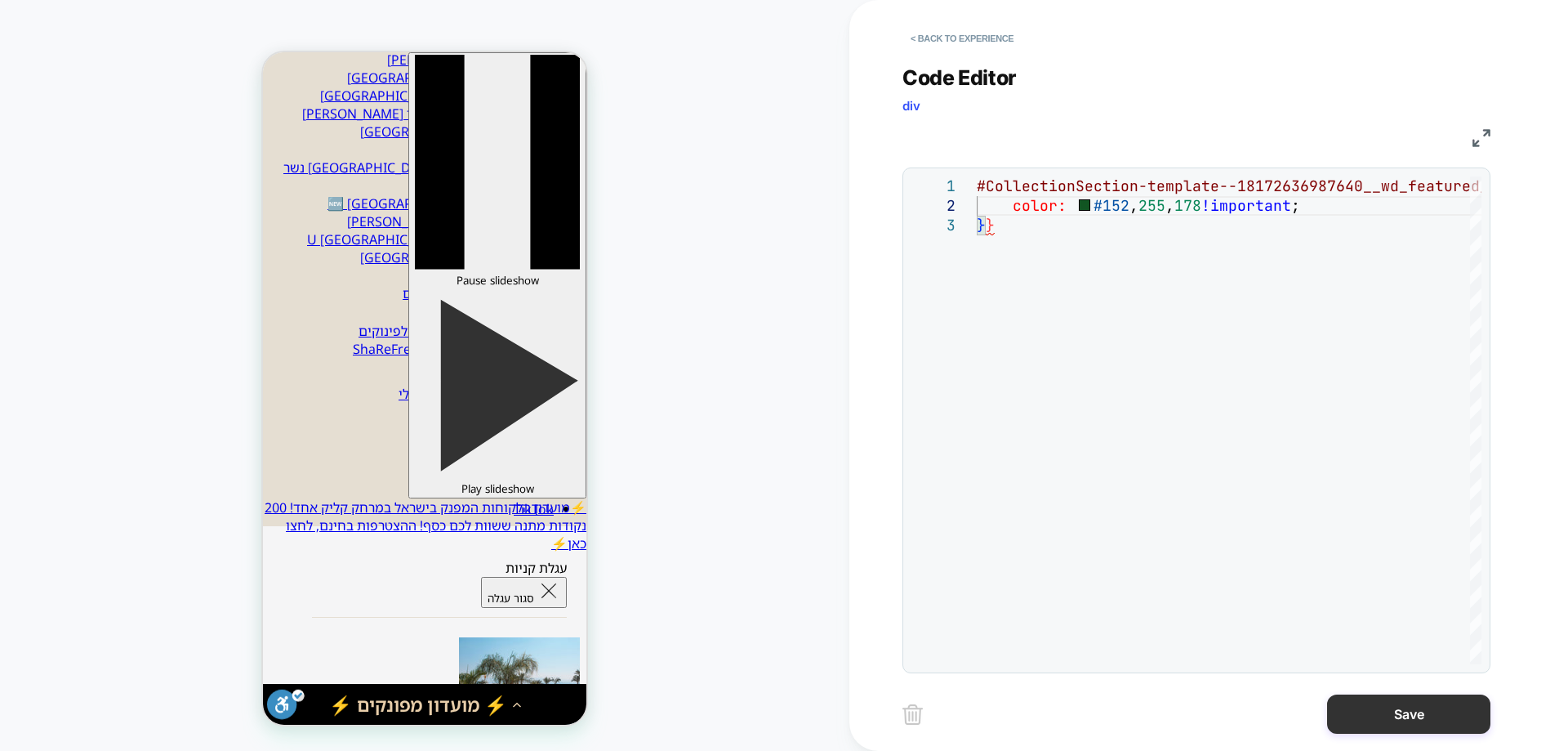
click at [1441, 721] on button "Save" at bounding box center [1409, 714] width 163 height 39
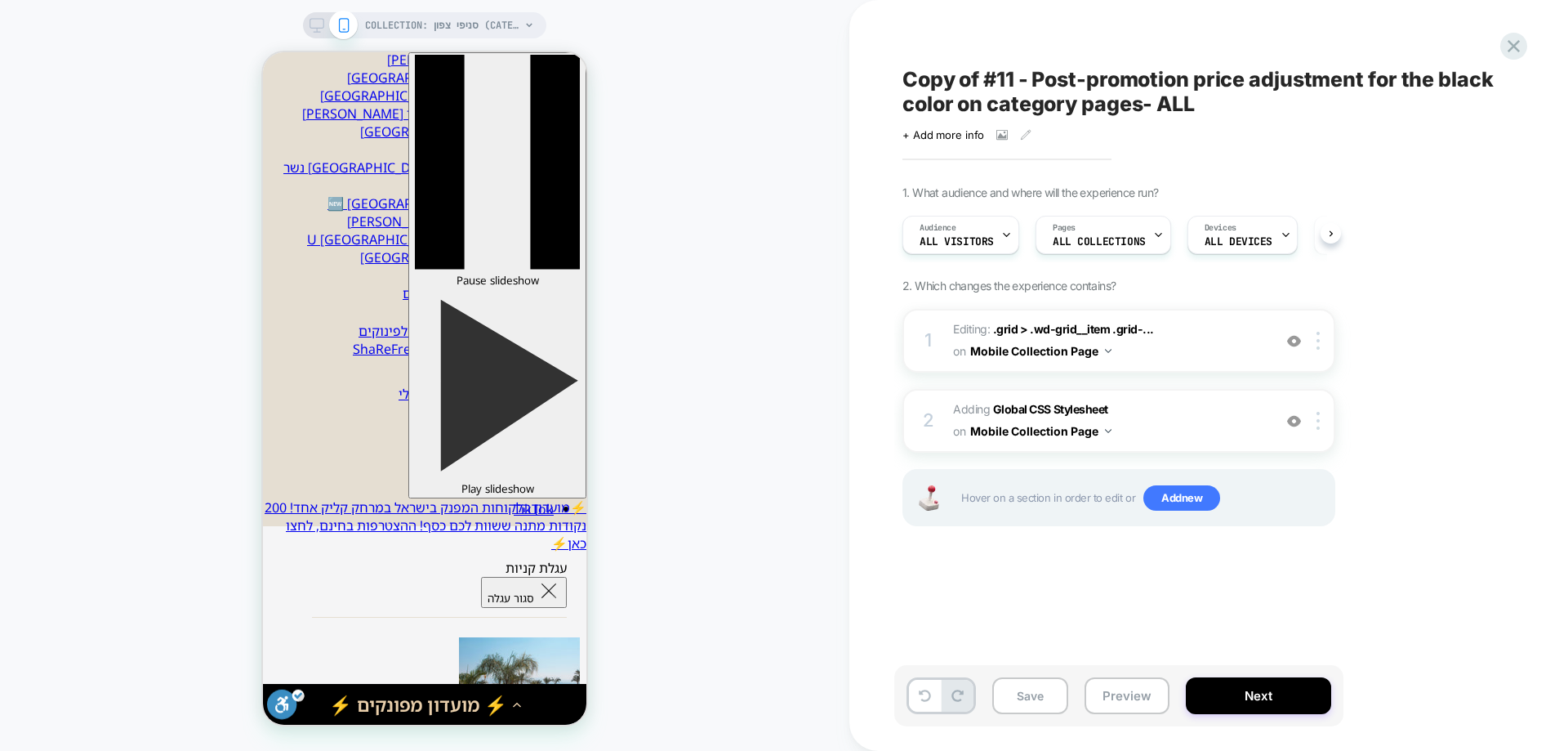
scroll to position [0, 1]
click at [1045, 411] on b "Global CSS Stylesheet" at bounding box center [1051, 409] width 115 height 14
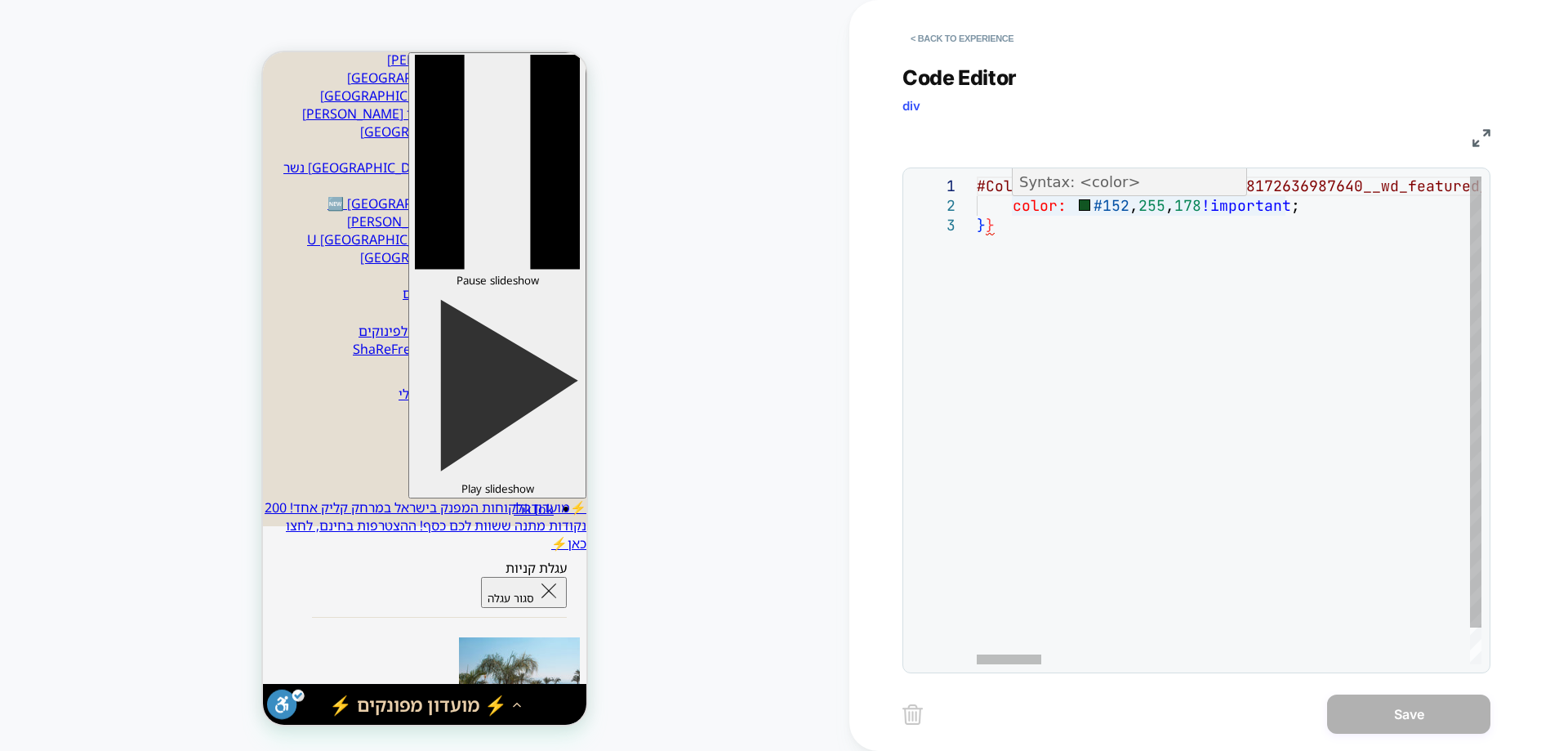
scroll to position [0, 16]
type textarea "**********"
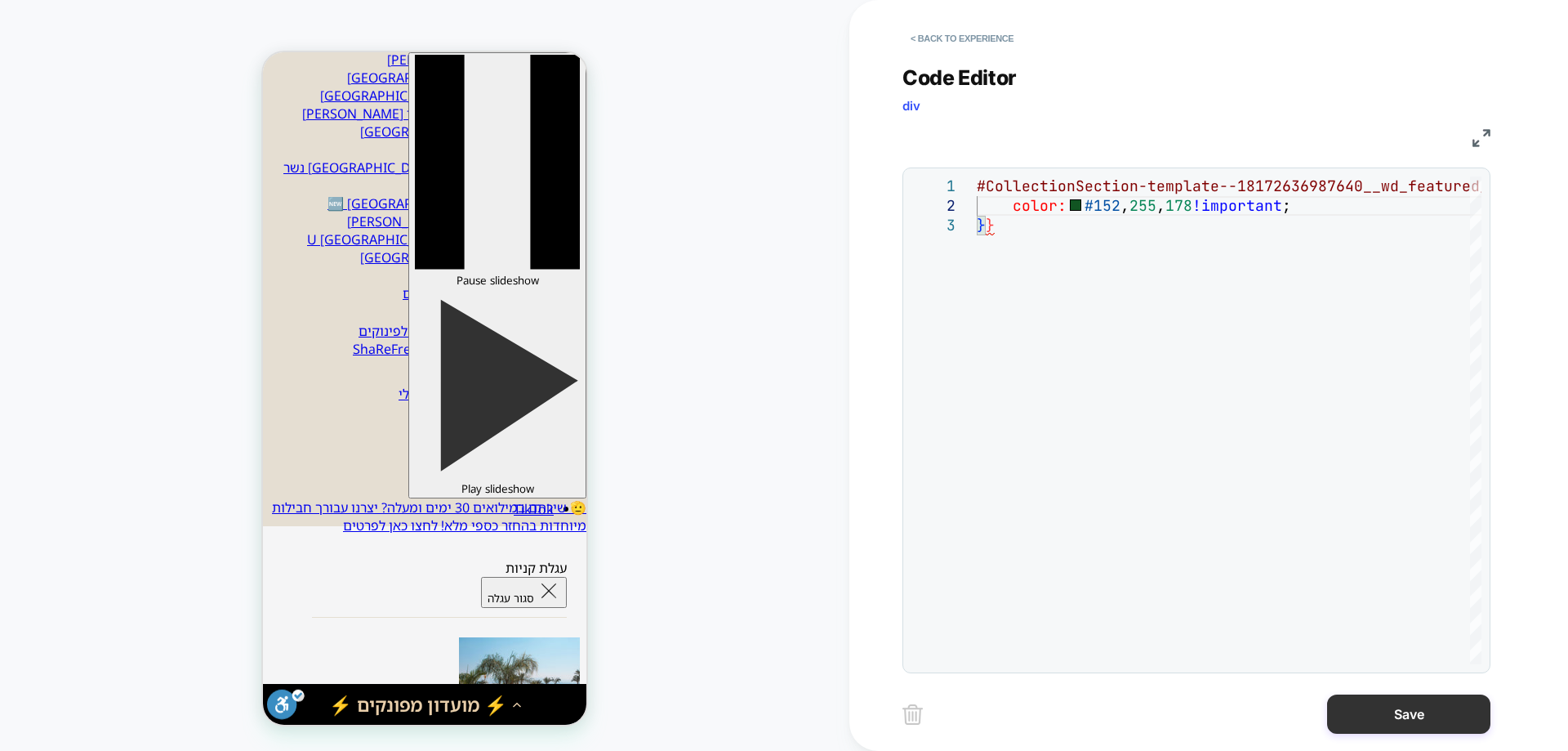
click at [1462, 703] on button "Save" at bounding box center [1409, 714] width 163 height 39
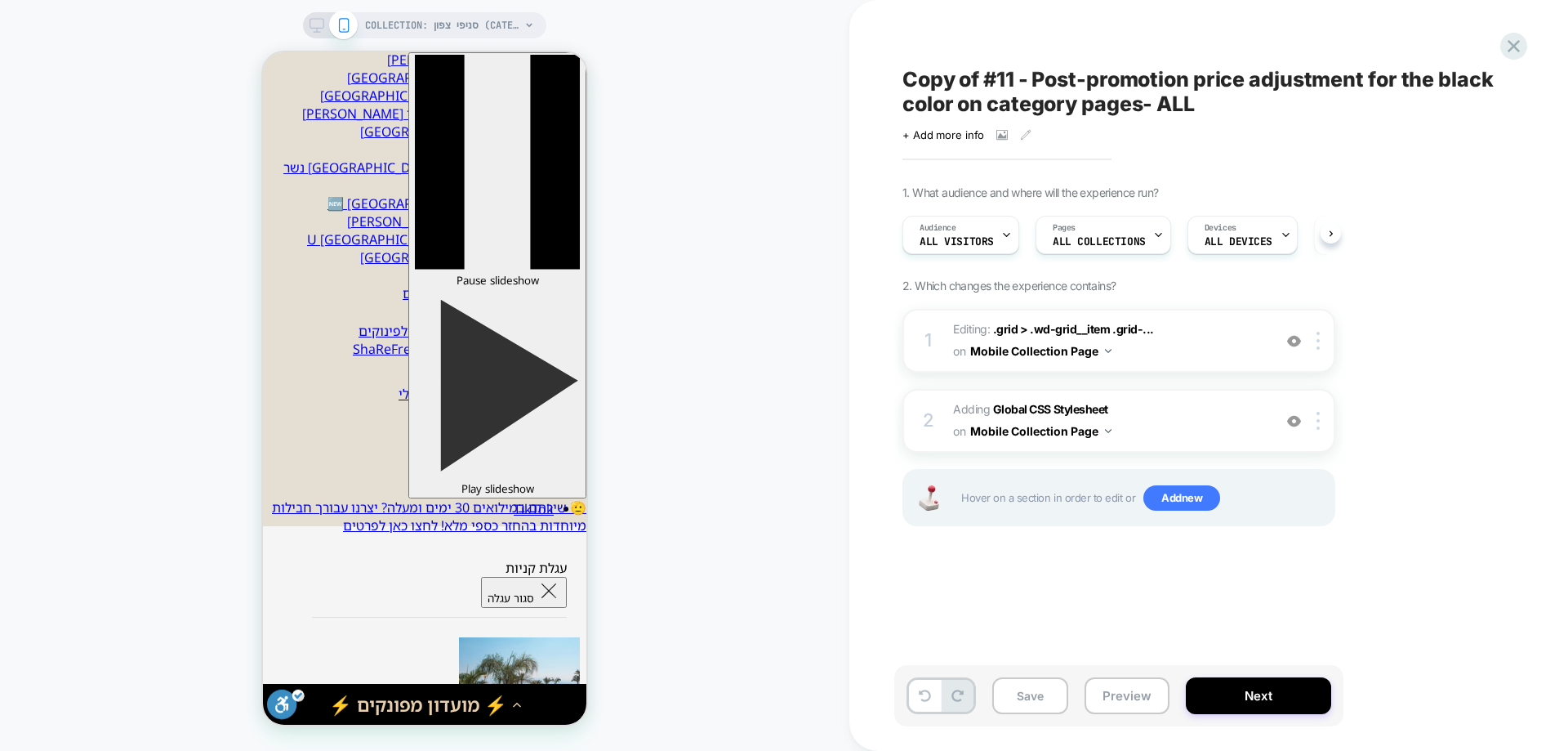
scroll to position [0, 1]
click at [1036, 411] on b "Global CSS Stylesheet" at bounding box center [1051, 409] width 115 height 14
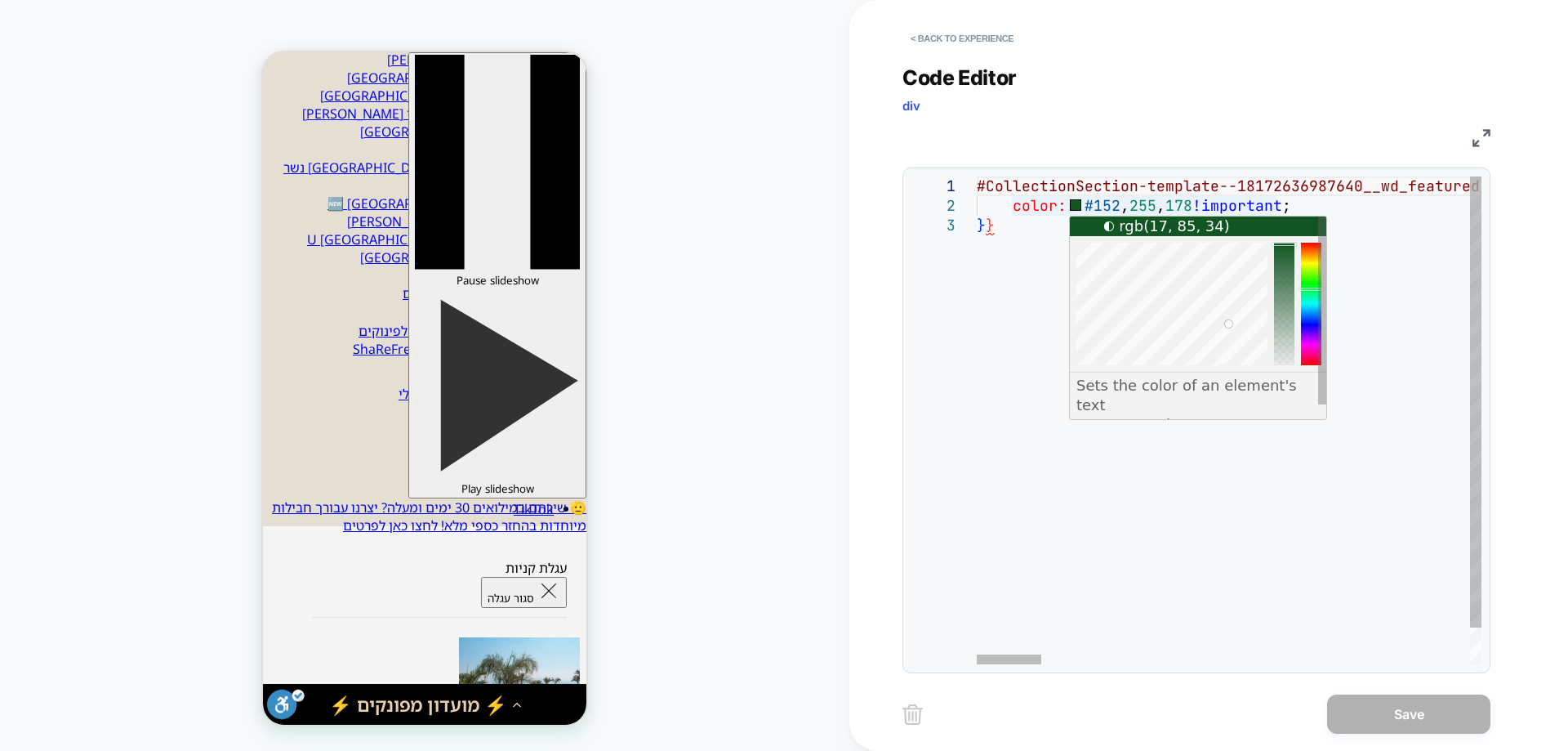
click at [1163, 227] on span "rgb(17, 85, 34)" at bounding box center [1174, 226] width 111 height 20
type textarea "**********"
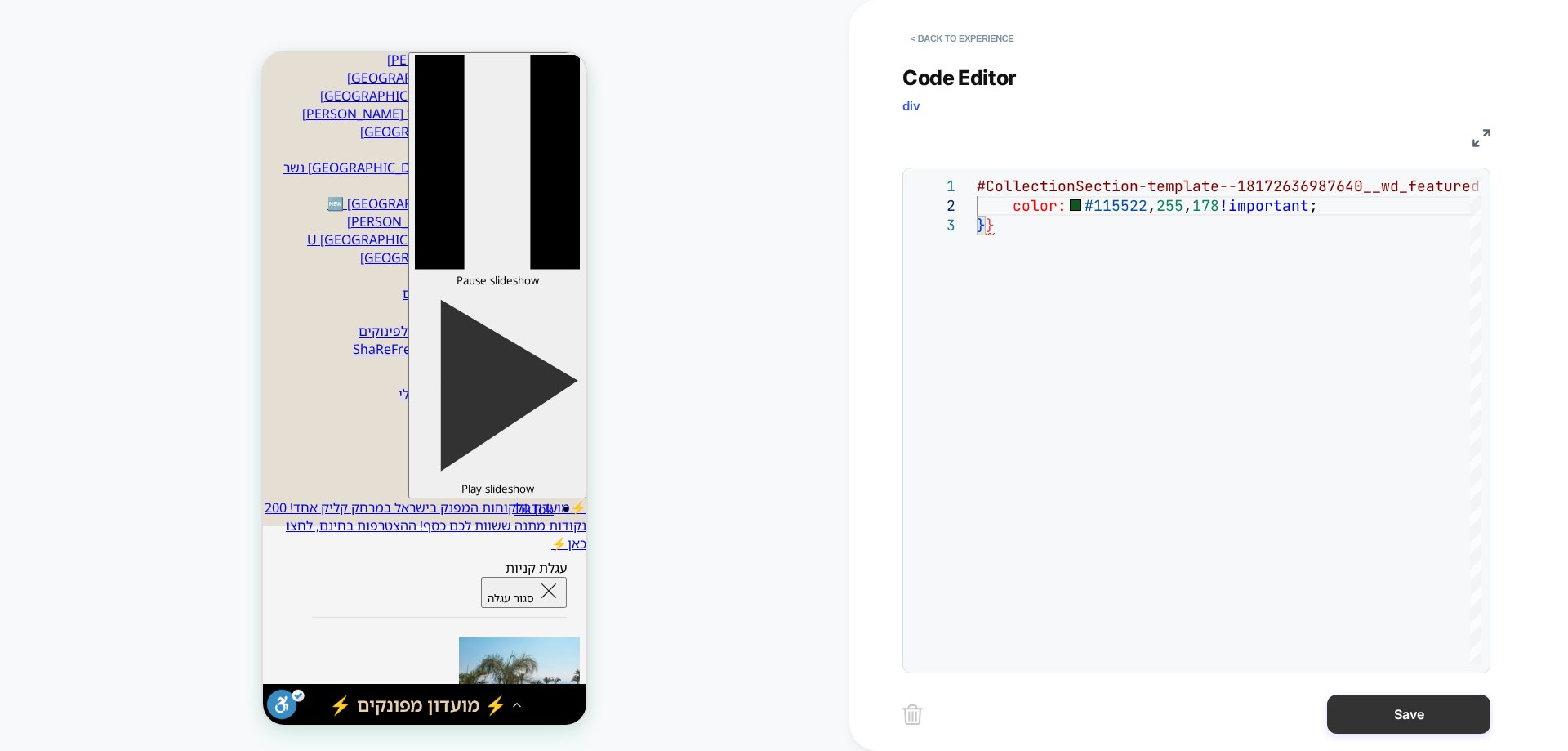
click at [1391, 715] on button "Save" at bounding box center [1409, 714] width 163 height 39
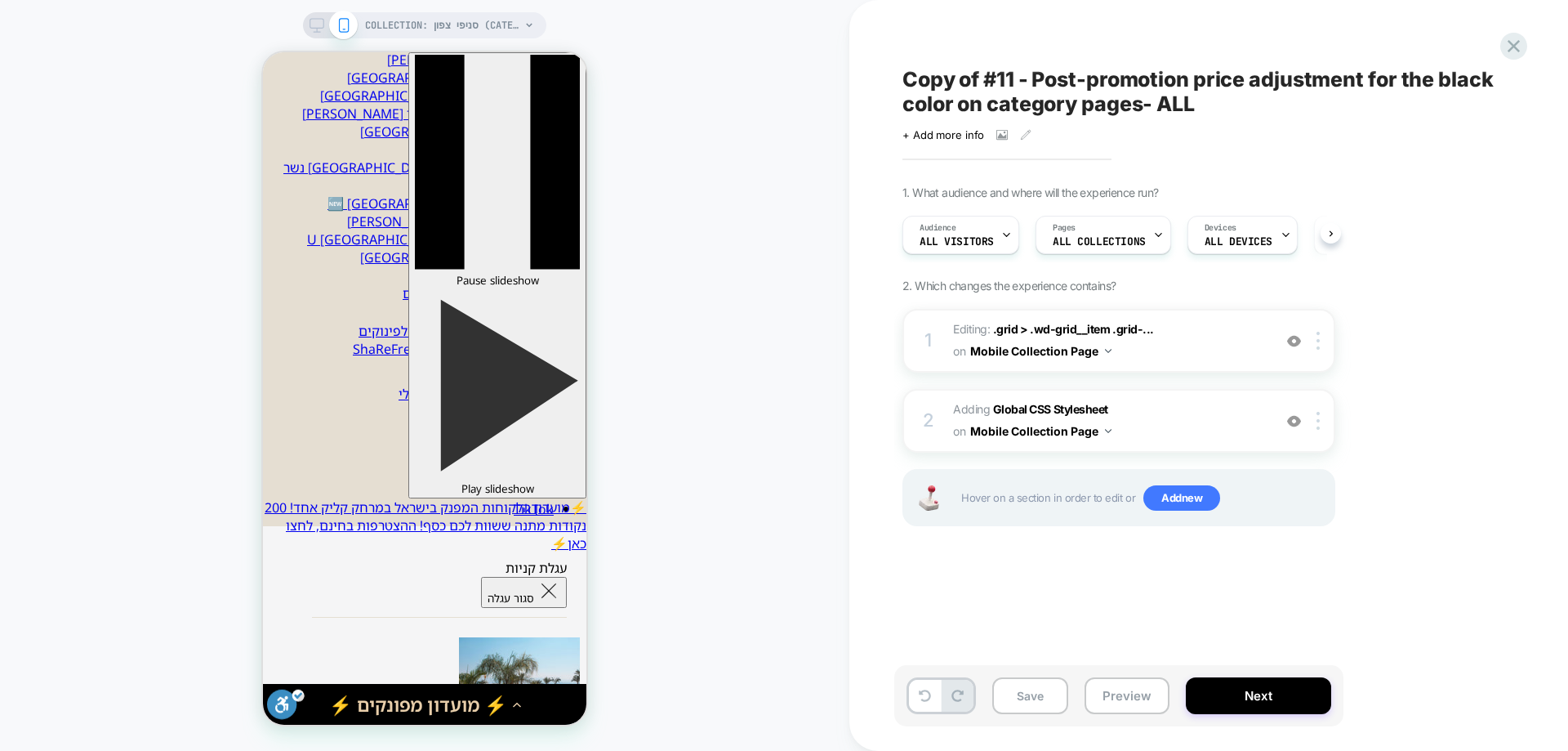
scroll to position [0, 1]
click at [1022, 700] on button "Save" at bounding box center [1030, 695] width 76 height 36
click at [1104, 689] on button "Preview" at bounding box center [1127, 695] width 85 height 36
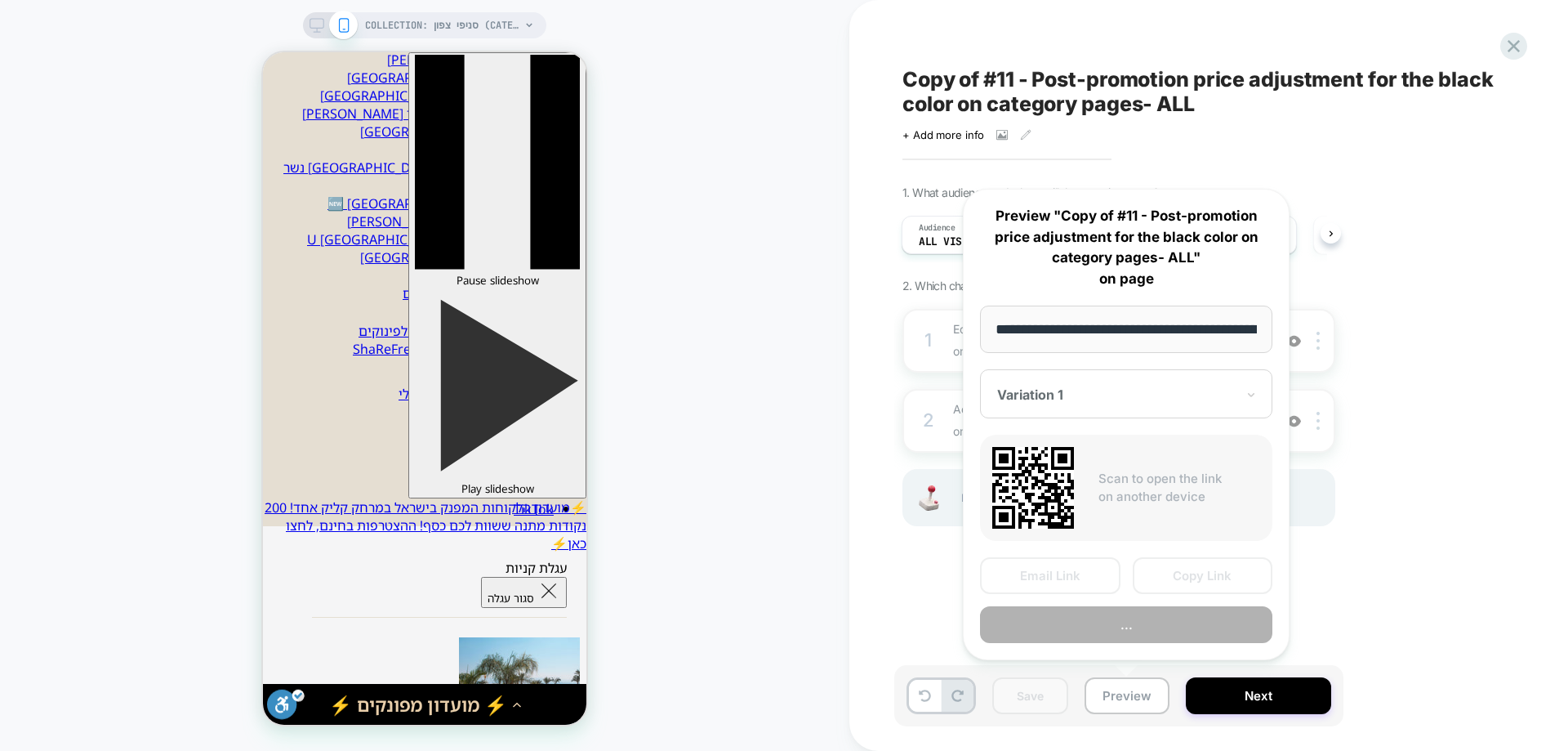
scroll to position [0, 221]
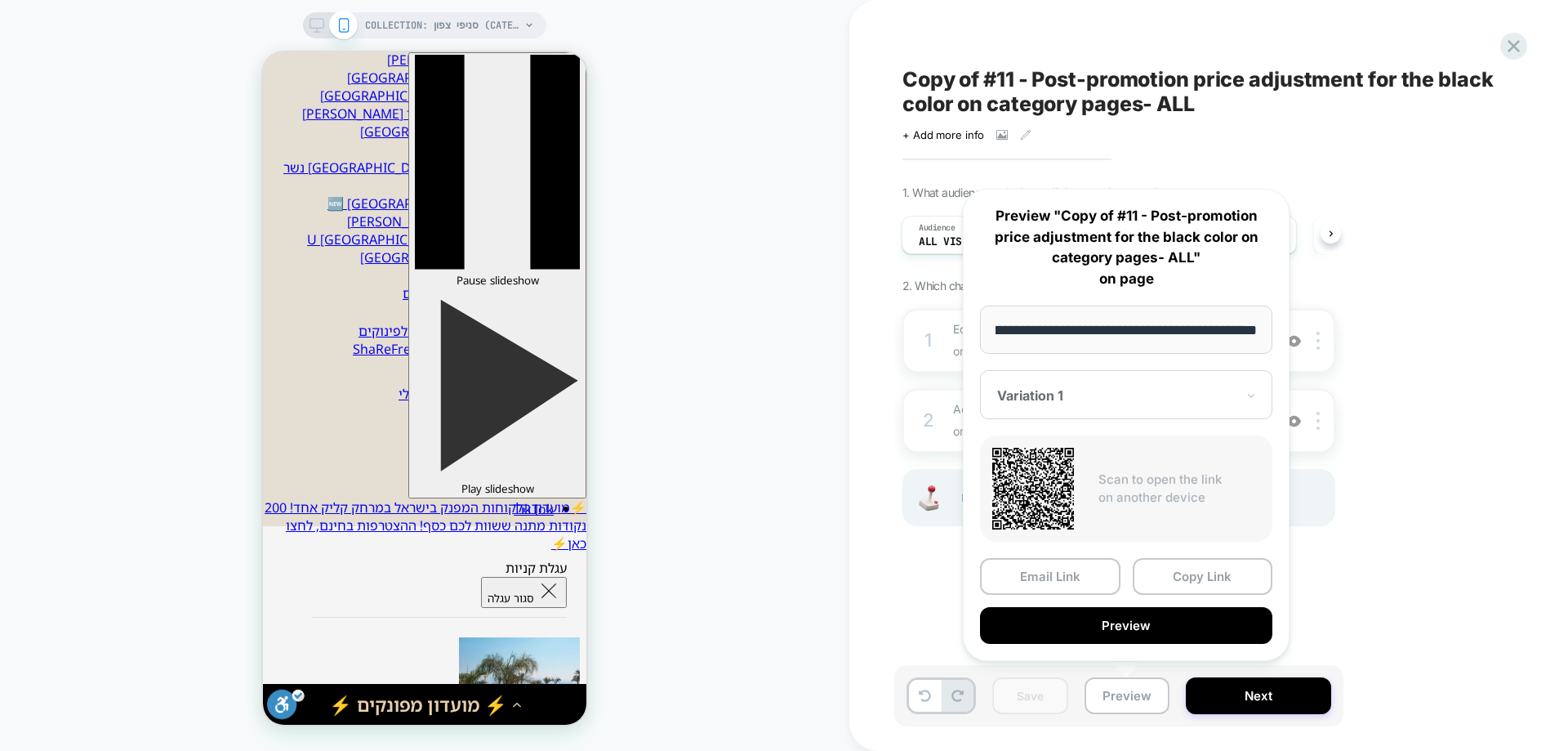
click at [1230, 605] on div "Email Link Copy Link Preview" at bounding box center [1125, 601] width 292 height 86
click at [1115, 618] on button "Preview" at bounding box center [1125, 625] width 292 height 36
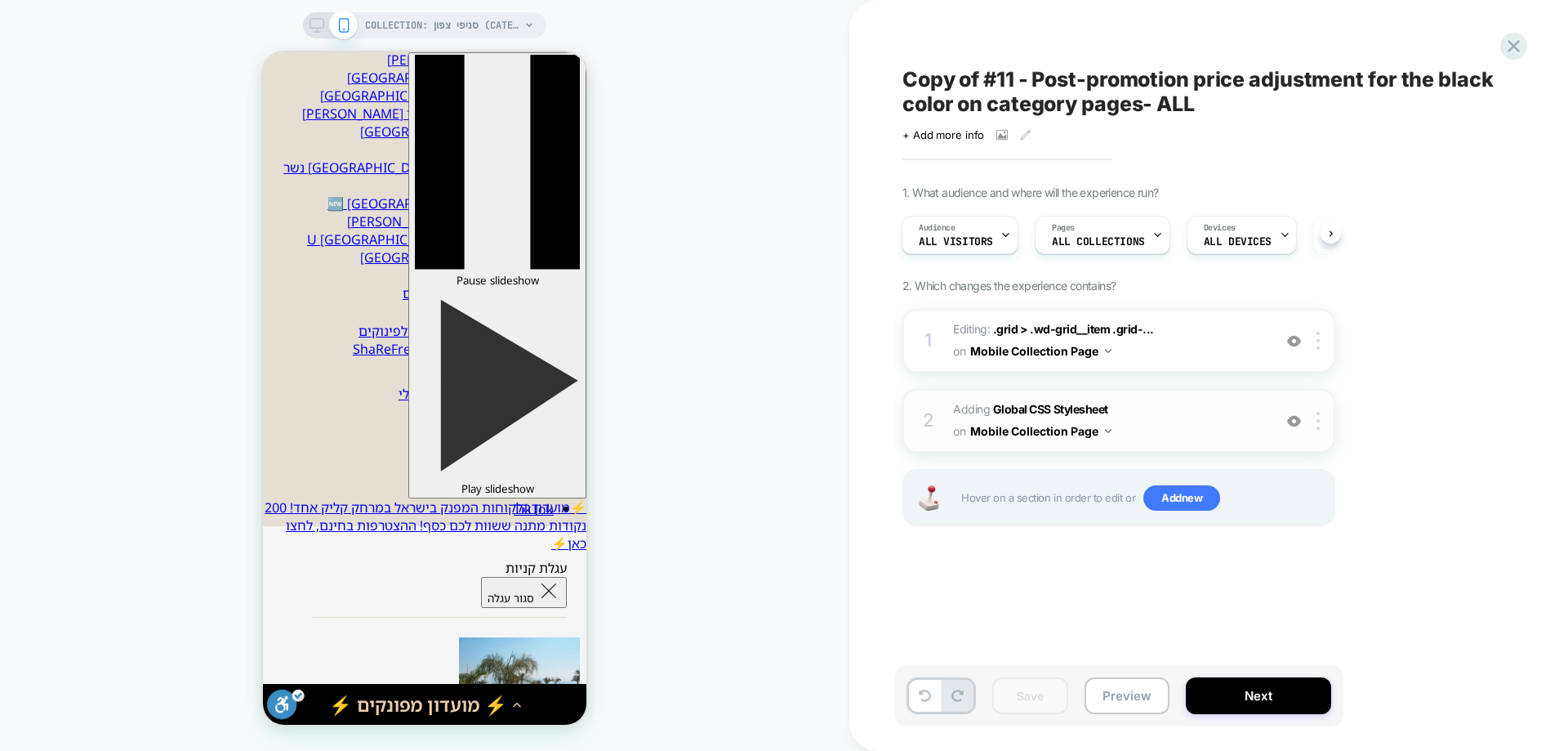
click at [1069, 425] on button "Mobile Collection Page" at bounding box center [1040, 431] width 141 height 24
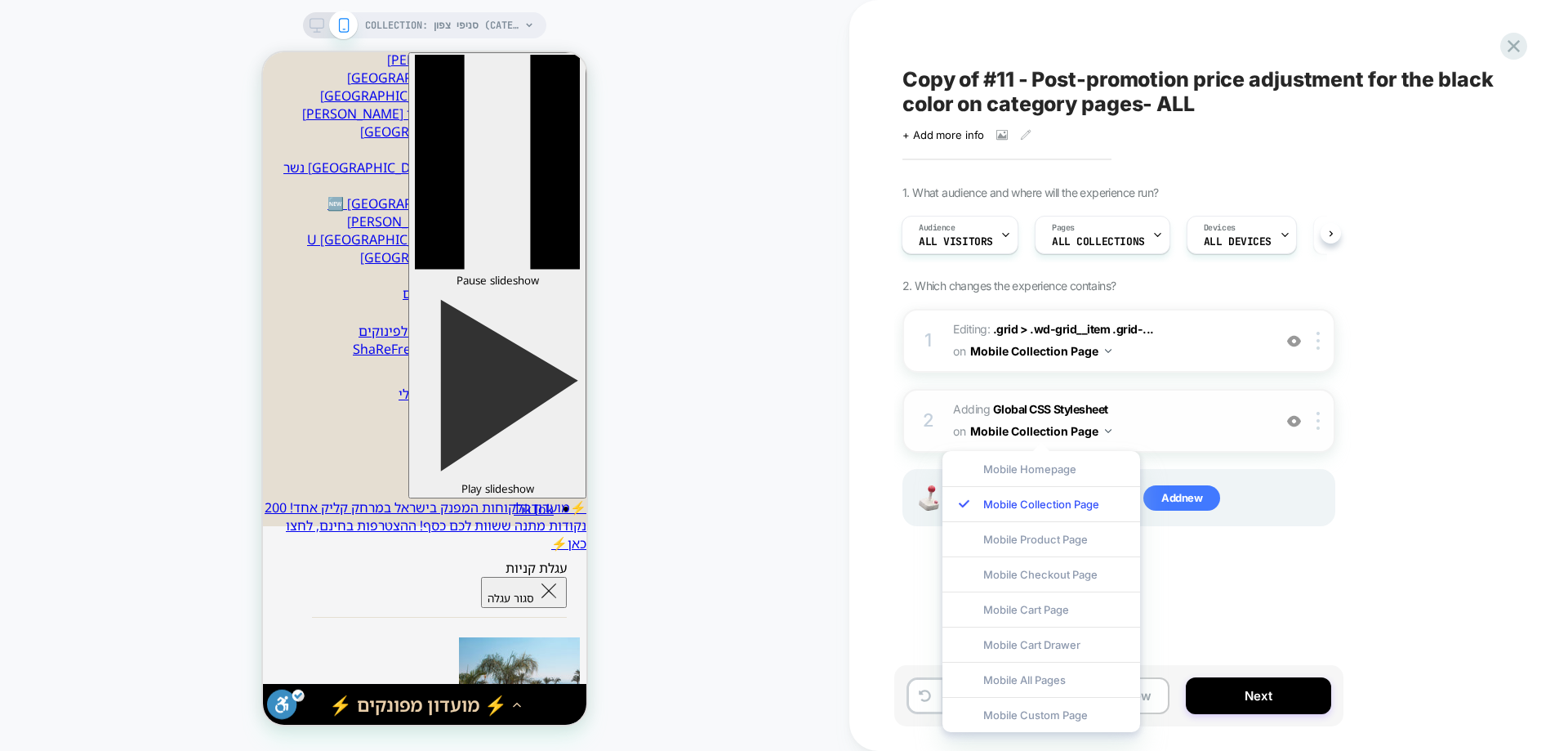
click at [1069, 425] on button "Mobile Collection Page" at bounding box center [1040, 431] width 141 height 24
click at [1079, 439] on button "Mobile Collection Page" at bounding box center [1040, 431] width 141 height 24
click at [1236, 252] on div "Devices ALL DEVICES" at bounding box center [1237, 234] width 100 height 36
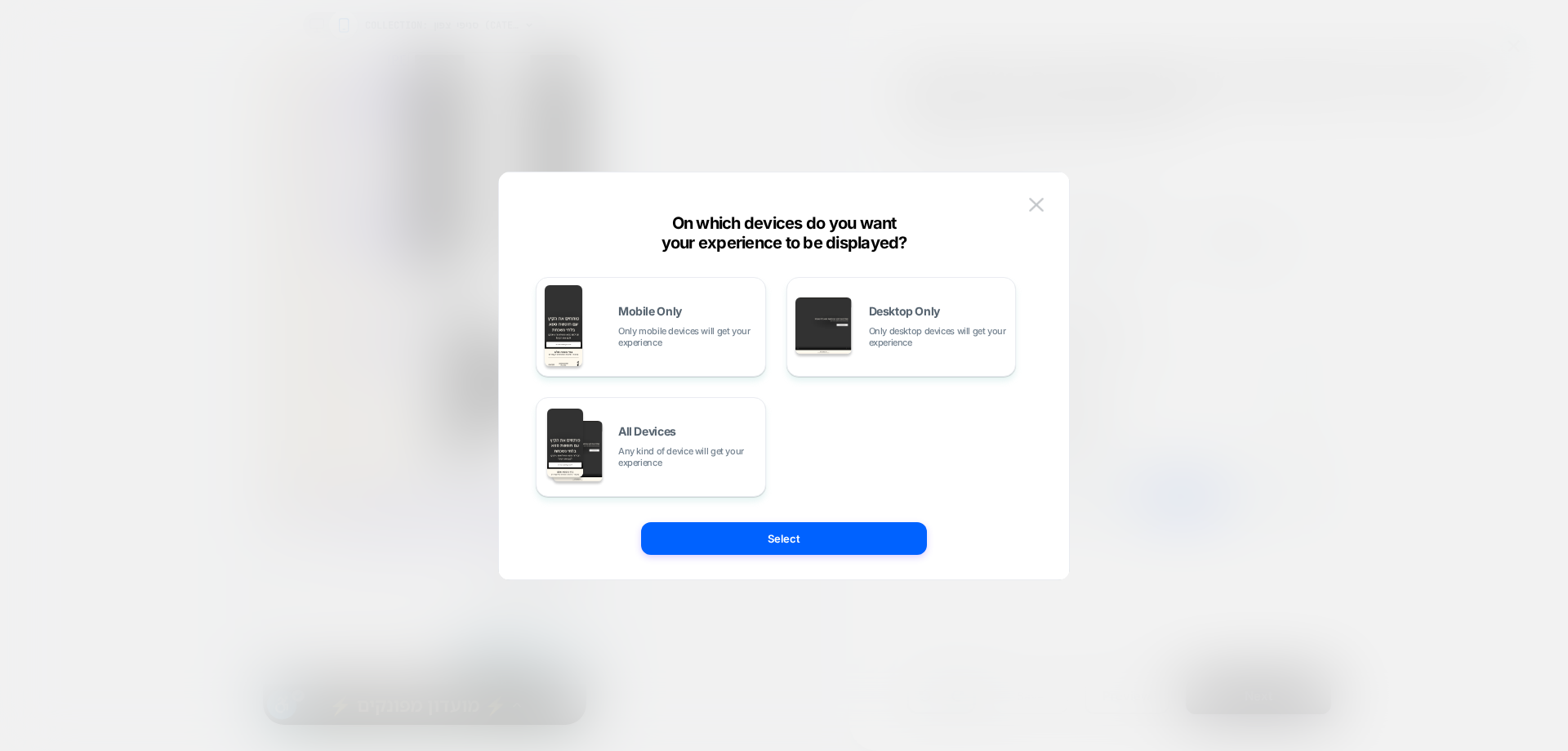
drag, startPoint x: 896, startPoint y: 323, endPoint x: 903, endPoint y: 377, distance: 54.5
click at [897, 323] on div "Desktop Only Only desktop devices will get your experience" at bounding box center [938, 327] width 138 height 43
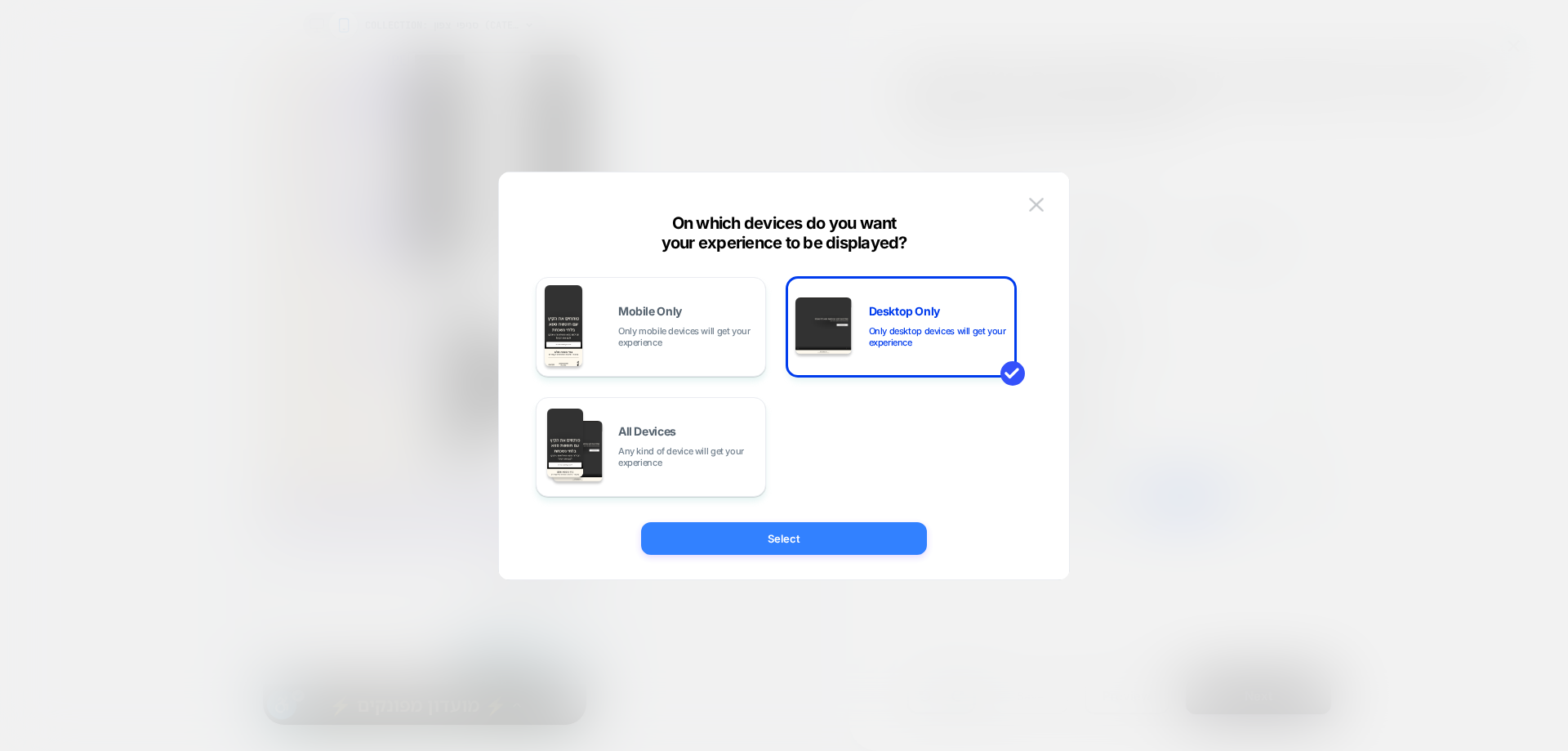
click at [874, 528] on button "Select" at bounding box center [784, 538] width 286 height 33
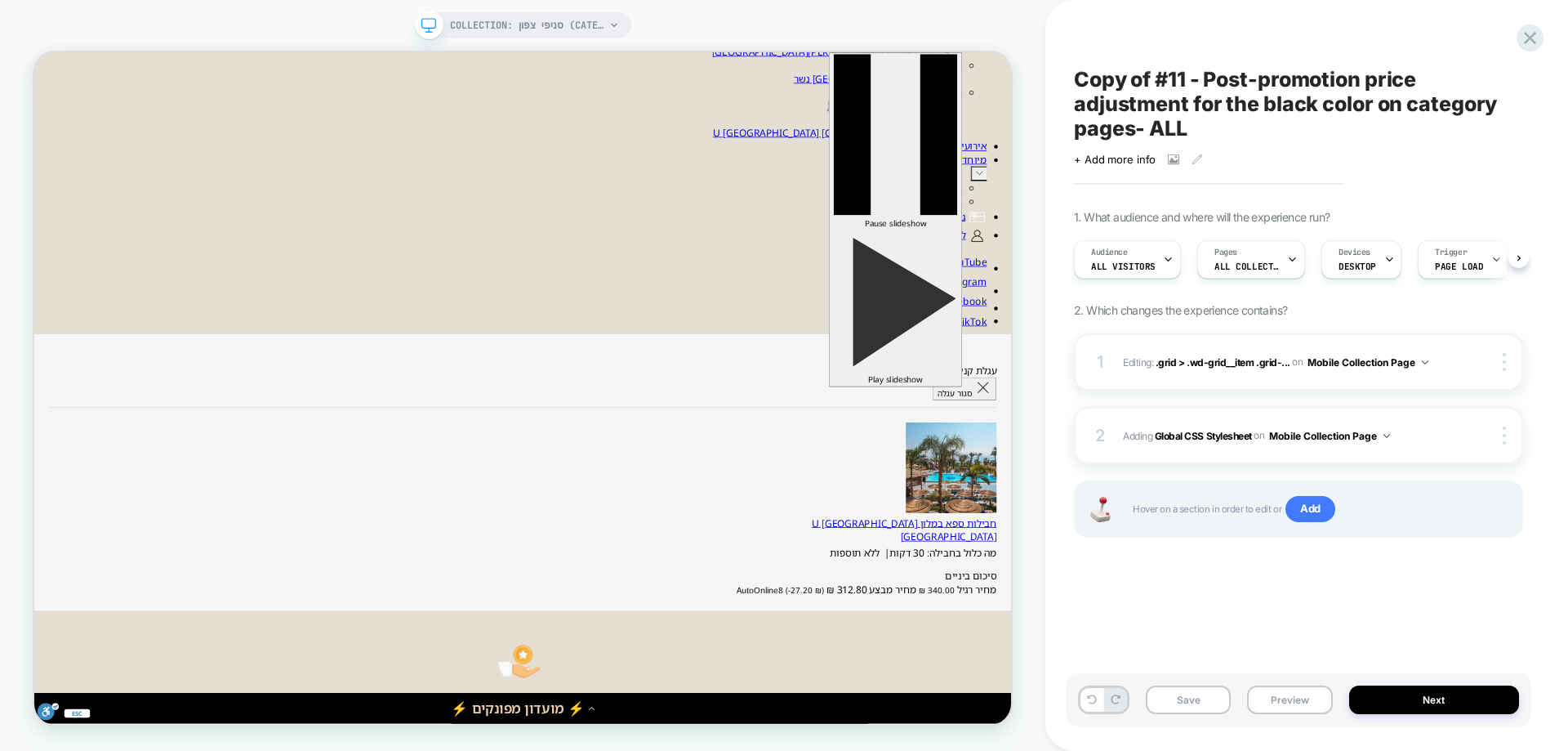
scroll to position [0, 1]
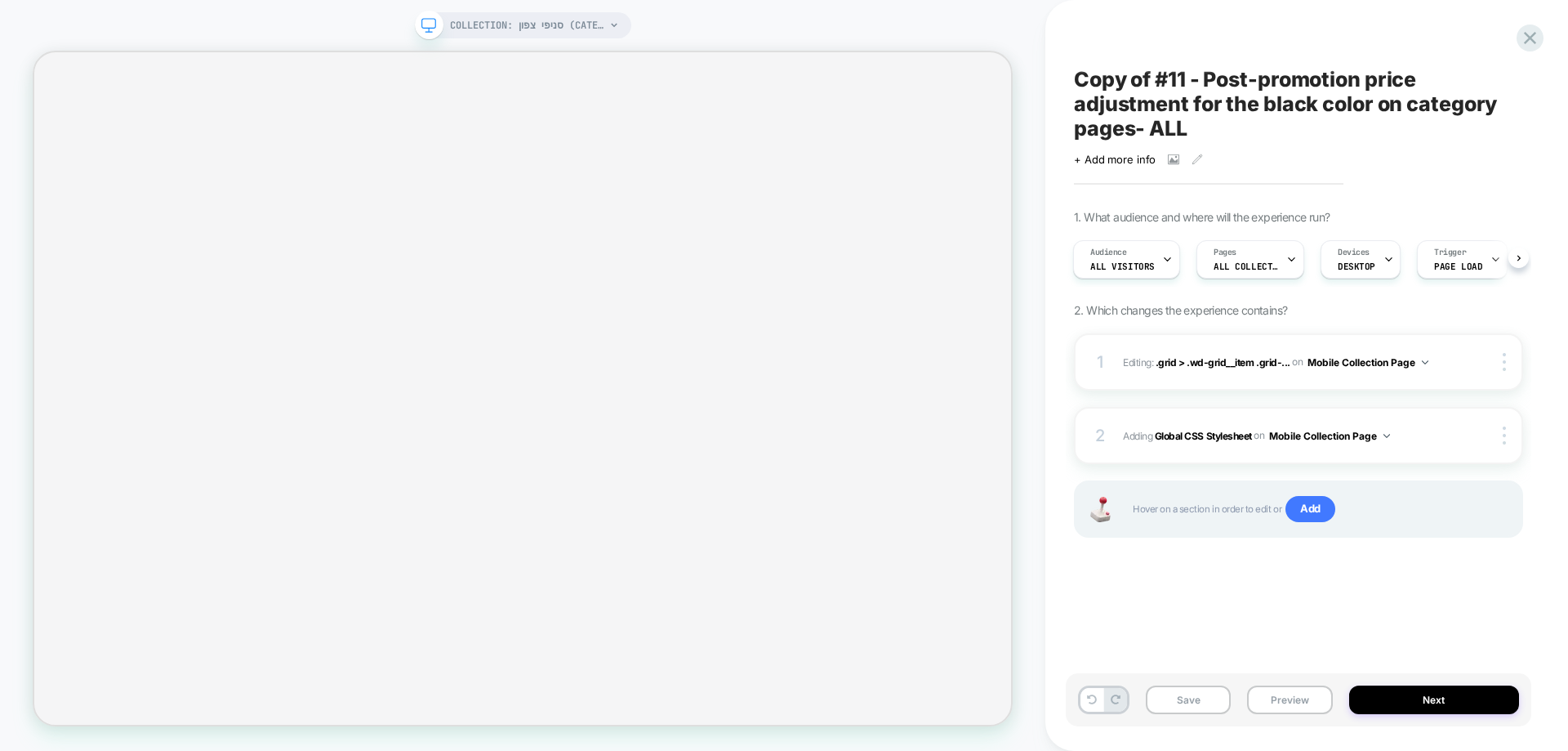
select select "******"
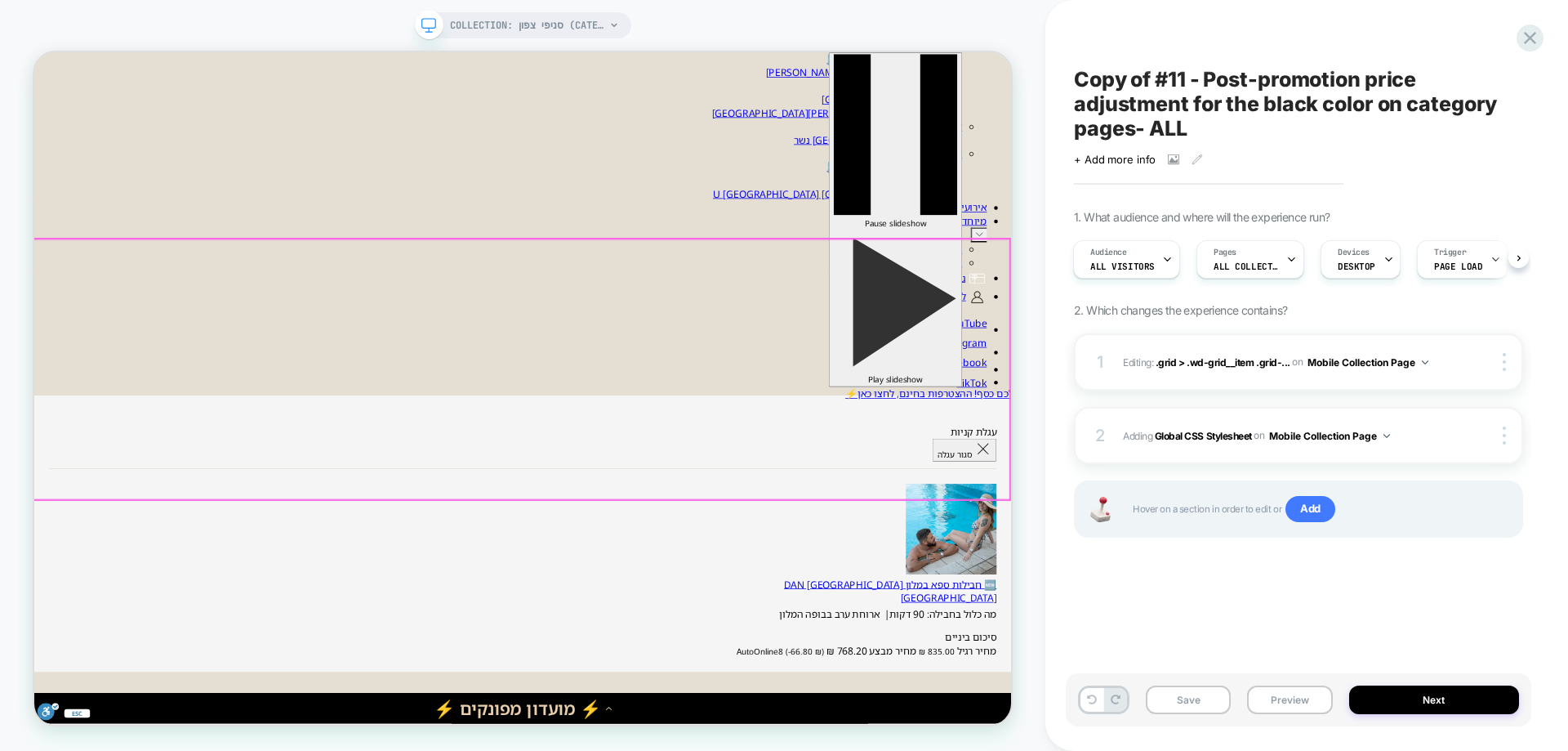
scroll to position [0, 0]
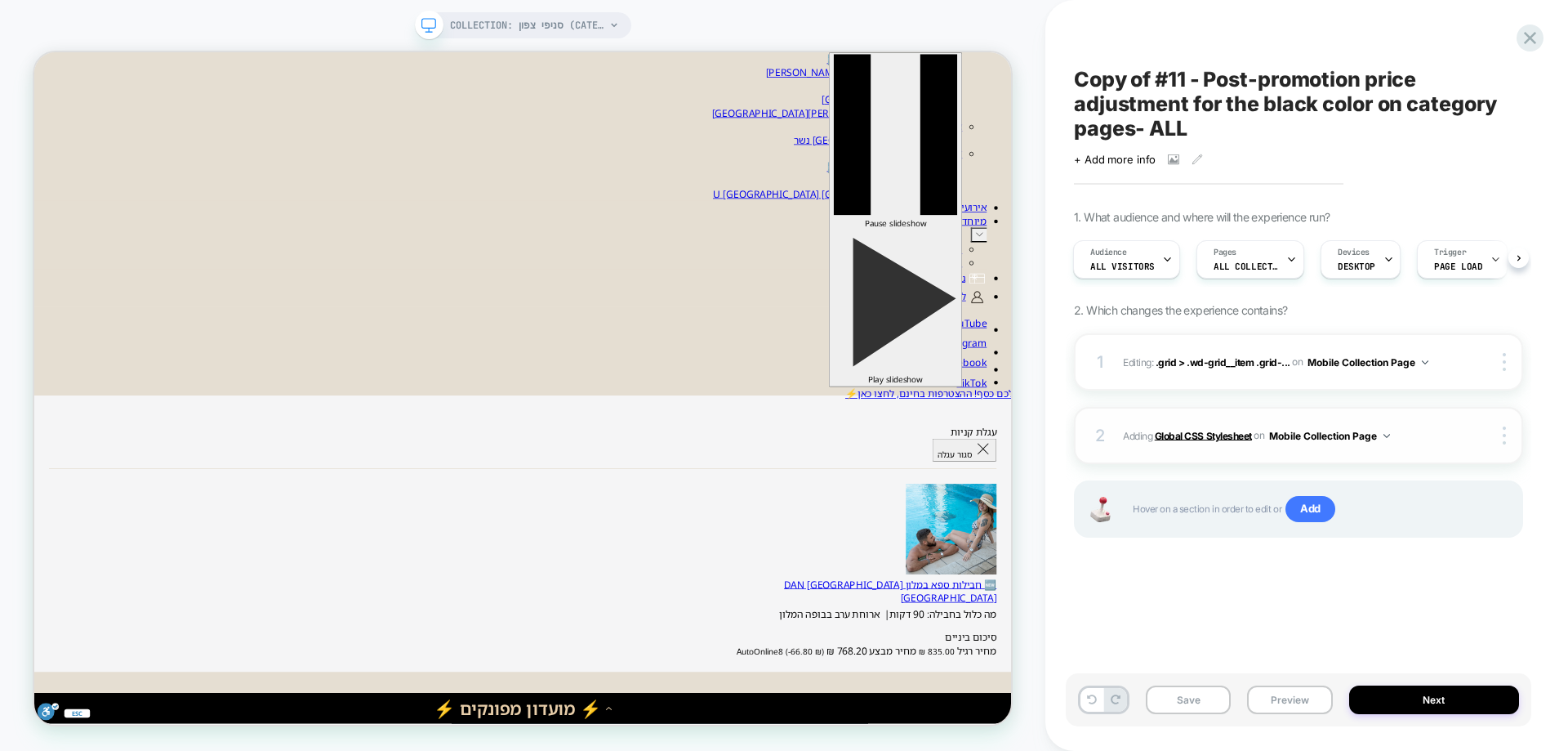
click at [1208, 439] on b "Global CSS Stylesheet" at bounding box center [1203, 435] width 98 height 12
click at [1187, 436] on b "Global CSS Stylesheet" at bounding box center [1203, 435] width 98 height 12
click at [1391, 354] on button "Mobile Collection Page" at bounding box center [1368, 362] width 121 height 20
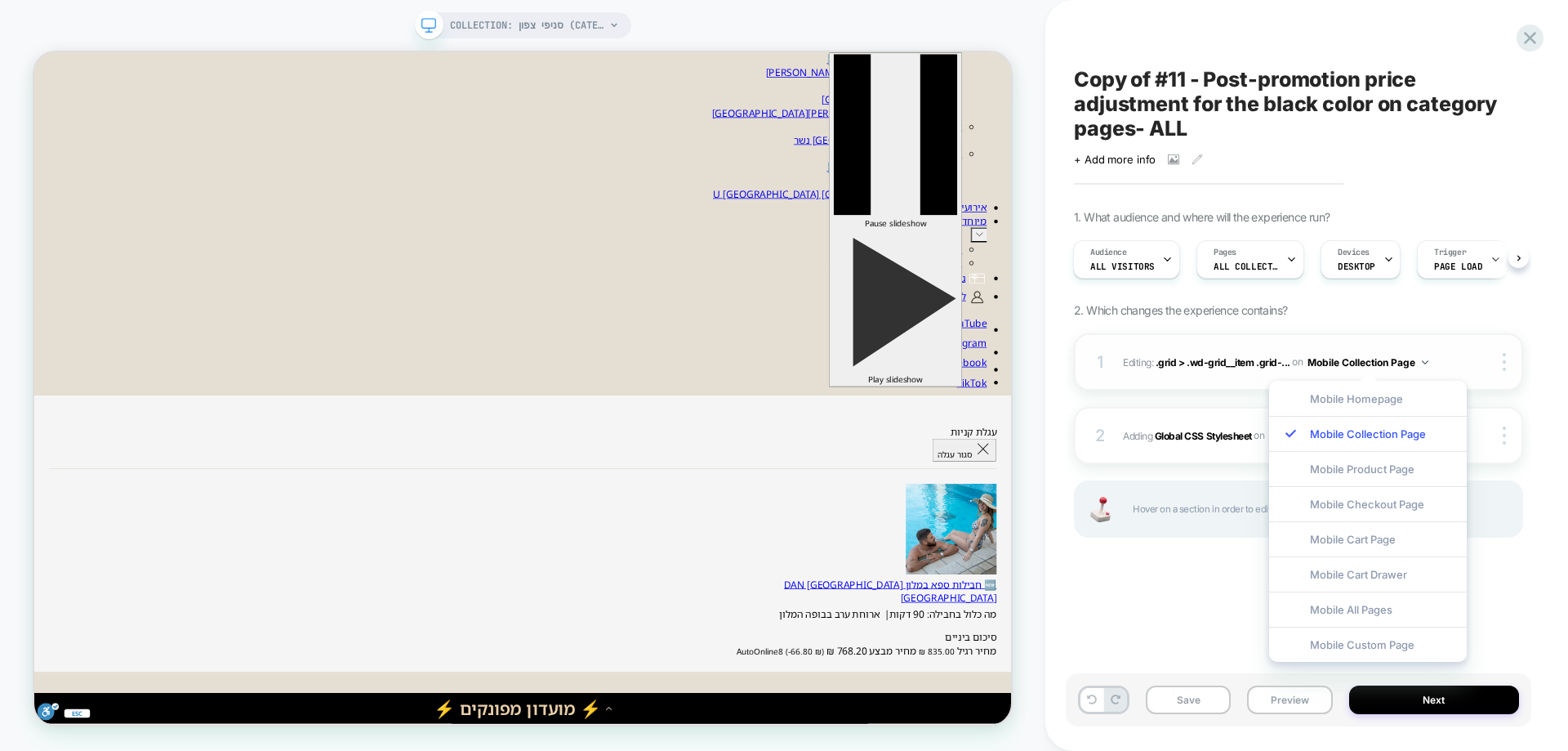
click at [1391, 354] on button "Mobile Collection Page" at bounding box center [1368, 362] width 121 height 20
click at [1402, 295] on div "1. What audience and where will the experience run? Audience All Visitors Pages…" at bounding box center [1298, 394] width 449 height 368
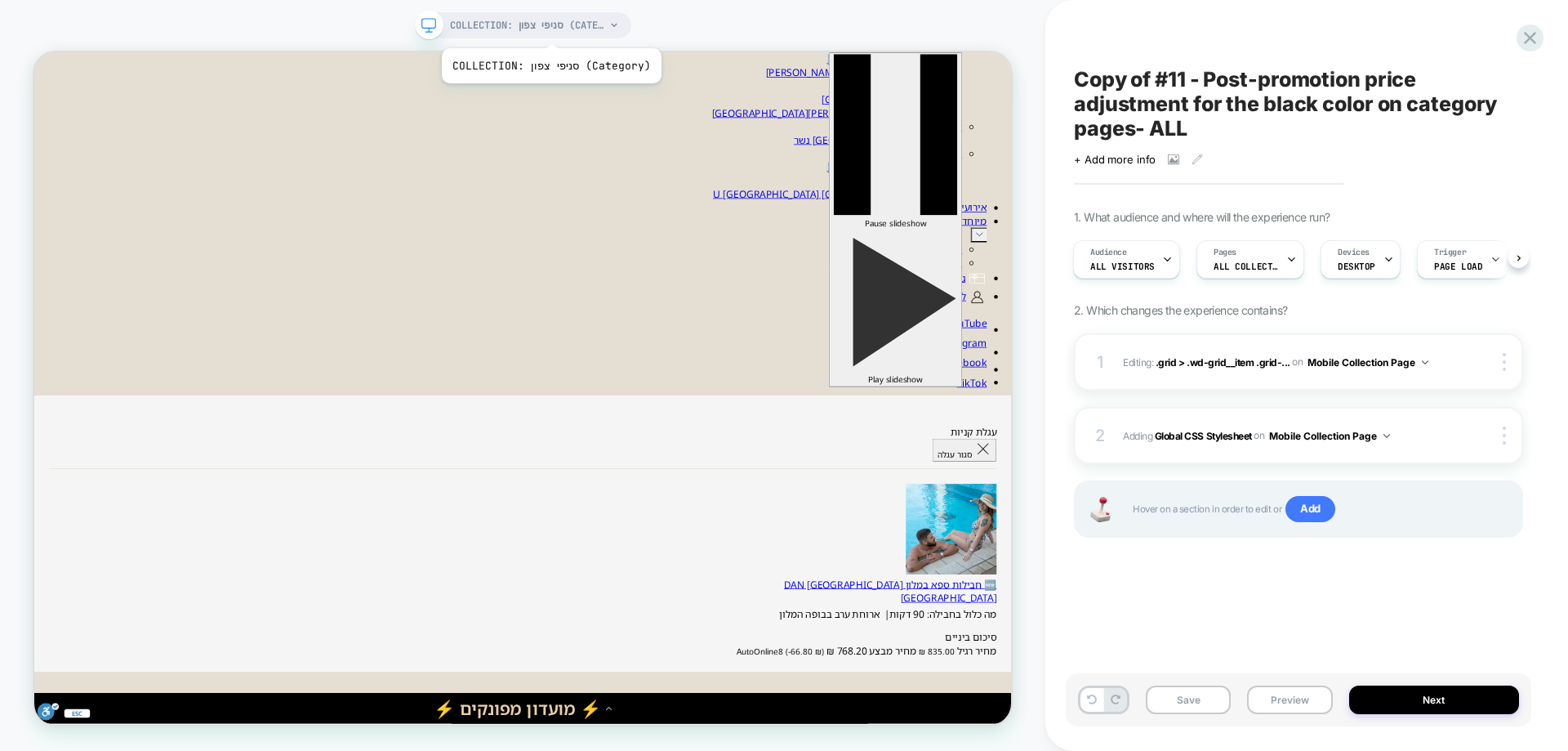
click at [546, 28] on span "COLLECTION: סניפי צפון (Category)" at bounding box center [527, 25] width 155 height 26
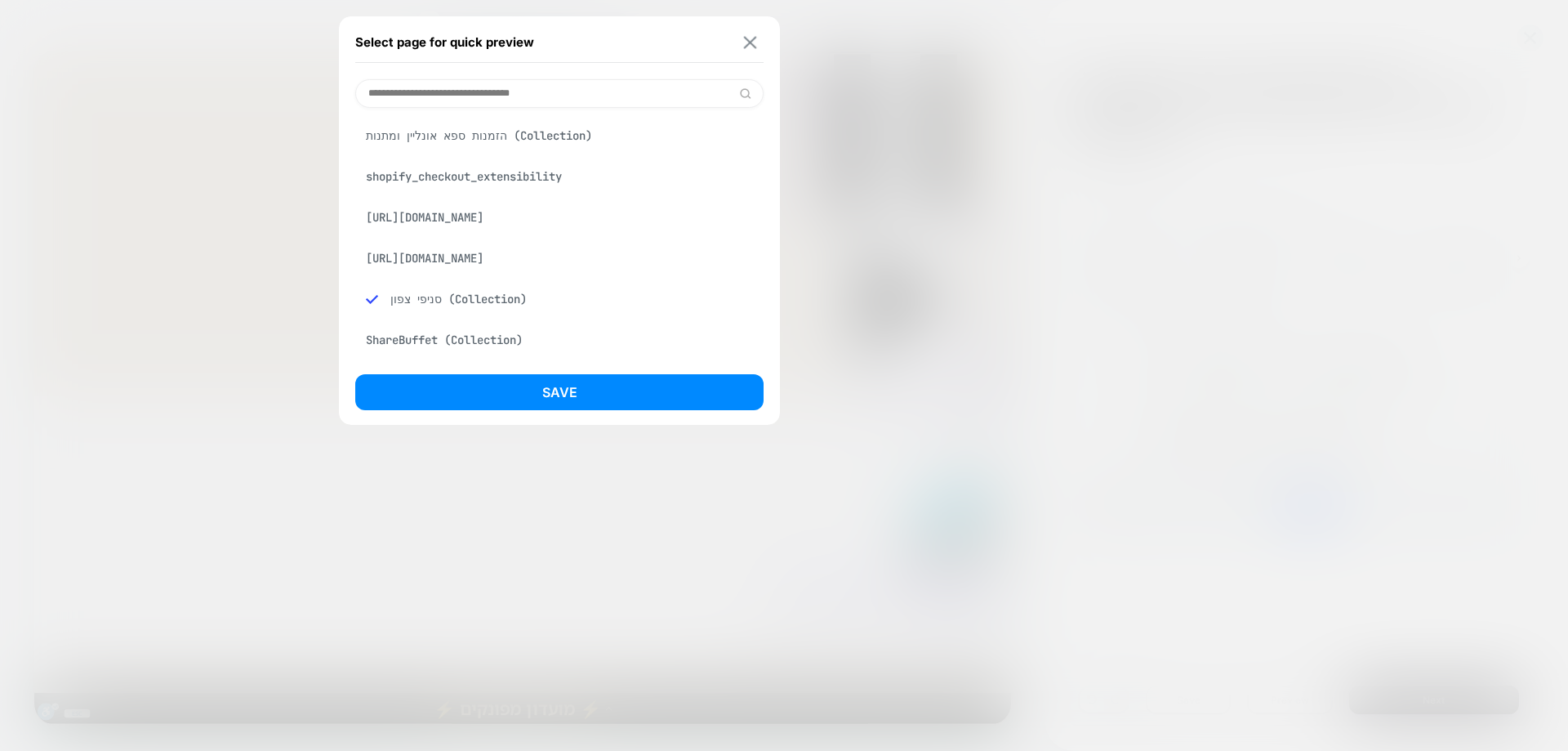
click at [754, 43] on img at bounding box center [750, 42] width 13 height 12
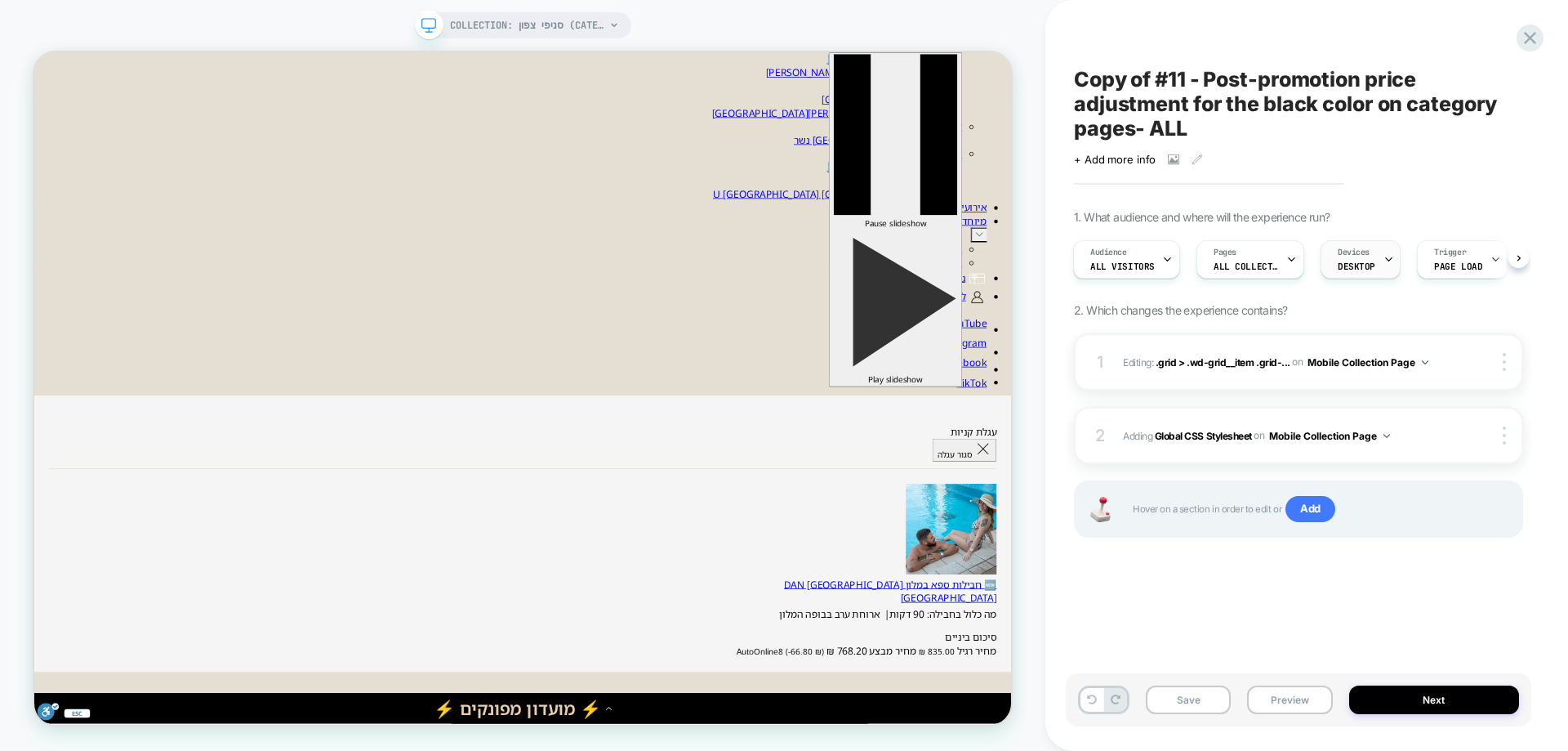
click at [1373, 258] on div "Devices DESKTOP" at bounding box center [1356, 259] width 70 height 36
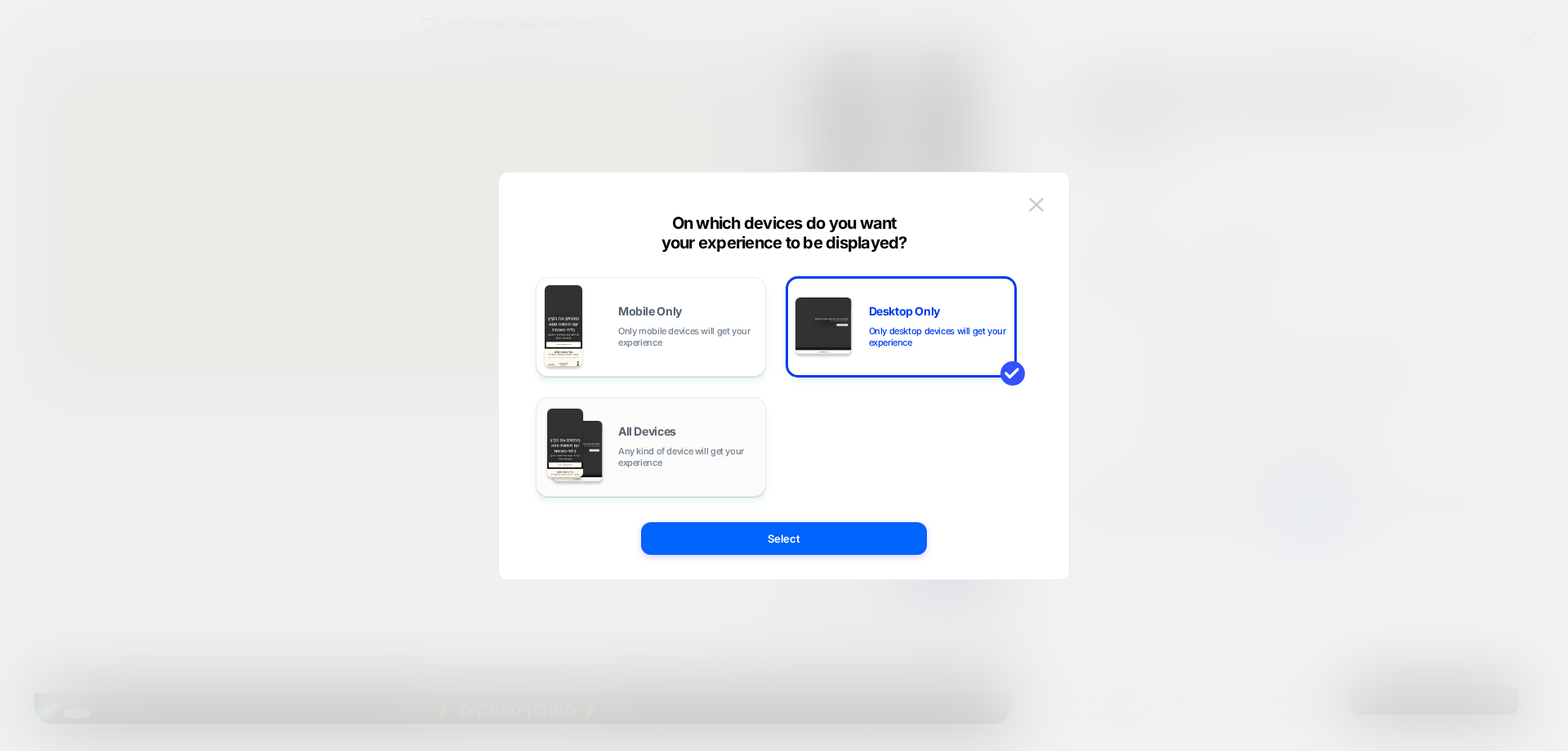
click at [683, 440] on div "All Devices Any kind of device will get your experience" at bounding box center [688, 447] width 138 height 43
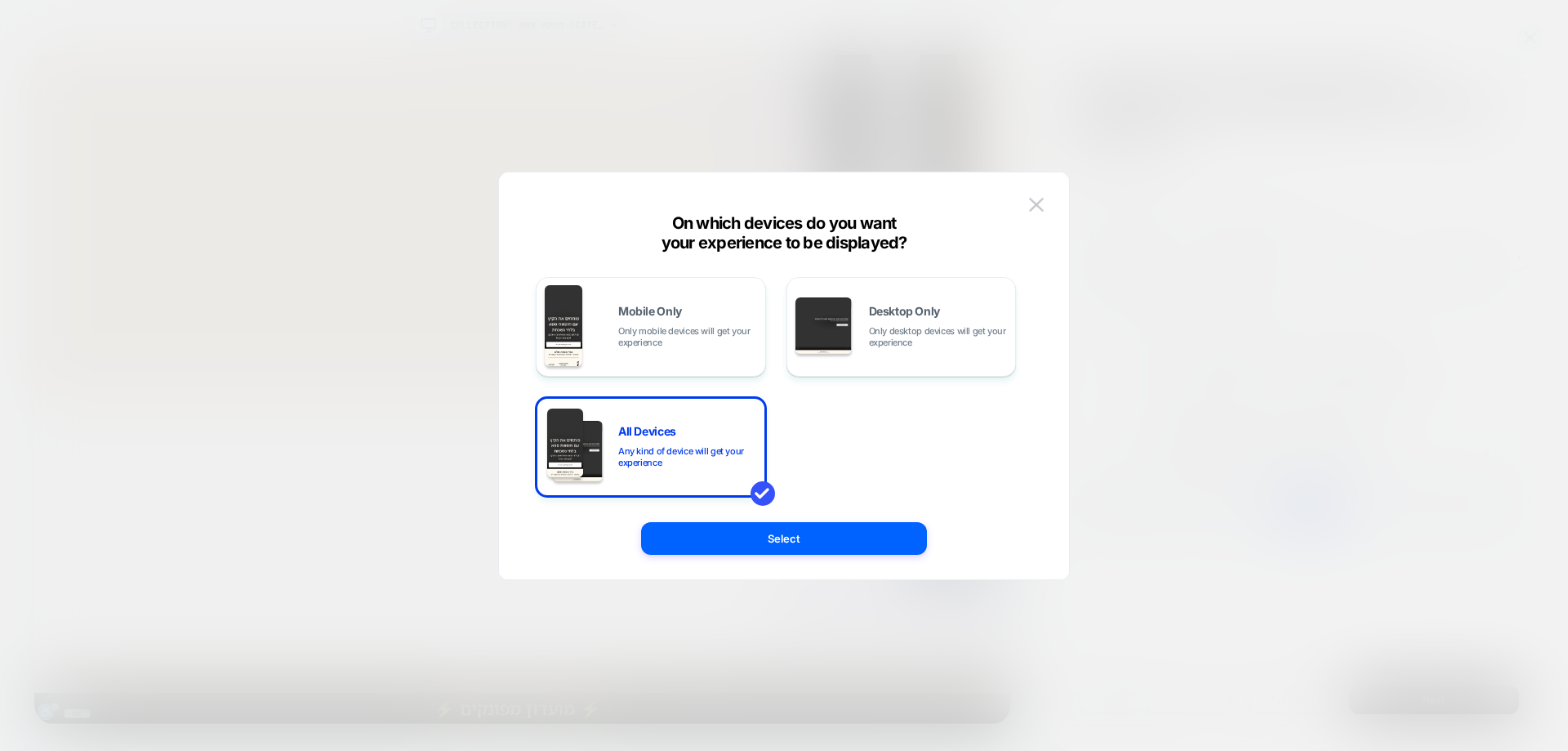
click at [602, 540] on div "Select" at bounding box center [784, 538] width 570 height 33
click at [695, 546] on button "Select" at bounding box center [784, 538] width 286 height 33
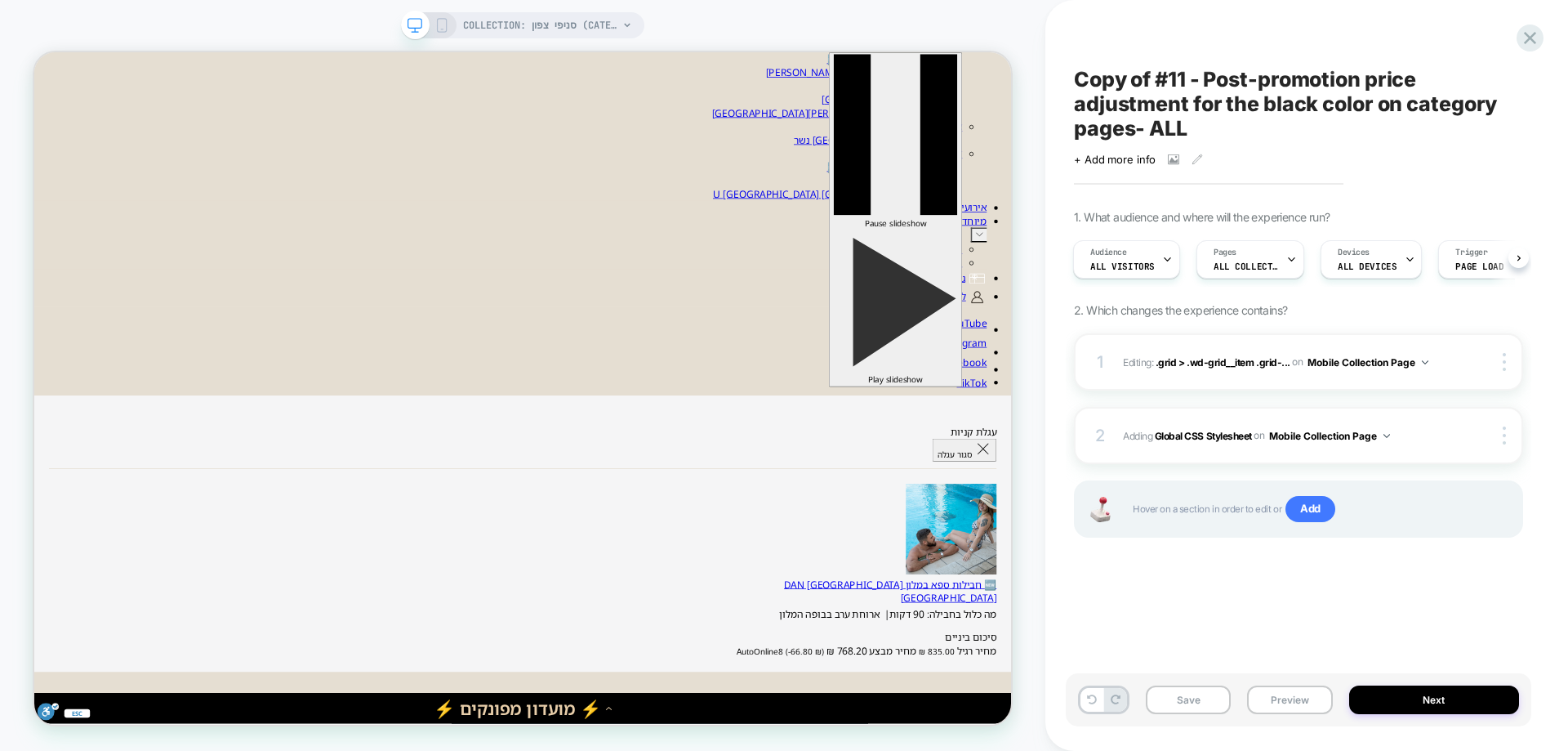
click at [437, 21] on rect at bounding box center [442, 25] width 9 height 13
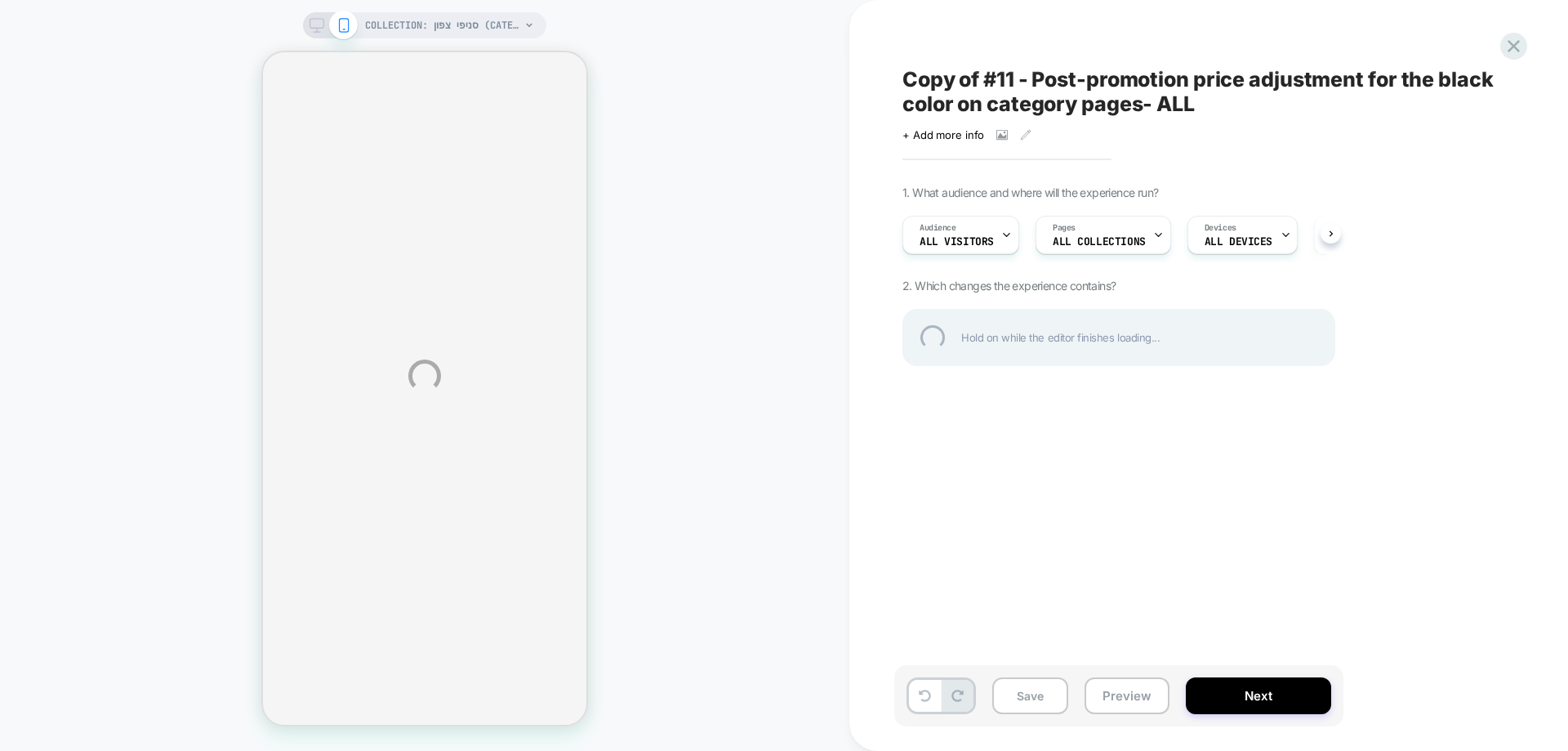
select select "******"
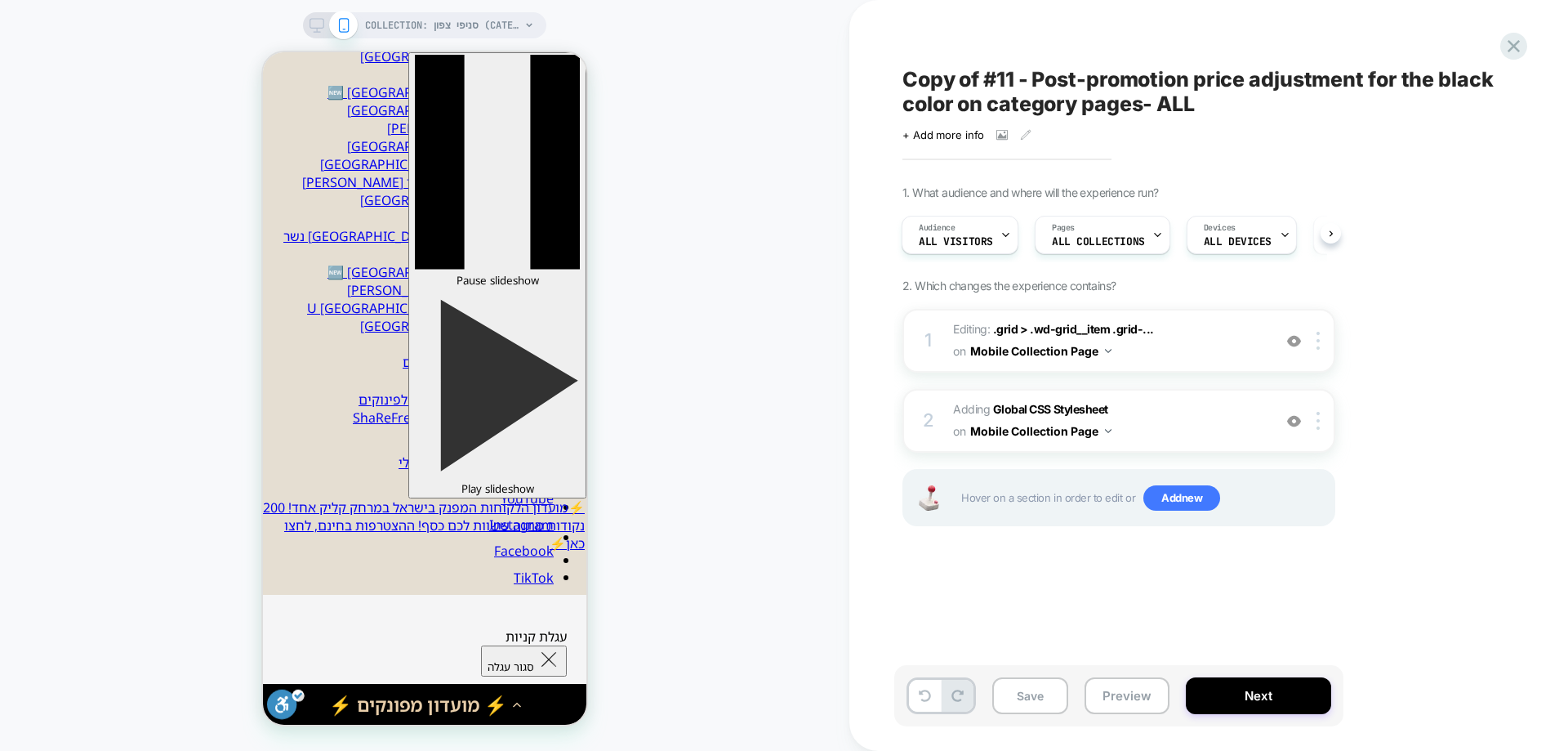
click at [1512, 62] on div "Copy of #11 - Post-promotion price adjustment for the black color on category p…" at bounding box center [1209, 376] width 612 height 751
click at [1520, 43] on icon at bounding box center [1513, 46] width 22 height 22
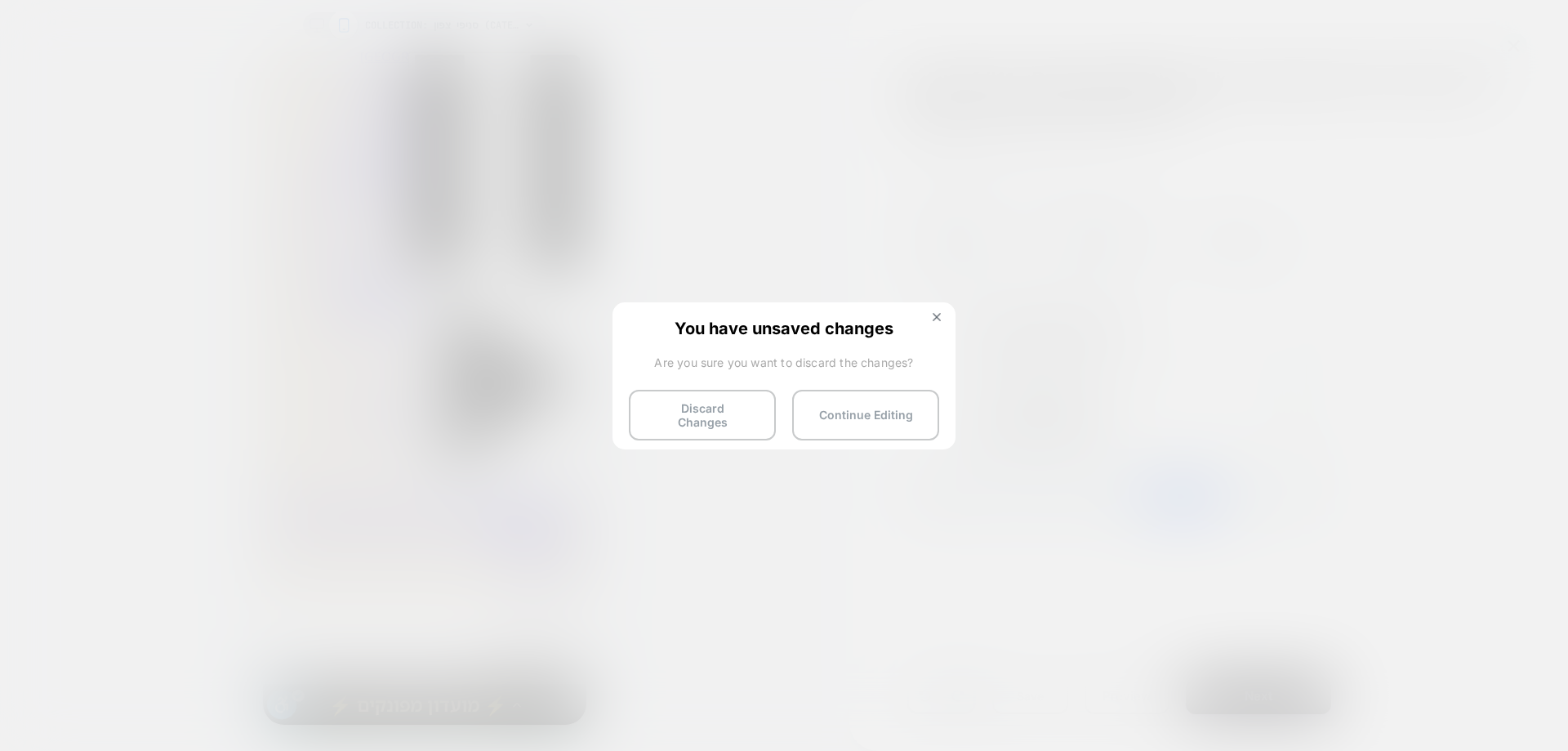
drag, startPoint x: 697, startPoint y: 396, endPoint x: 850, endPoint y: 410, distance: 153.6
click at [698, 401] on button "Discard Changes" at bounding box center [703, 415] width 147 height 51
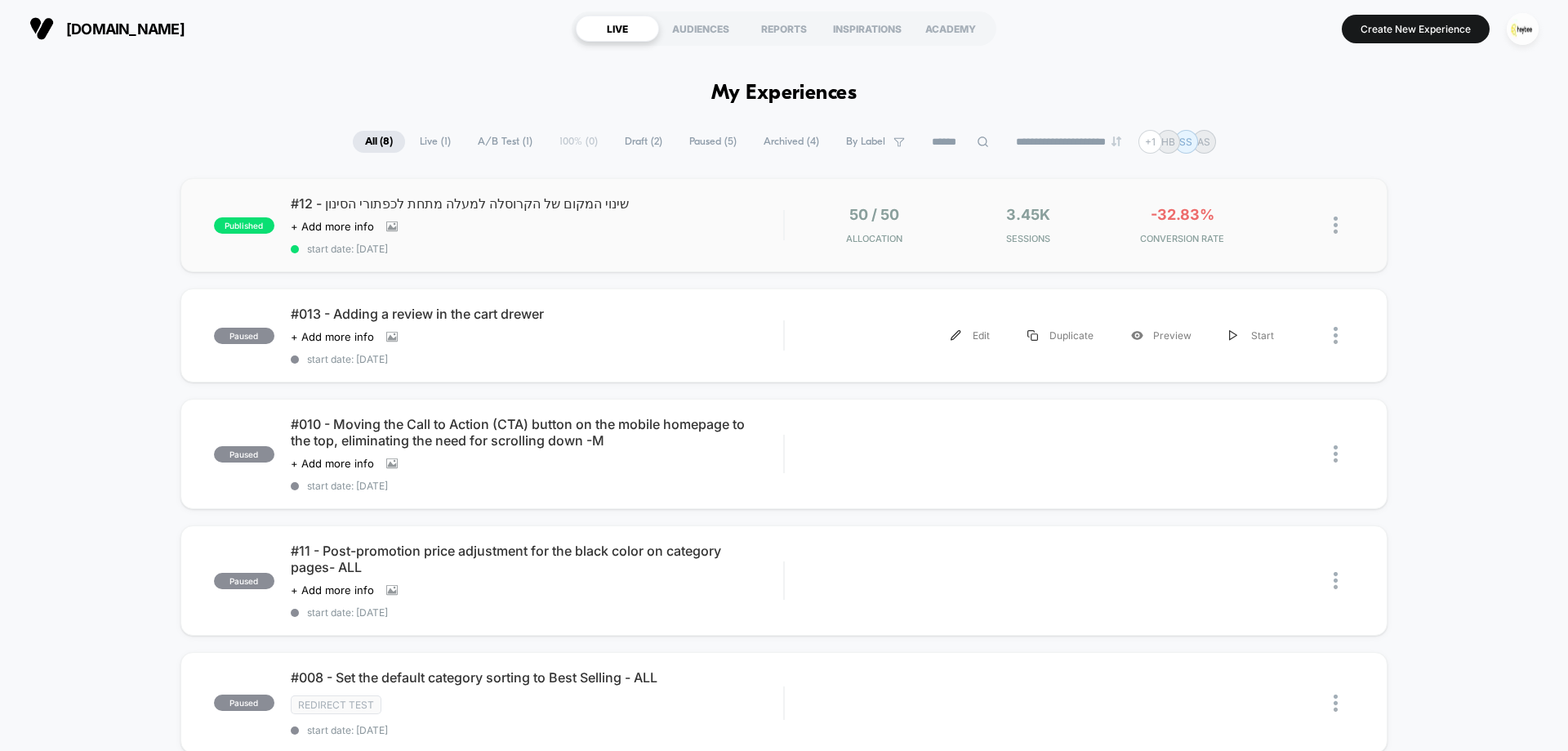
click at [611, 235] on div "#12 - שינוי המקום של הקרוסלה למעלה מתחת לכפתורי הסינון Click to view images Cli…" at bounding box center [537, 225] width 492 height 59
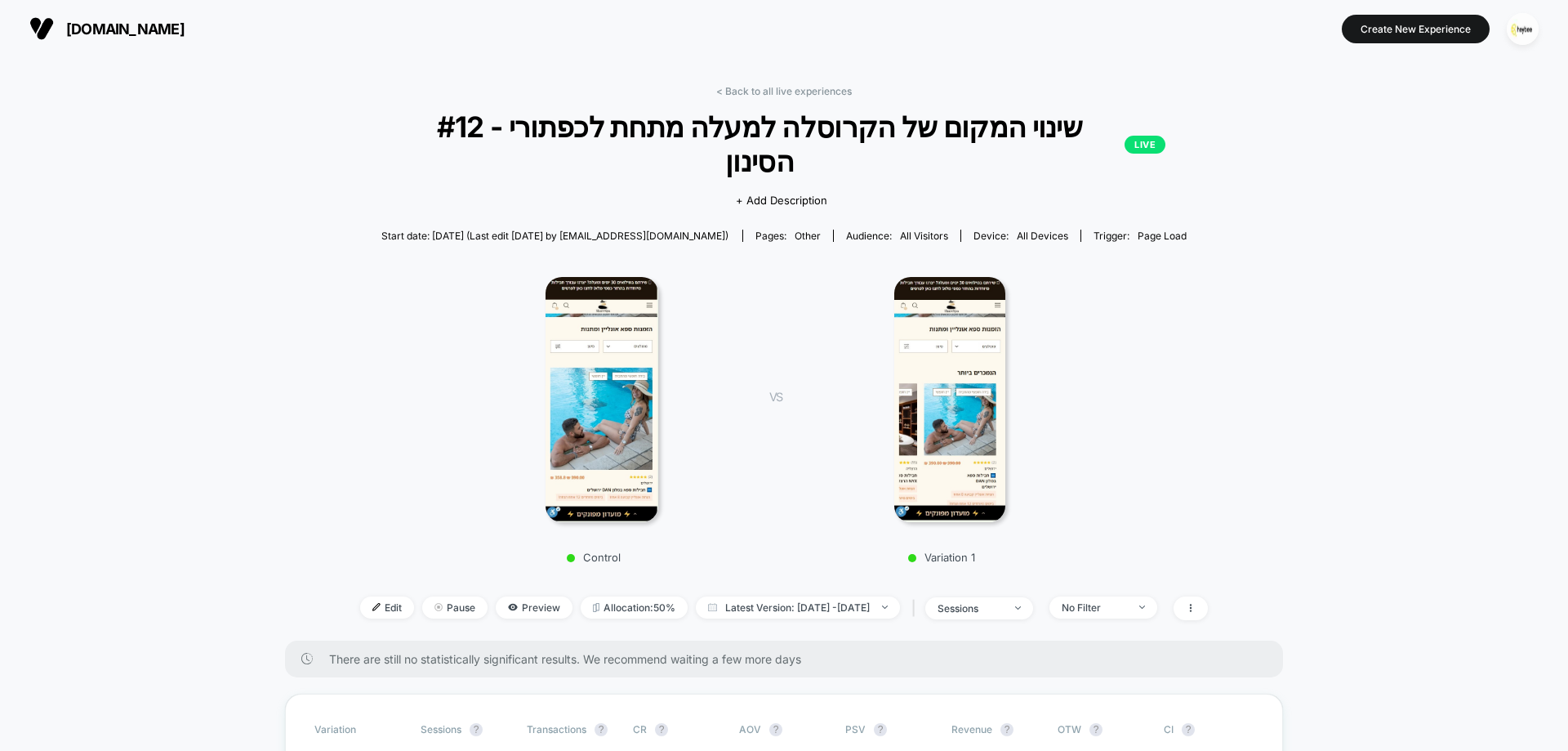
click at [782, 87] on link "< Back to all live experiences" at bounding box center [784, 91] width 136 height 12
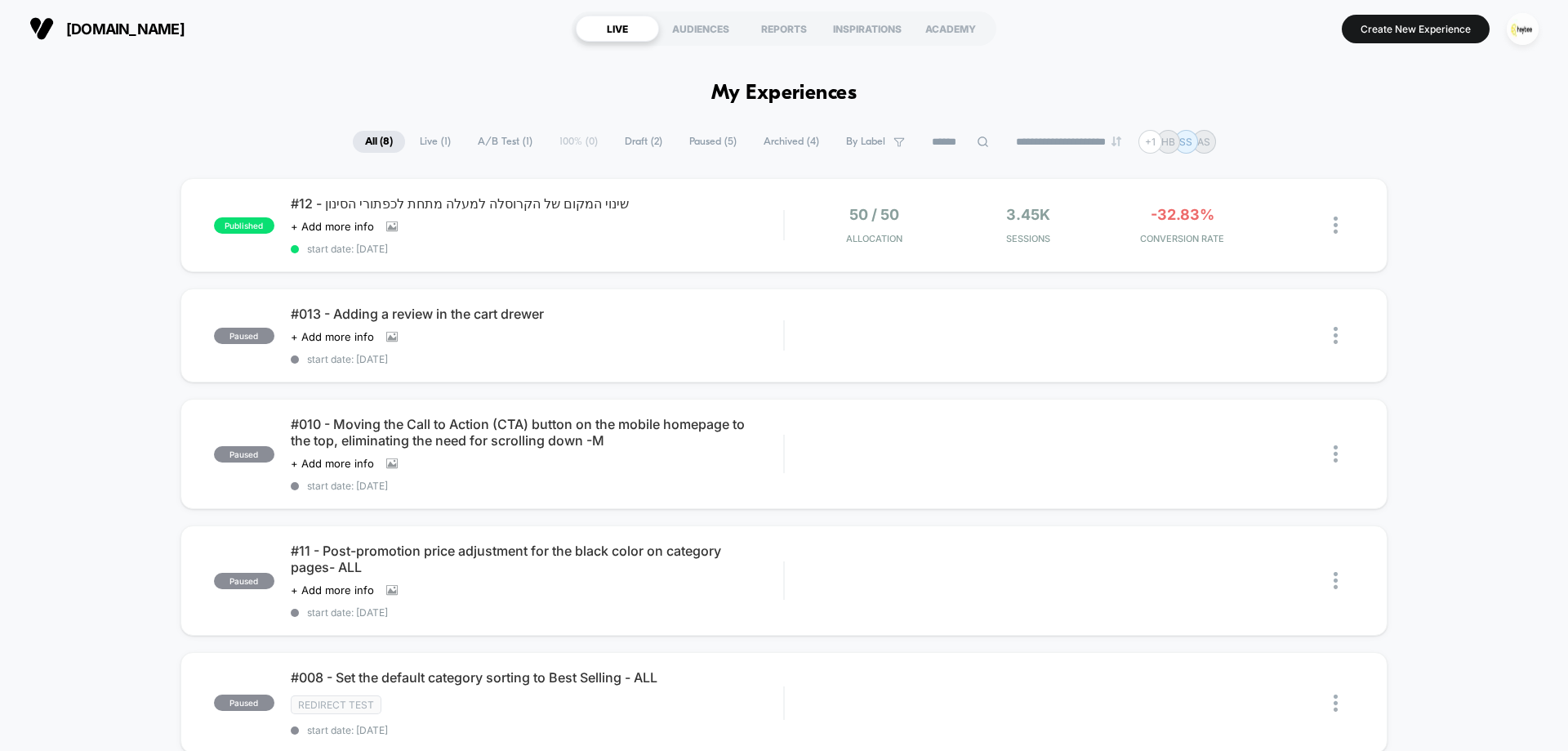
click at [633, 135] on span "Draft ( 2 )" at bounding box center [643, 141] width 62 height 22
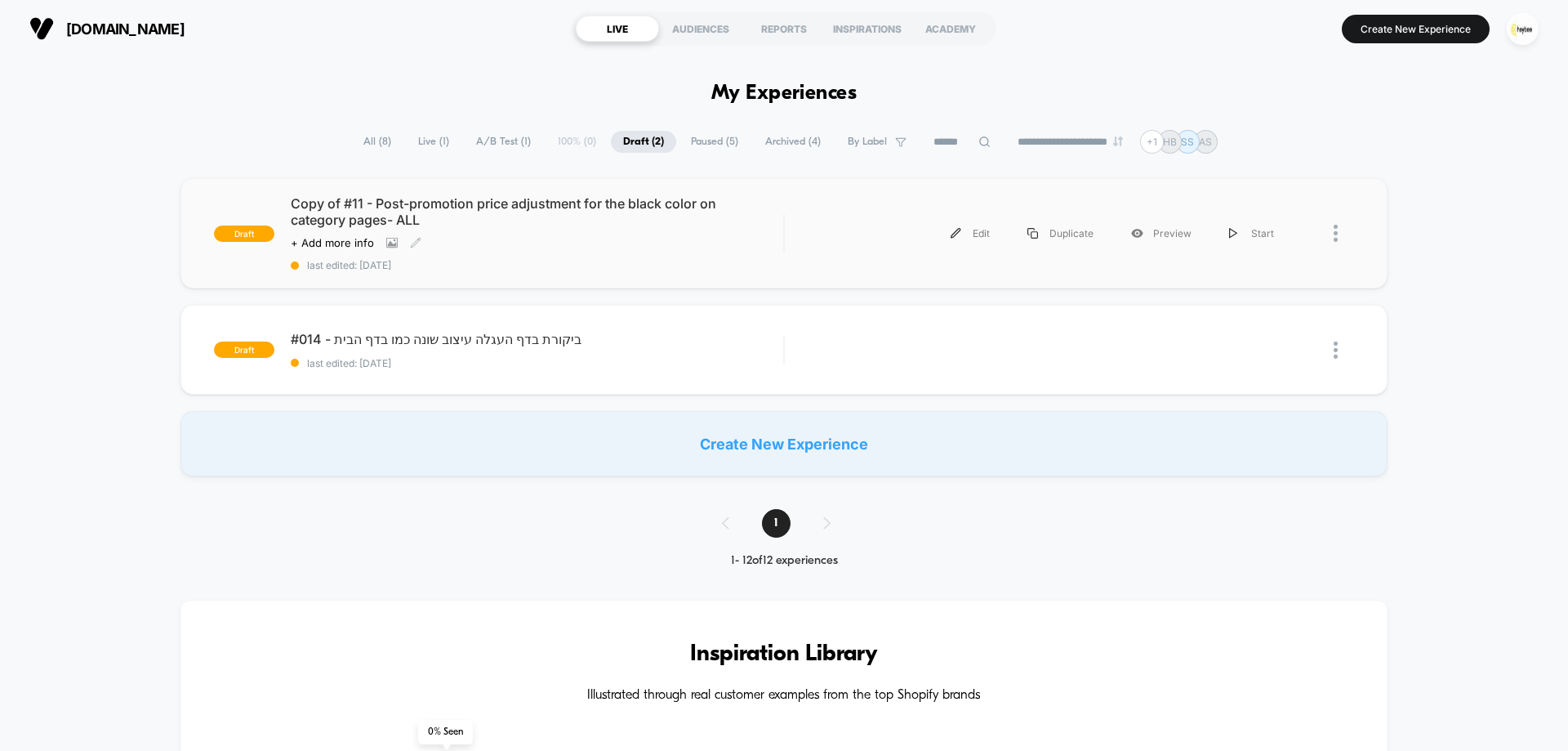
click at [595, 222] on span "Copy of #11 - Post-promotion price adjustment for the black color on category p…" at bounding box center [537, 211] width 492 height 33
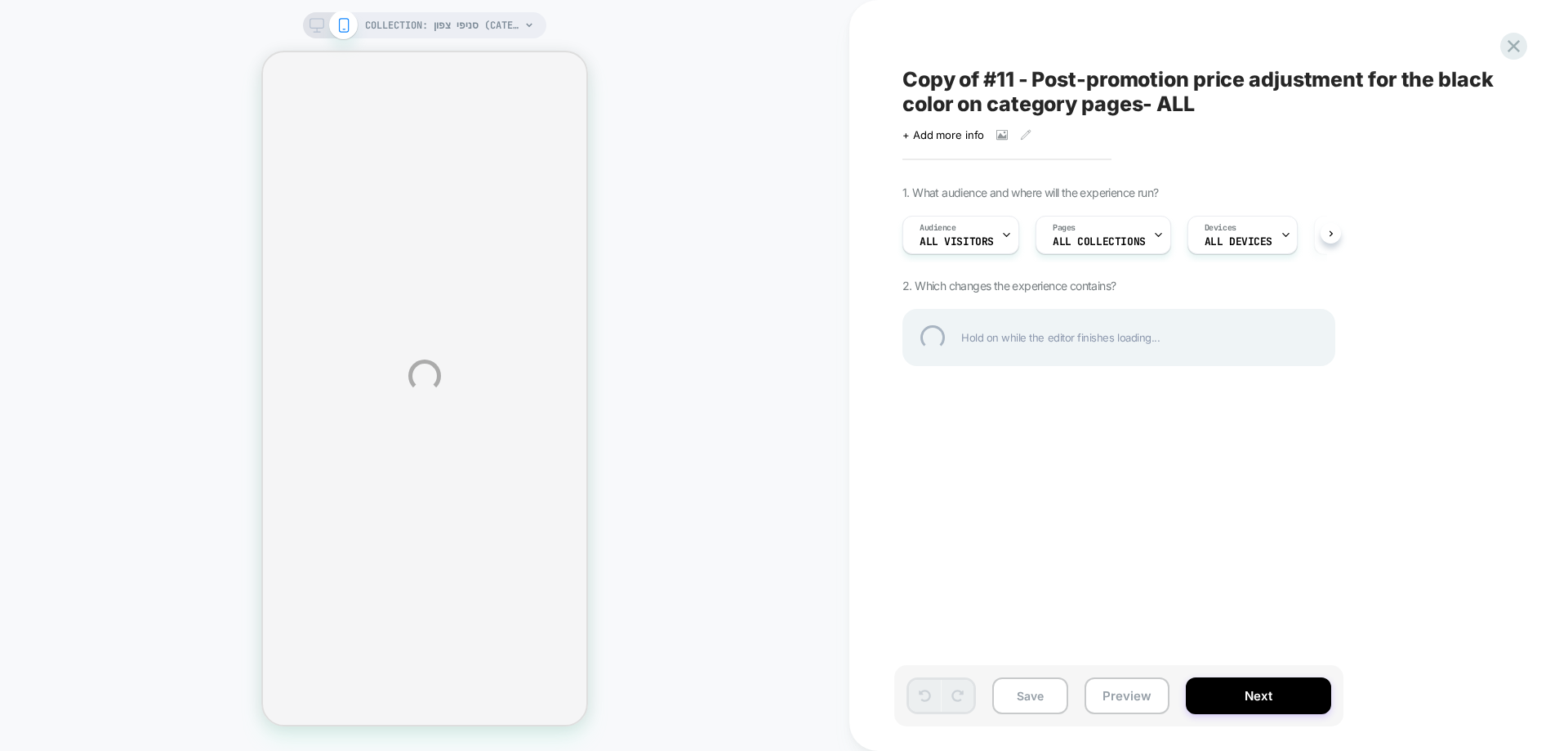
drag, startPoint x: 959, startPoint y: 129, endPoint x: 953, endPoint y: 138, distance: 10.8
click at [956, 132] on div "COLLECTION: סניפי צפון (Category) COLLECTION: סניפי צפון (Category) Copy of #11…" at bounding box center [784, 376] width 1568 height 751
select select "******"
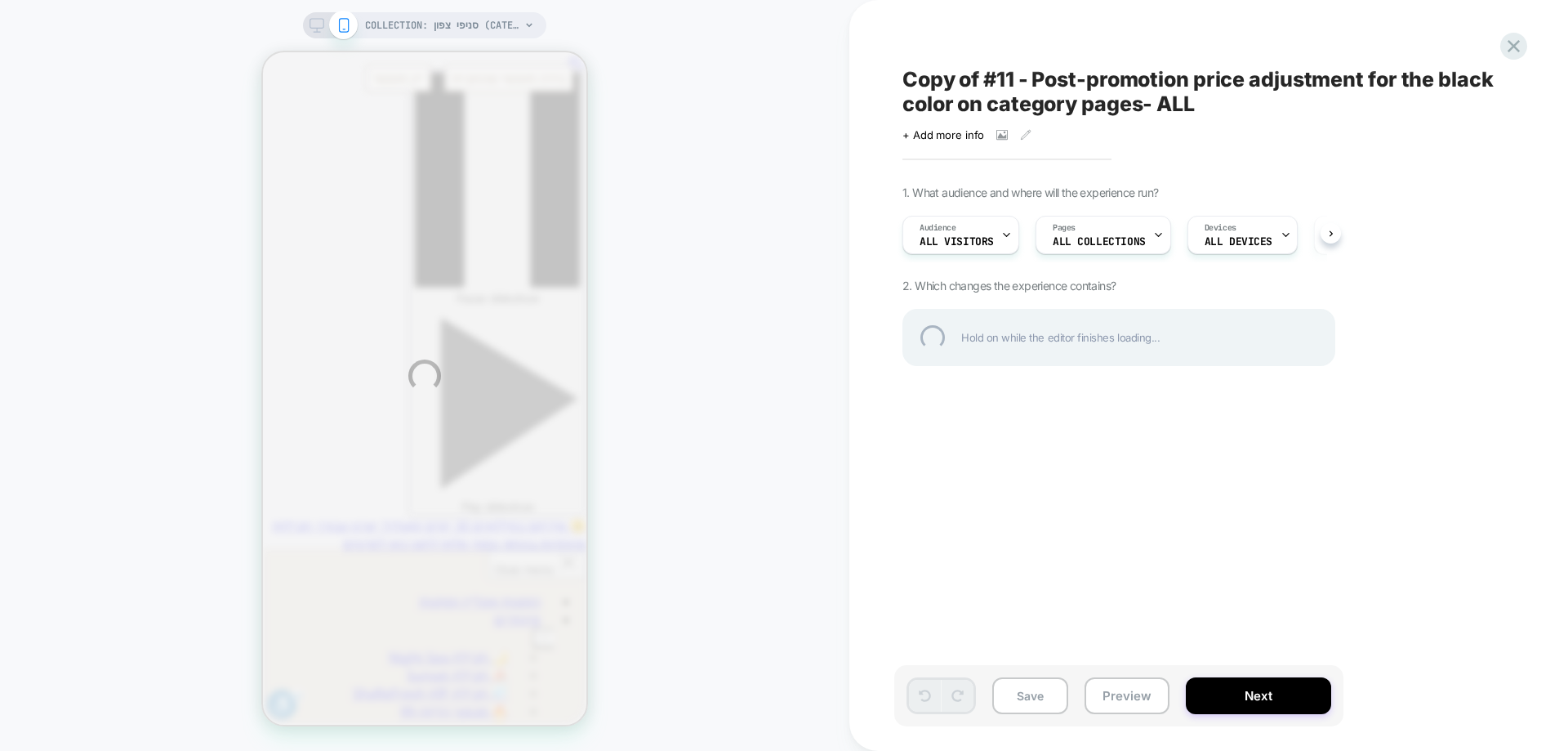
click at [949, 135] on div "COLLECTION: סניפי צפון (Category) COLLECTION: סניפי צפון (Category) Copy of #11…" at bounding box center [784, 376] width 1568 height 751
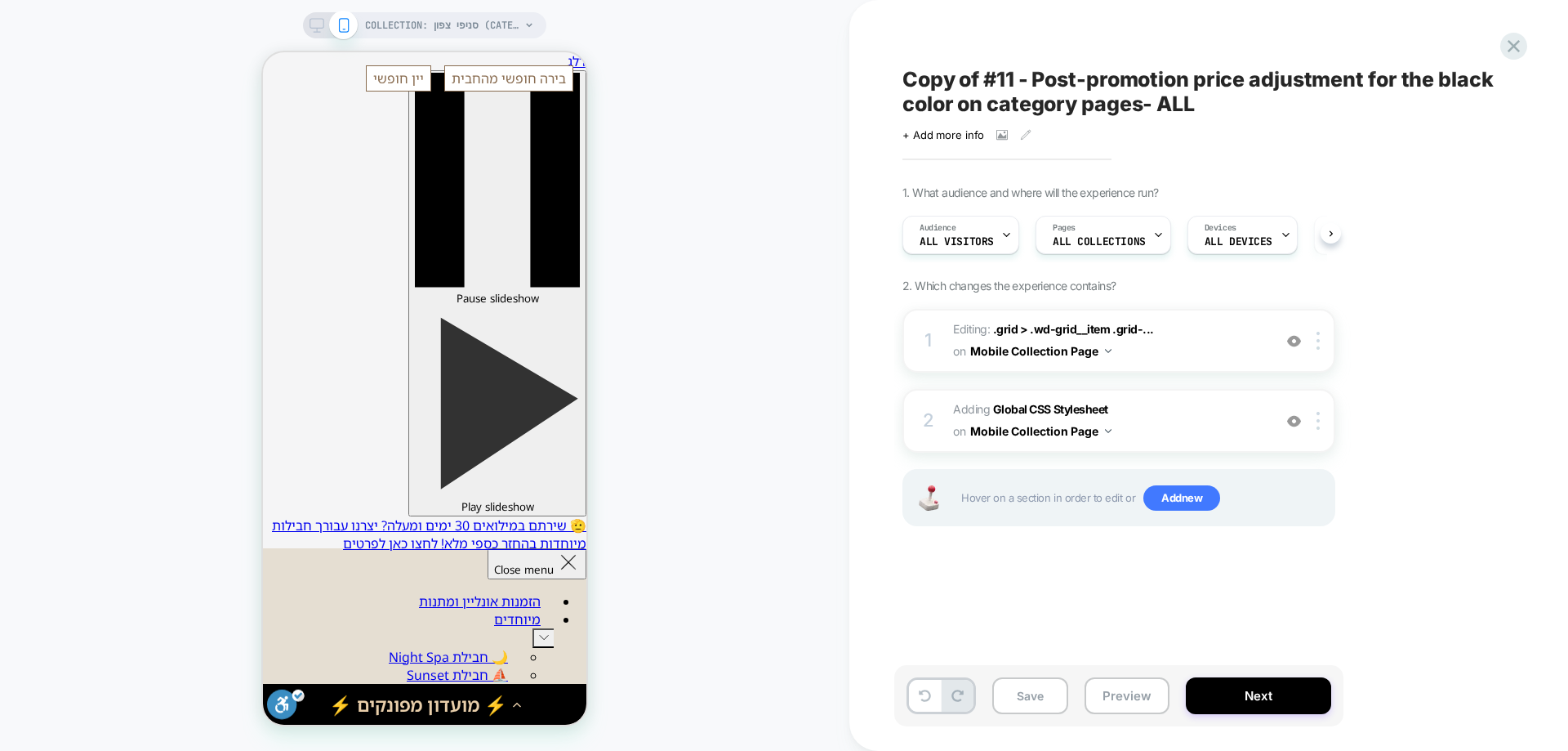
scroll to position [0, 1]
click at [949, 137] on span "+ Add more info" at bounding box center [943, 134] width 82 height 13
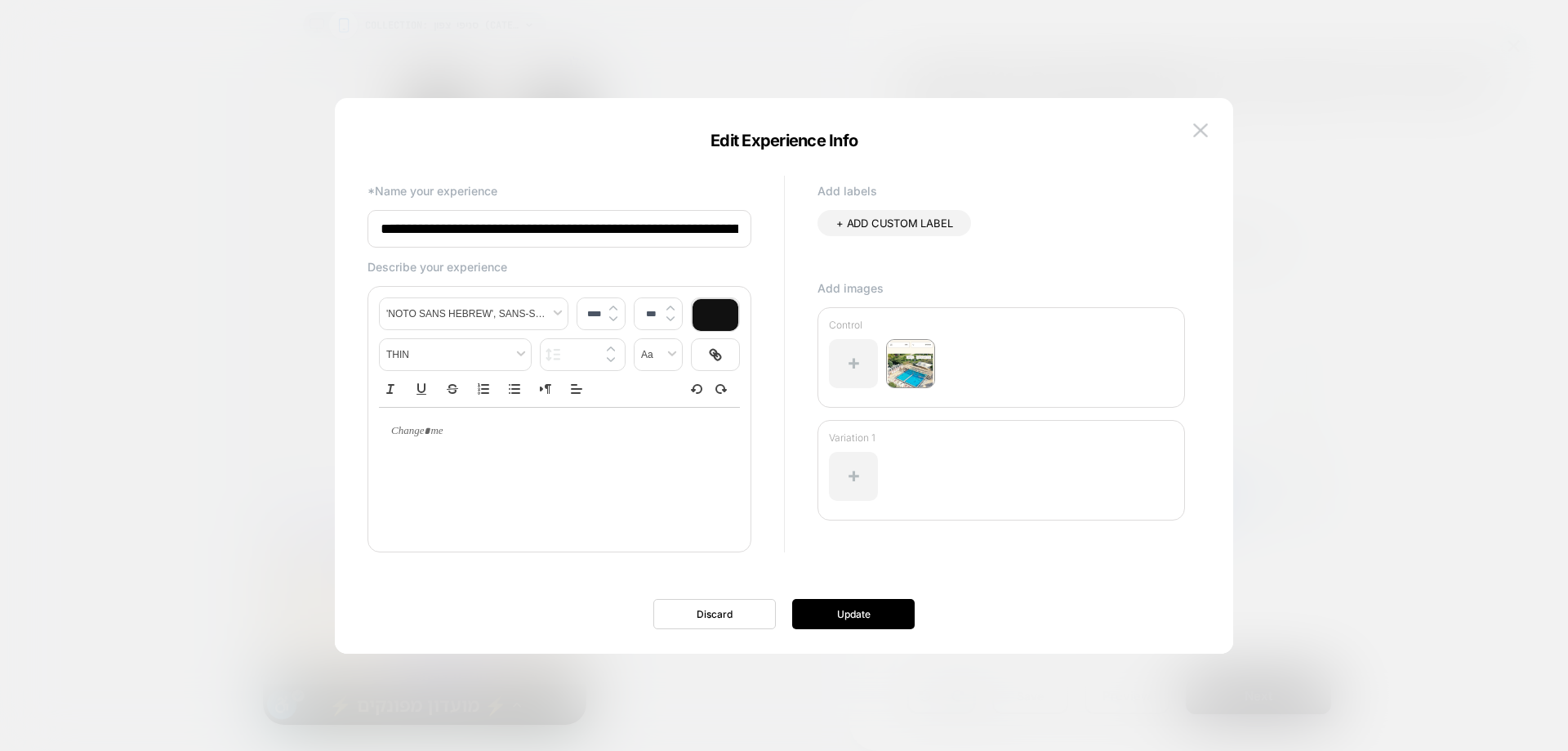
scroll to position [0, 257]
click at [709, 241] on input "**********" at bounding box center [559, 229] width 384 height 38
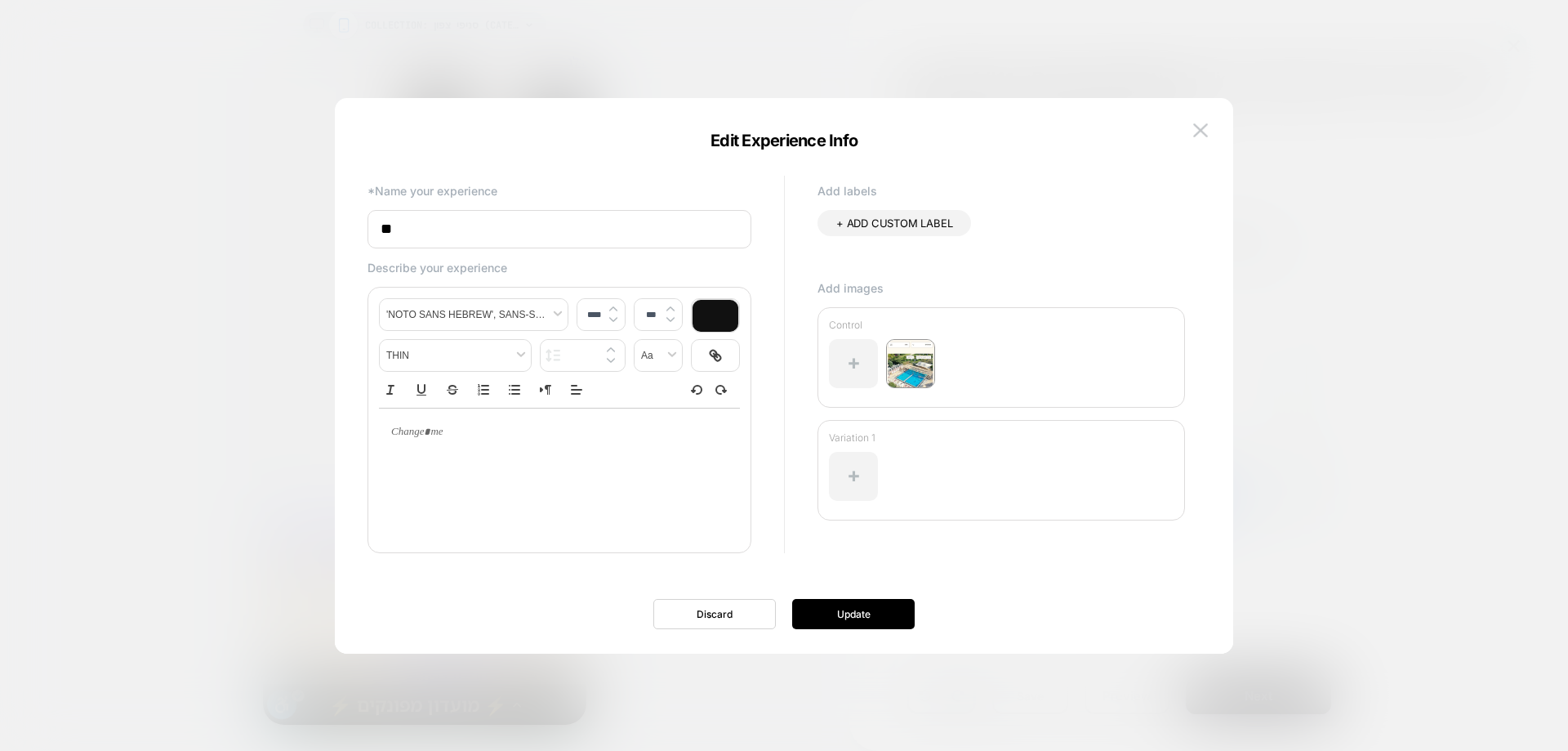
scroll to position [0, 0]
type input "*"
type input "**********"
click at [869, 621] on button "Update" at bounding box center [854, 614] width 122 height 30
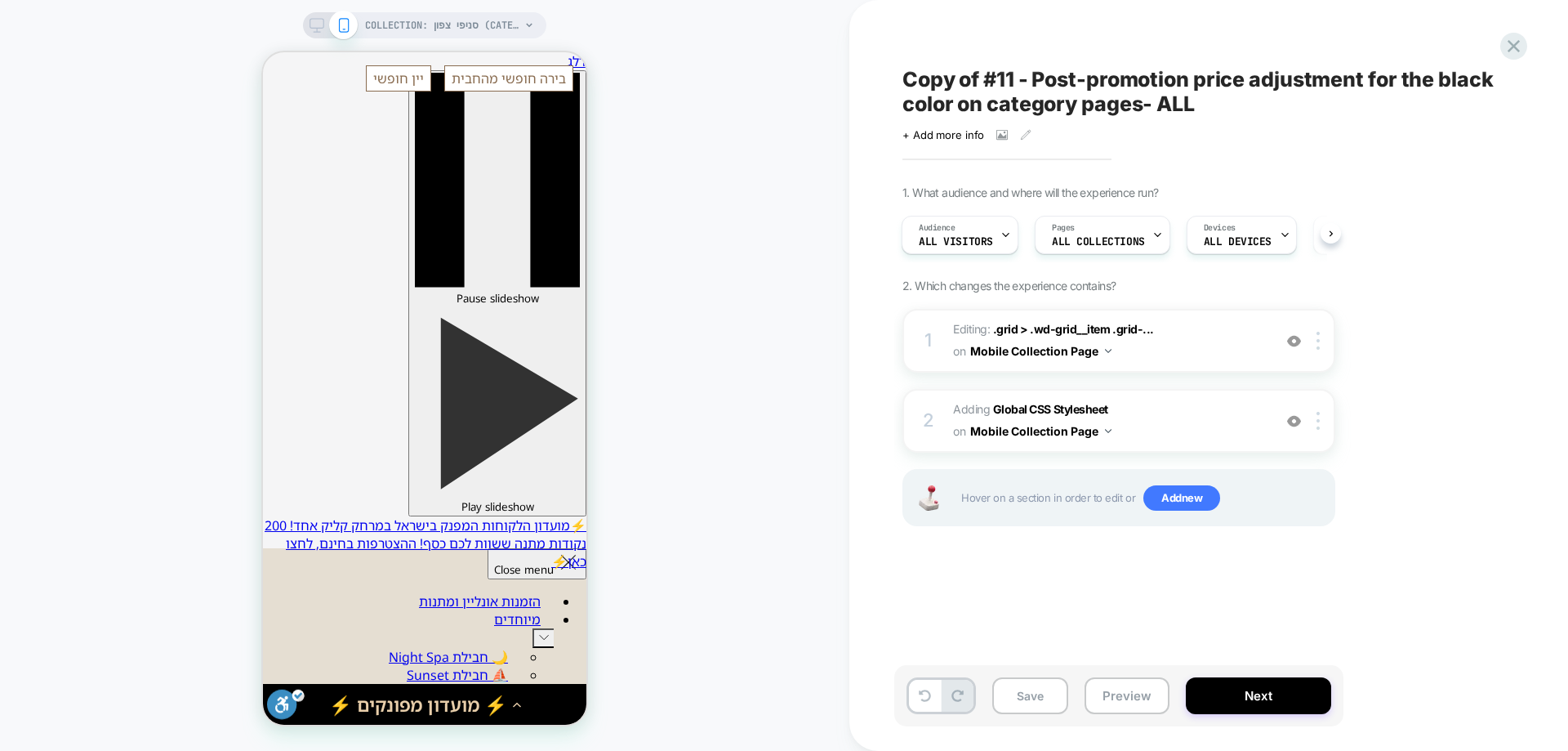
click at [1046, 701] on button "Save" at bounding box center [1030, 695] width 76 height 36
click at [1523, 39] on icon at bounding box center [1513, 46] width 22 height 22
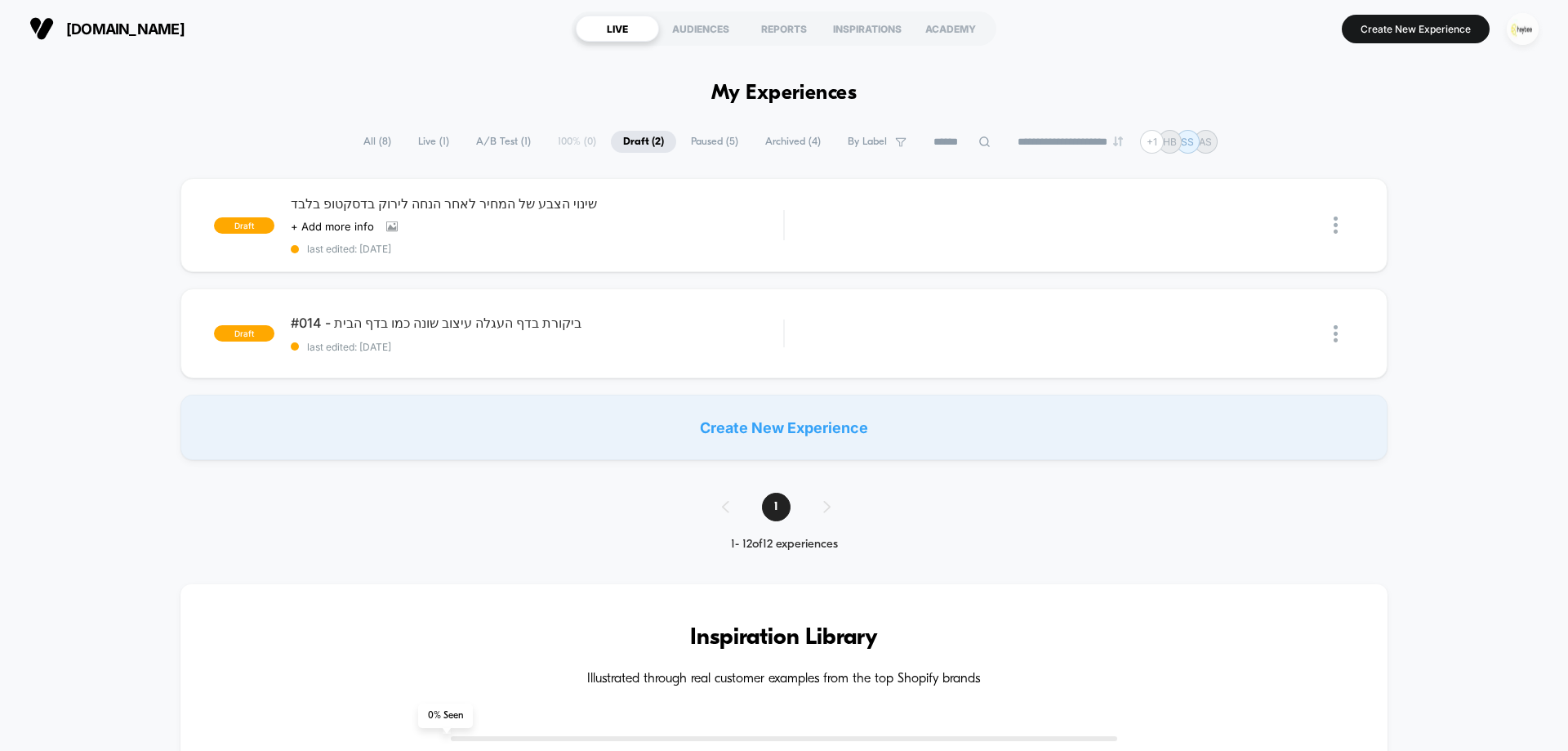
click at [1521, 35] on img "button" at bounding box center [1523, 29] width 32 height 32
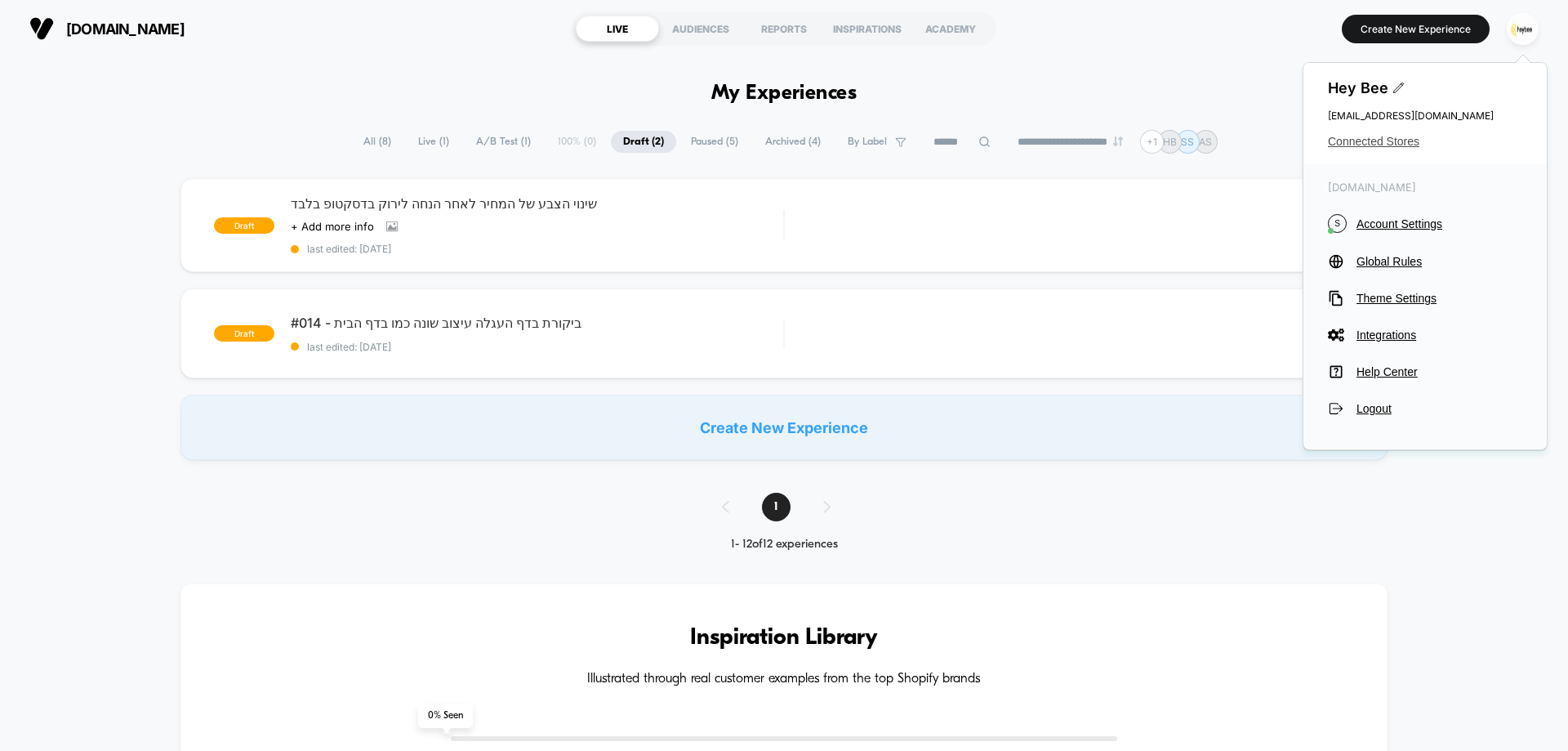
drag, startPoint x: 1383, startPoint y: 140, endPoint x: 1252, endPoint y: 181, distance: 137.3
click at [1383, 139] on span "Connected Stores" at bounding box center [1425, 141] width 194 height 13
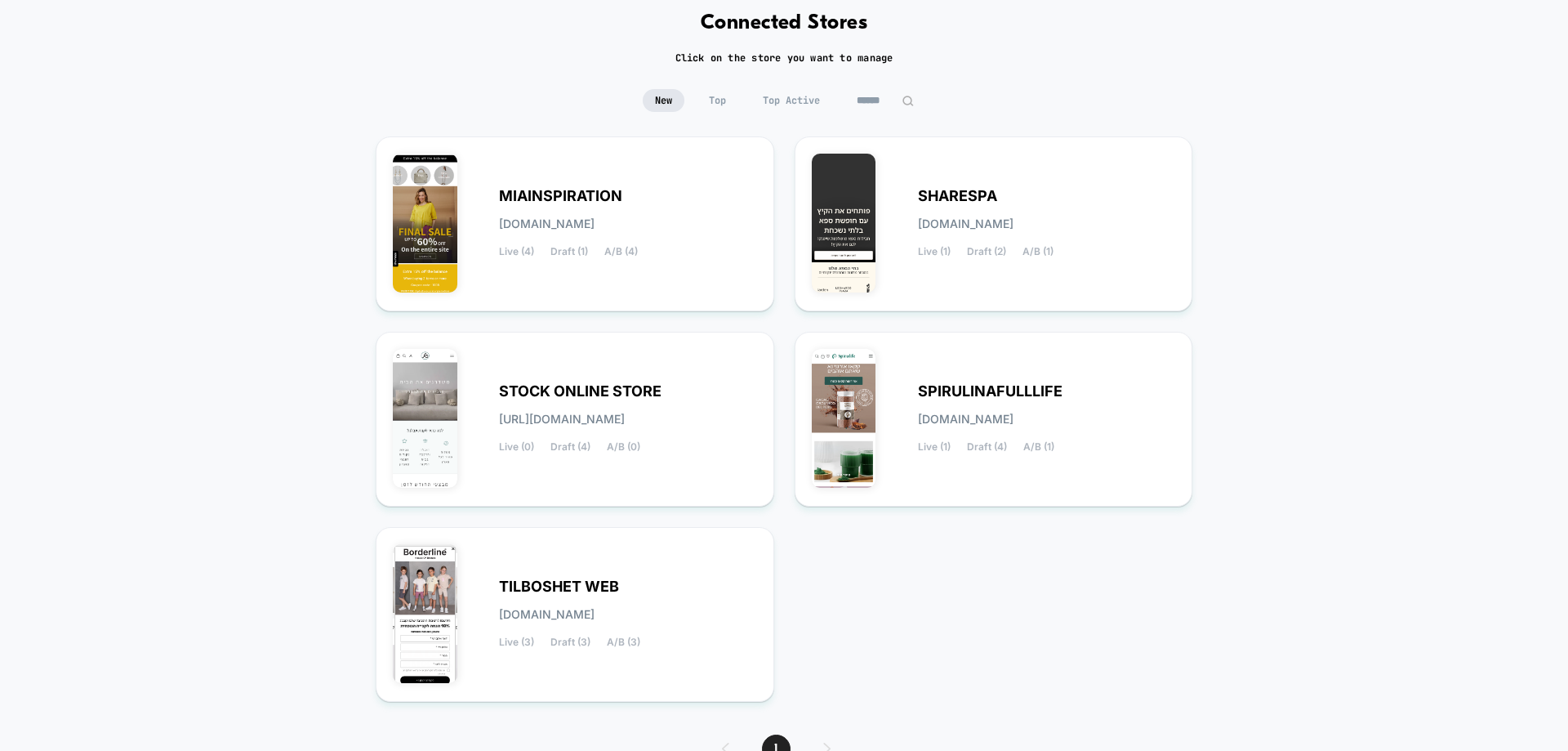
scroll to position [166, 0]
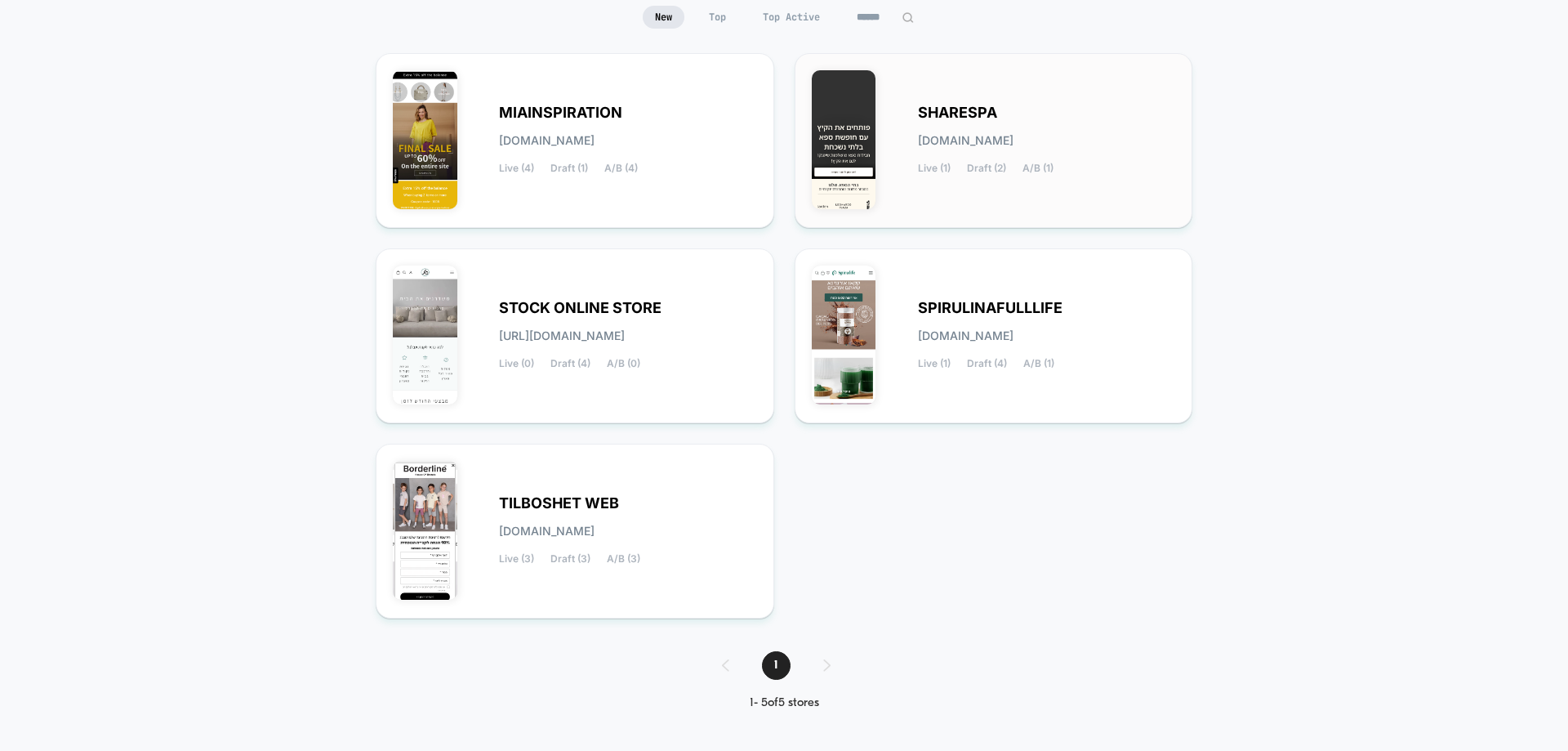
click at [935, 135] on span "sharespa.myshopify.com" at bounding box center [966, 140] width 96 height 12
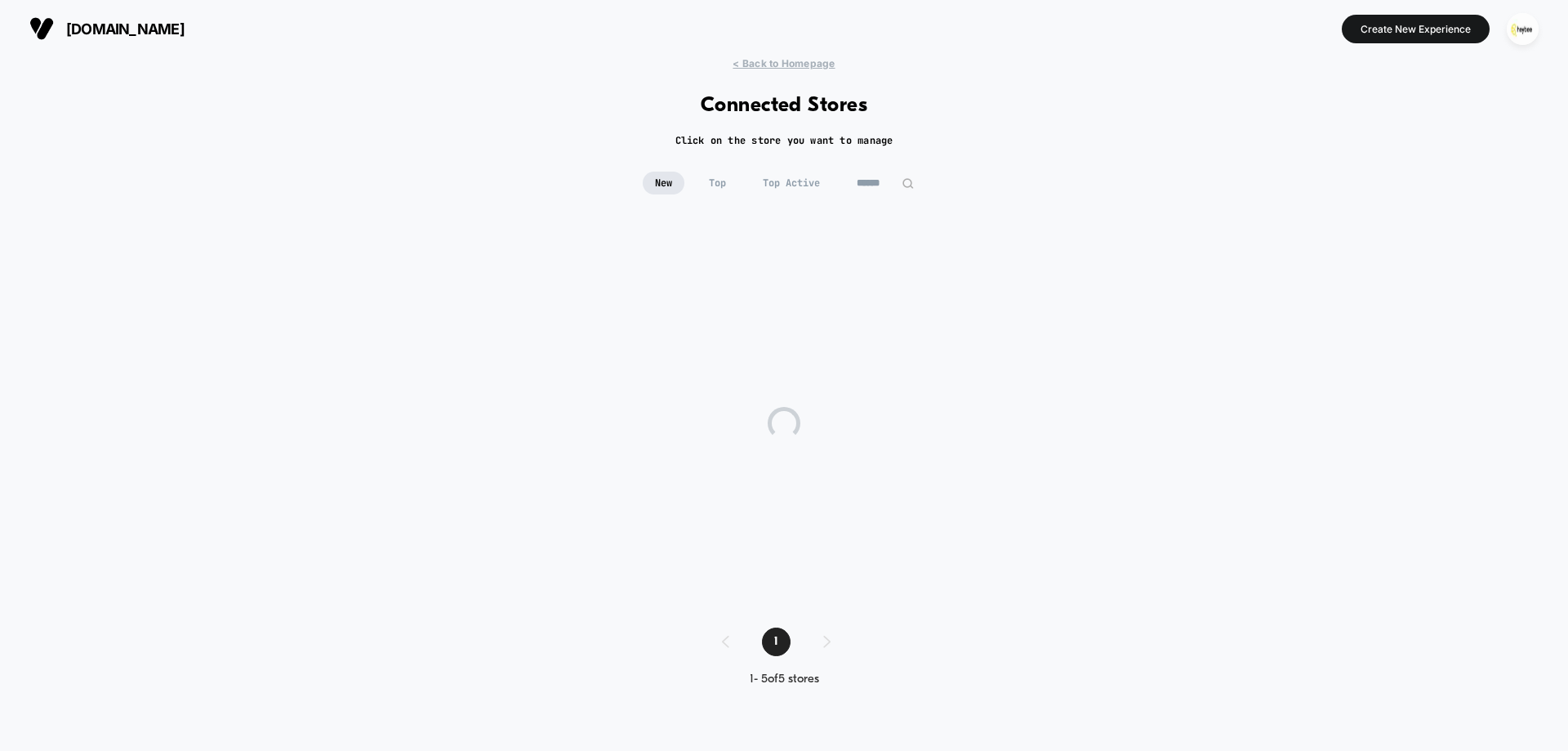
scroll to position [0, 0]
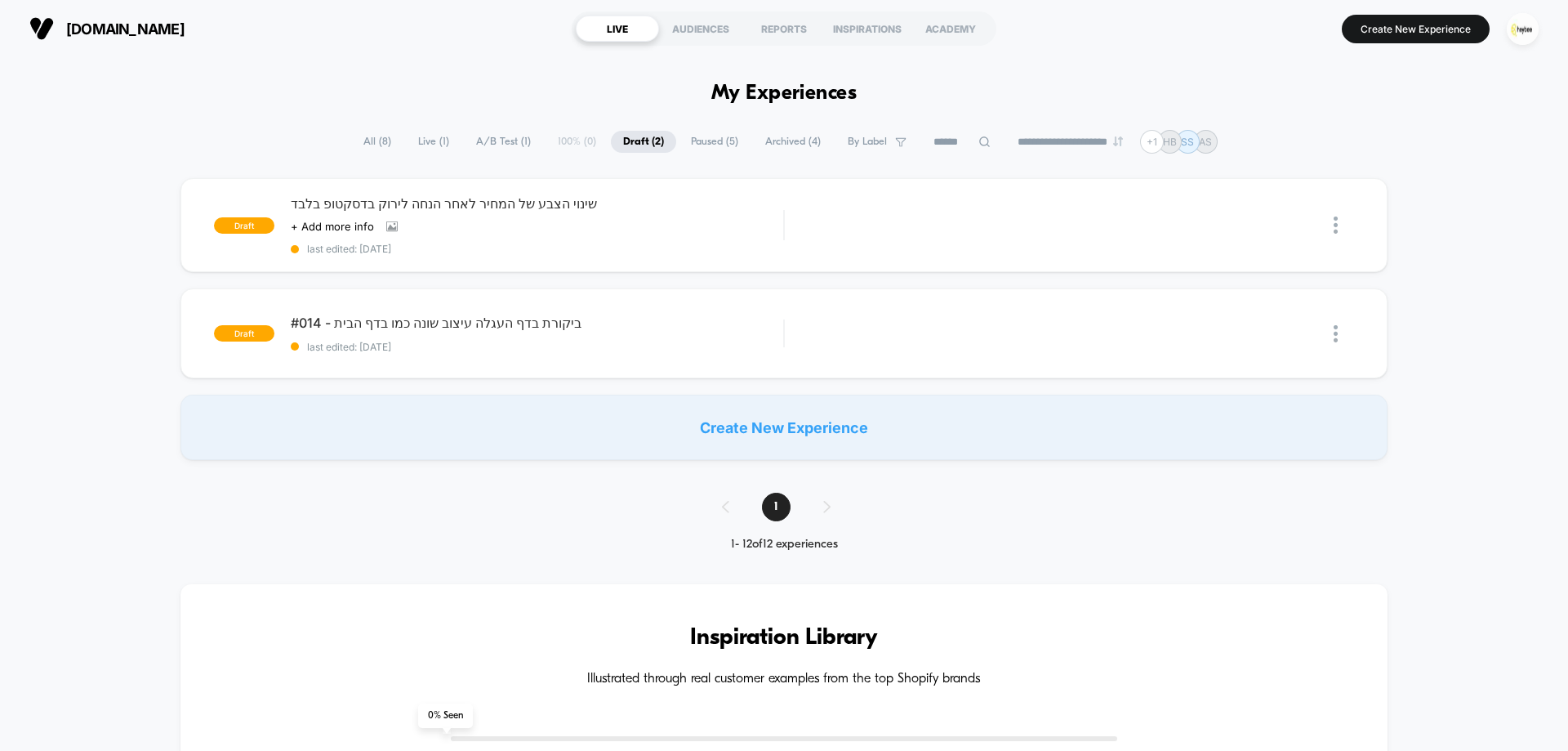
drag, startPoint x: 1410, startPoint y: 30, endPoint x: 1255, endPoint y: 105, distance: 172.2
click at [1408, 31] on button "Create New Experience" at bounding box center [1415, 29] width 148 height 28
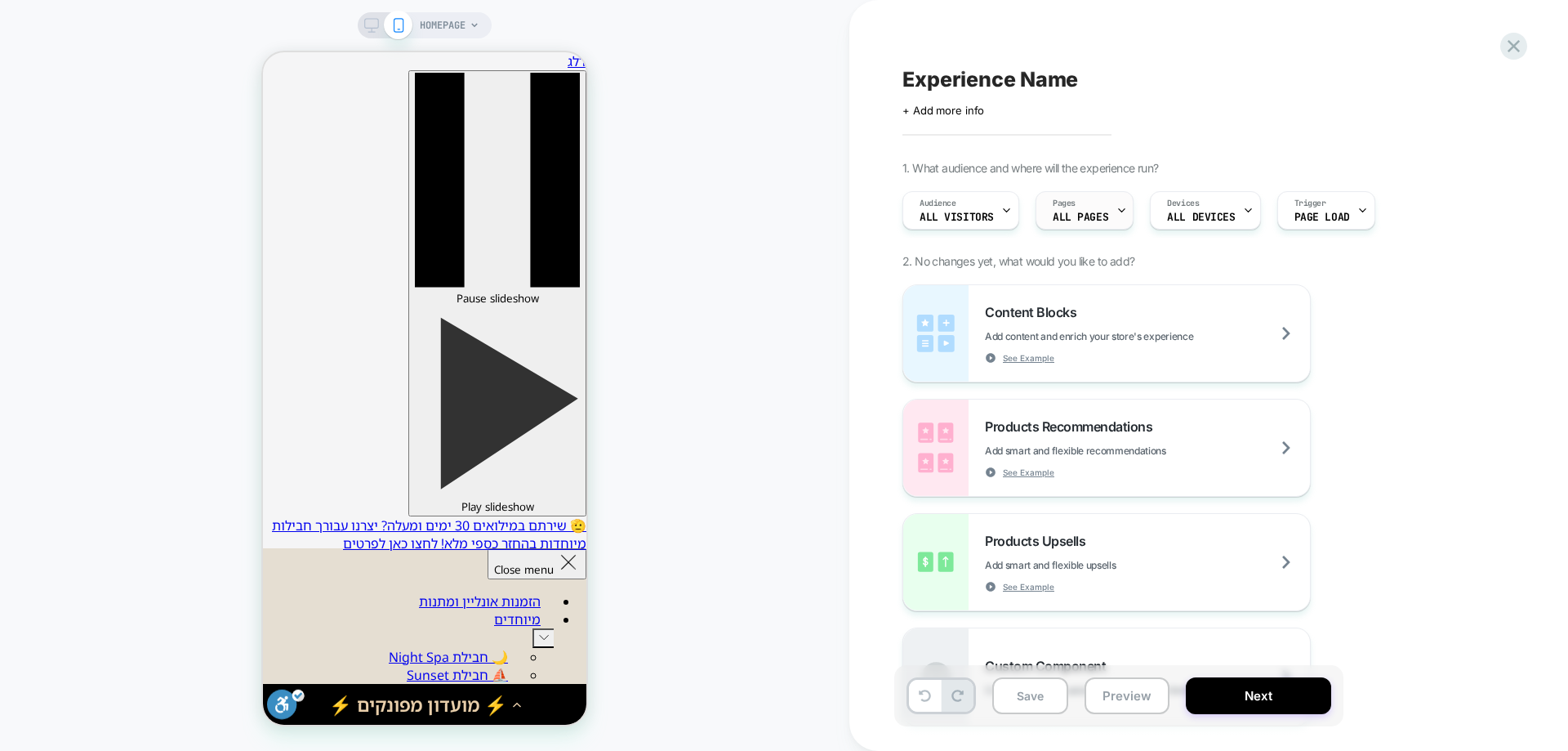
click at [1086, 224] on div "Pages ALL PAGES" at bounding box center [1080, 209] width 88 height 36
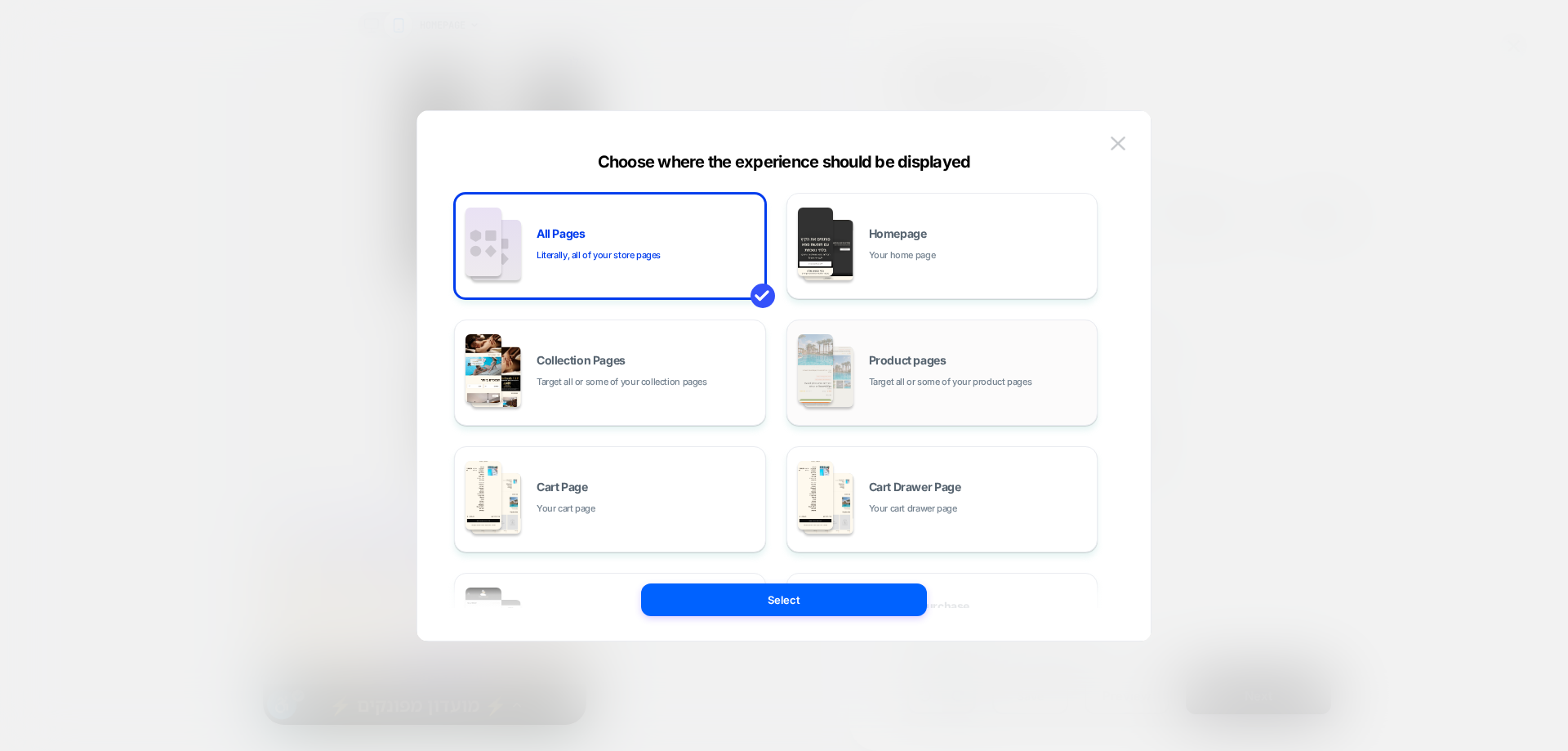
click at [879, 357] on span "Product pages" at bounding box center [907, 360] width 77 height 12
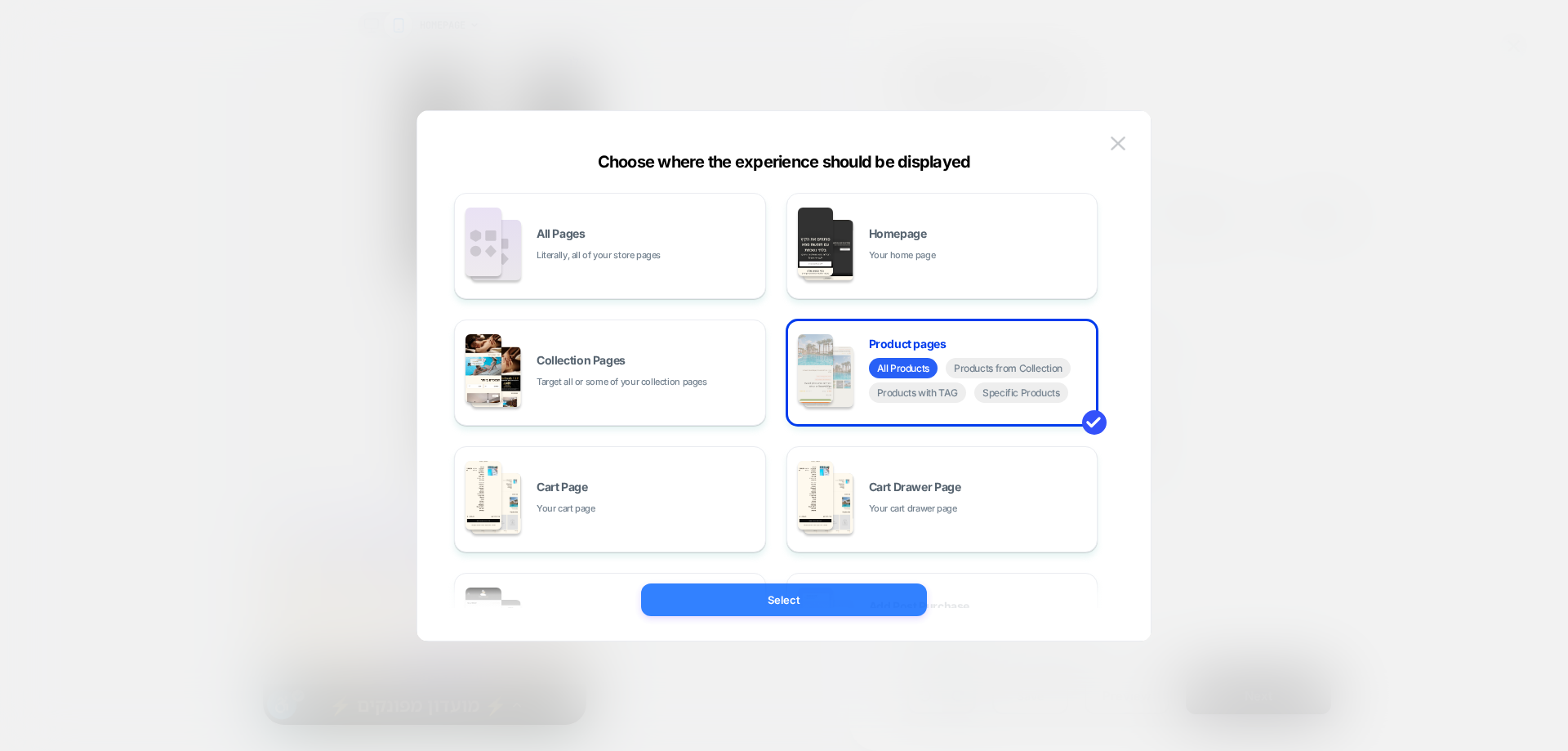
click at [855, 610] on div "Choose where the experience should be displayed All Pages Literally, all of you…" at bounding box center [784, 384] width 734 height 513
click at [853, 599] on button "Select" at bounding box center [784, 599] width 286 height 33
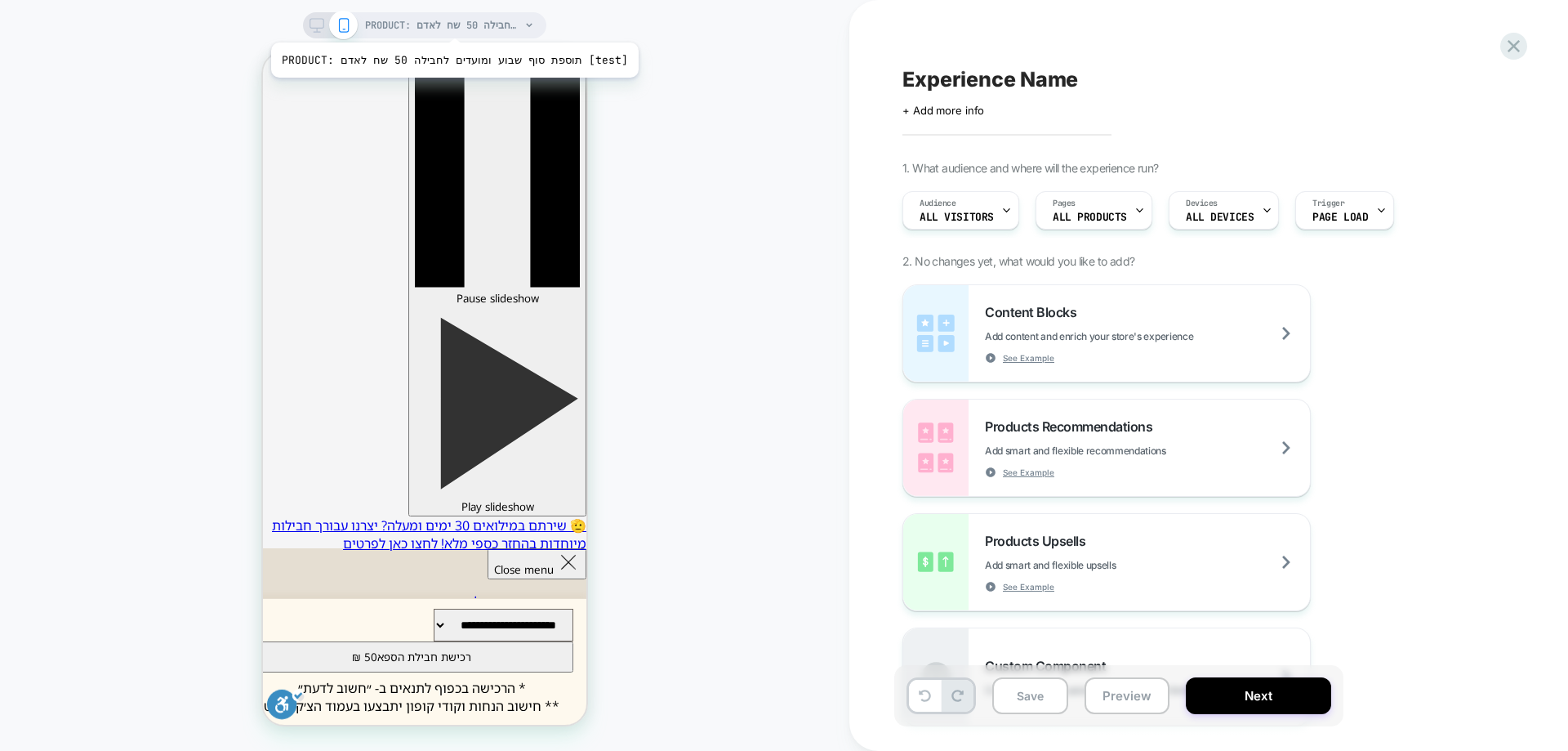
click at [432, 22] on span "PRODUCT: תוספת סוף שבוע ומועדים לחבילה 50 שח לאדם [test]" at bounding box center [442, 25] width 155 height 26
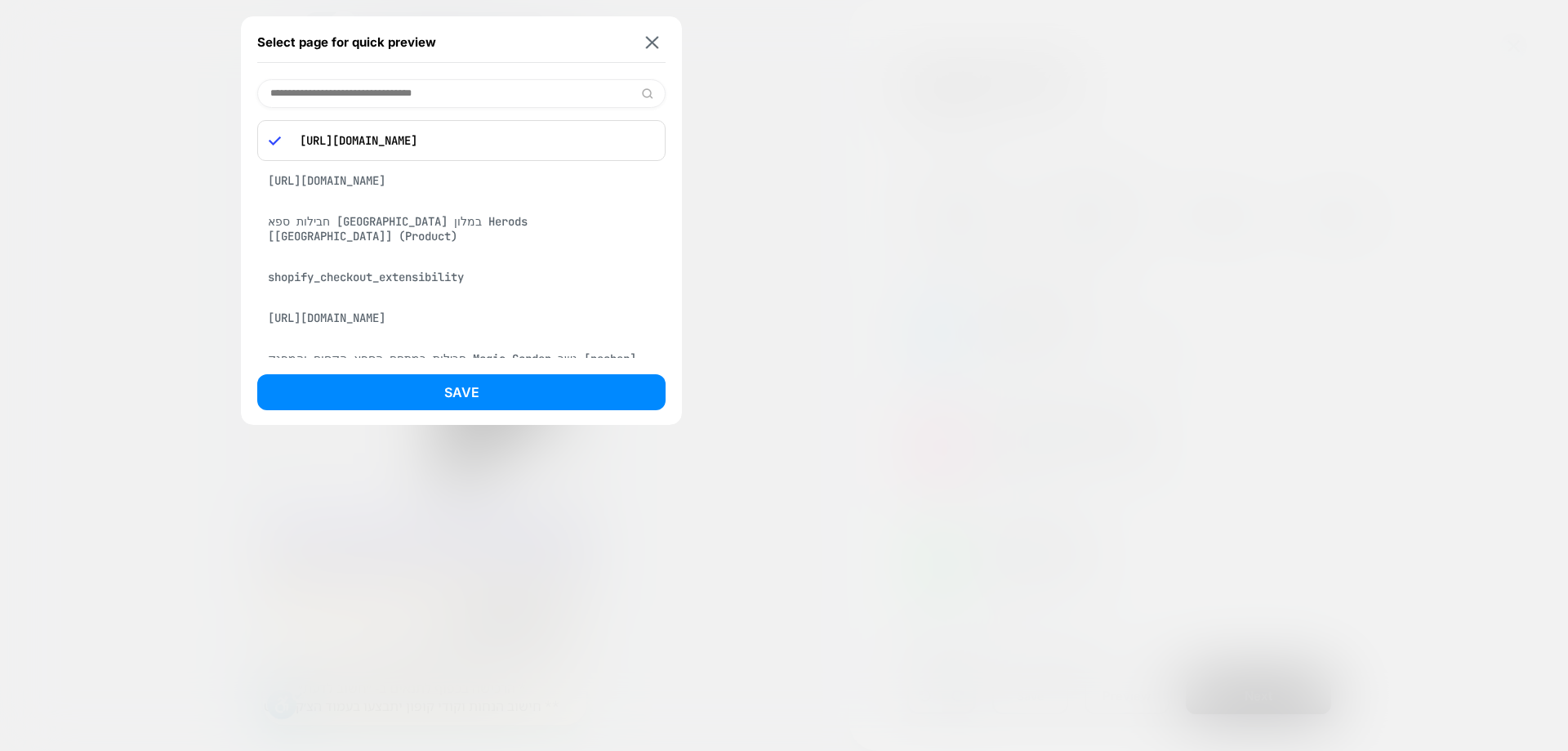
click at [516, 228] on div "חבילות ספא בתל אביב במלון Herods [tel aviv] (Product)" at bounding box center [461, 229] width 408 height 46
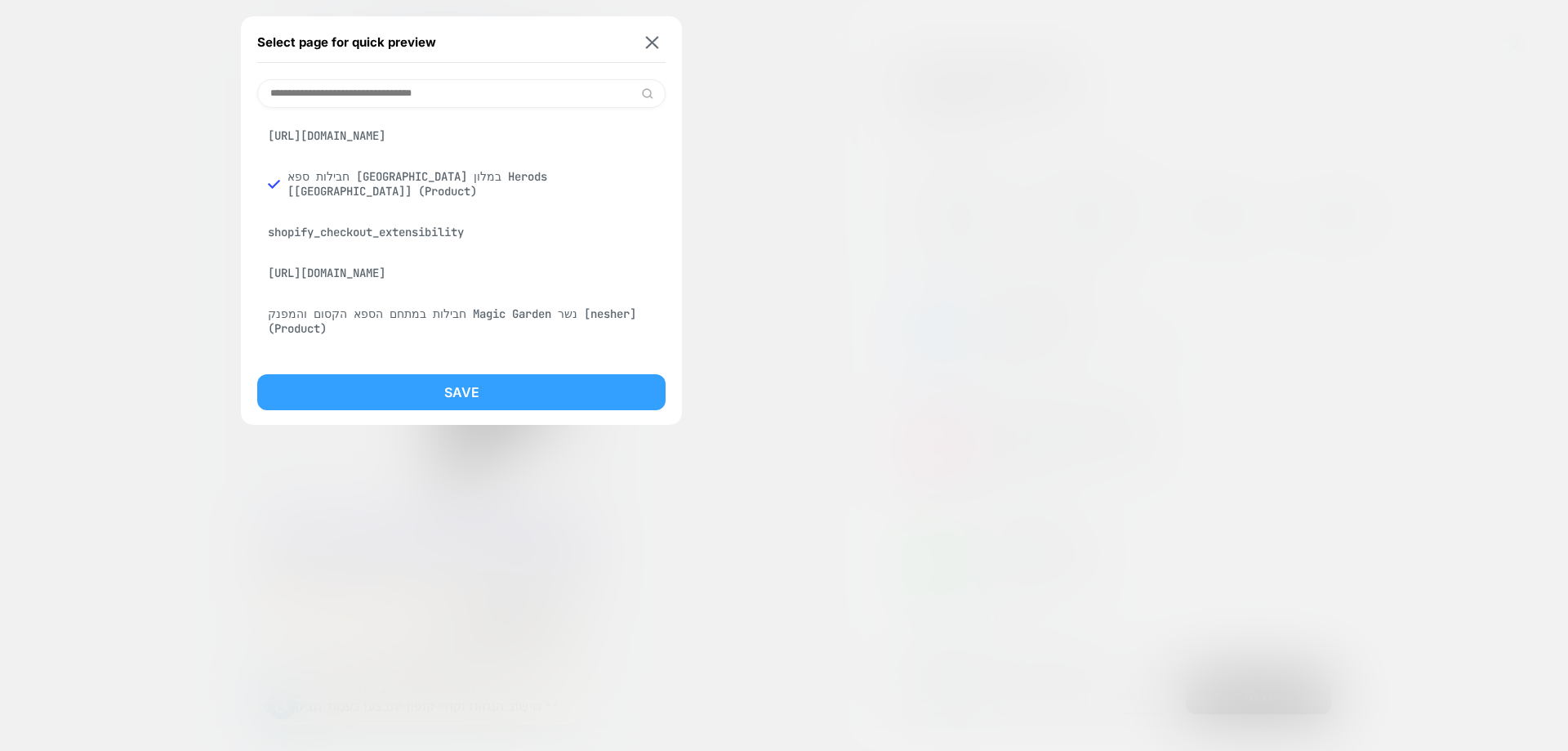
click at [508, 396] on button "Save" at bounding box center [461, 392] width 408 height 36
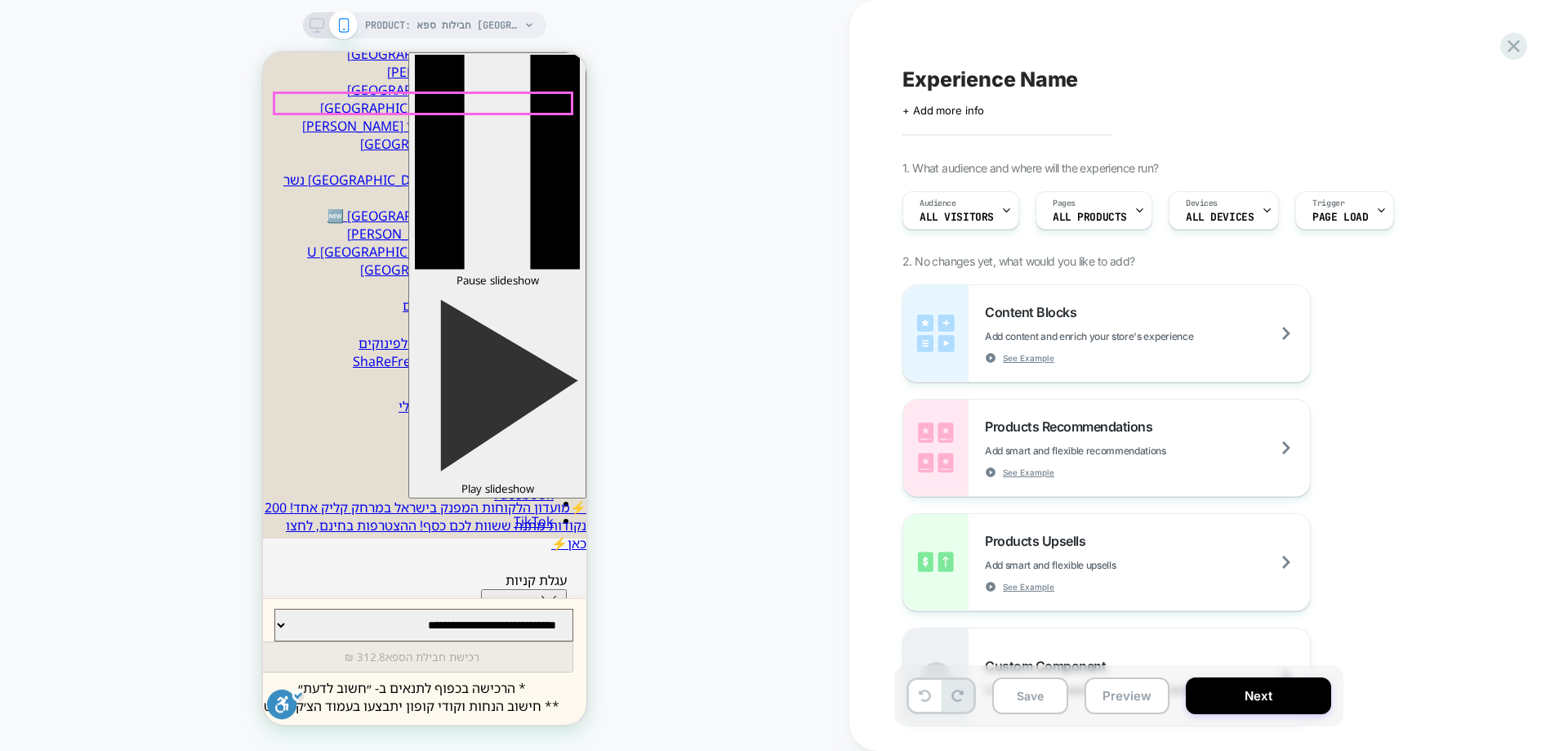
scroll to position [408, 0]
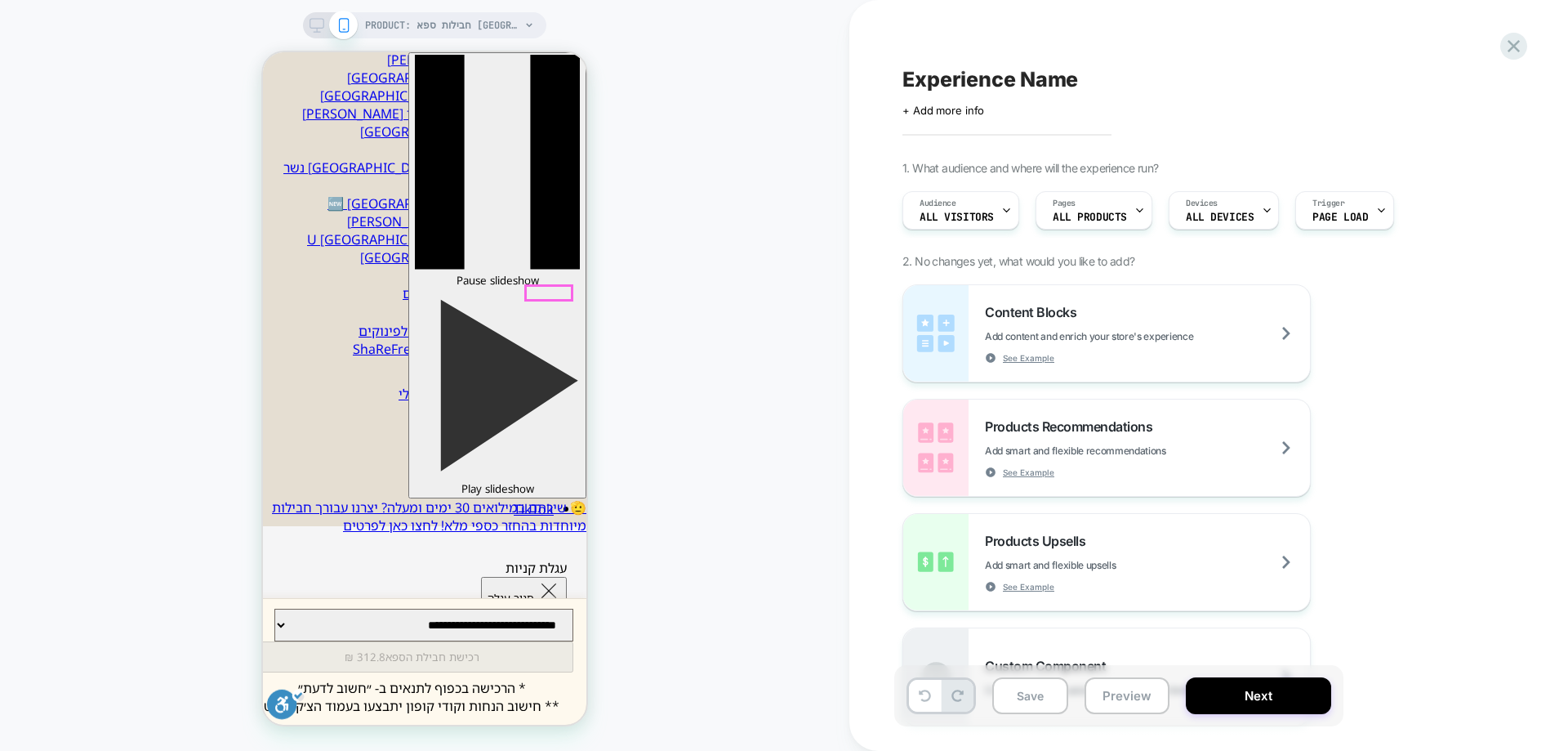
click at [546, 284] on div at bounding box center [551, 284] width 46 height 0
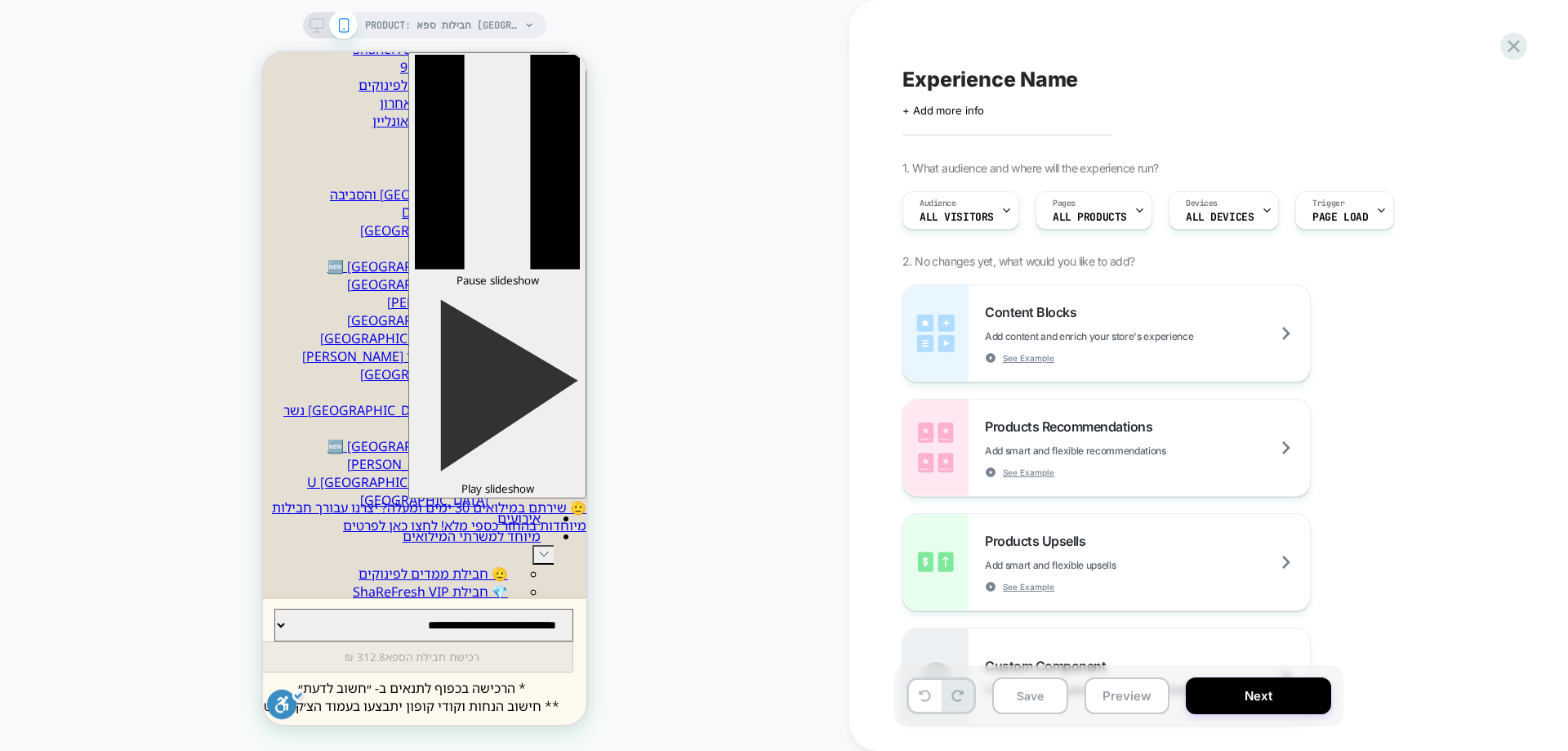
scroll to position [163, 0]
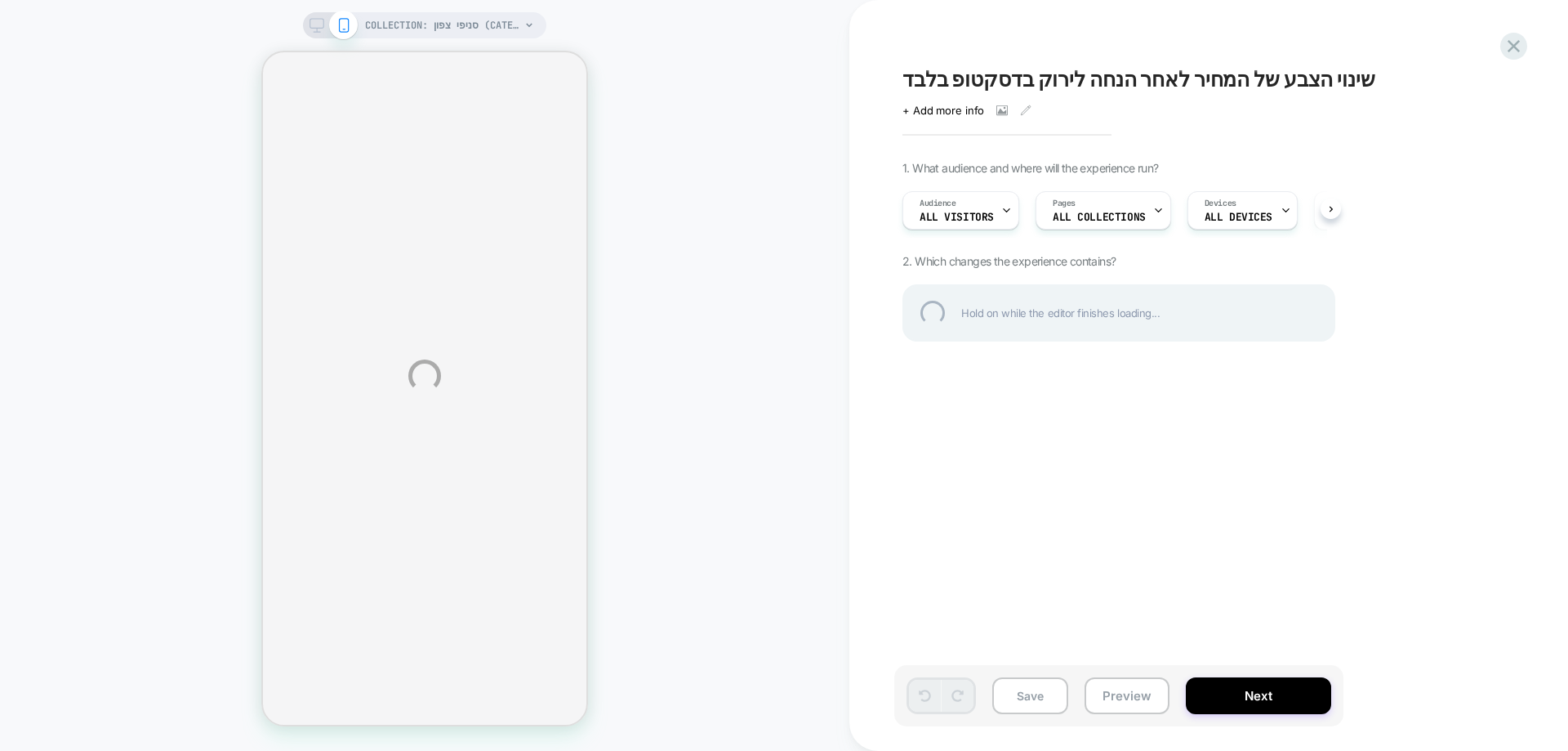
select select "******"
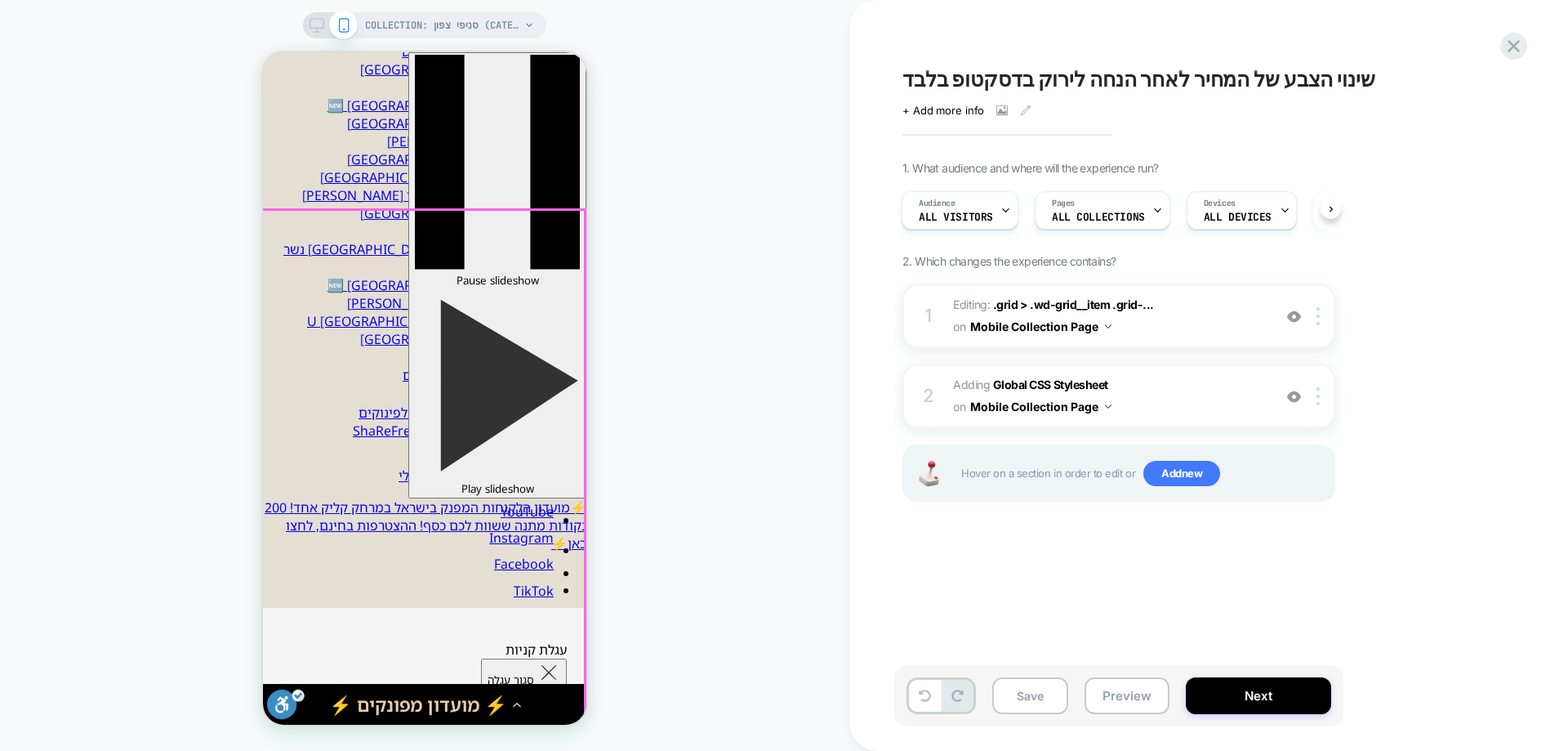
scroll to position [490, 0]
